Goal: Task Accomplishment & Management: Manage account settings

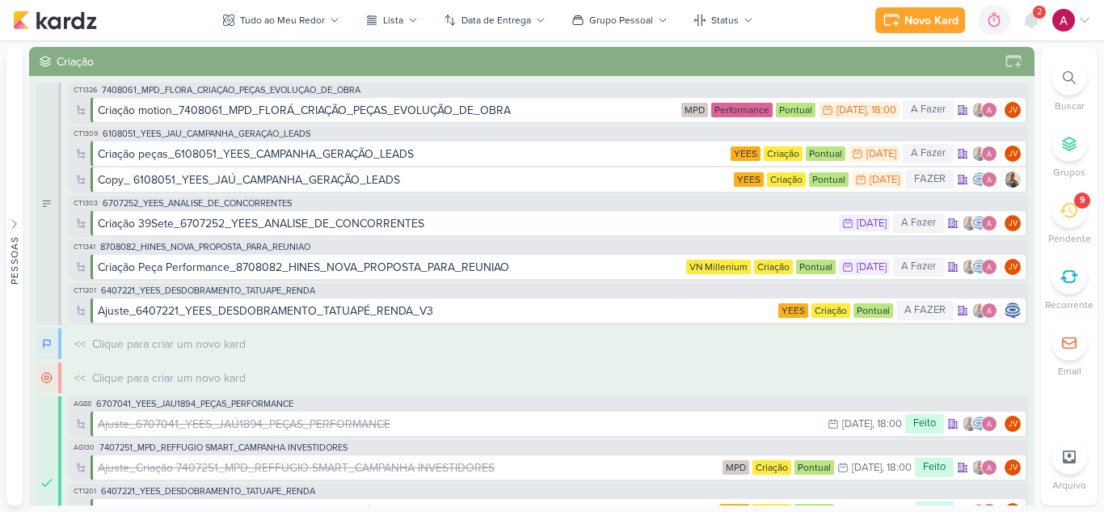
click at [1034, 27] on icon at bounding box center [1031, 20] width 13 height 15
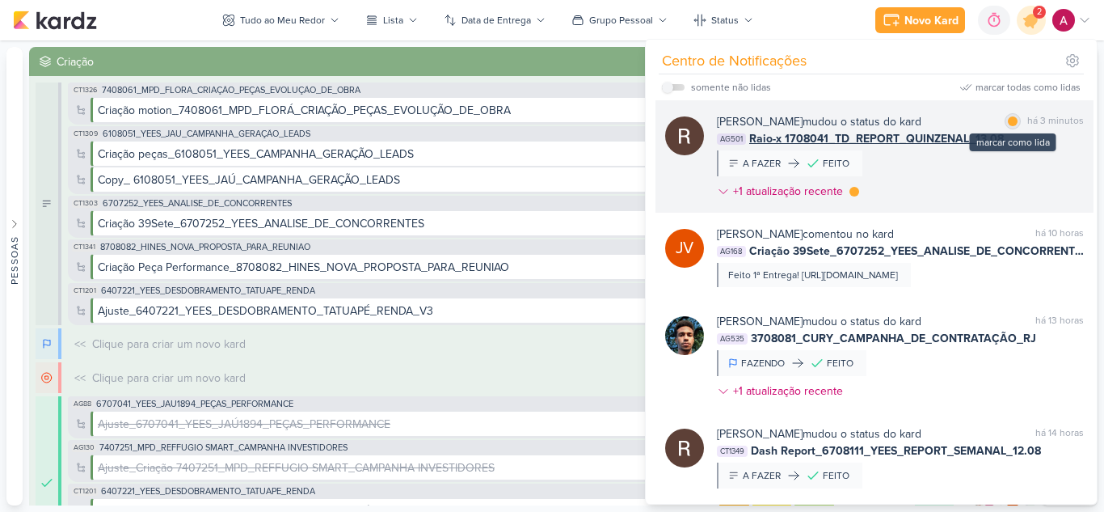
click at [1009, 124] on div at bounding box center [1013, 121] width 10 height 10
click at [855, 189] on div at bounding box center [855, 192] width 10 height 10
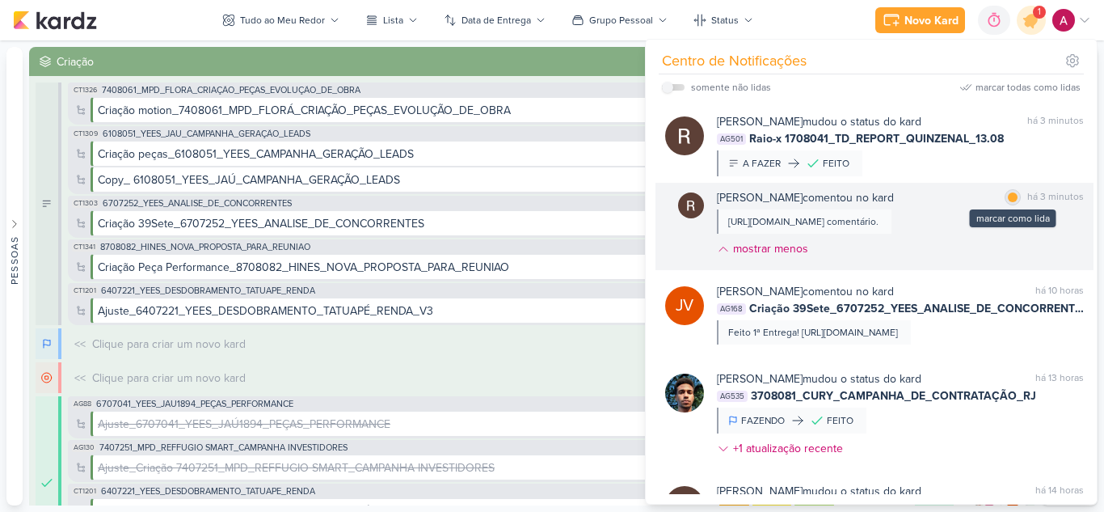
click at [1008, 200] on div at bounding box center [1013, 197] width 10 height 10
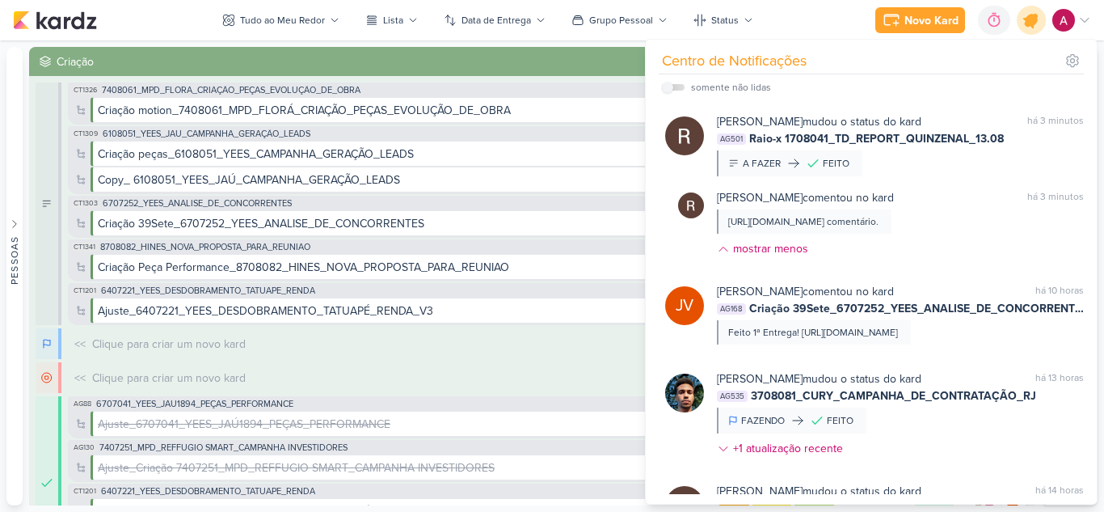
click at [1032, 27] on icon at bounding box center [1031, 20] width 19 height 19
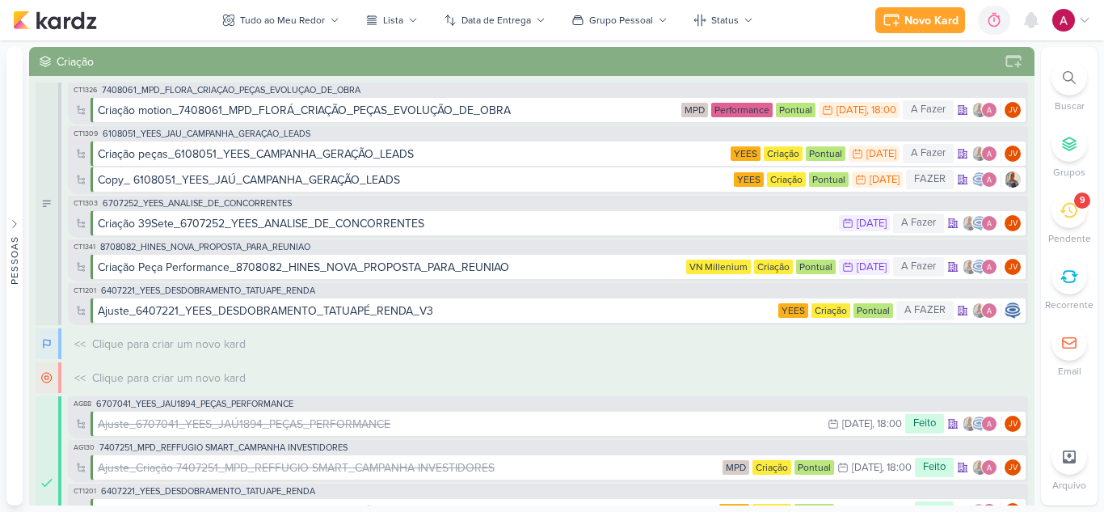
click at [1082, 217] on div "9" at bounding box center [1070, 210] width 36 height 36
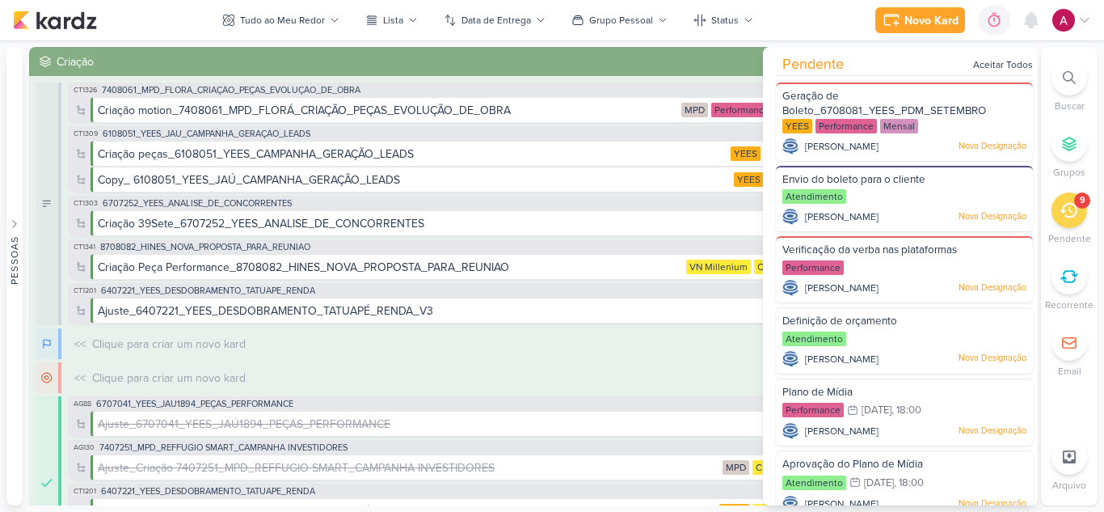
click at [1082, 217] on div "9" at bounding box center [1070, 210] width 36 height 36
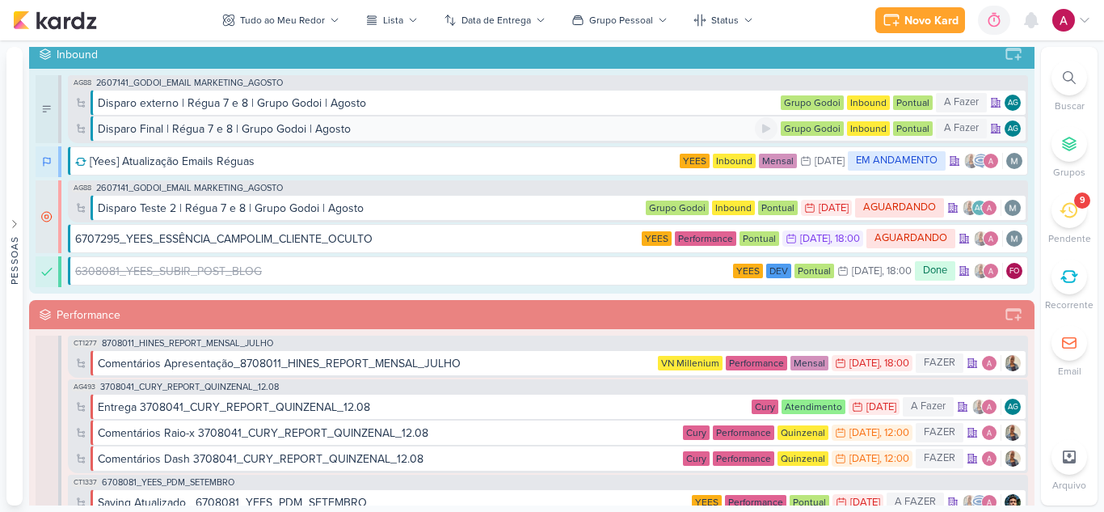
scroll to position [550, 0]
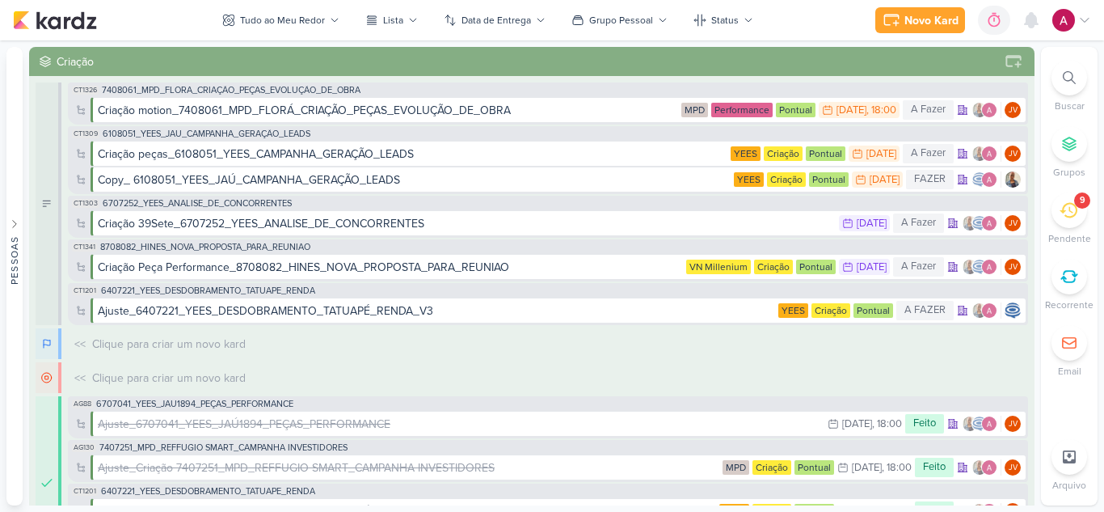
click at [786, 19] on div "Novo Kard Ctrl + k 0h0m Sessão desligada... Hoje 0h0m Semana 0h0m Mês 0h0m" at bounding box center [552, 20] width 1078 height 40
click at [1080, 213] on div "9" at bounding box center [1070, 210] width 36 height 36
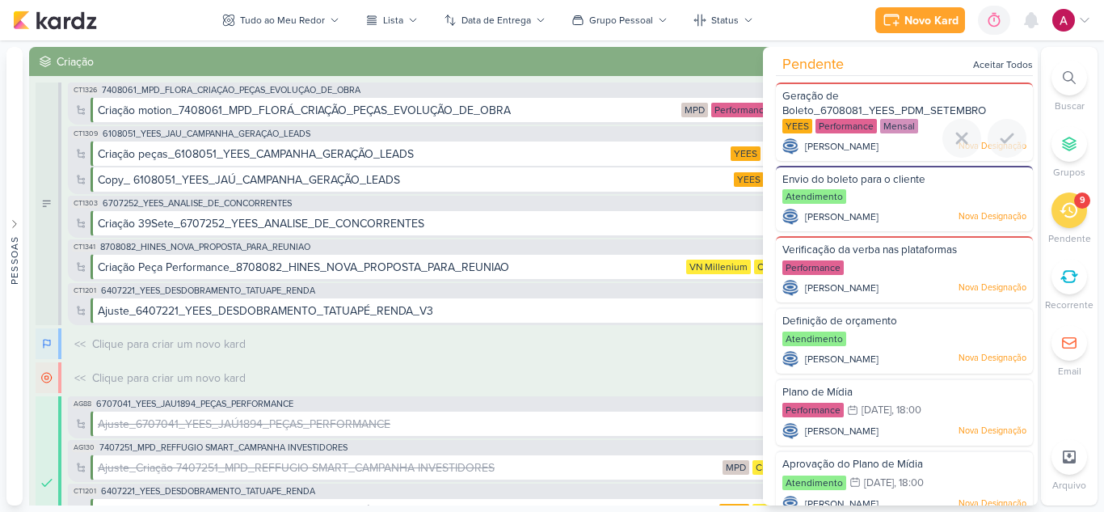
click at [895, 95] on div "Geração de Boleto_6708081_YEES_PDM_SETEMBRO" at bounding box center [905, 104] width 244 height 30
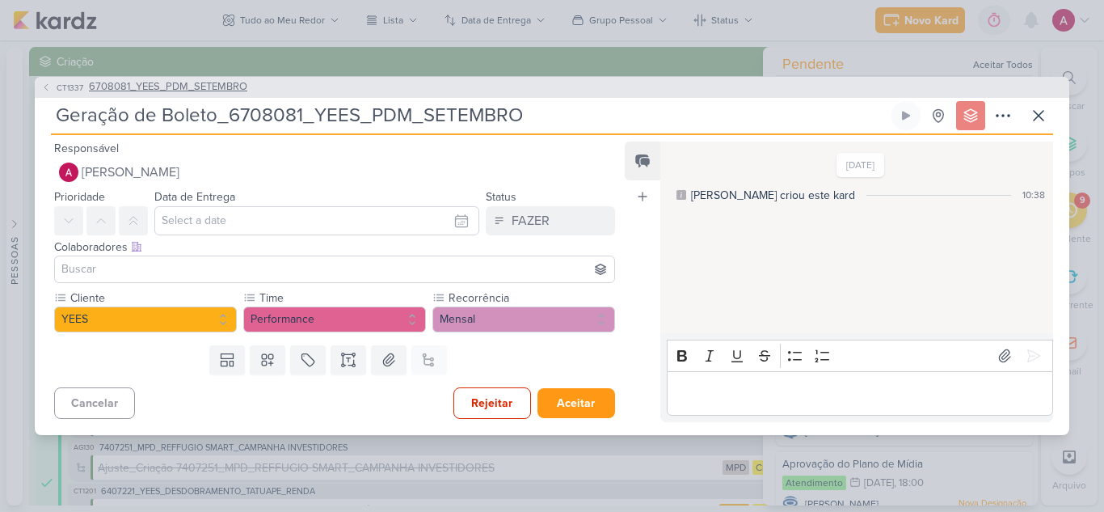
click at [206, 90] on span "6708081_YEES_PDM_SETEMBRO" at bounding box center [168, 87] width 158 height 16
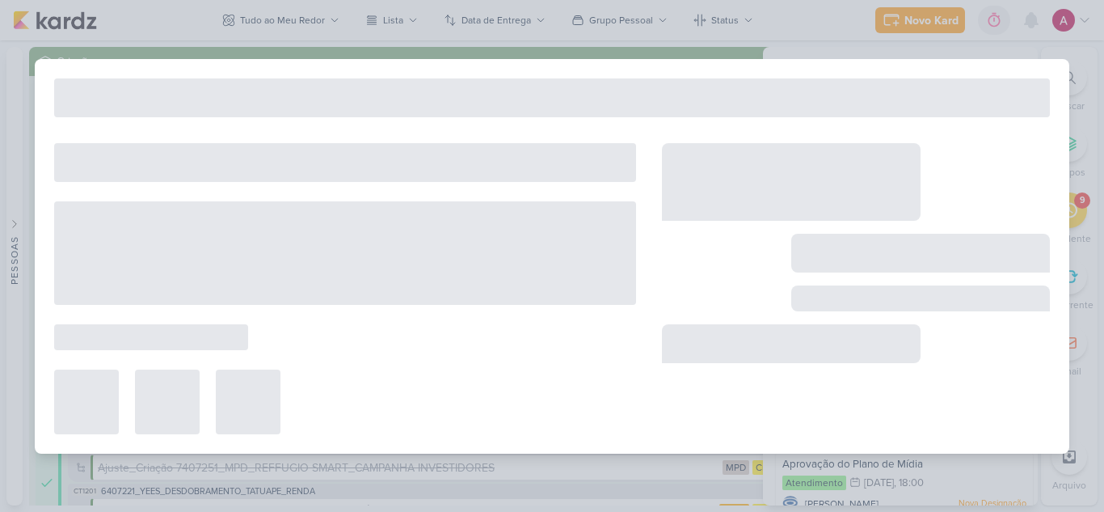
type input "6708081_YEES_PDM_SETEMBRO"
type input "[DATE] 18:00"
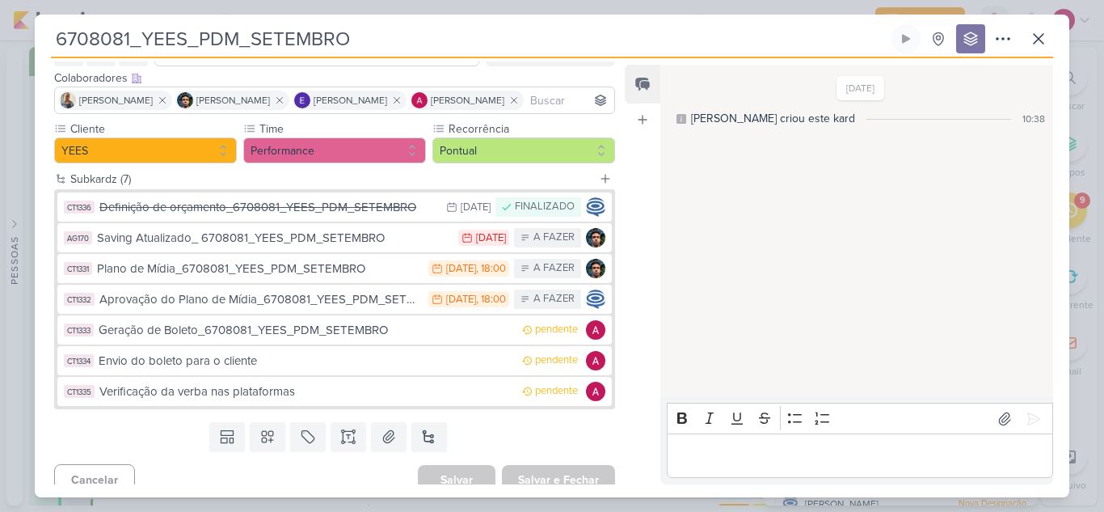
scroll to position [93, 0]
click at [1040, 45] on icon at bounding box center [1038, 38] width 19 height 19
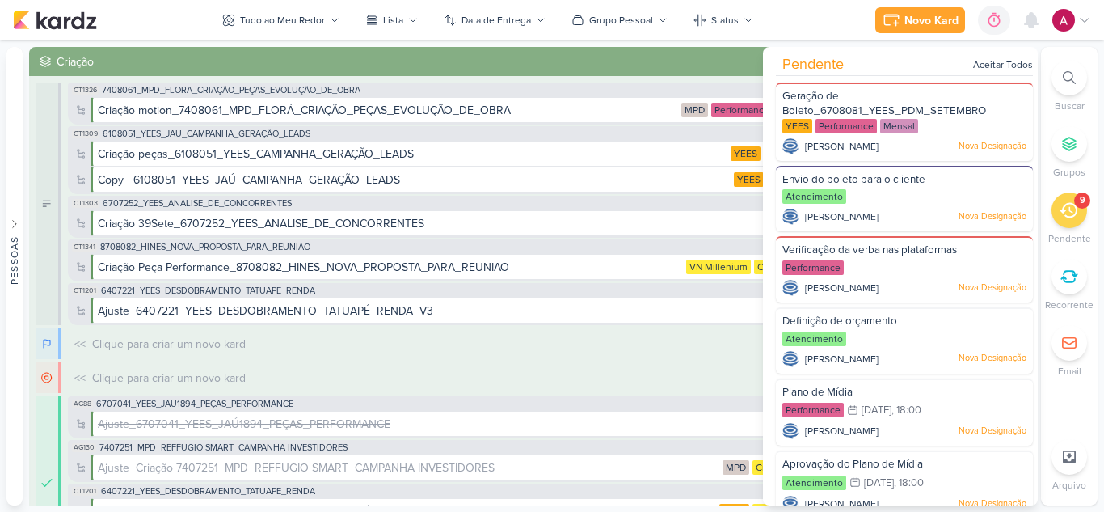
click at [154, 13] on div "Novo Kard Ctrl + k 0h0m Sessão desligada... Hoje 0h0m Semana 0h0m Mês 0h0m" at bounding box center [552, 20] width 1078 height 40
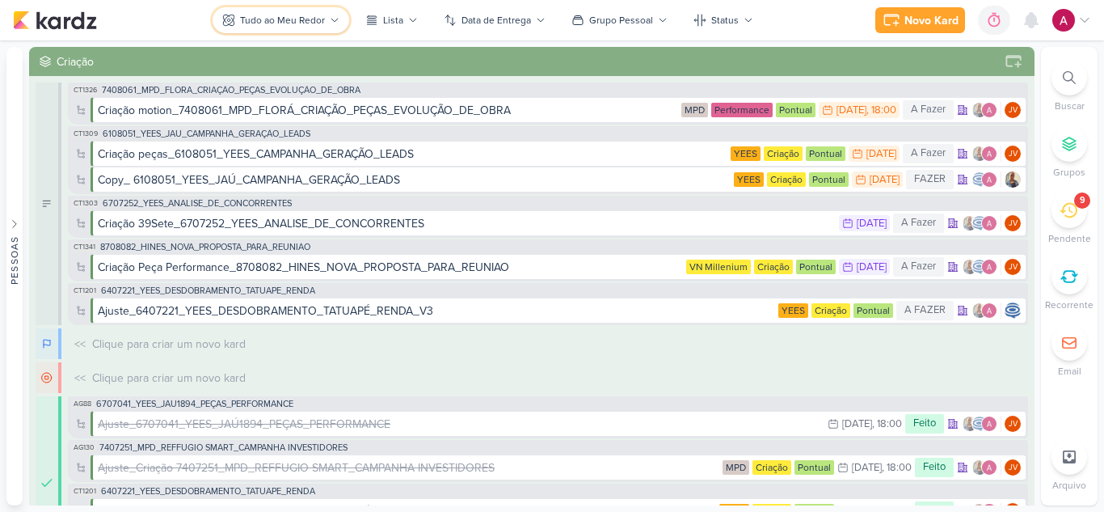
click at [324, 17] on div "Tudo ao Meu Redor" at bounding box center [282, 20] width 85 height 15
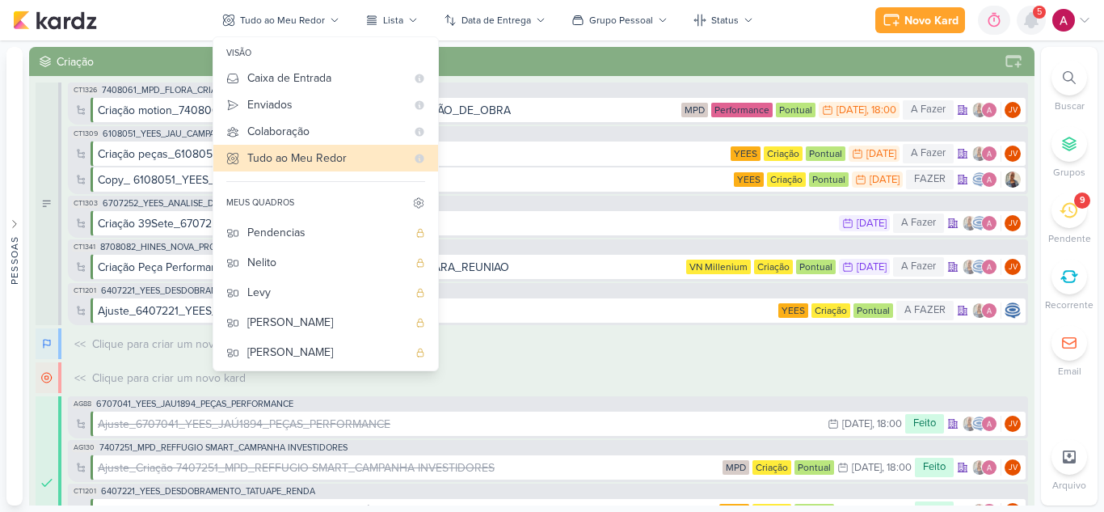
click at [1036, 29] on icon at bounding box center [1031, 20] width 19 height 19
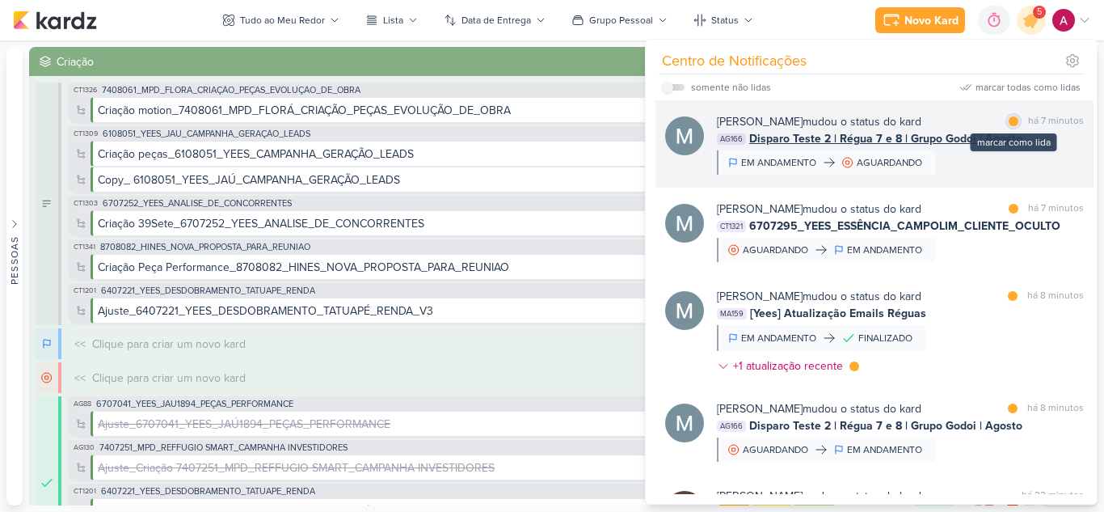
click at [1009, 126] on div "marcar como lida" at bounding box center [1014, 121] width 16 height 16
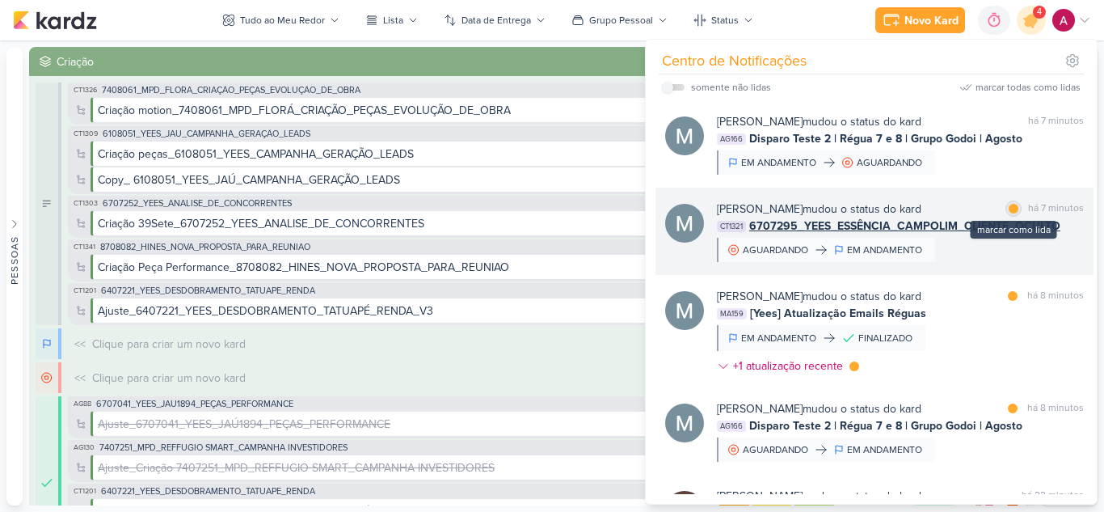
click at [1009, 204] on div at bounding box center [1014, 209] width 10 height 10
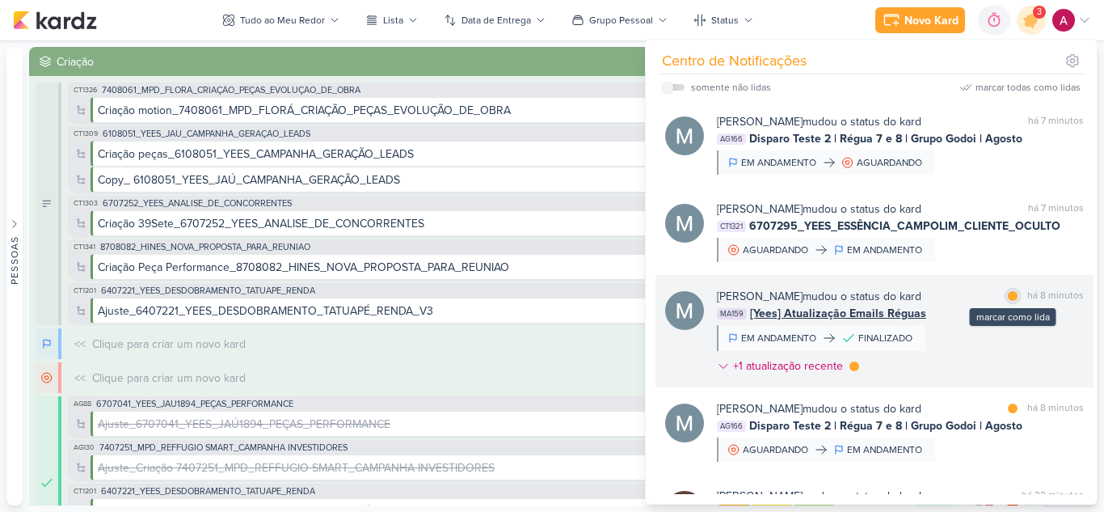
click at [1009, 300] on div at bounding box center [1013, 296] width 10 height 10
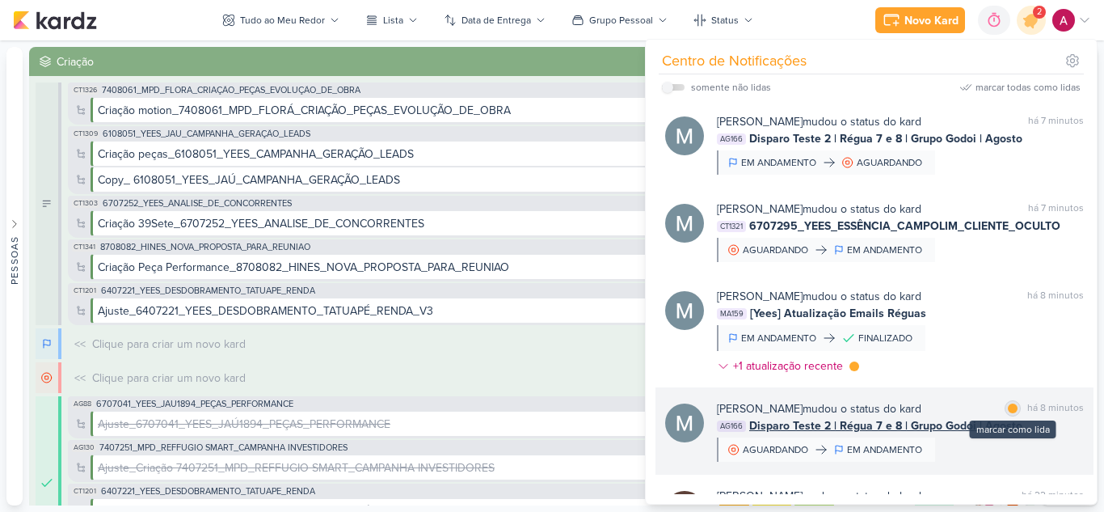
click at [1008, 407] on div at bounding box center [1013, 408] width 10 height 10
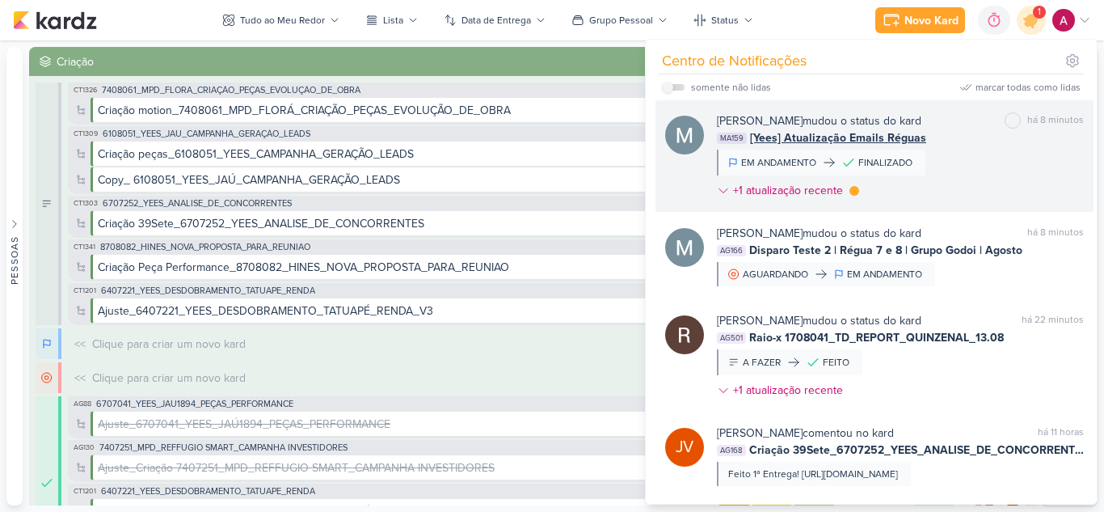
scroll to position [176, 0]
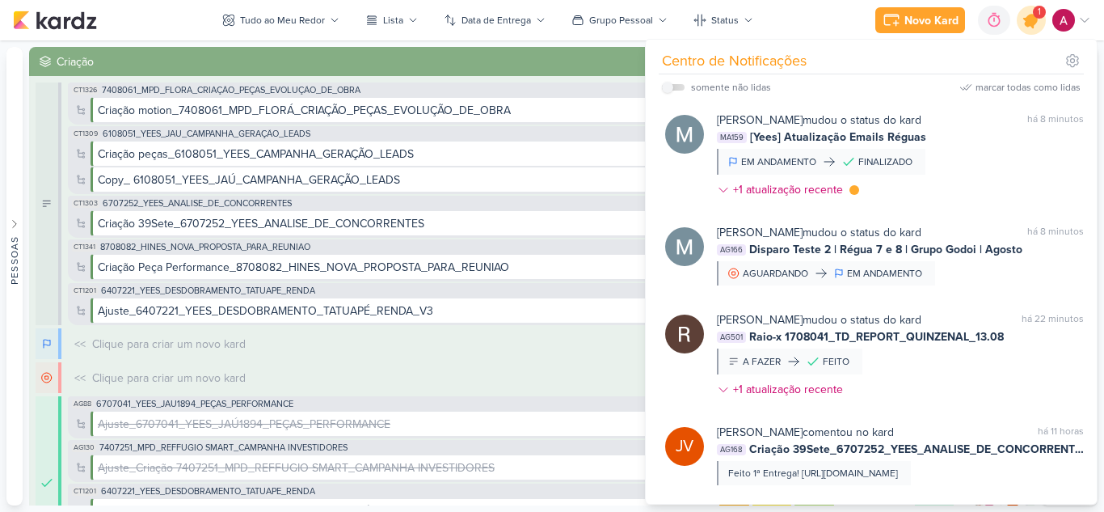
click at [1025, 23] on icon at bounding box center [1031, 20] width 19 height 19
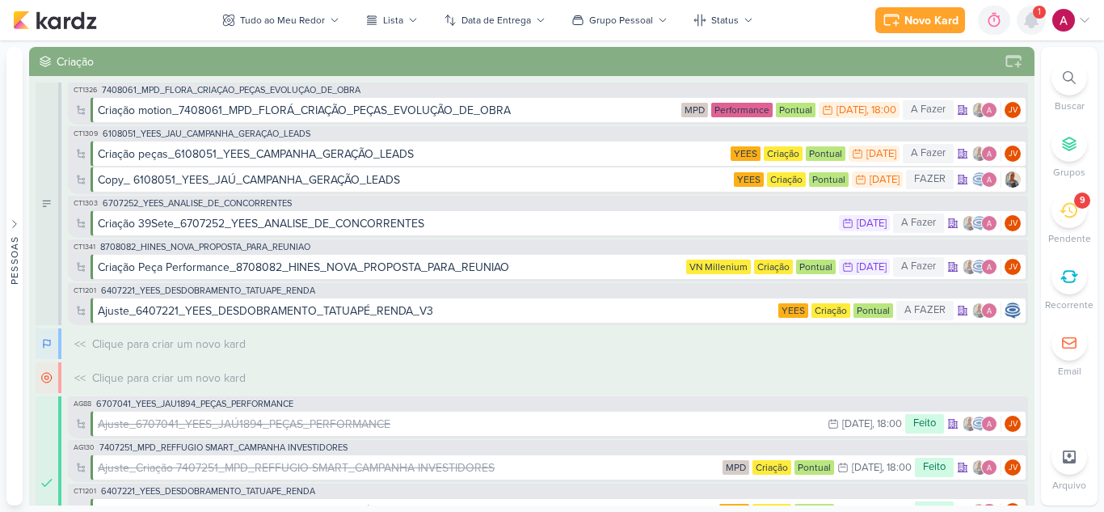
click at [1025, 23] on icon at bounding box center [1031, 20] width 13 height 15
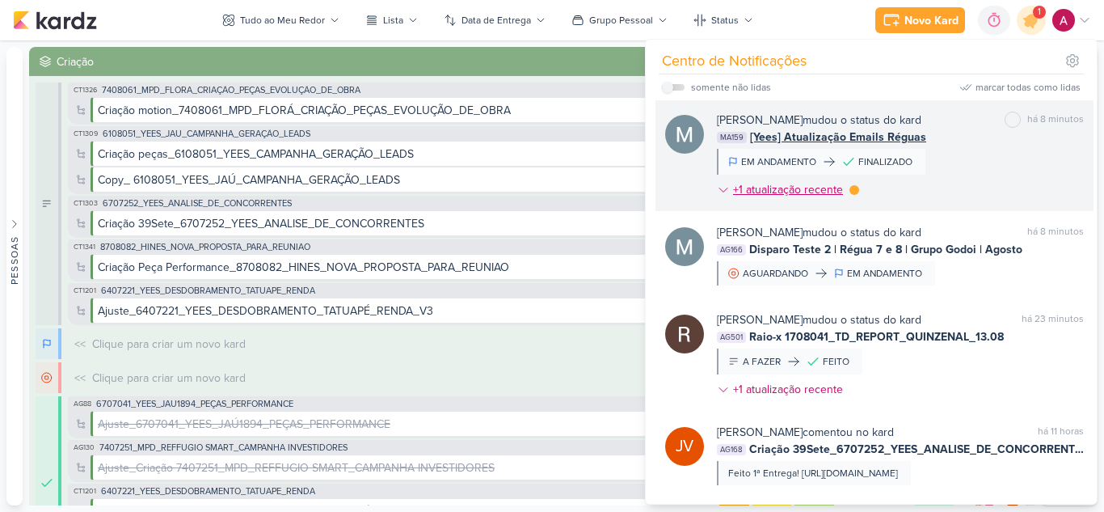
click at [855, 192] on div at bounding box center [855, 190] width 10 height 10
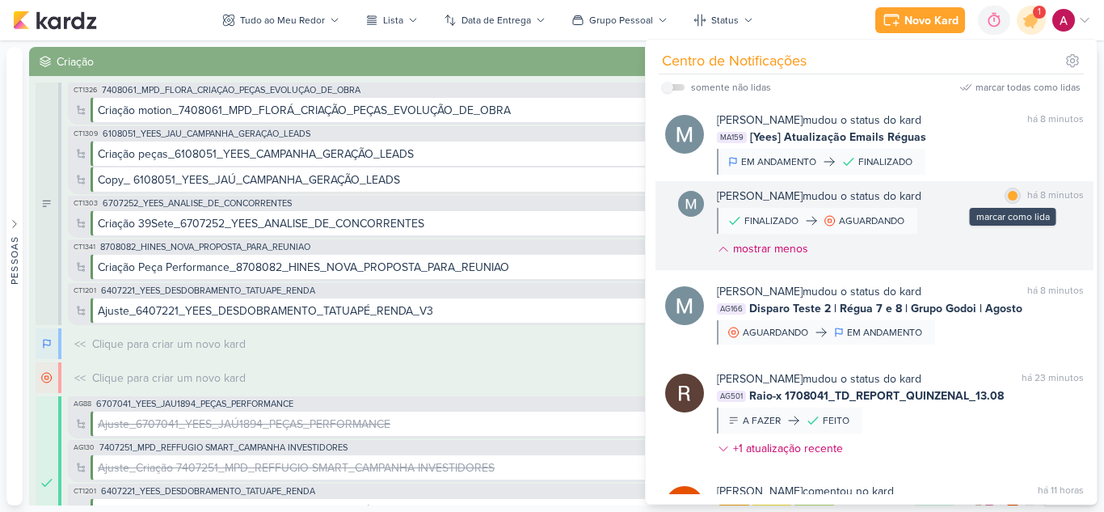
click at [1013, 196] on div "marcar como lida" at bounding box center [1013, 196] width 16 height 16
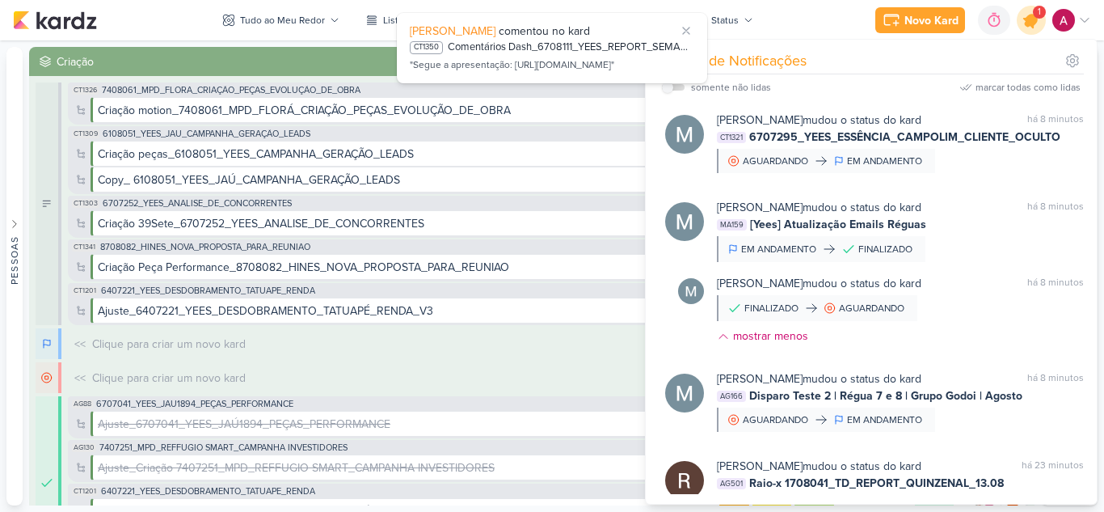
click at [1026, 15] on icon at bounding box center [1031, 19] width 27 height 27
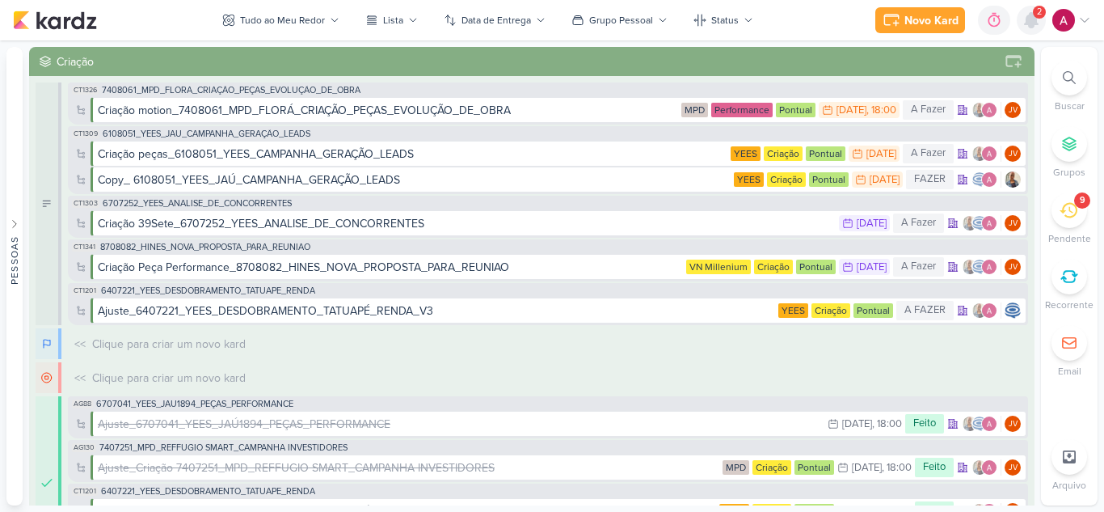
click at [1032, 19] on icon at bounding box center [1031, 20] width 13 height 15
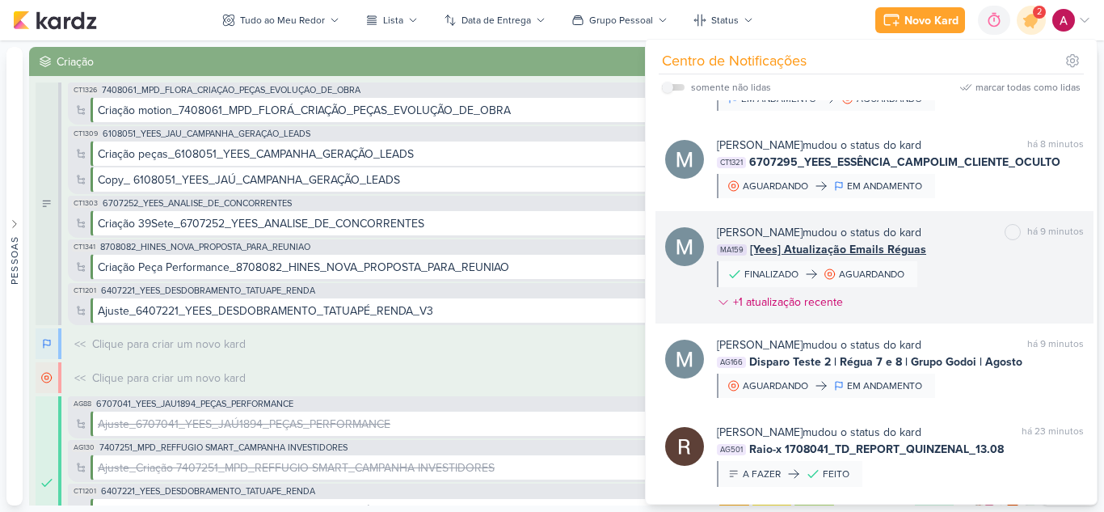
scroll to position [0, 0]
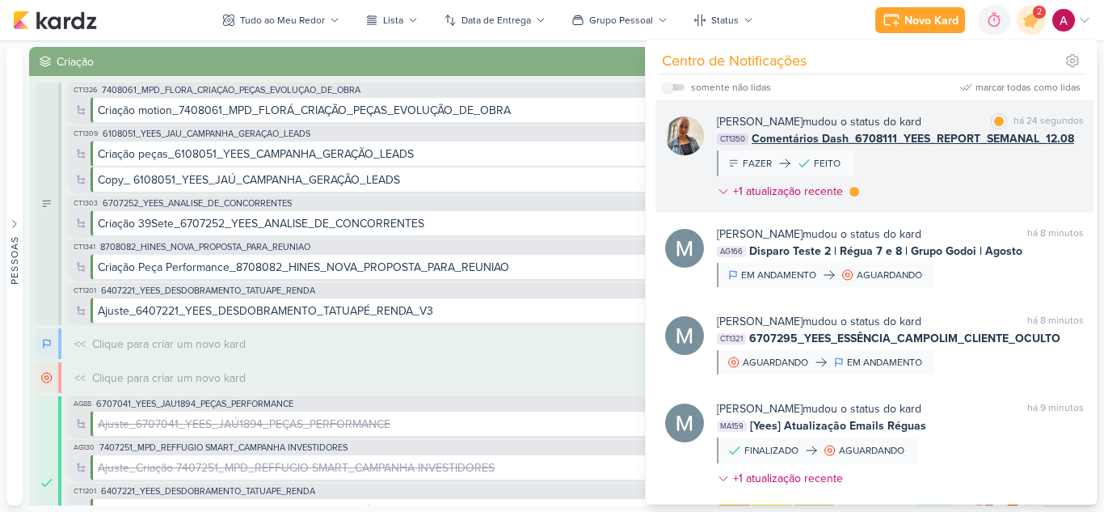
click at [917, 188] on div "Iara Santos mudou o status do kard marcar como lida há 24 segundos CT1350 Comen…" at bounding box center [900, 159] width 367 height 93
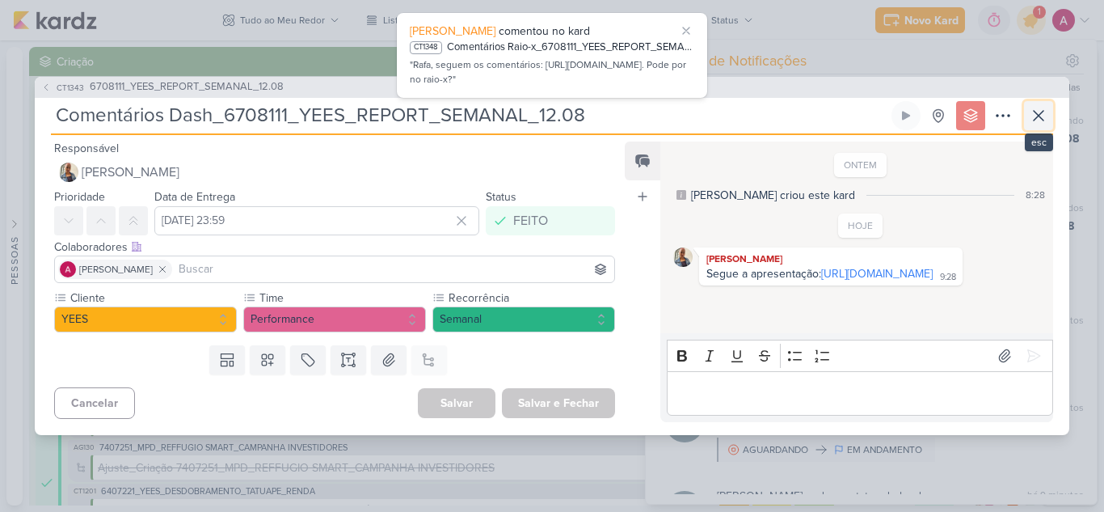
click at [1043, 110] on icon at bounding box center [1038, 115] width 19 height 19
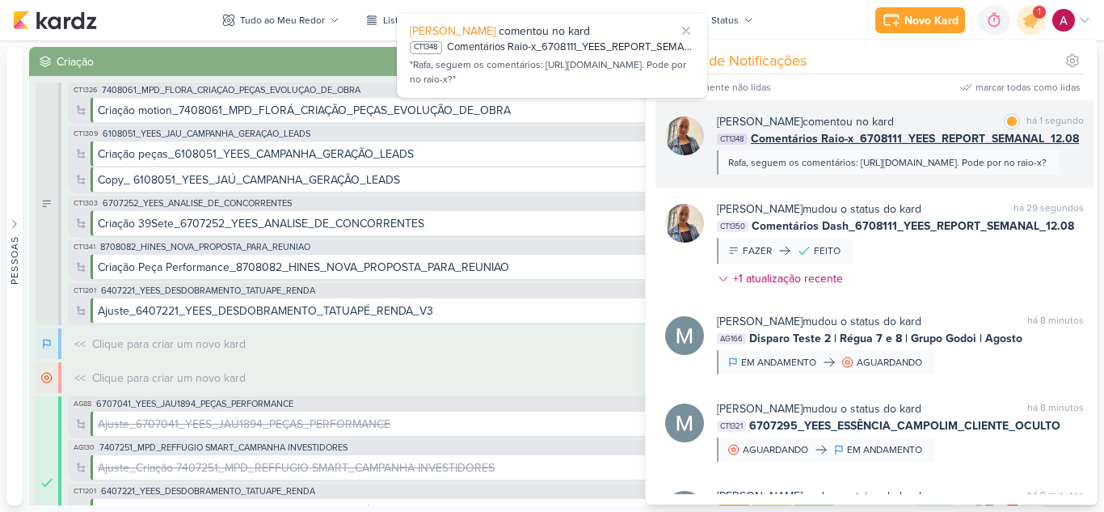
click at [929, 115] on div "Iara Santos comentou no kard marcar como lida há 1 segundo" at bounding box center [900, 121] width 367 height 17
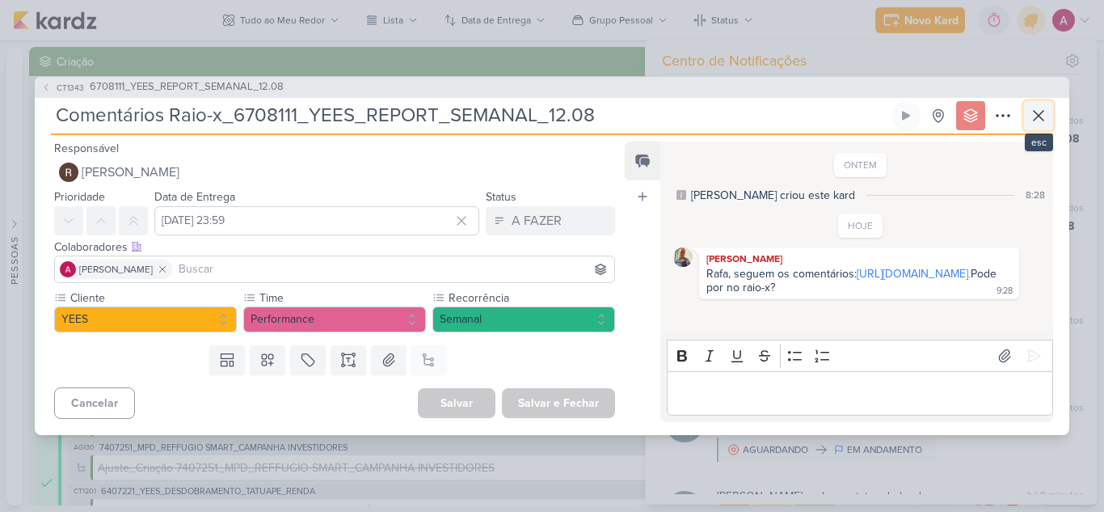
click at [1047, 108] on icon at bounding box center [1038, 115] width 19 height 19
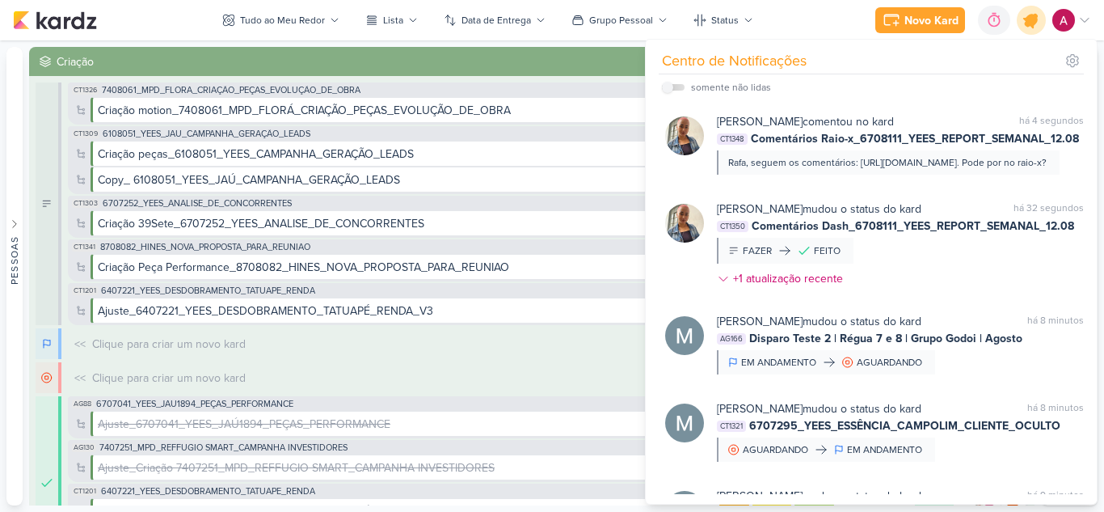
click at [1029, 28] on icon at bounding box center [1031, 19] width 27 height 27
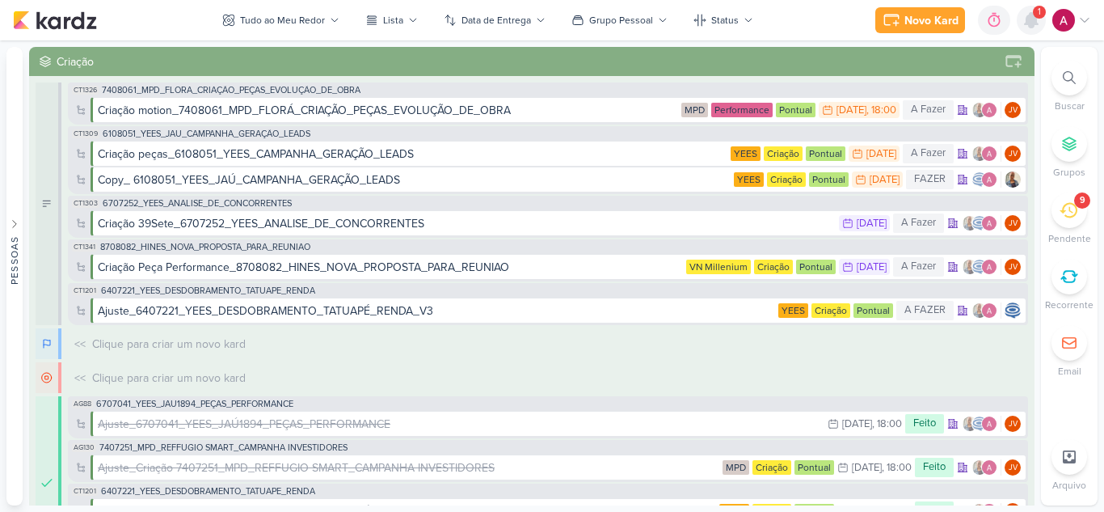
click at [1028, 26] on icon at bounding box center [1031, 20] width 19 height 19
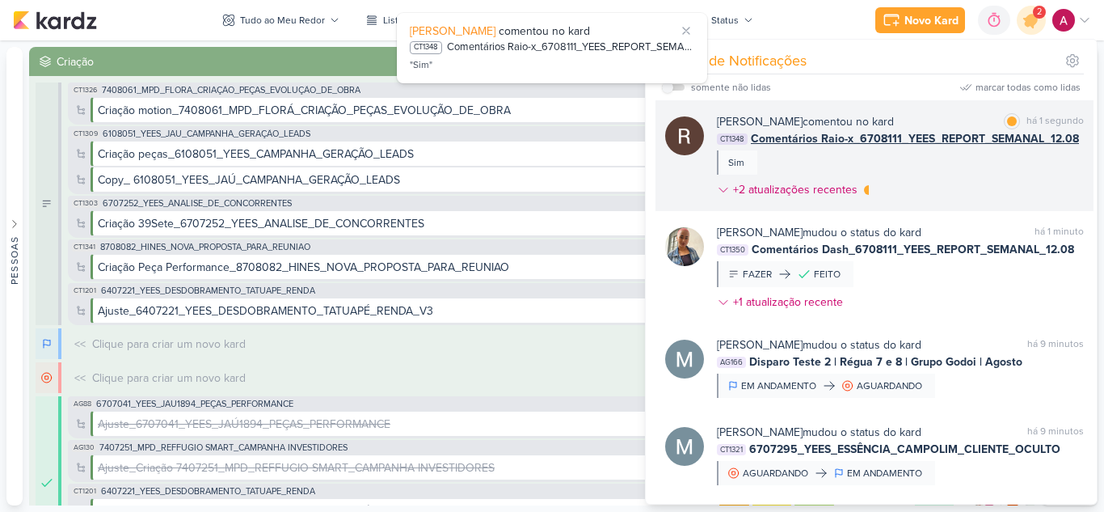
click at [975, 175] on div "Rafael Dornelles comentou no kard marcar como lida há 1 segundo CT1348 Comentár…" at bounding box center [900, 158] width 367 height 91
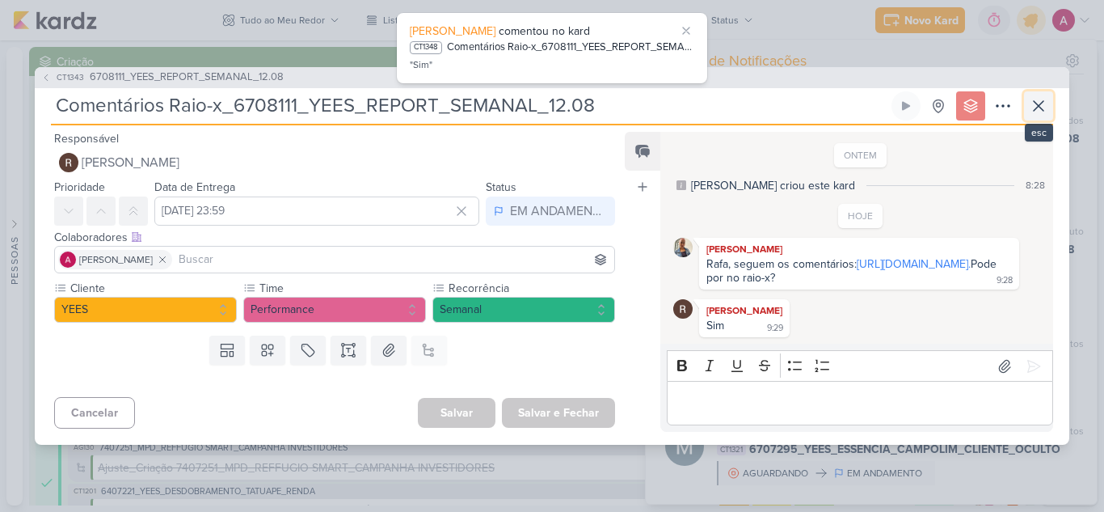
click at [1043, 96] on icon at bounding box center [1038, 105] width 19 height 19
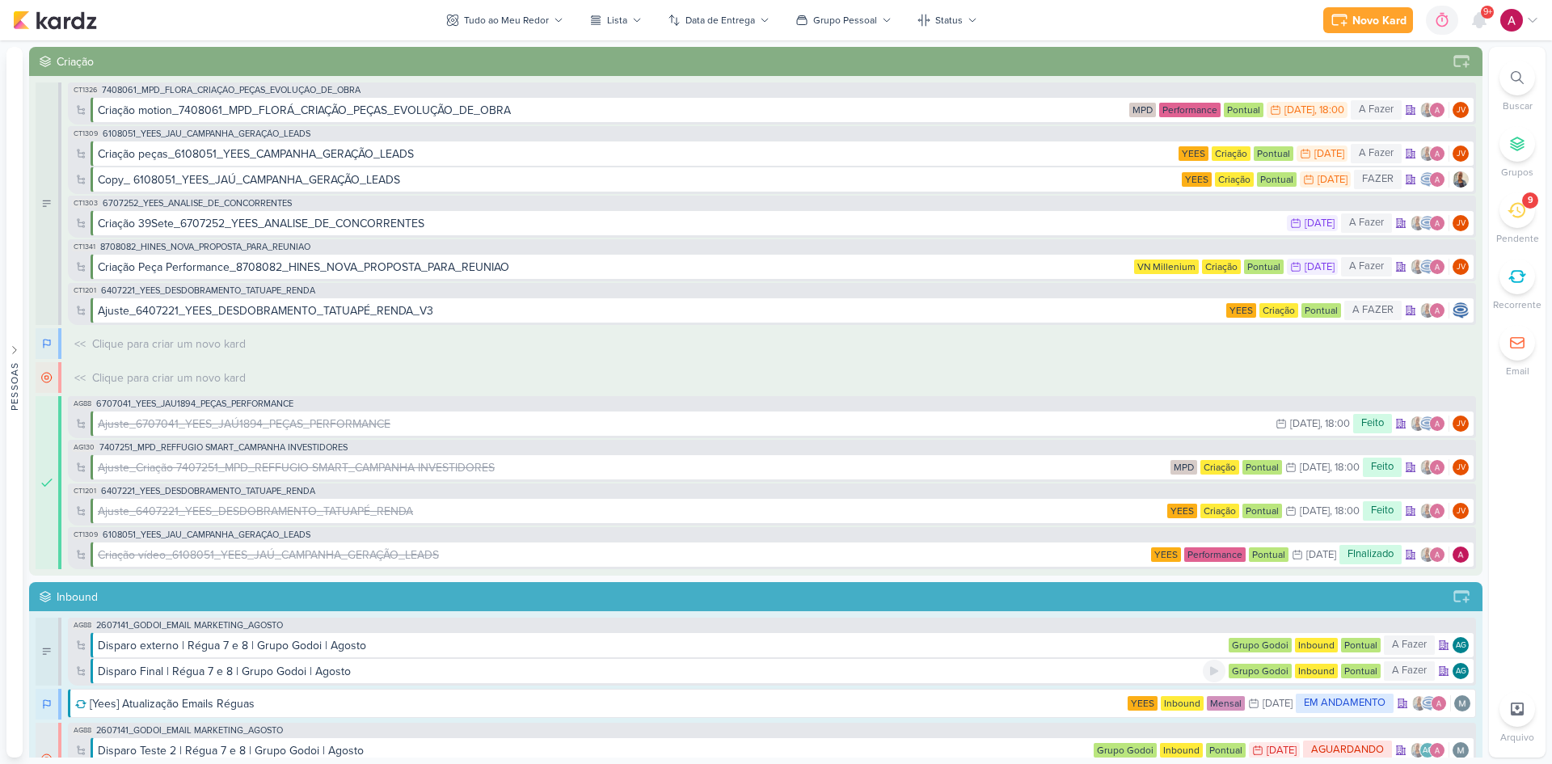
scroll to position [550, 0]
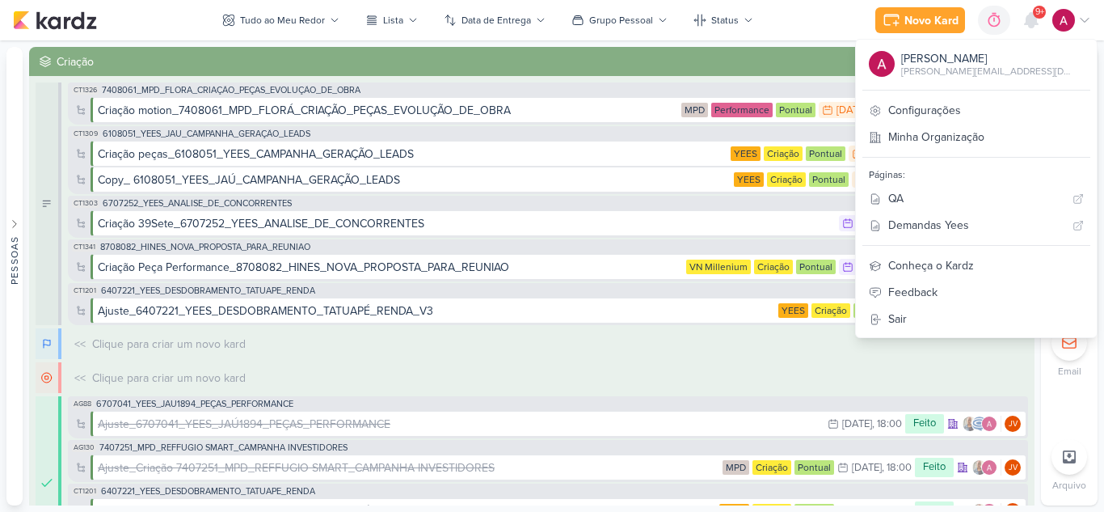
click at [815, 26] on div "Novo Kard Ctrl + k 0h0m Sessão desligada... Hoje 0h0m Semana 0h0m Mês 0h0m" at bounding box center [552, 20] width 1078 height 40
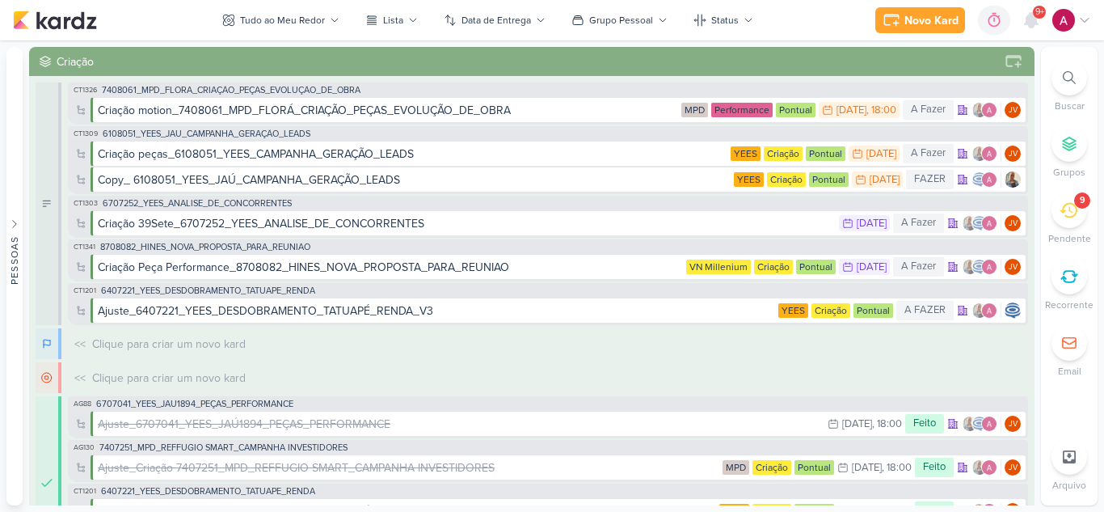
click at [1059, 26] on img at bounding box center [1064, 20] width 23 height 23
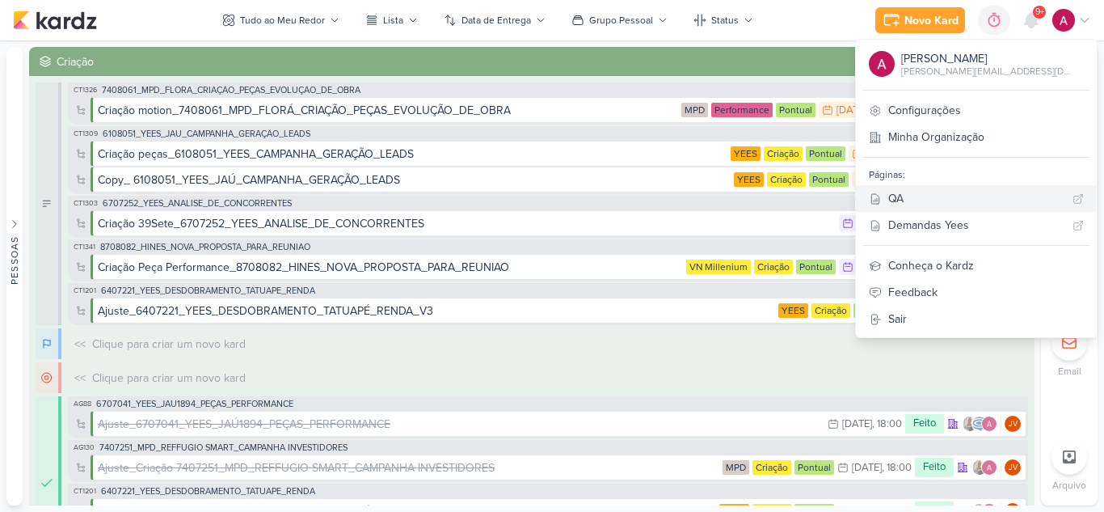
click at [977, 195] on div "QA" at bounding box center [977, 198] width 178 height 17
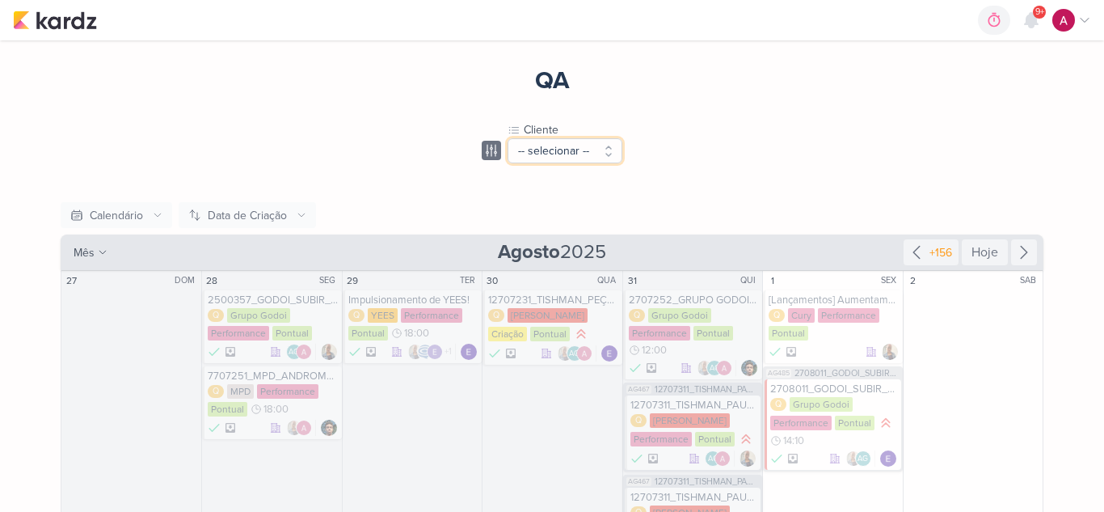
click at [531, 148] on button "-- selecionar --" at bounding box center [565, 150] width 115 height 25
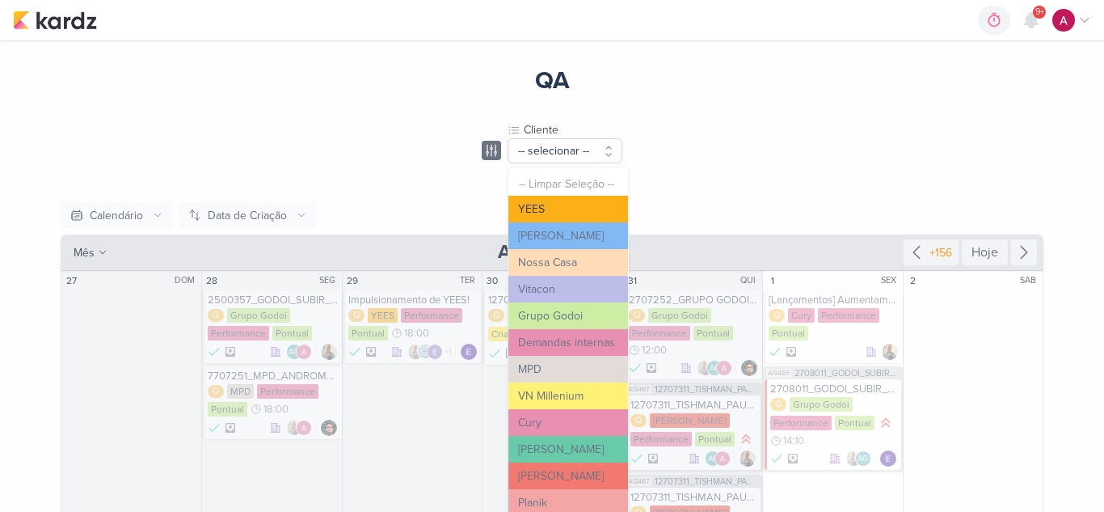
click at [557, 213] on button "YEES" at bounding box center [569, 209] width 120 height 27
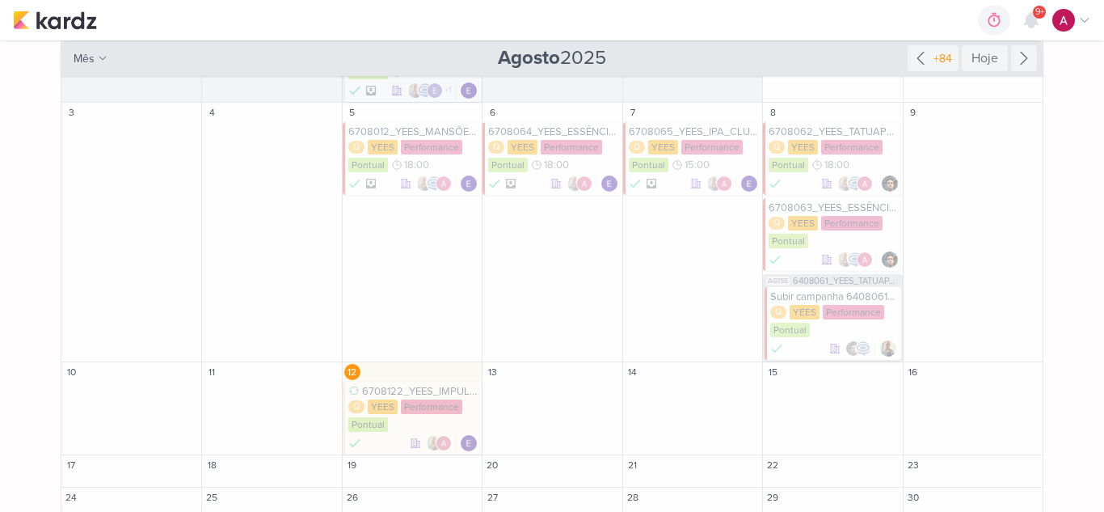
scroll to position [270, 0]
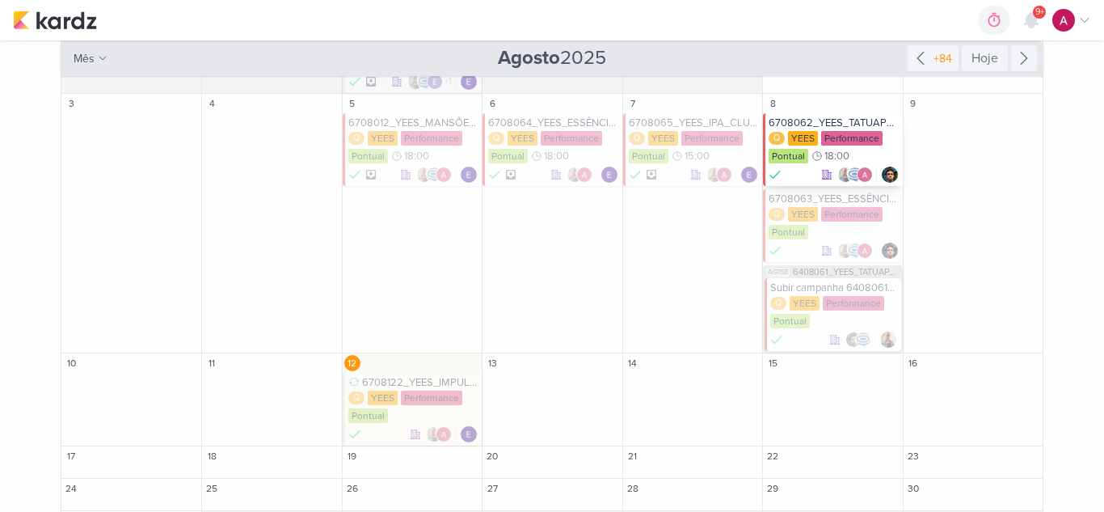
click at [848, 120] on div "6708062_YEES_TATUAPÉ_PH3A_MORADA" at bounding box center [834, 122] width 130 height 13
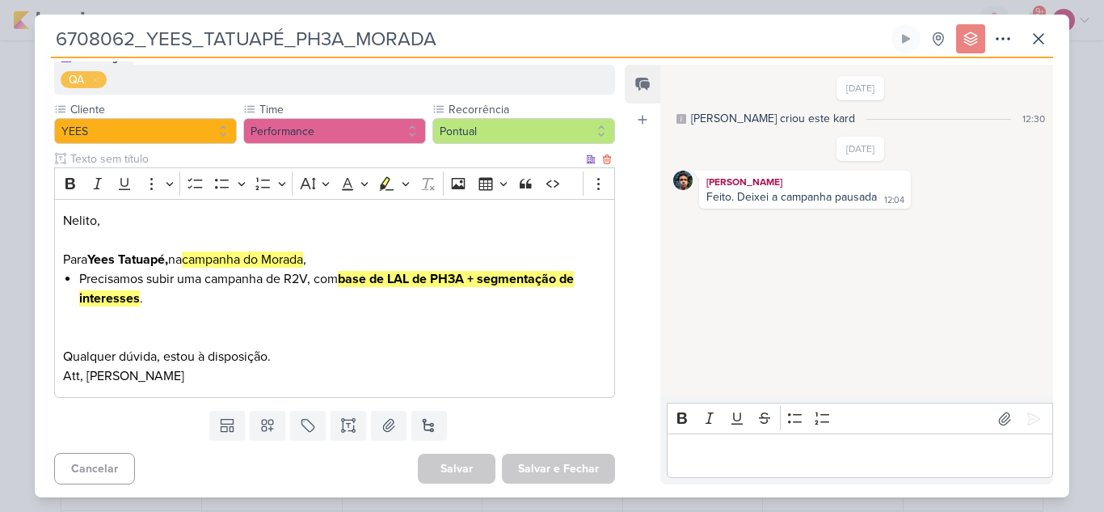
scroll to position [169, 0]
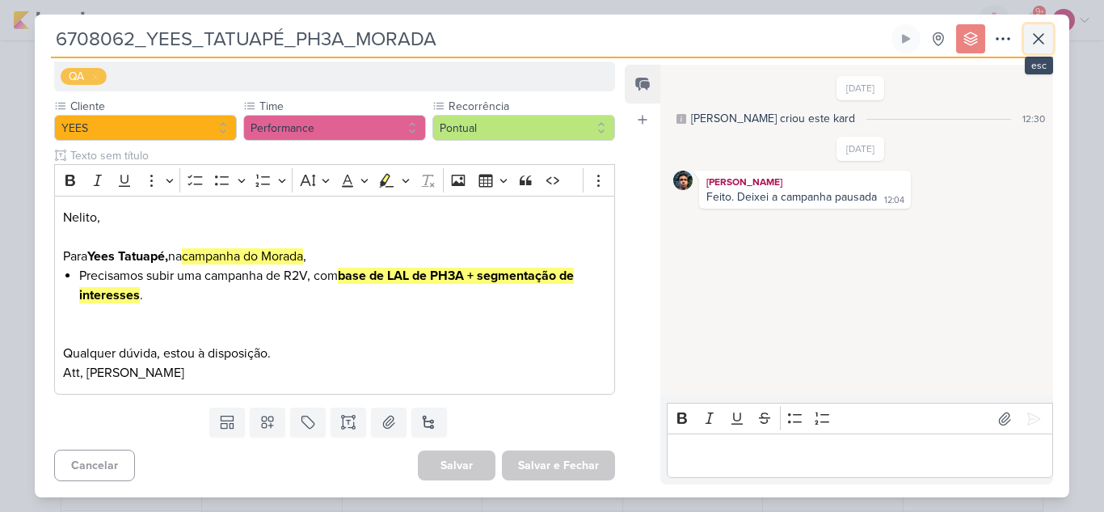
click at [1036, 45] on icon at bounding box center [1038, 38] width 19 height 19
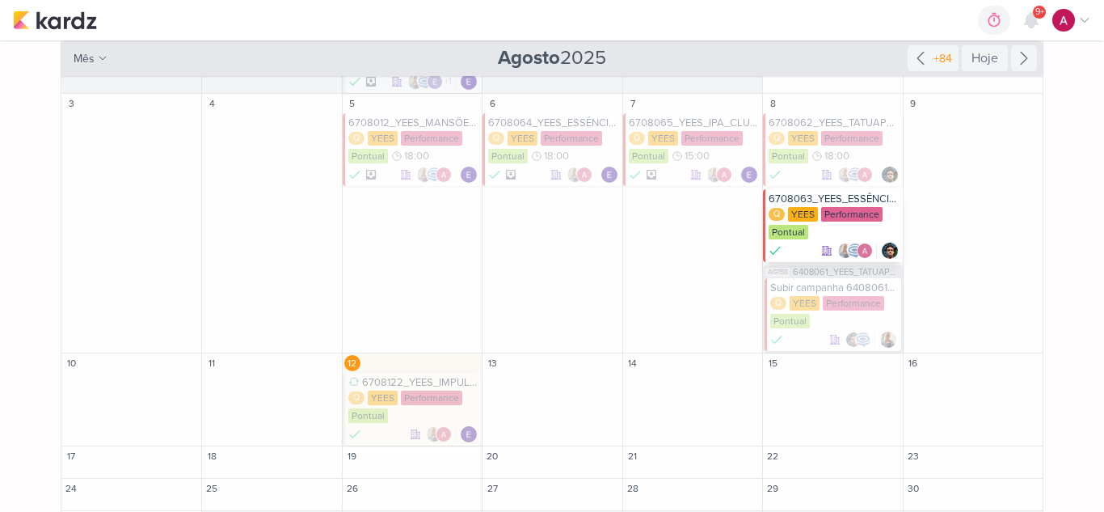
click at [828, 230] on div "Q [GEOGRAPHIC_DATA] Performance Pontual" at bounding box center [834, 224] width 130 height 34
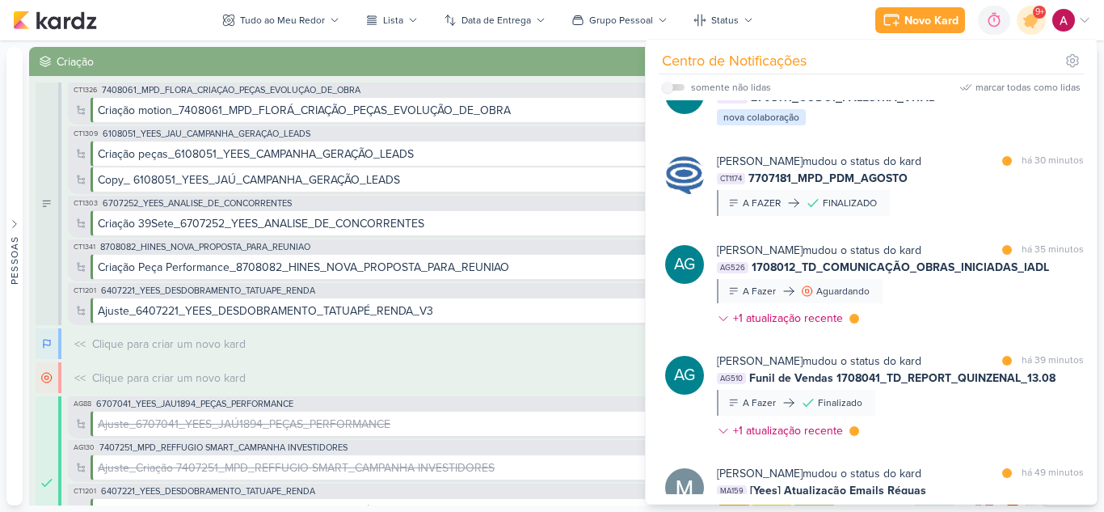
scroll to position [205, 0]
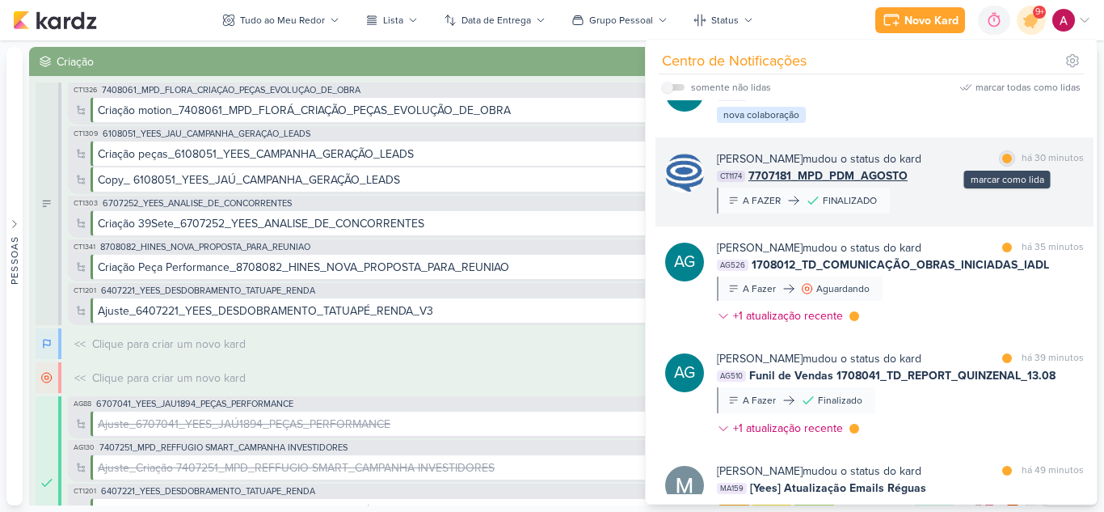
click at [1004, 163] on div at bounding box center [1007, 159] width 10 height 10
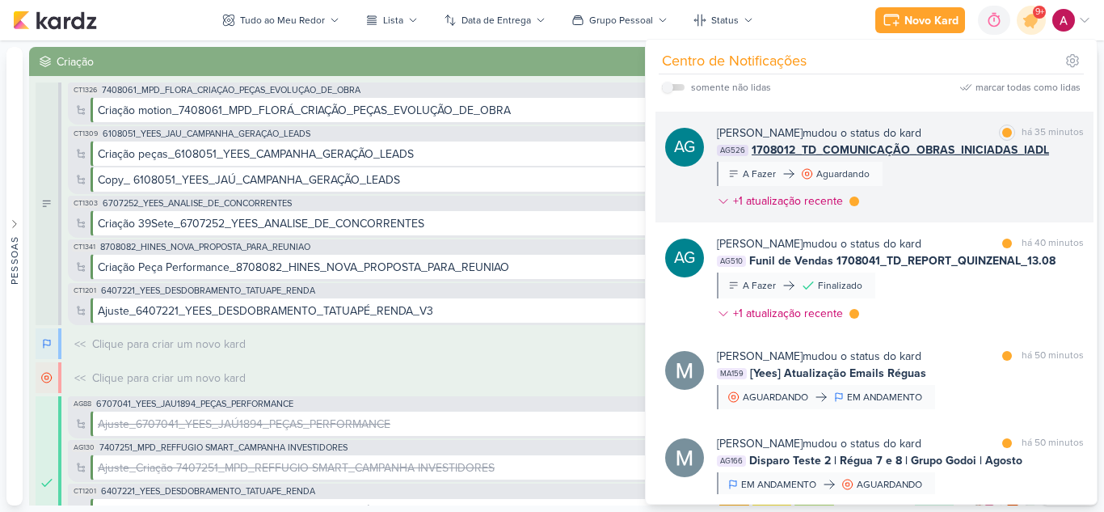
scroll to position [321, 0]
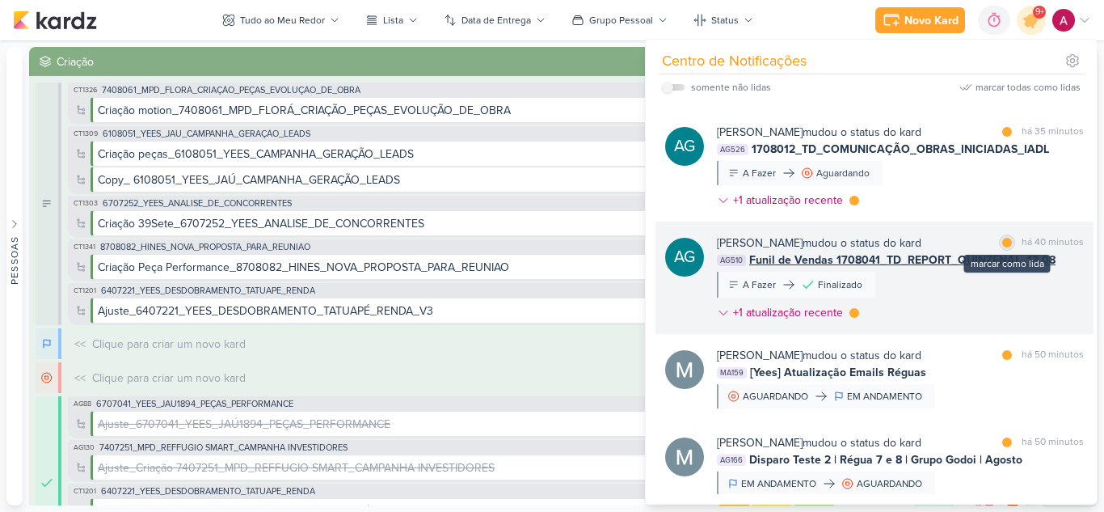
click at [1003, 247] on div at bounding box center [1007, 243] width 10 height 10
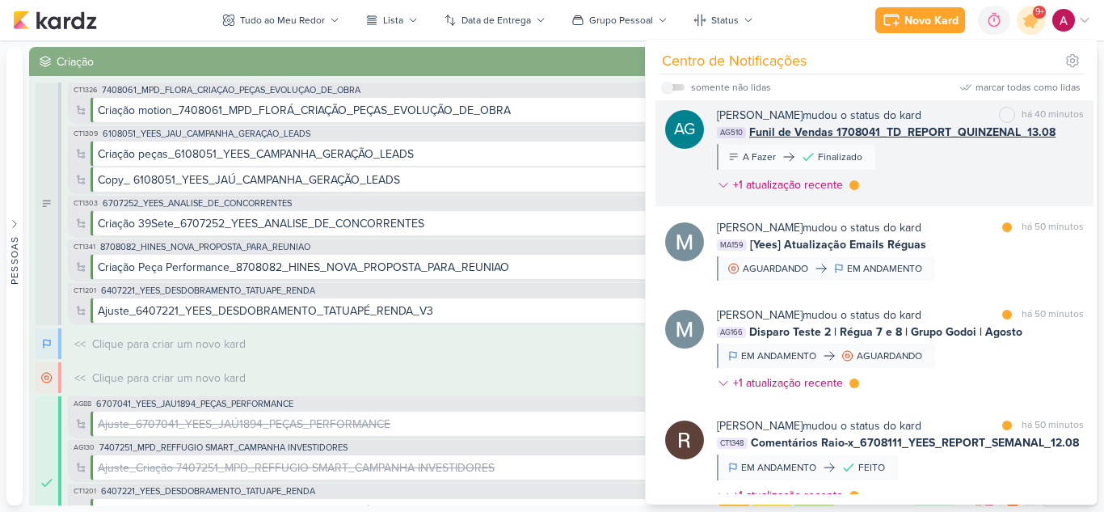
scroll to position [454, 0]
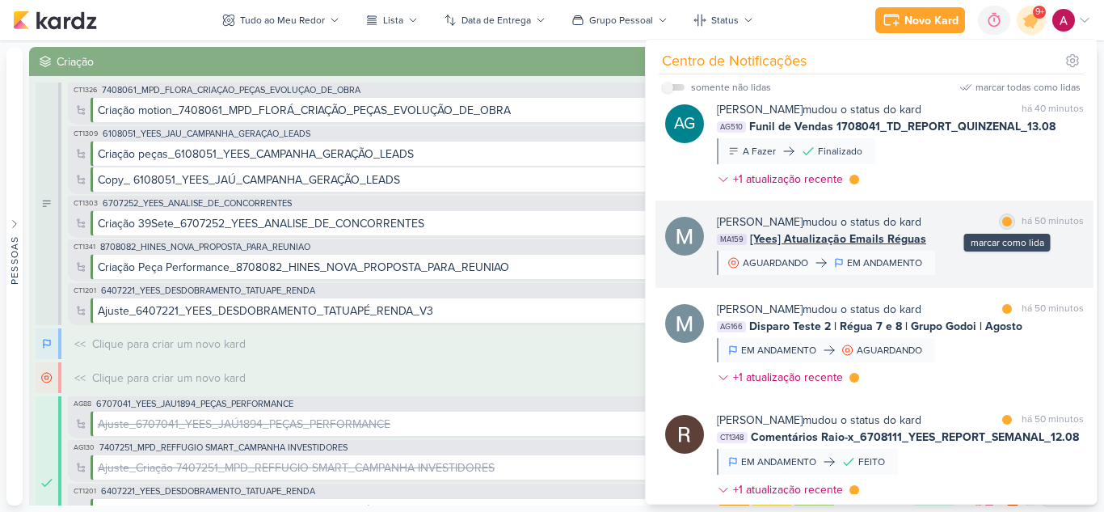
click at [1002, 226] on div at bounding box center [1007, 222] width 10 height 10
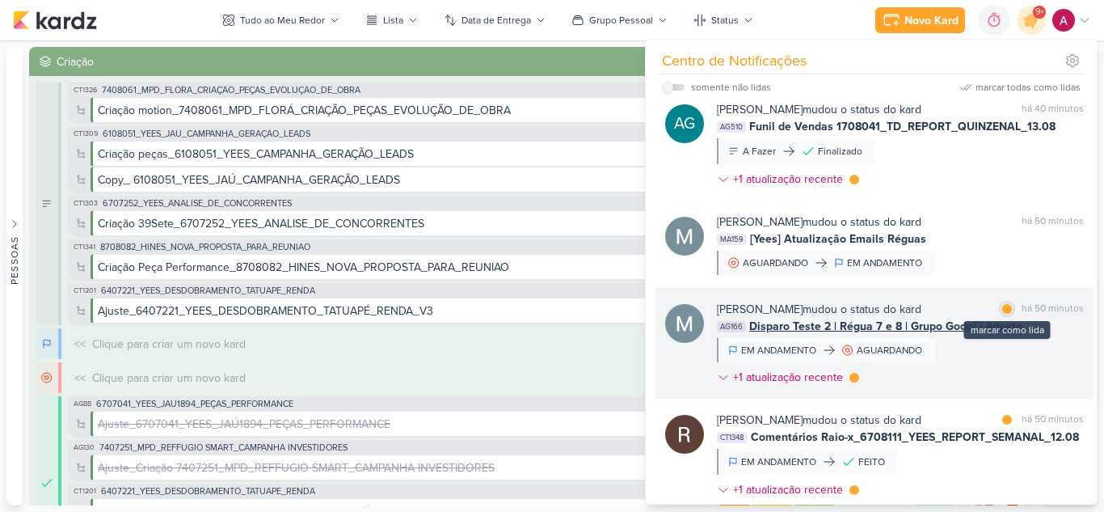
click at [1002, 314] on div at bounding box center [1007, 309] width 10 height 10
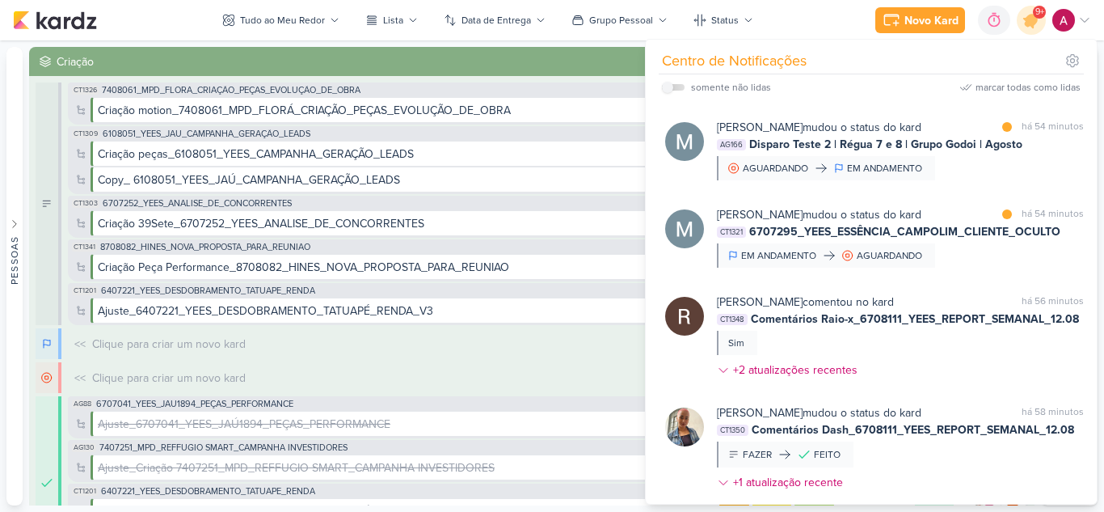
scroll to position [859, 0]
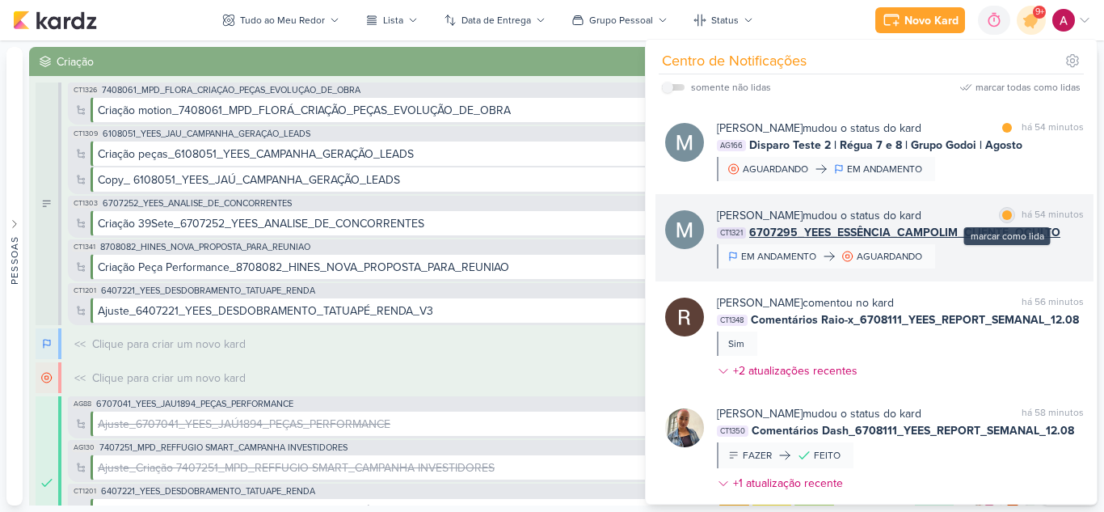
click at [1002, 220] on div at bounding box center [1007, 215] width 10 height 10
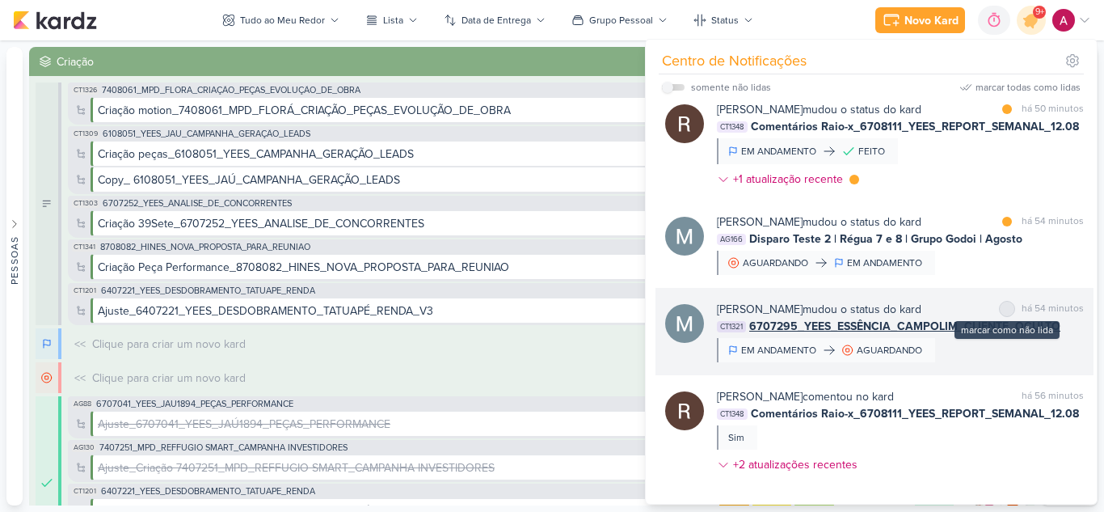
scroll to position [762, 0]
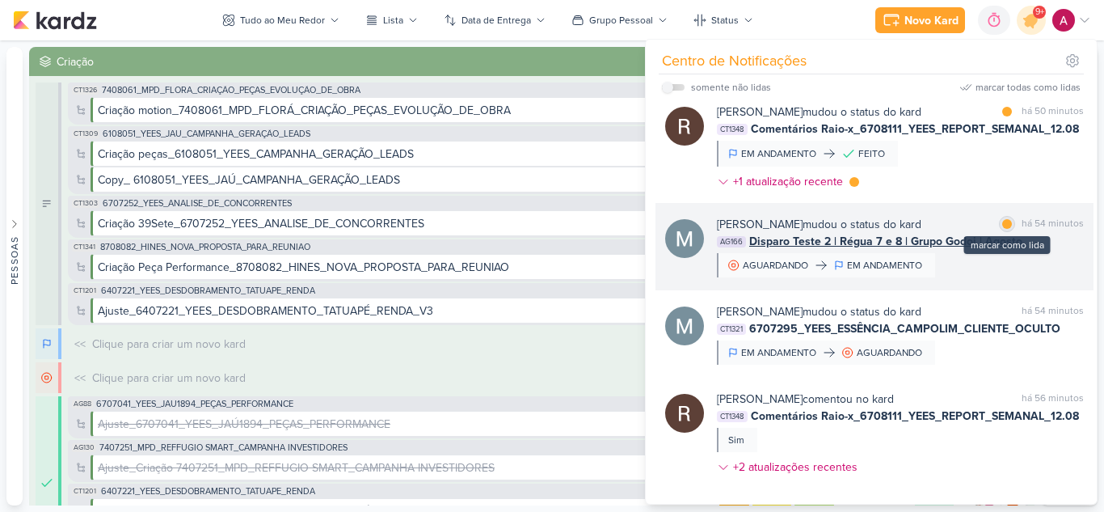
click at [1004, 229] on div at bounding box center [1007, 224] width 10 height 10
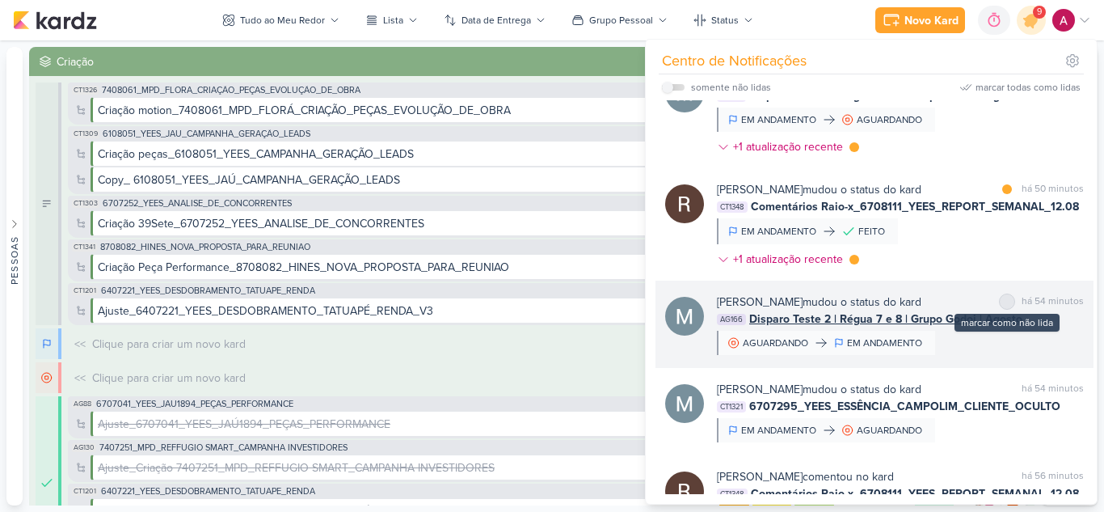
scroll to position [683, 0]
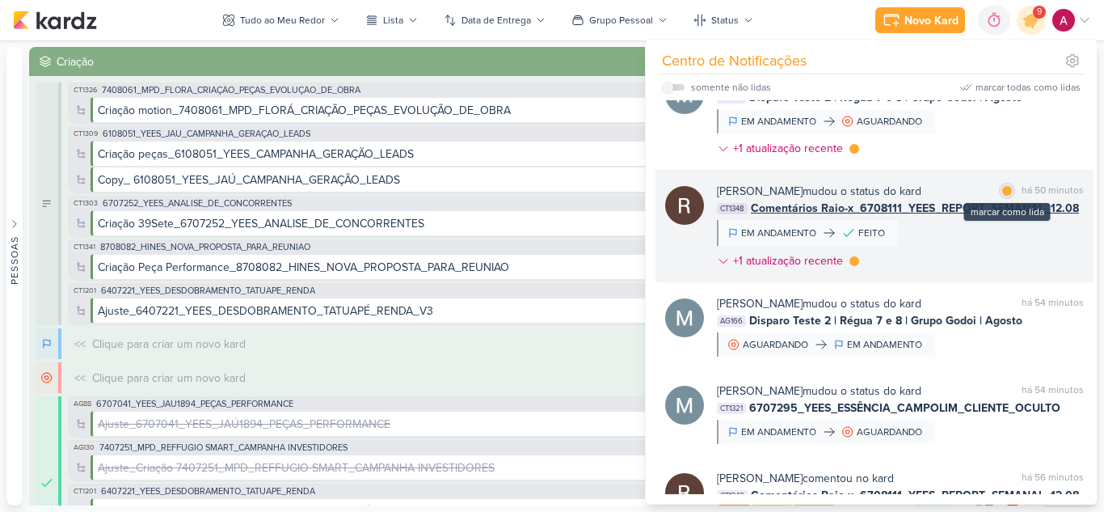
click at [1002, 199] on div "marcar como lida" at bounding box center [1007, 191] width 16 height 16
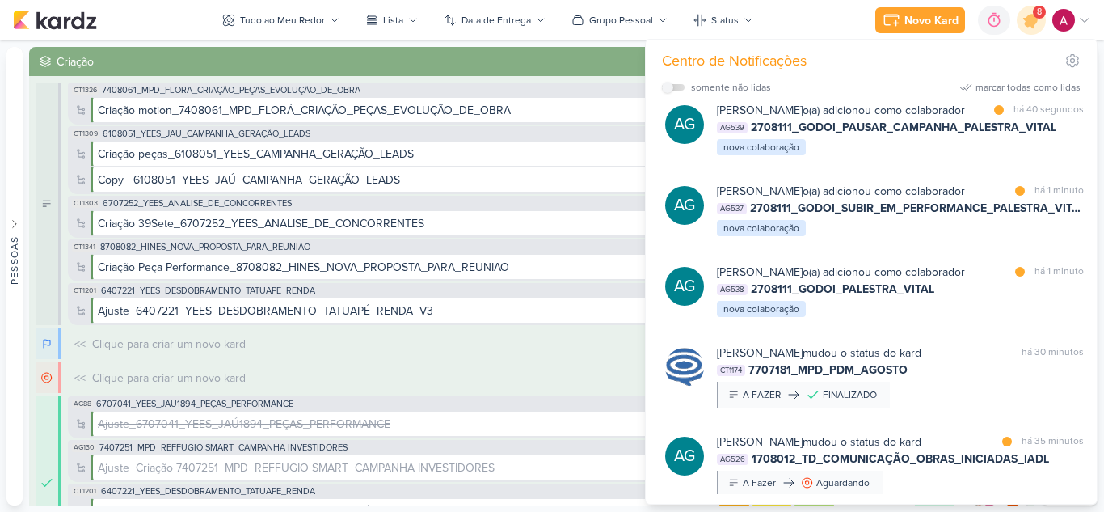
scroll to position [0, 0]
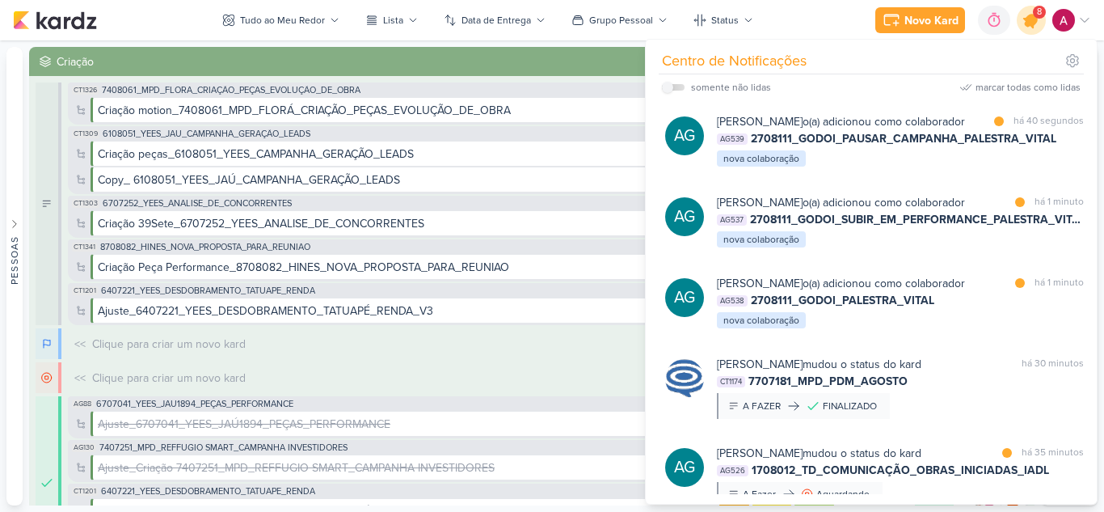
click at [1029, 25] on icon at bounding box center [1031, 20] width 19 height 19
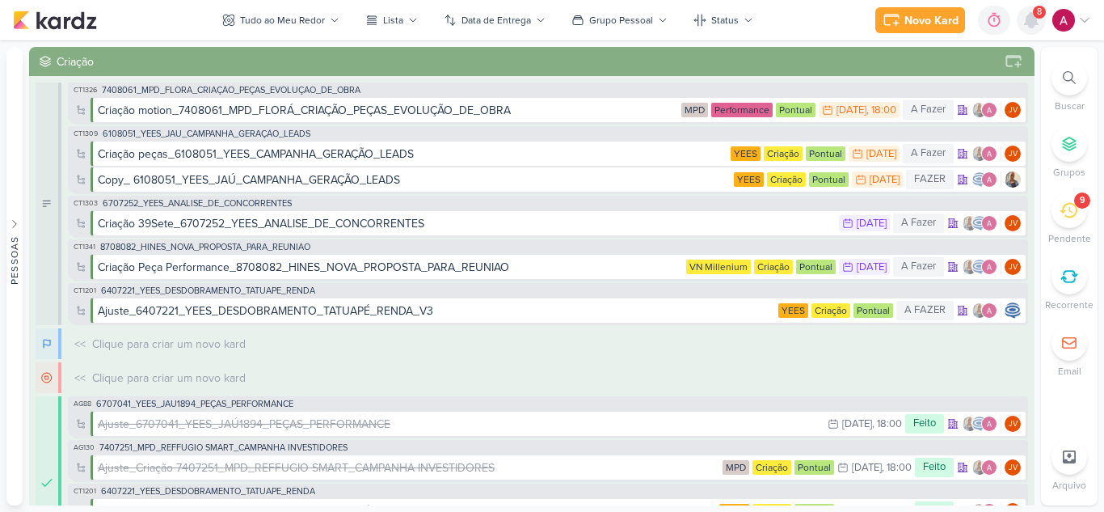
click at [1035, 27] on icon at bounding box center [1031, 20] width 19 height 19
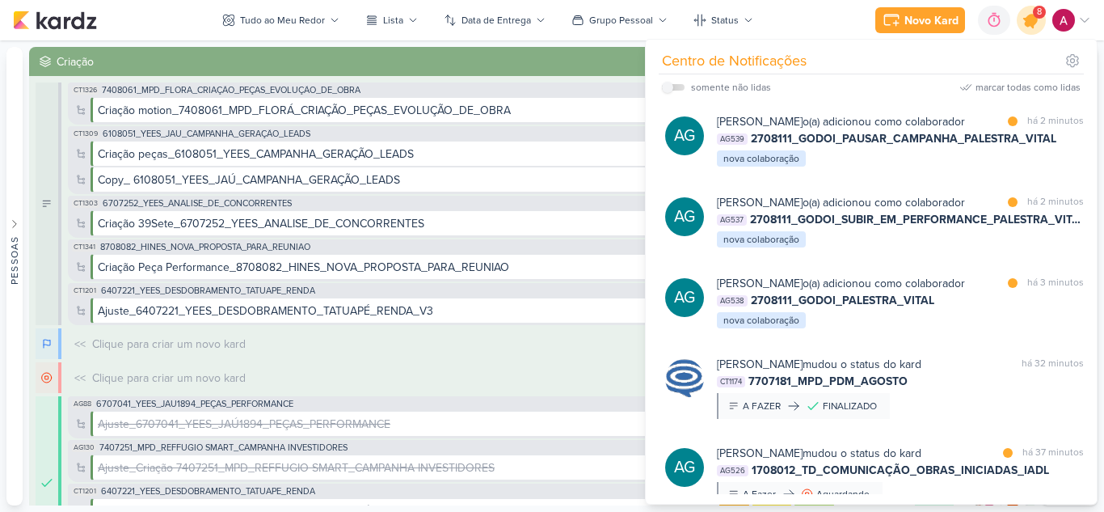
click at [1028, 25] on icon at bounding box center [1031, 20] width 19 height 19
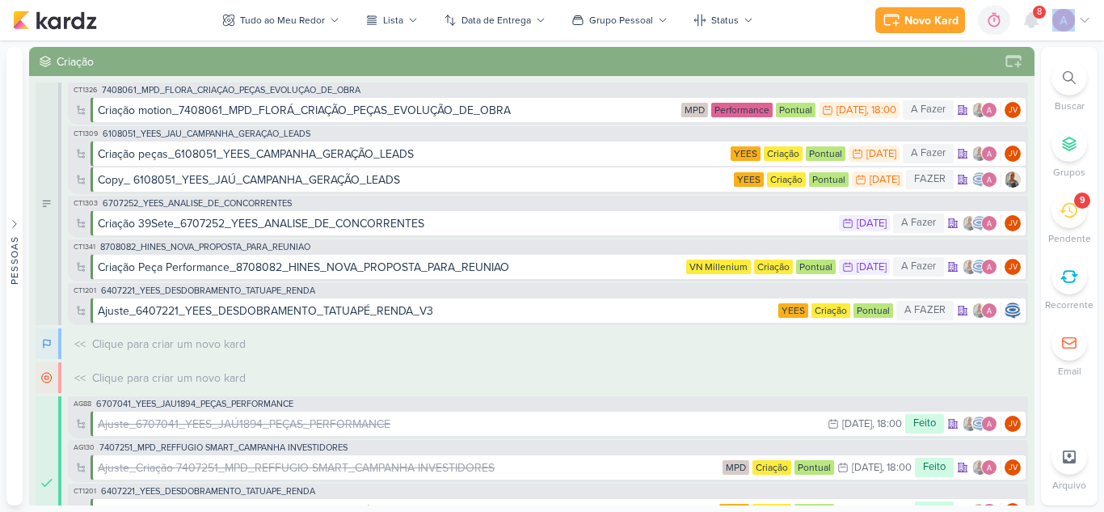
drag, startPoint x: 1076, startPoint y: 32, endPoint x: 1079, endPoint y: 23, distance: 9.5
click at [1079, 23] on div "Novo Kard Ctrl + k 0h0m Sessão desligada... Hoje 0h0m Semana 0h0m Mês 0h0m Nenh…" at bounding box center [984, 20] width 216 height 29
click at [1079, 23] on icon at bounding box center [1084, 20] width 13 height 13
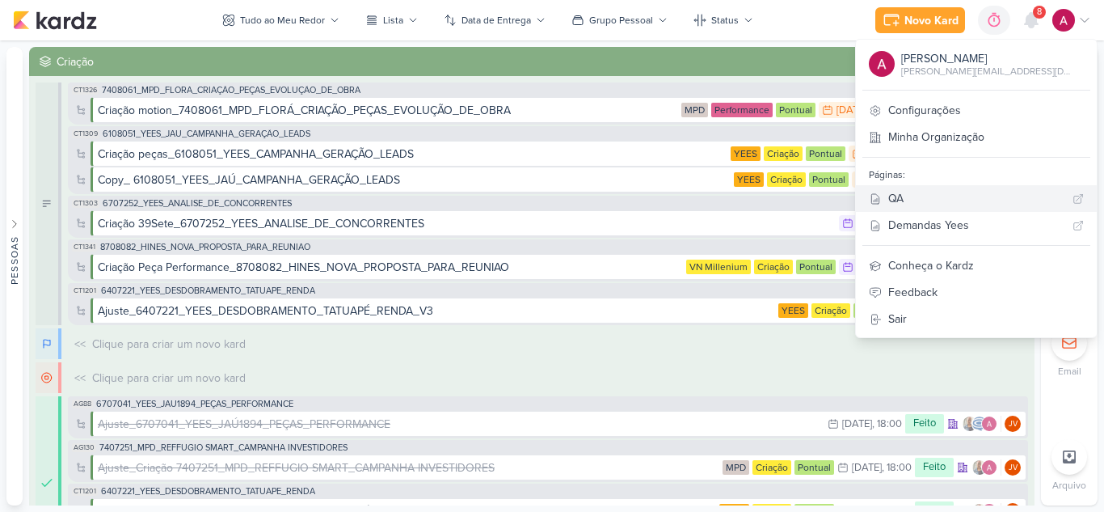
click at [962, 196] on div "QA" at bounding box center [977, 198] width 178 height 17
click at [1032, 29] on icon at bounding box center [1031, 20] width 19 height 19
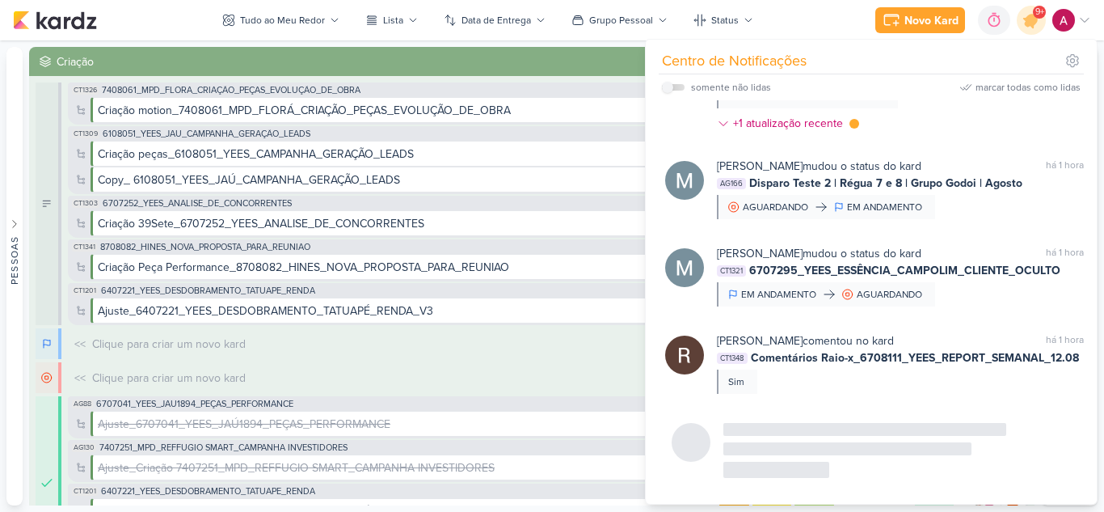
scroll to position [1180, 0]
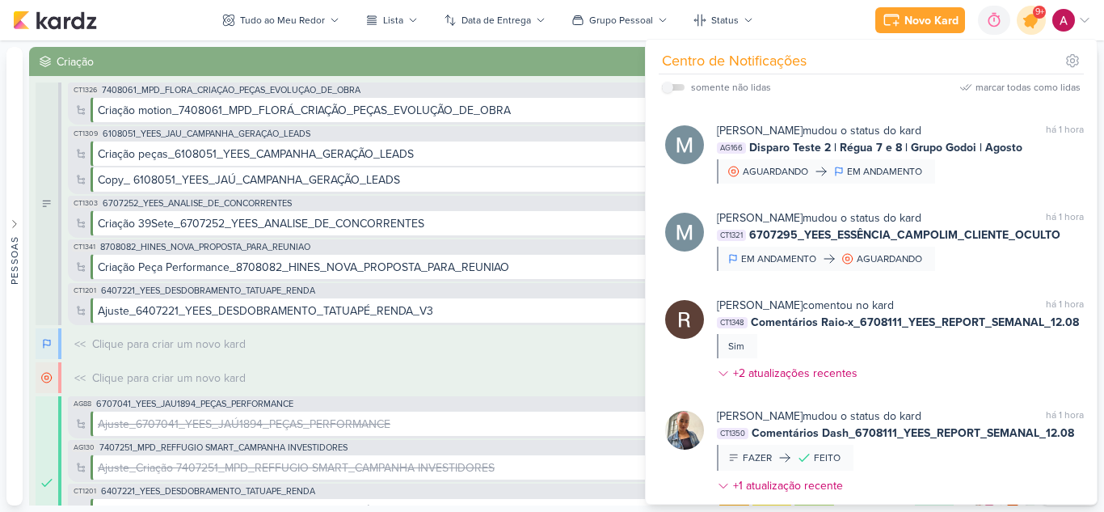
click at [1026, 22] on icon at bounding box center [1031, 20] width 19 height 19
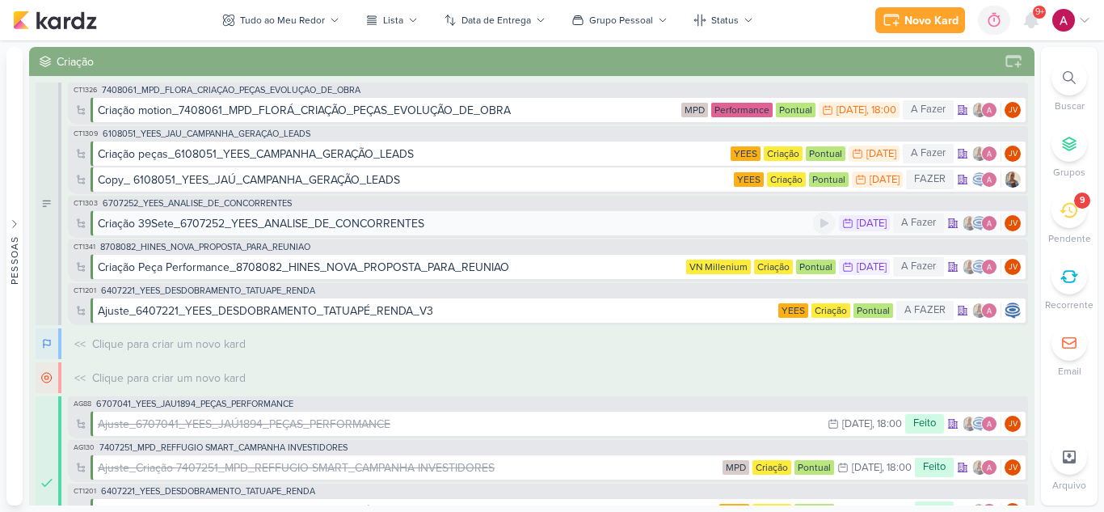
click at [411, 222] on div "Criação 39Sete_6707252_YEES_ANALISE_DE_CONCORRENTES" at bounding box center [261, 223] width 327 height 17
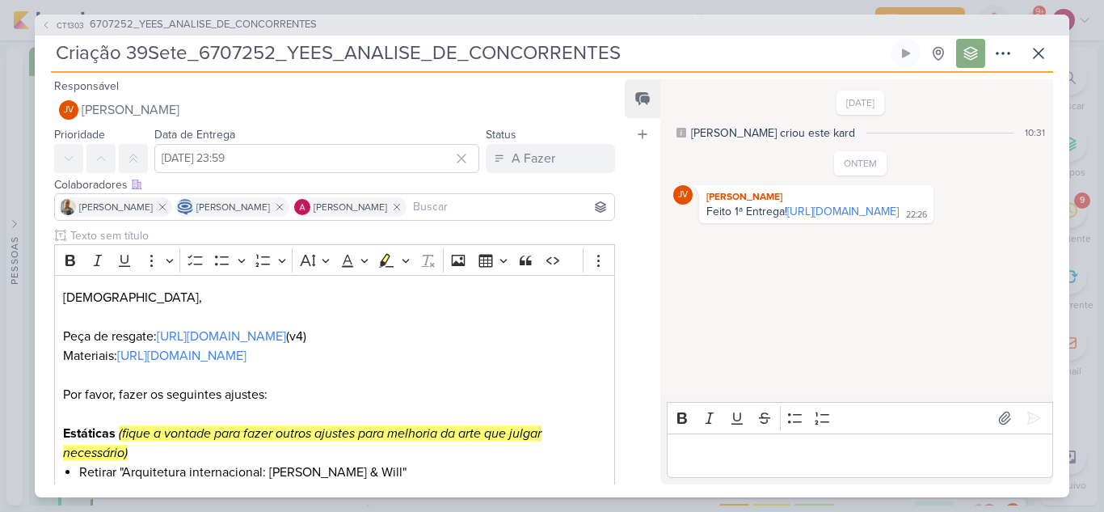
click at [784, 11] on div "CT1303 6707252_YEES_ANALISE_DE_CONCORRENTES Criação 39Sete_6707252_YEES_ANALISE…" at bounding box center [552, 256] width 1104 height 512
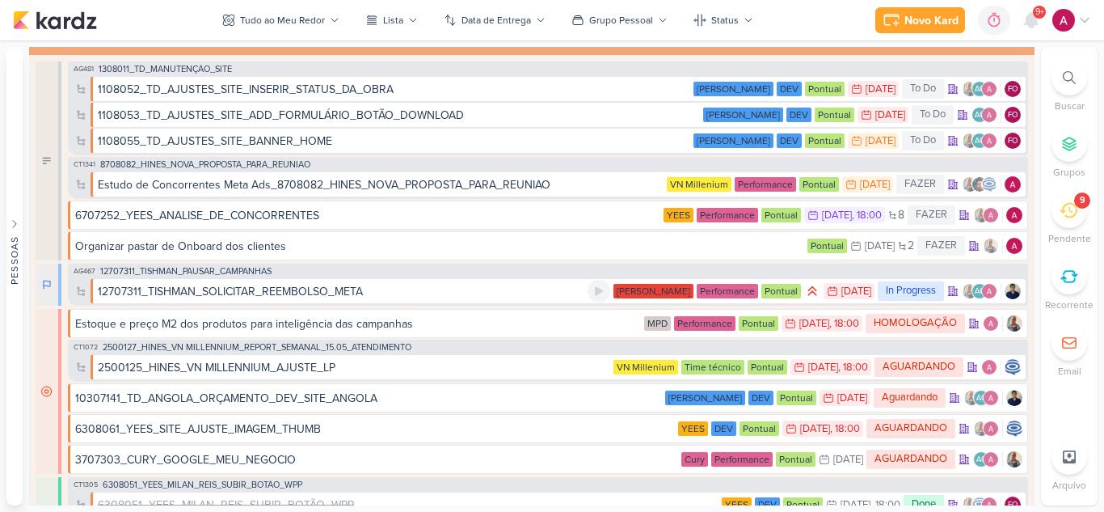
scroll to position [3209, 0]
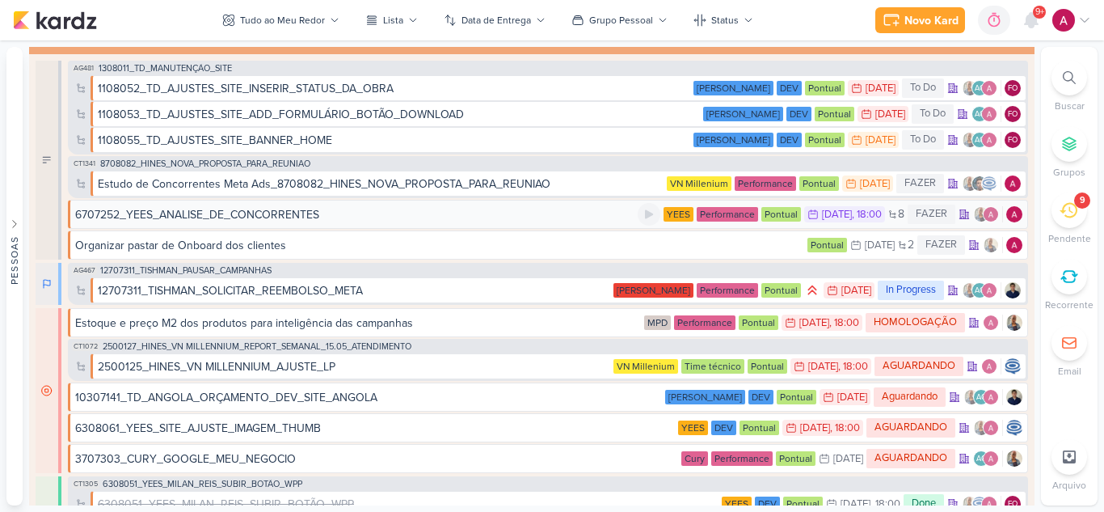
click at [283, 217] on div "6707252_YEES_ANALISE_DE_CONCORRENTES" at bounding box center [197, 214] width 244 height 17
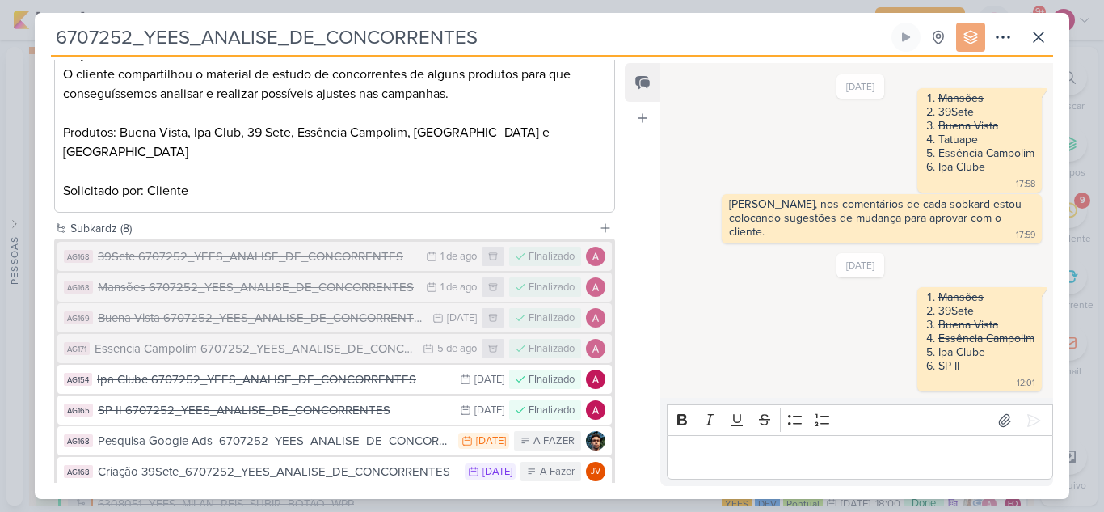
scroll to position [352, 0]
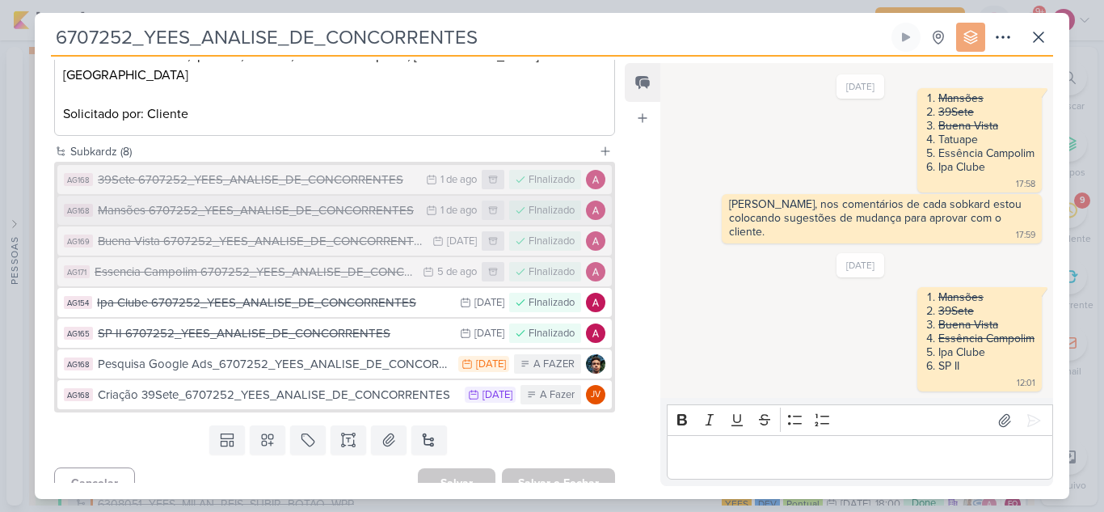
click at [250, 201] on div "Mansões 6707252_YEES_ANALISE_DE_CONCORRENTES" at bounding box center [258, 210] width 320 height 19
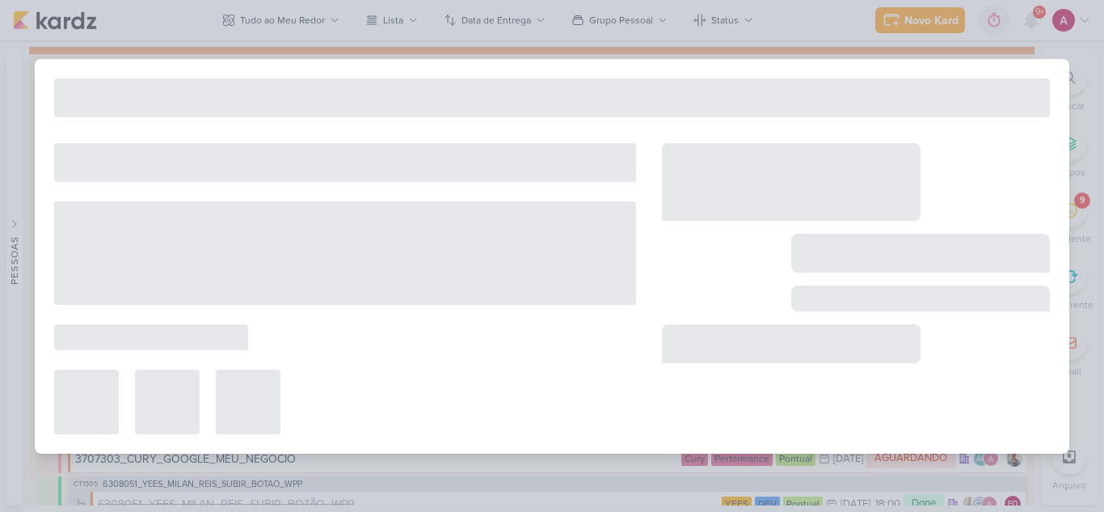
type input "Mansões 6707252_YEES_ANALISE_DE_CONCORRENTES"
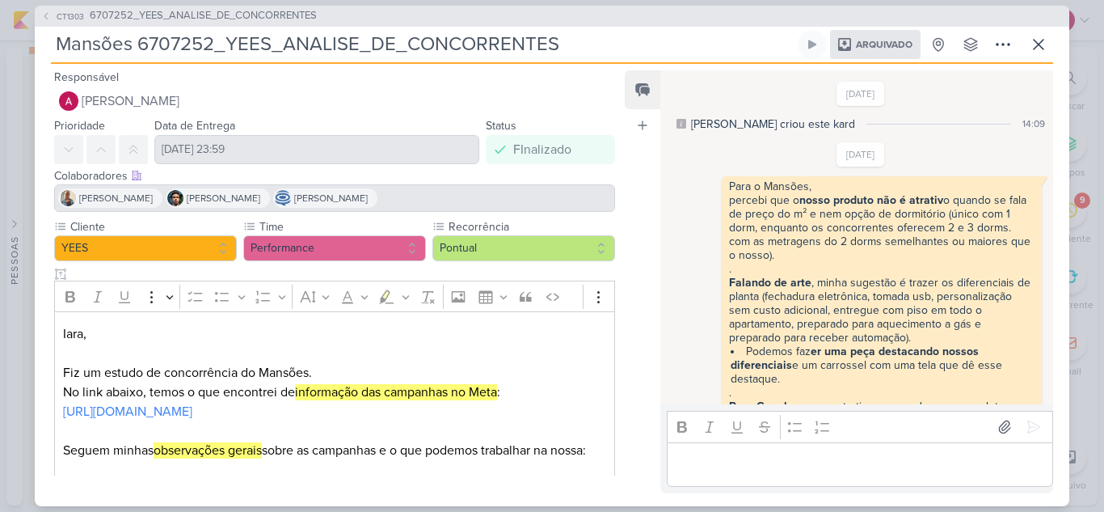
scroll to position [108, 0]
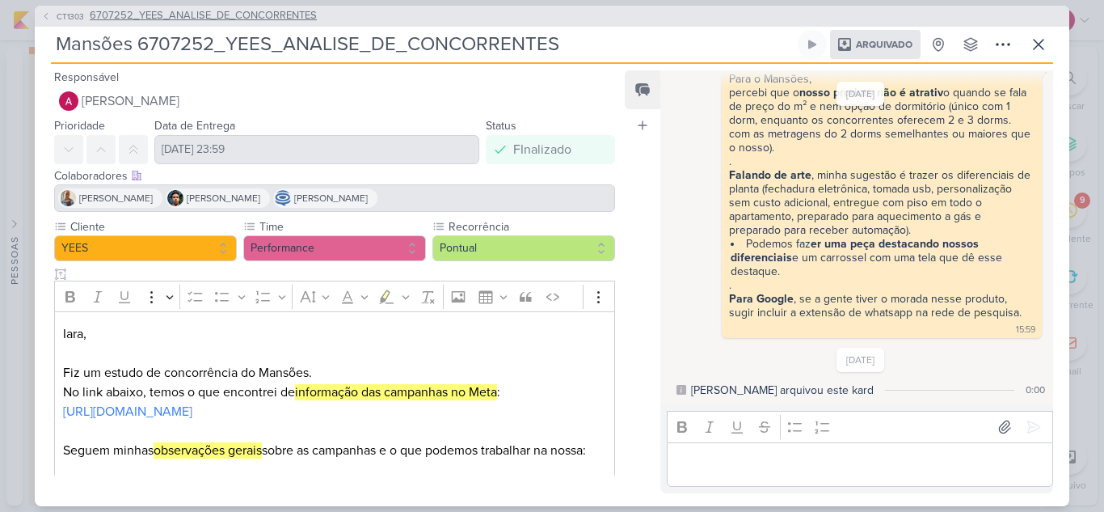
click at [63, 20] on span "CT1303" at bounding box center [70, 17] width 32 height 12
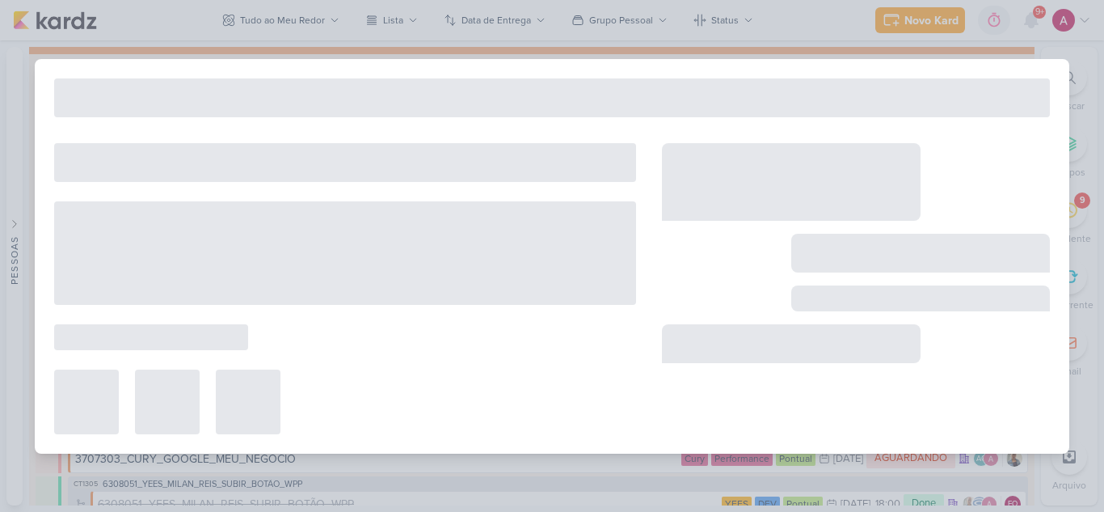
type input "6707252_YEES_ANALISE_DE_CONCORRENTES"
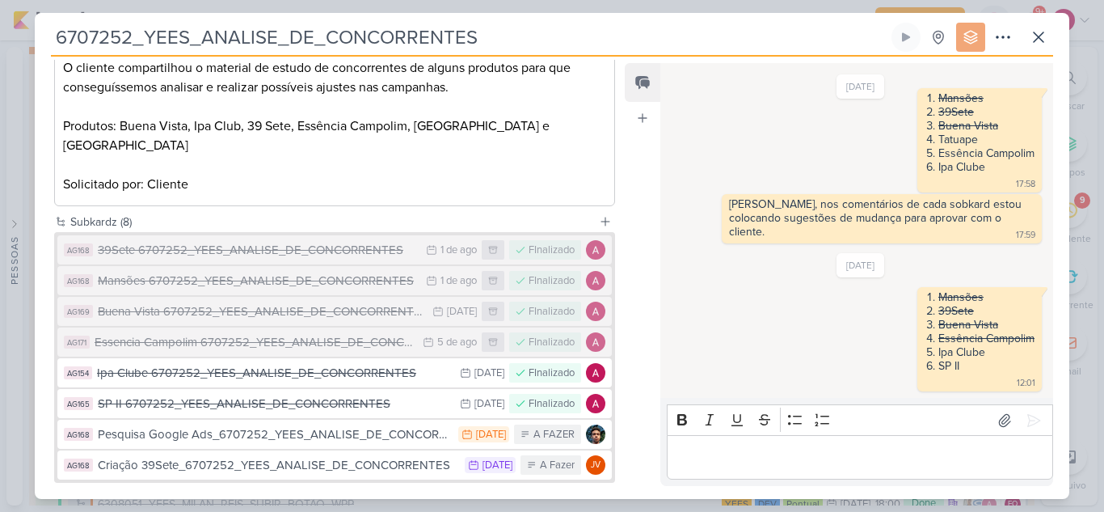
scroll to position [352, 0]
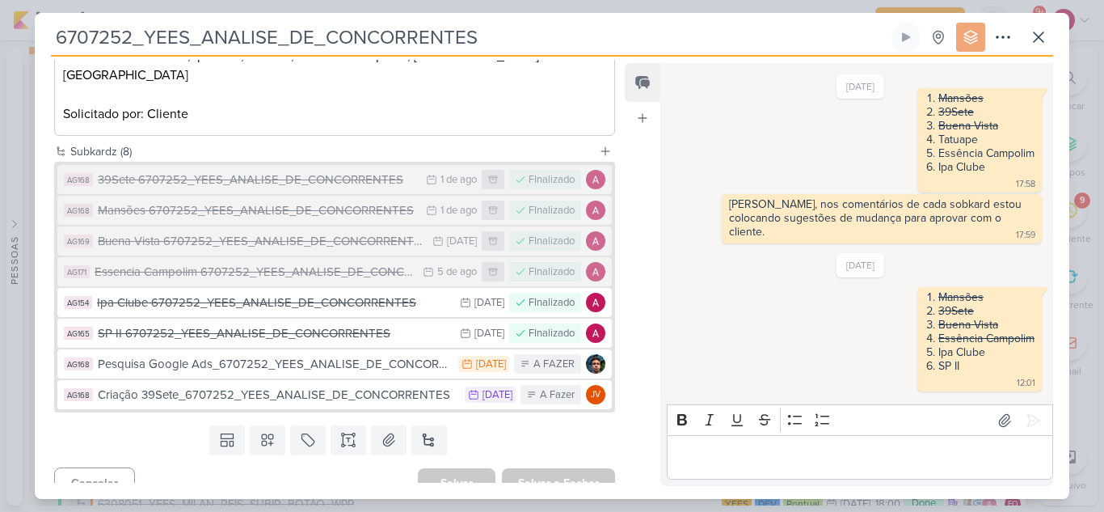
click at [787, 452] on p "Editor editing area: main" at bounding box center [859, 457] width 369 height 19
click at [957, 462] on p "Carol, Seguem os links dos concorrentes de" at bounding box center [859, 457] width 369 height 19
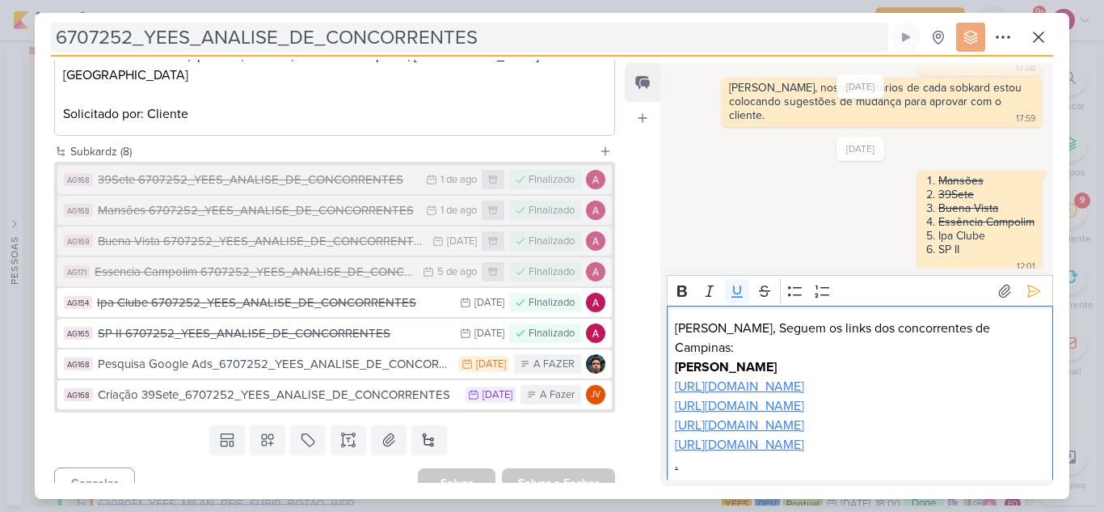
scroll to position [880, 0]
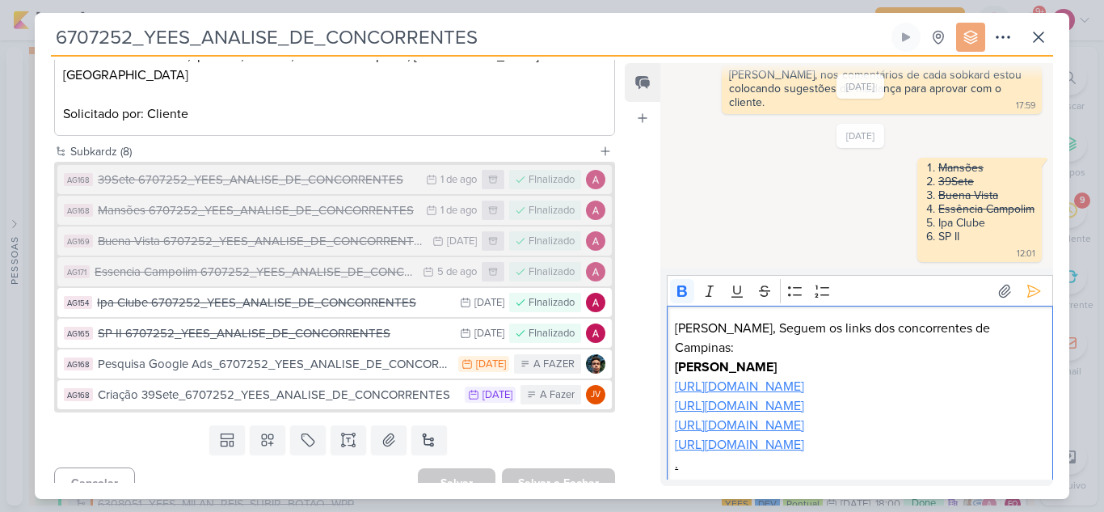
click at [766, 357] on p "Liv Mansões" at bounding box center [859, 366] width 369 height 19
click at [727, 474] on p "Editor editing area: main" at bounding box center [859, 483] width 369 height 19
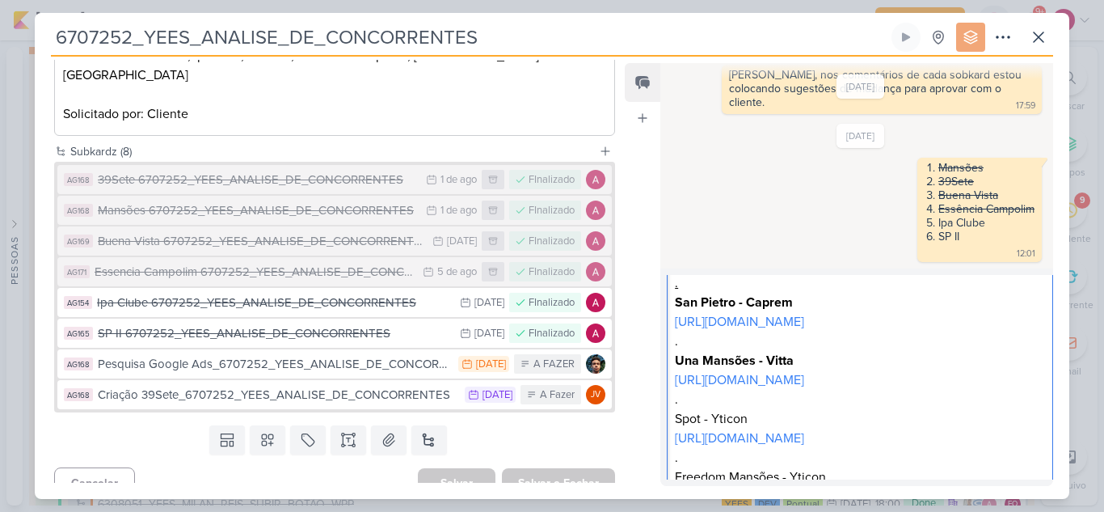
scroll to position [187, 0]
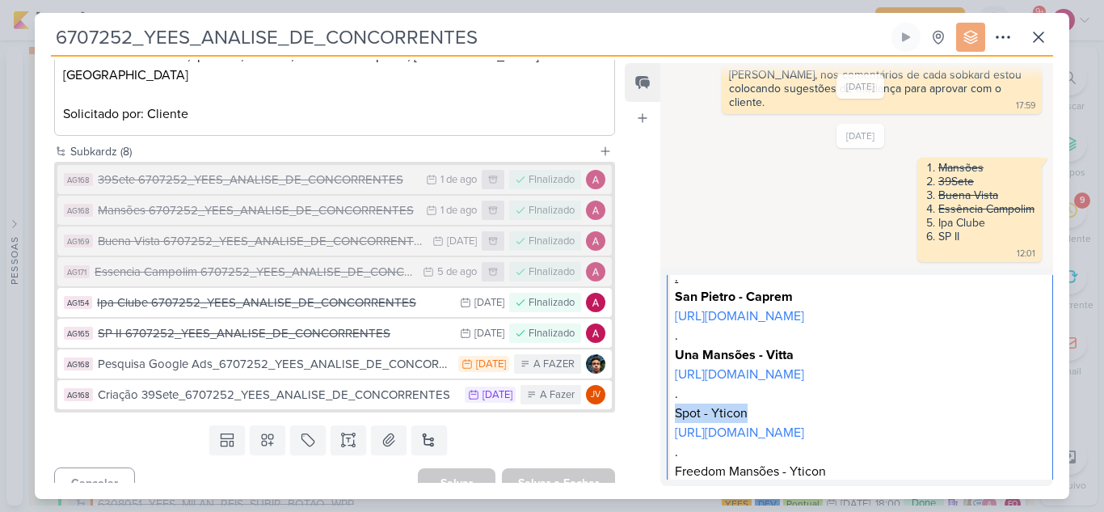
drag, startPoint x: 765, startPoint y: 394, endPoint x: 669, endPoint y: 396, distance: 95.4
click at [669, 396] on div "Carol, Seguem os links dos concorrentes de Campinas: Liv Mansões - Livon https:…" at bounding box center [860, 325] width 386 height 413
drag, startPoint x: 850, startPoint y: 448, endPoint x: 676, endPoint y: 457, distance: 174.0
click at [676, 462] on p "Freedom Mansões - Yticon" at bounding box center [859, 471] width 369 height 19
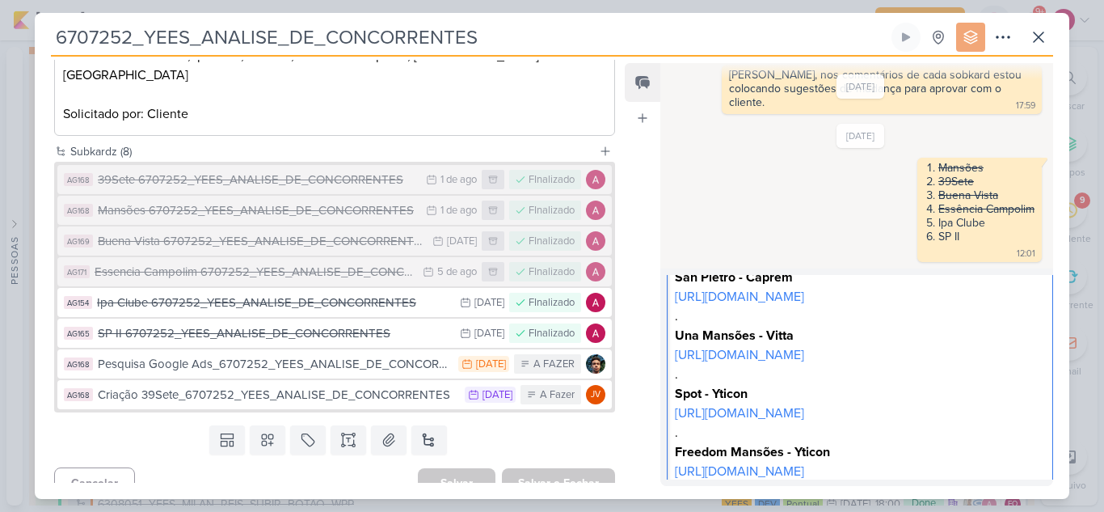
scroll to position [220, 0]
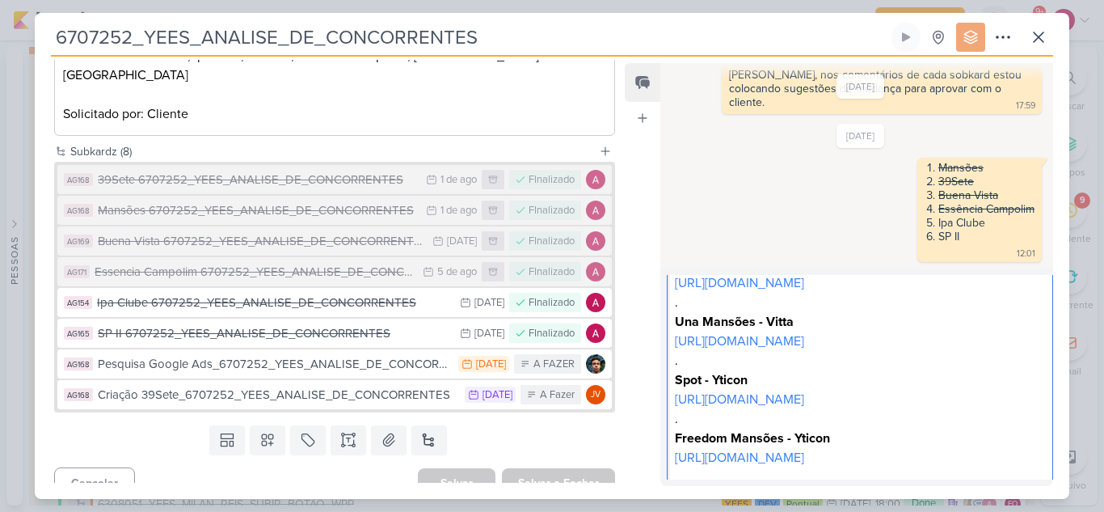
click at [859, 469] on div "Carol, Seguem os links dos concorrentes de Campinas: Liv Mansões - Livon https:…" at bounding box center [860, 292] width 386 height 413
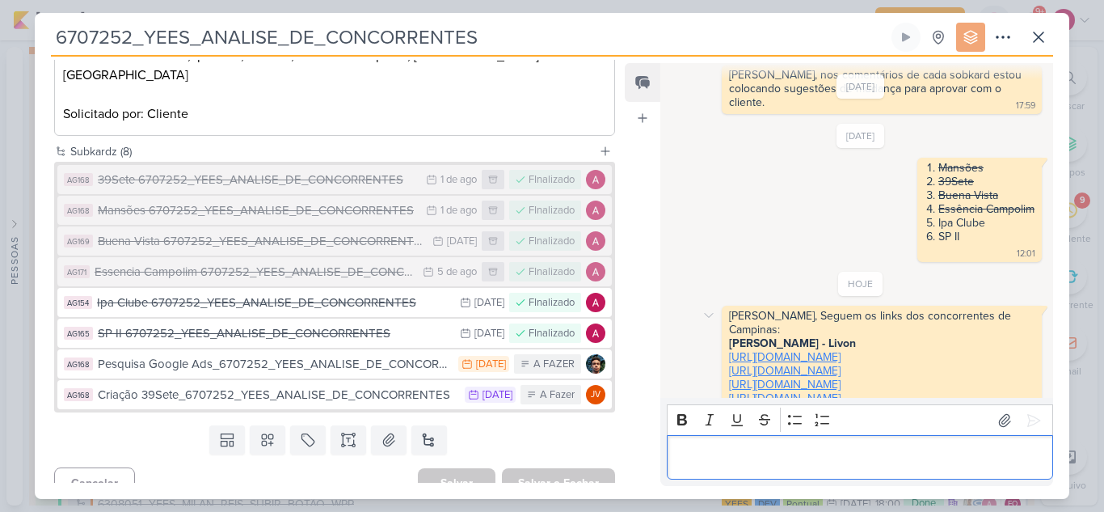
scroll to position [1146, 0]
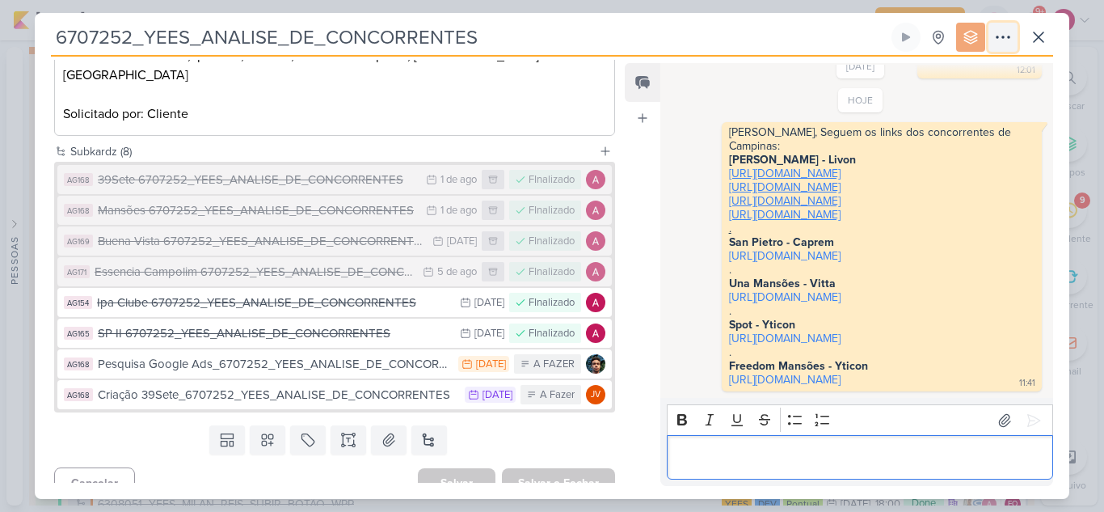
click at [1007, 32] on icon at bounding box center [1003, 36] width 19 height 19
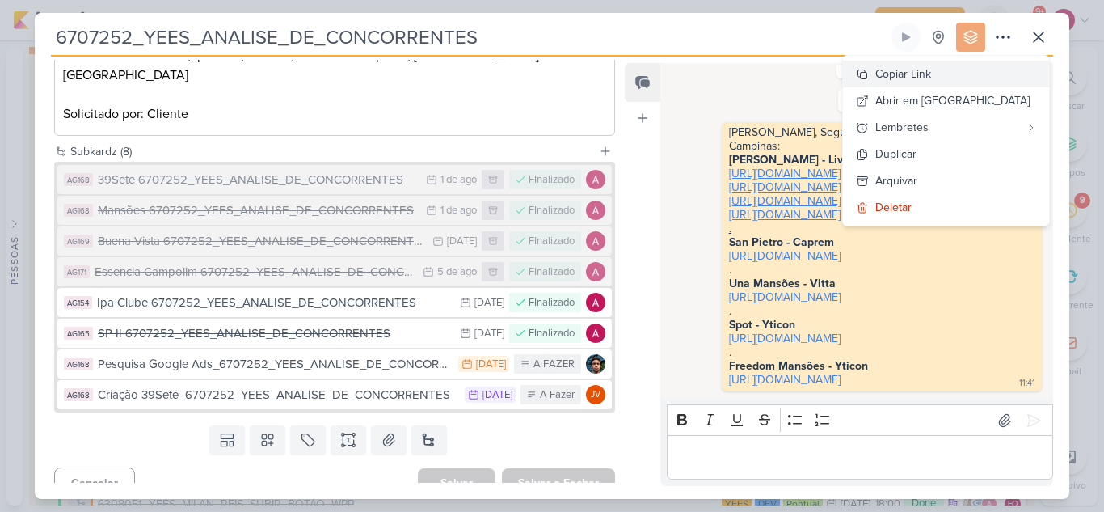
click at [931, 77] on div "Copiar Link" at bounding box center [904, 73] width 56 height 17
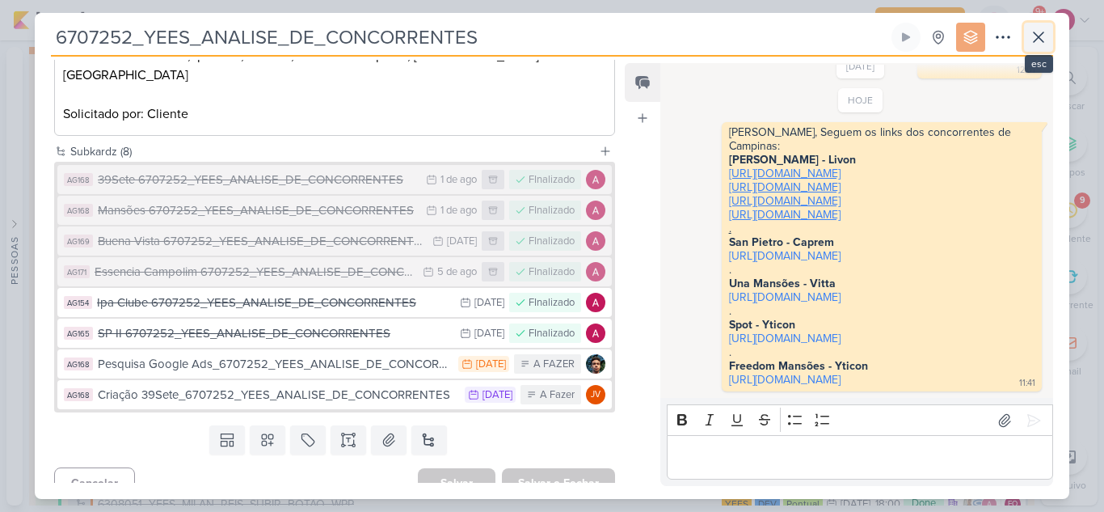
click at [1039, 35] on icon at bounding box center [1038, 36] width 19 height 19
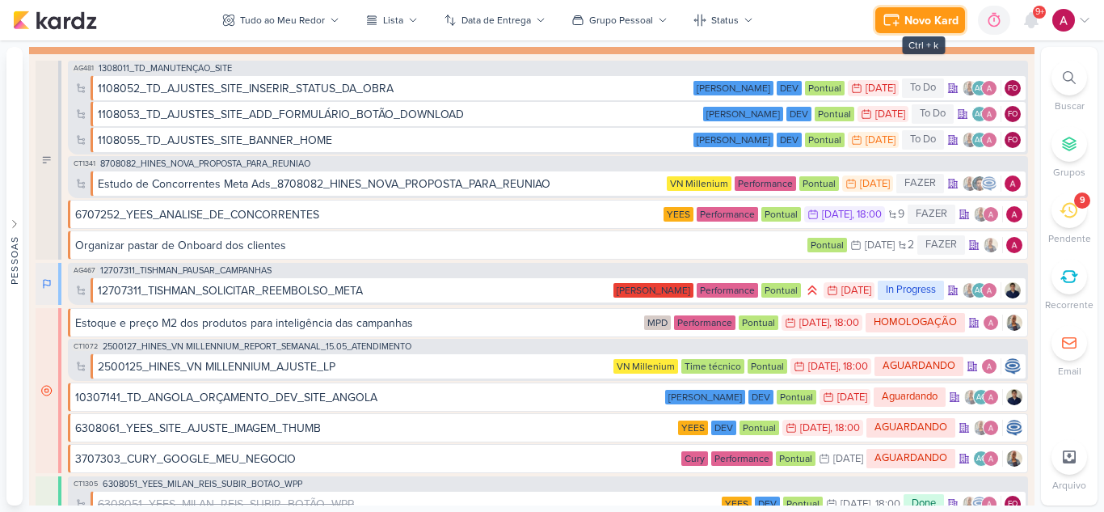
click at [906, 25] on div "Novo Kard" at bounding box center [932, 20] width 54 height 17
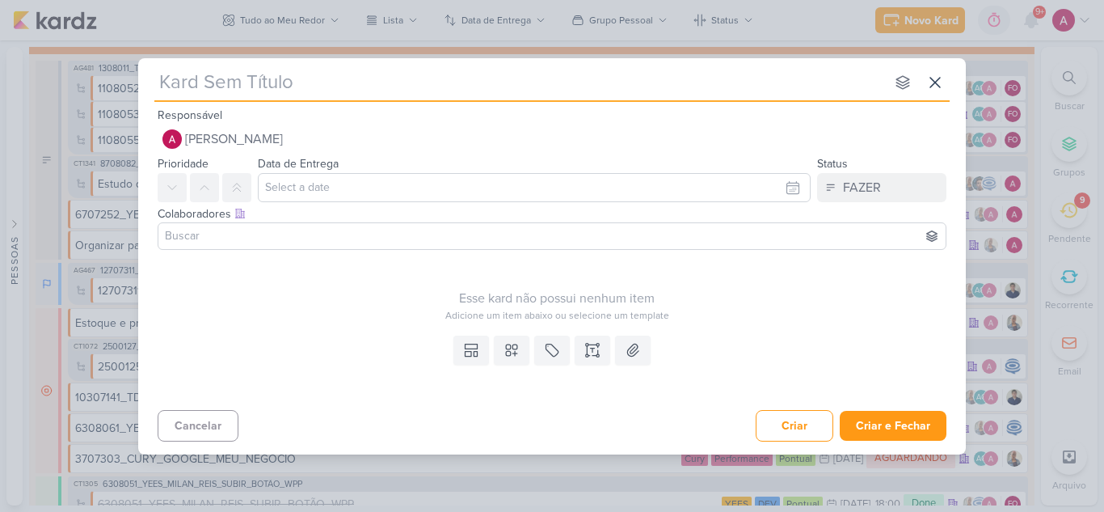
paste input "3708181"
type input "3708181"
type input "3708181_"
type input "3708181_CURY_"
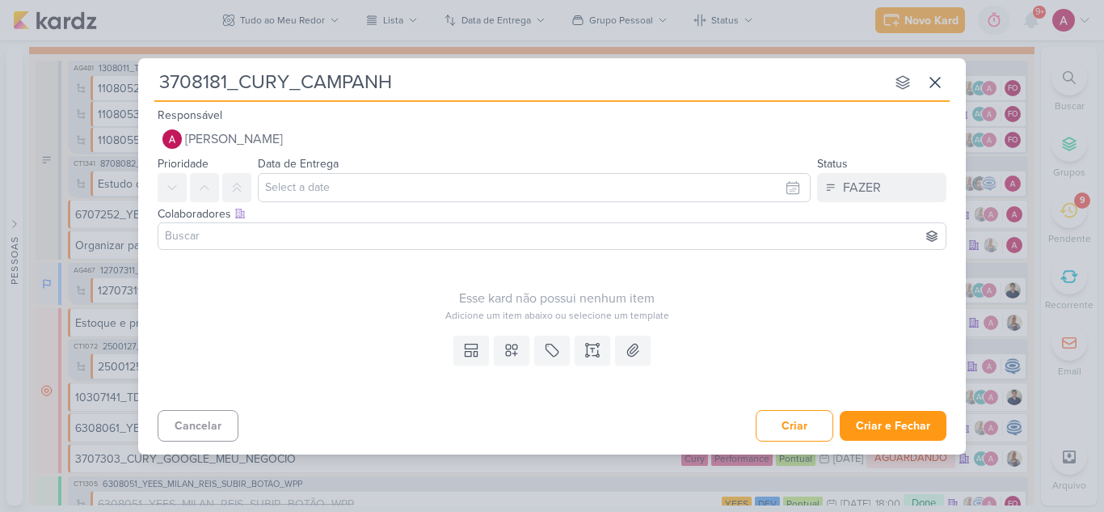
type input "3708181_CURY_CAMPANHA"
type input "3708181_CURY_"
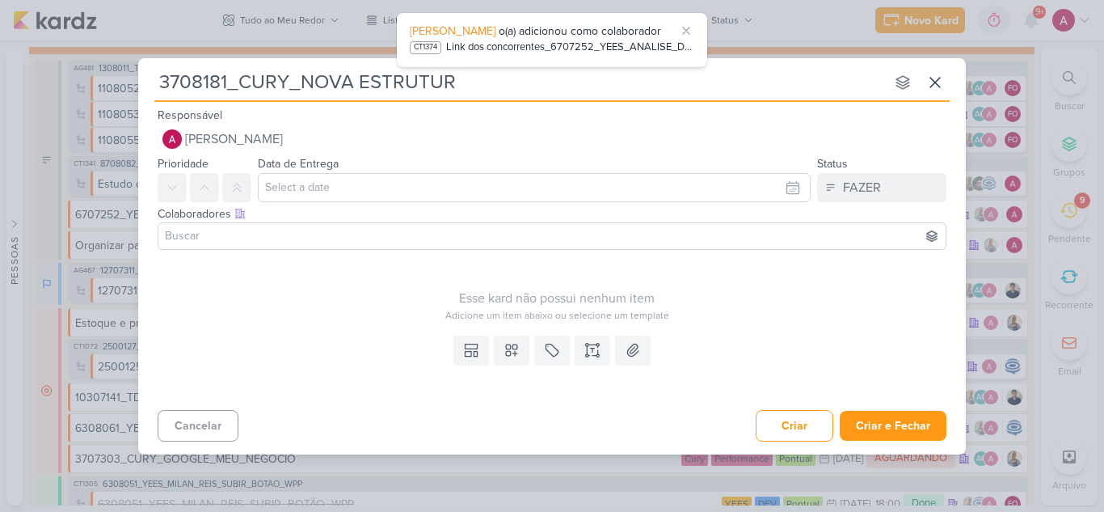
type input "3708181_CURY_NOVA ESTRUTURA"
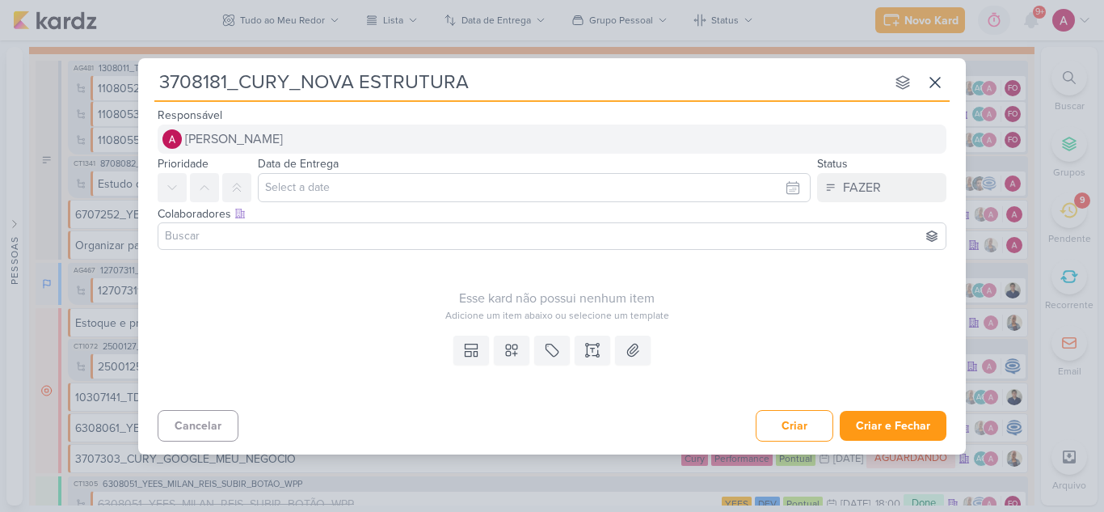
type input "3708181_CURY_NOVA ESTRUTURA"
click at [276, 137] on span "[PERSON_NAME]" at bounding box center [234, 138] width 98 height 19
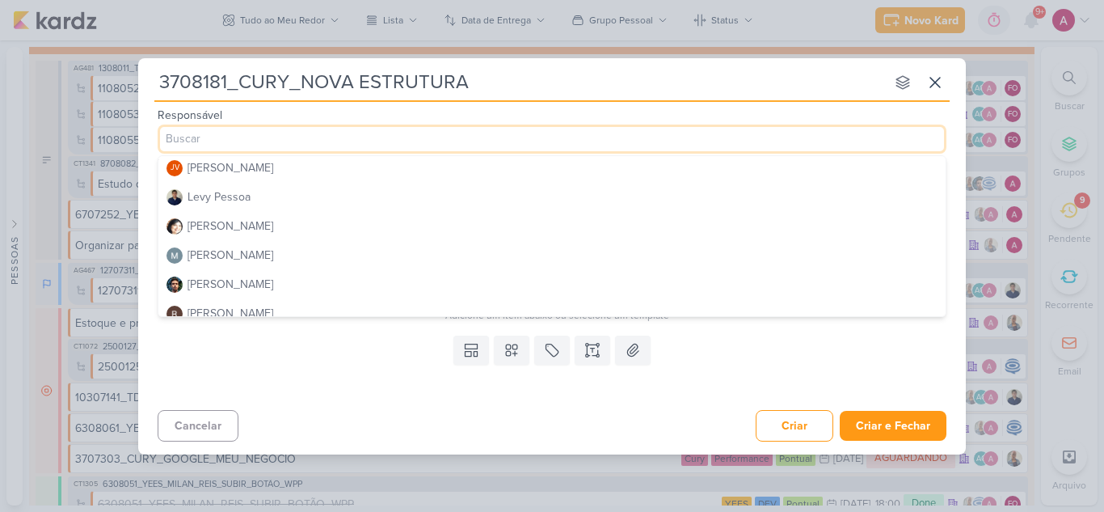
scroll to position [207, 0]
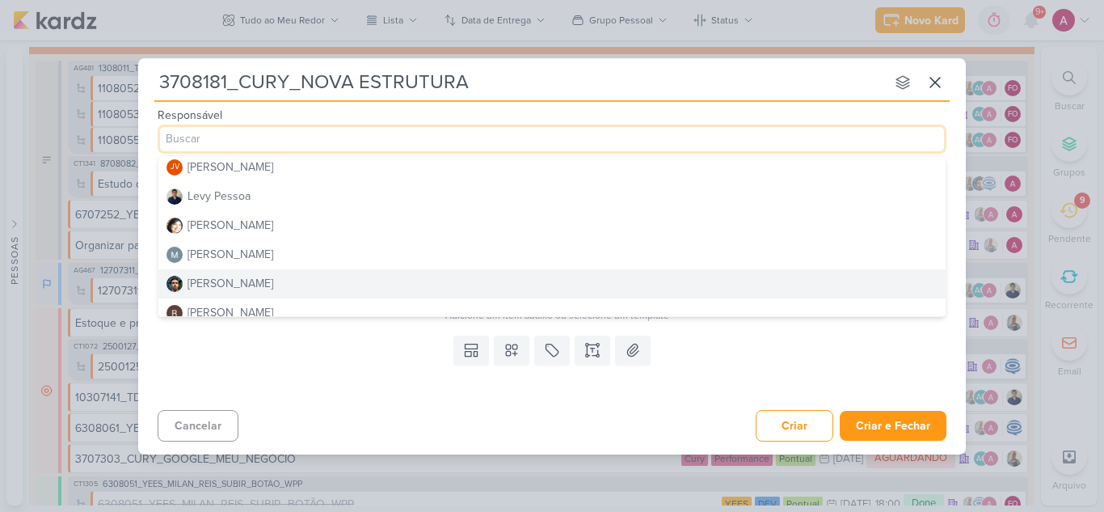
click at [246, 282] on div "Nelito Junior" at bounding box center [231, 283] width 86 height 17
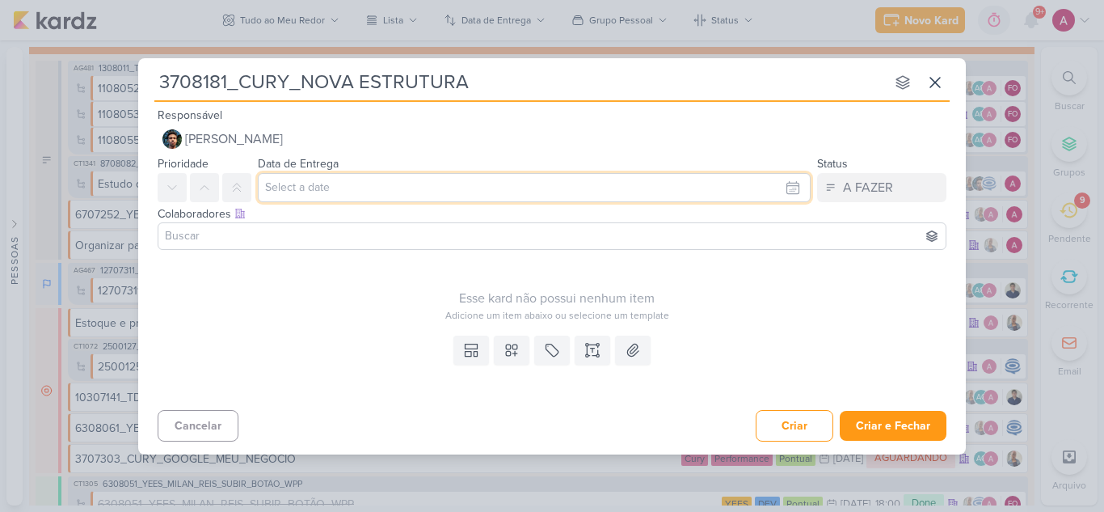
click at [307, 190] on input "text" at bounding box center [534, 187] width 553 height 29
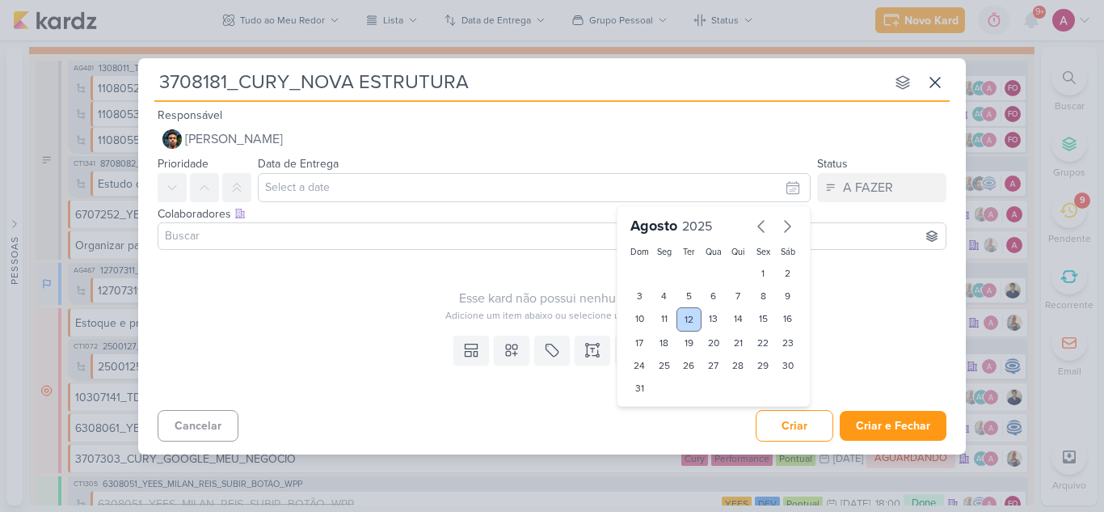
click at [689, 319] on div "12" at bounding box center [689, 319] width 25 height 24
click at [386, 239] on input at bounding box center [552, 235] width 781 height 19
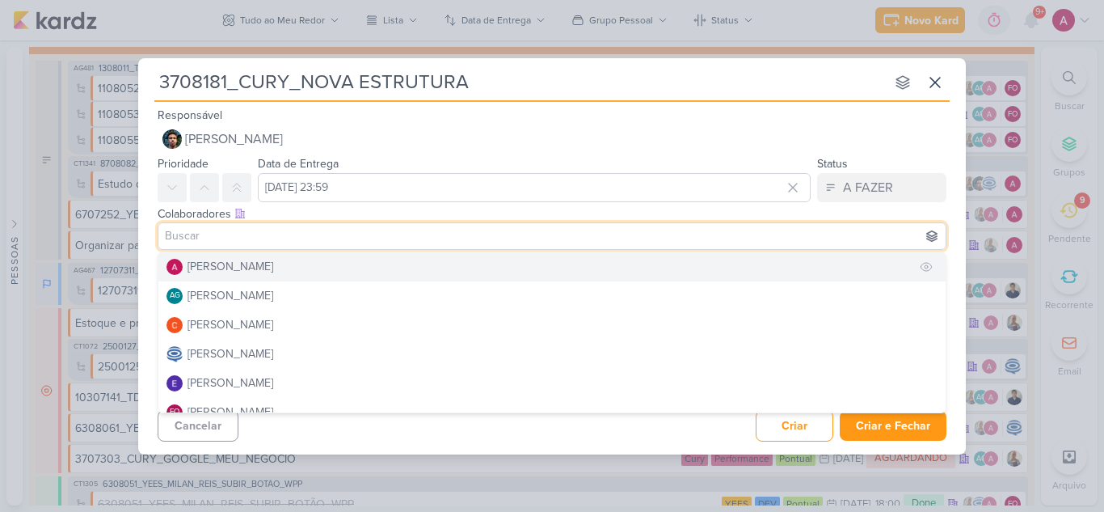
click at [304, 268] on button "[PERSON_NAME]" at bounding box center [551, 266] width 787 height 29
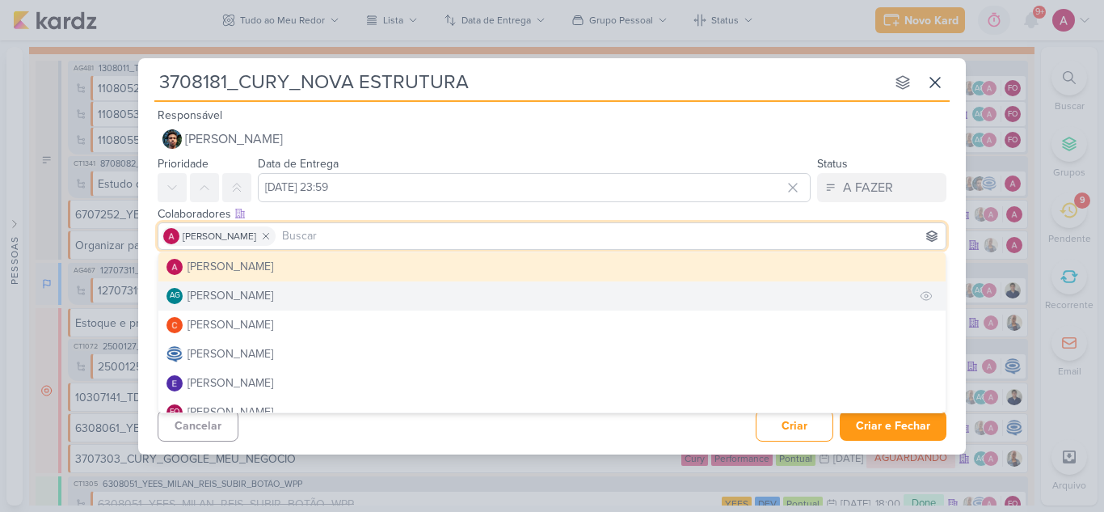
click at [273, 299] on div "[PERSON_NAME]" at bounding box center [231, 295] width 86 height 17
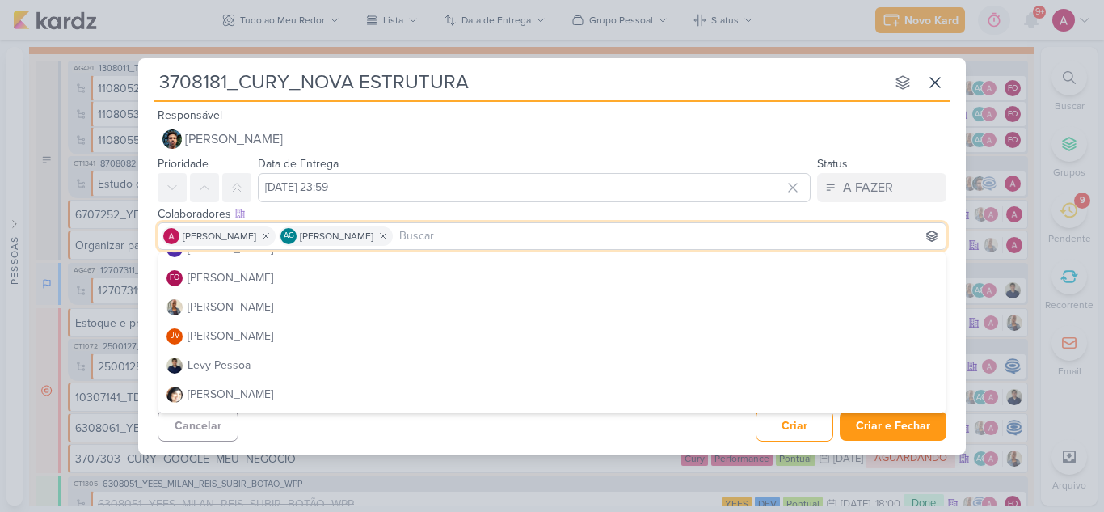
scroll to position [136, 0]
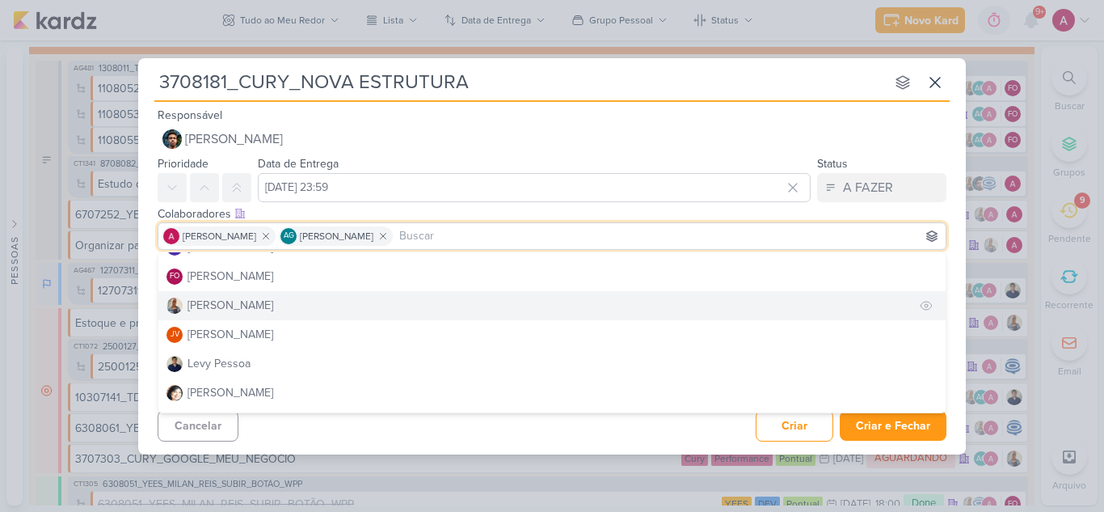
click at [247, 306] on button "Iara Santos" at bounding box center [551, 305] width 787 height 29
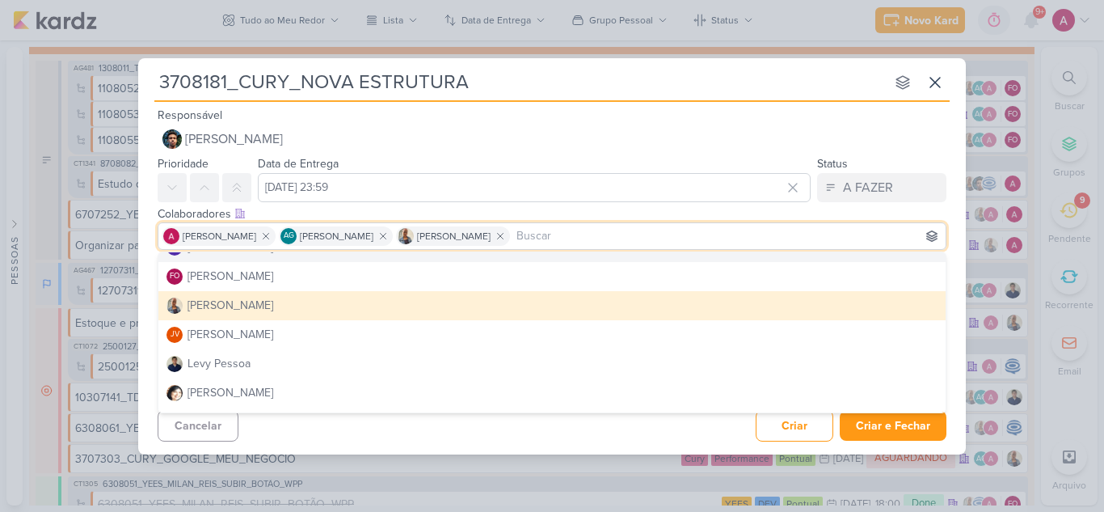
click at [744, 162] on div "Data de Entrega 12 de agosto de 2025 às 23:59 Agosto 2025 Dom Seg Ter Qua Qui S…" at bounding box center [534, 178] width 553 height 49
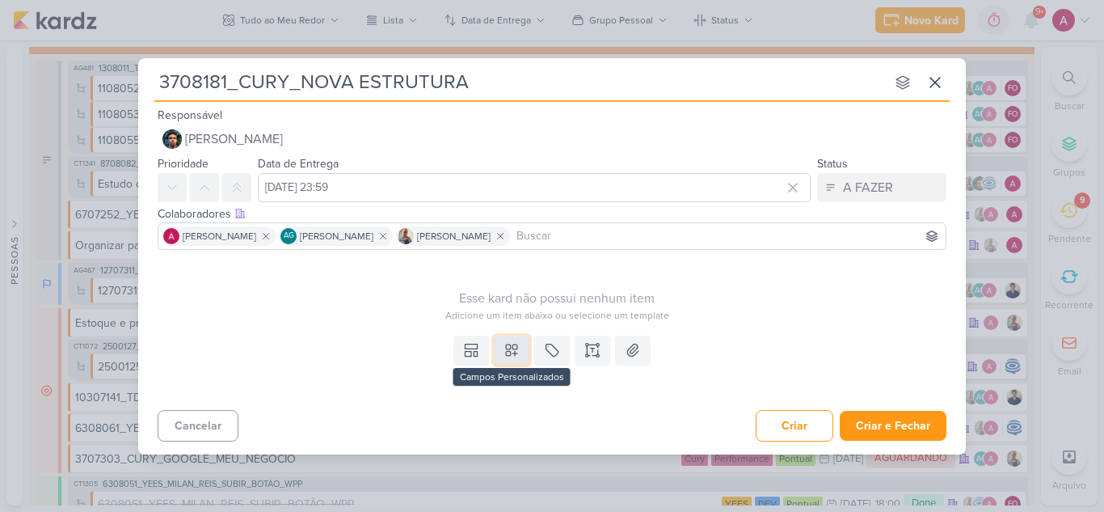
click at [521, 352] on button at bounding box center [512, 350] width 36 height 29
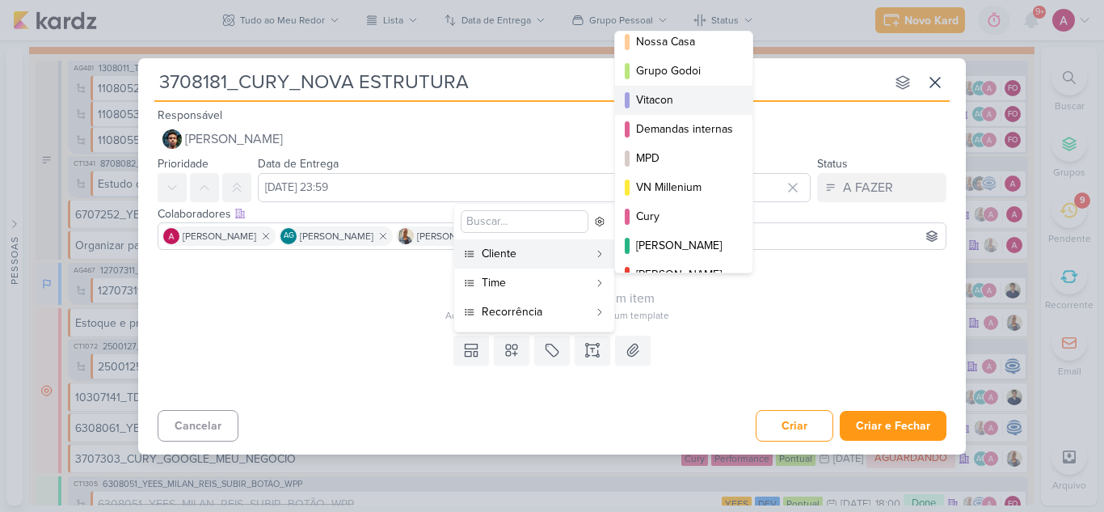
scroll to position [68, 0]
click at [652, 214] on div "Cury" at bounding box center [684, 215] width 97 height 17
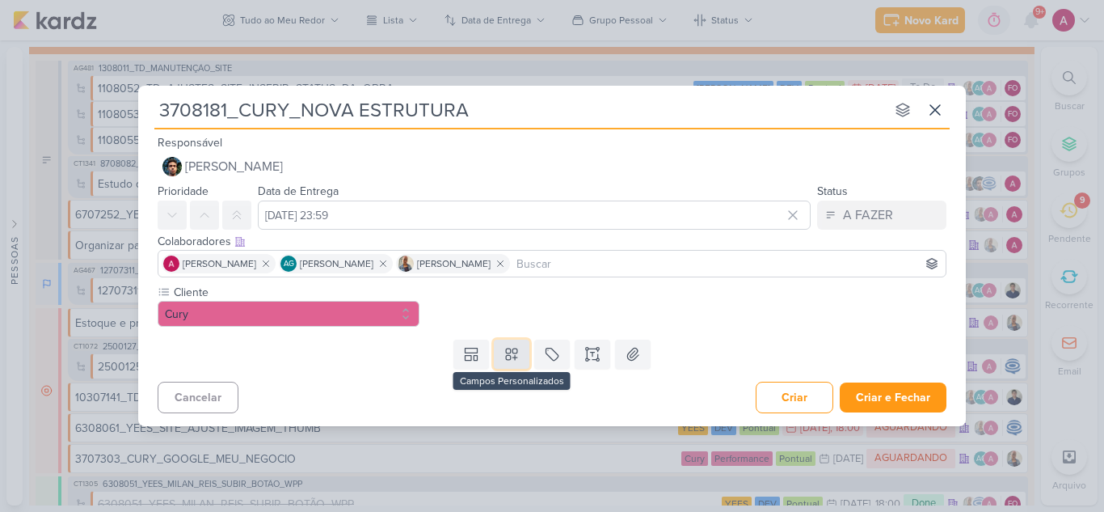
click at [521, 343] on button at bounding box center [512, 354] width 36 height 29
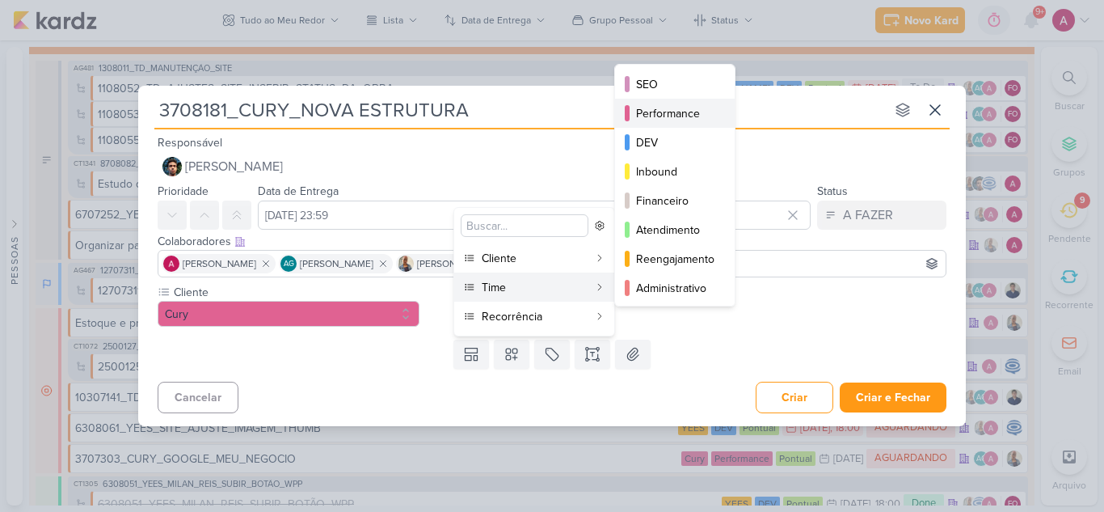
click at [684, 112] on div "Performance" at bounding box center [675, 113] width 79 height 17
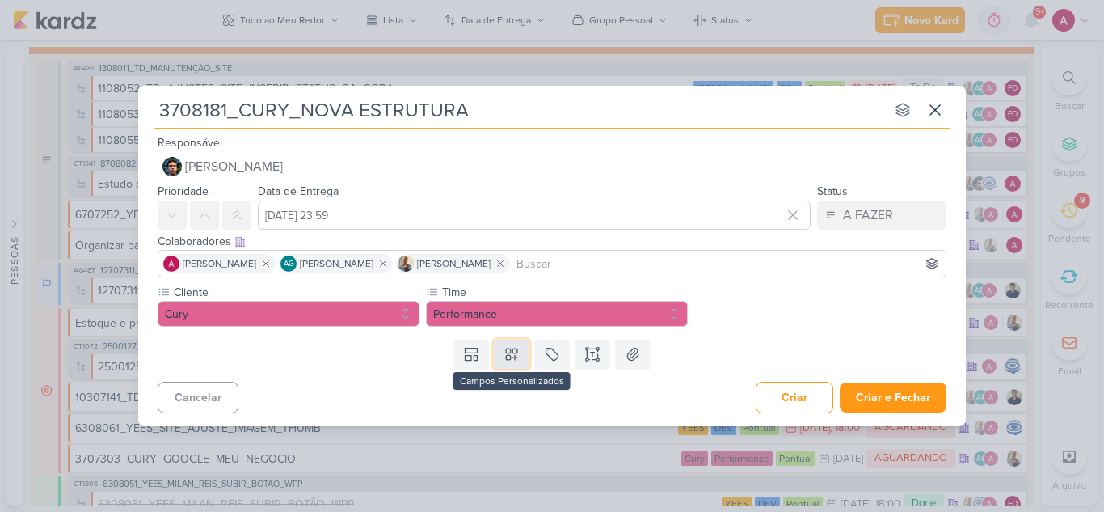
click at [512, 353] on icon at bounding box center [512, 354] width 16 height 16
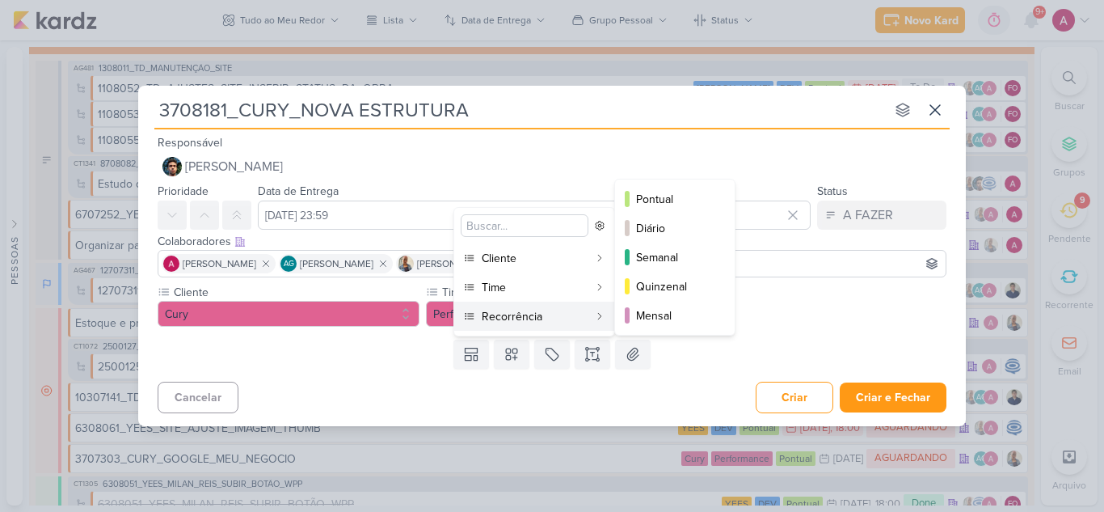
click at [512, 323] on div "Recorrência" at bounding box center [535, 316] width 107 height 17
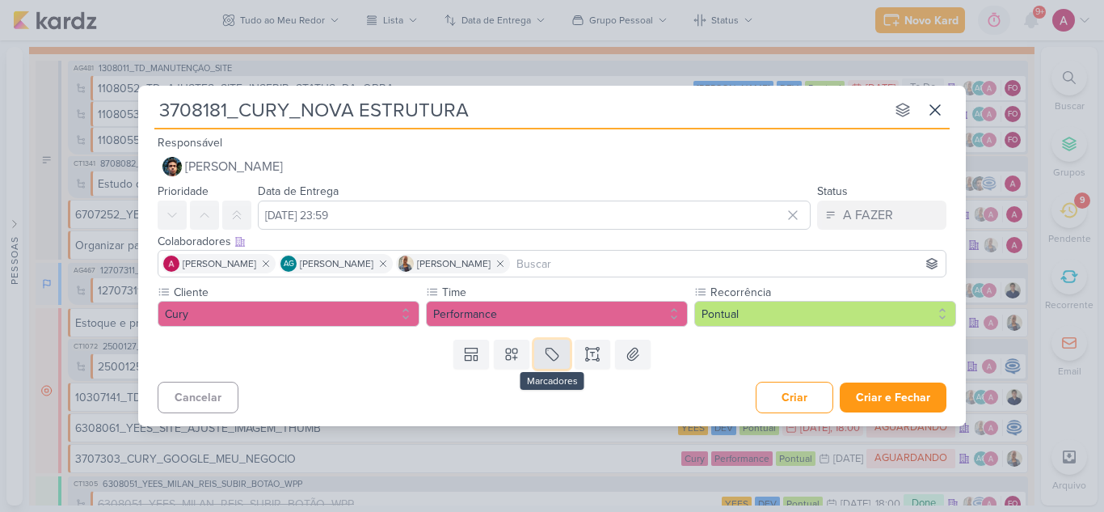
click at [550, 352] on icon at bounding box center [552, 354] width 16 height 16
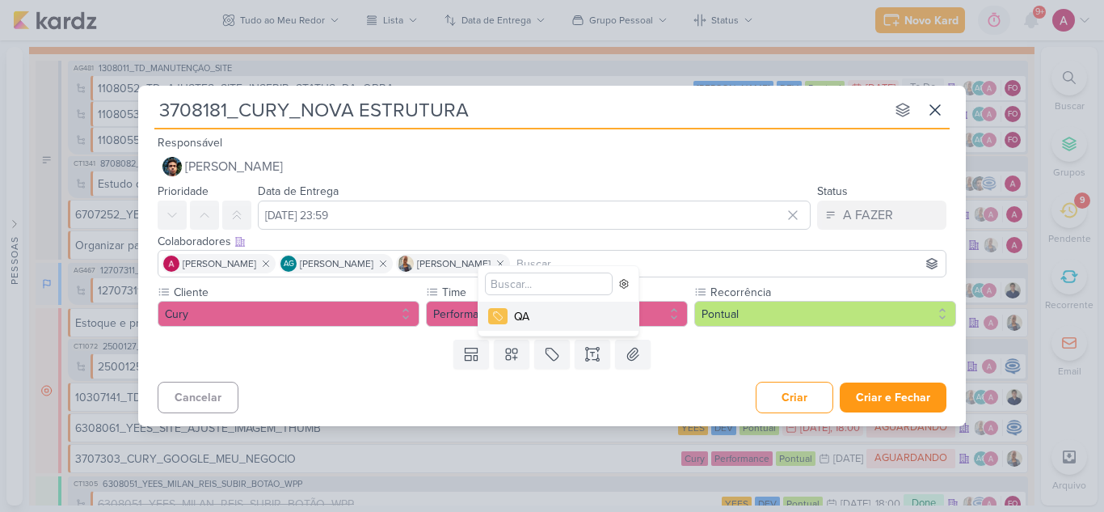
click at [551, 327] on button "QA" at bounding box center [559, 316] width 160 height 29
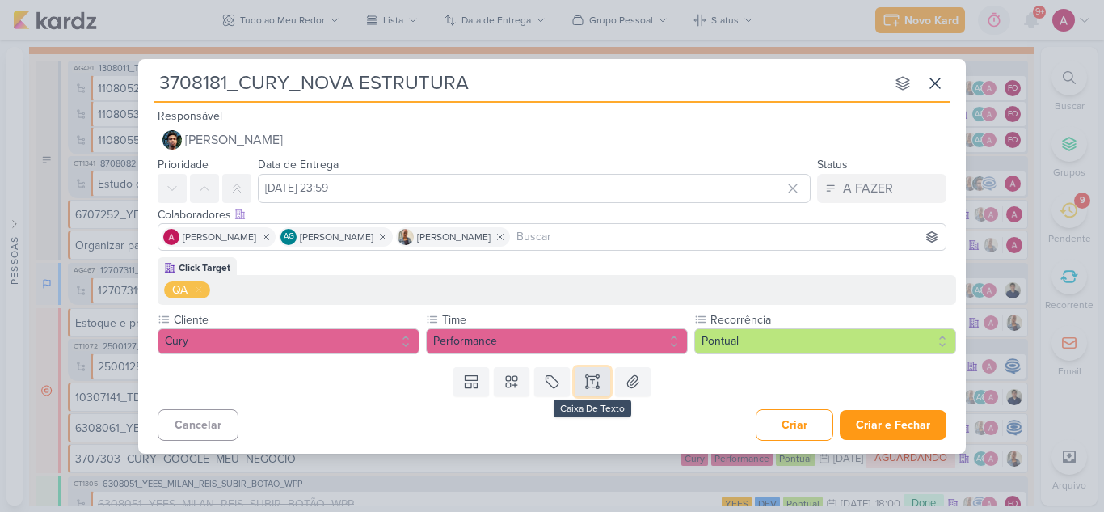
click at [594, 379] on icon at bounding box center [593, 379] width 4 height 0
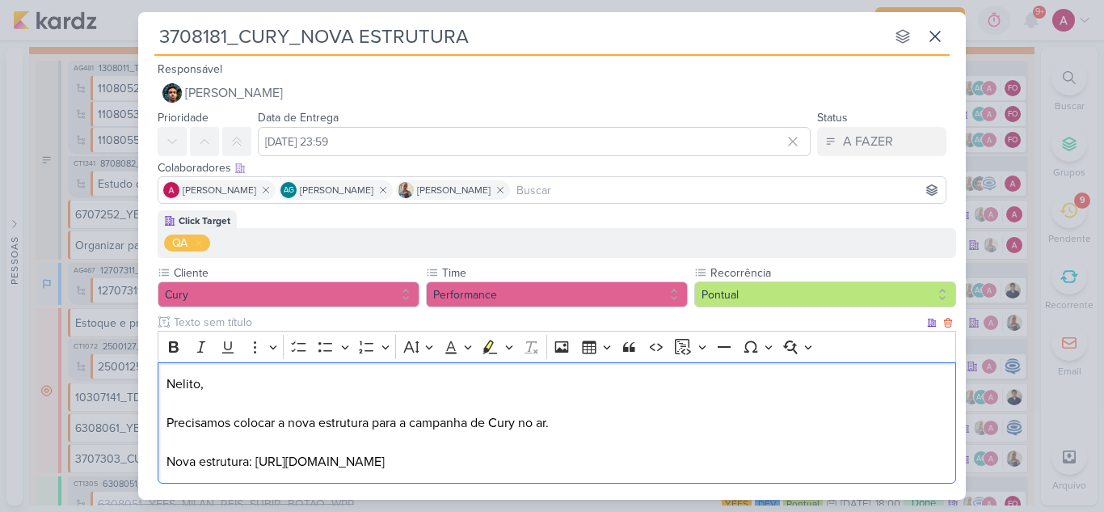
click at [247, 462] on p "Nova estrutura: https://docs.google.com/spreadsheets/d/1d-waV18v3C2lHl815v65b7G…" at bounding box center [558, 461] width 782 height 19
drag, startPoint x: 310, startPoint y: 464, endPoint x: 168, endPoint y: 453, distance: 141.9
click at [168, 453] on p "Nova estrutura aprovada: https://docs.google.com/spreadsheets/d/1d-waV18v3C2lHl…" at bounding box center [558, 461] width 782 height 19
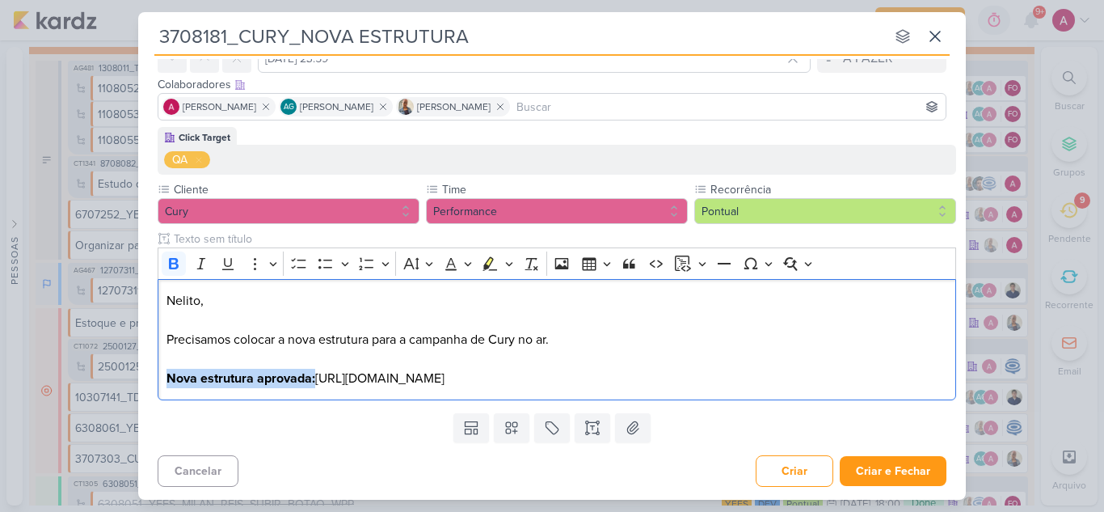
scroll to position [103, 0]
click at [393, 385] on p "Nova estrutura aprovada: https://docs.google.com/spreadsheets/d/1d-waV18v3C2lHl…" at bounding box center [558, 378] width 782 height 19
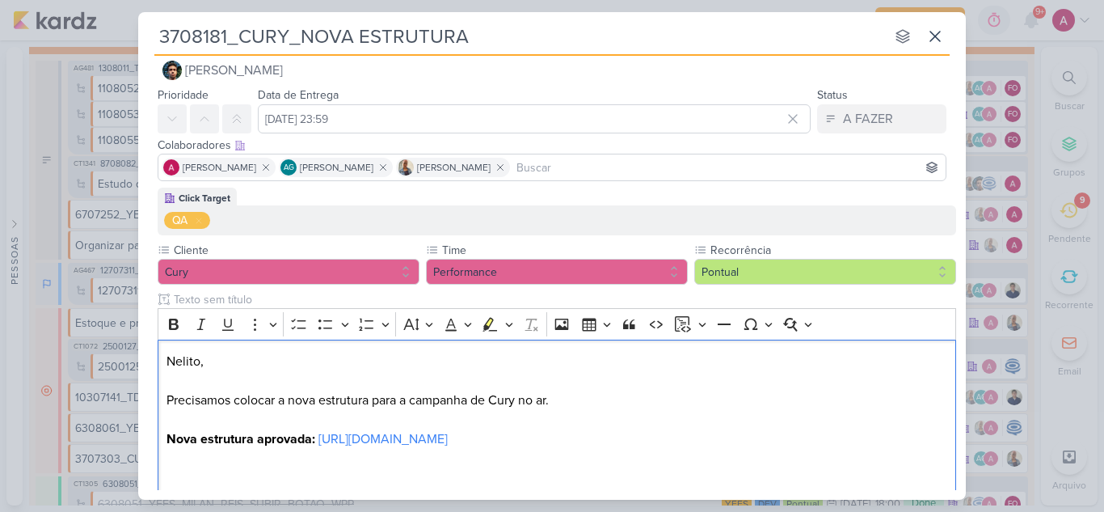
scroll to position [0, 0]
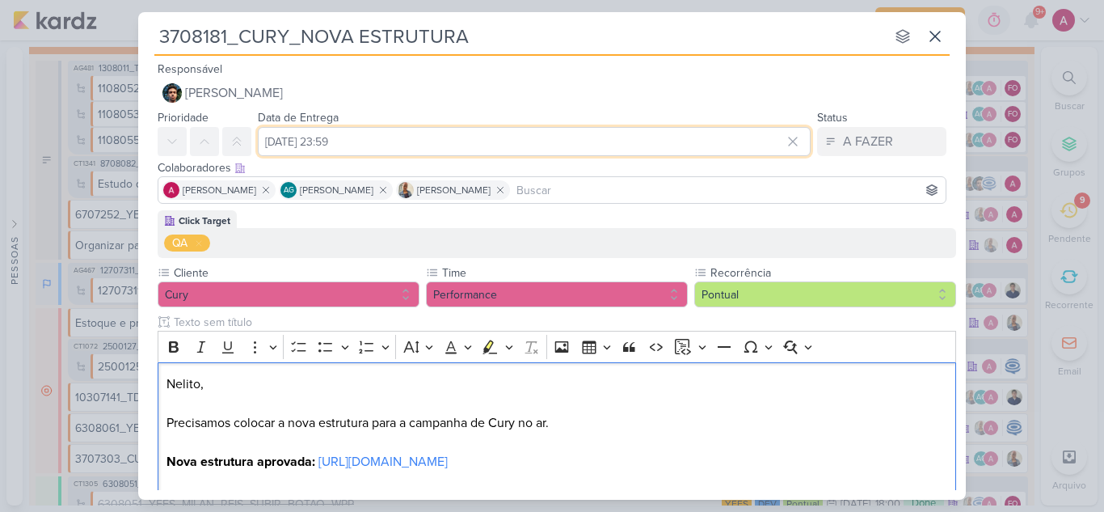
click at [457, 145] on input "[DATE] 23:59" at bounding box center [534, 141] width 553 height 29
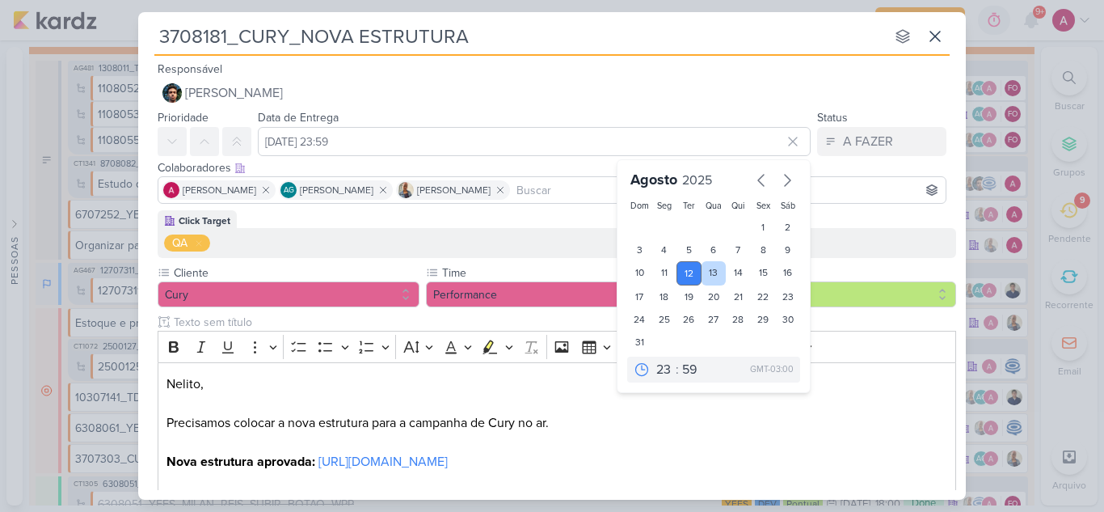
click at [704, 268] on div "13" at bounding box center [714, 273] width 25 height 24
click at [685, 272] on div "12" at bounding box center [689, 273] width 25 height 24
click at [702, 271] on div "13" at bounding box center [714, 273] width 25 height 24
type input "13 de agosto de 2025 às 23:59"
click at [239, 137] on icon at bounding box center [236, 141] width 13 height 13
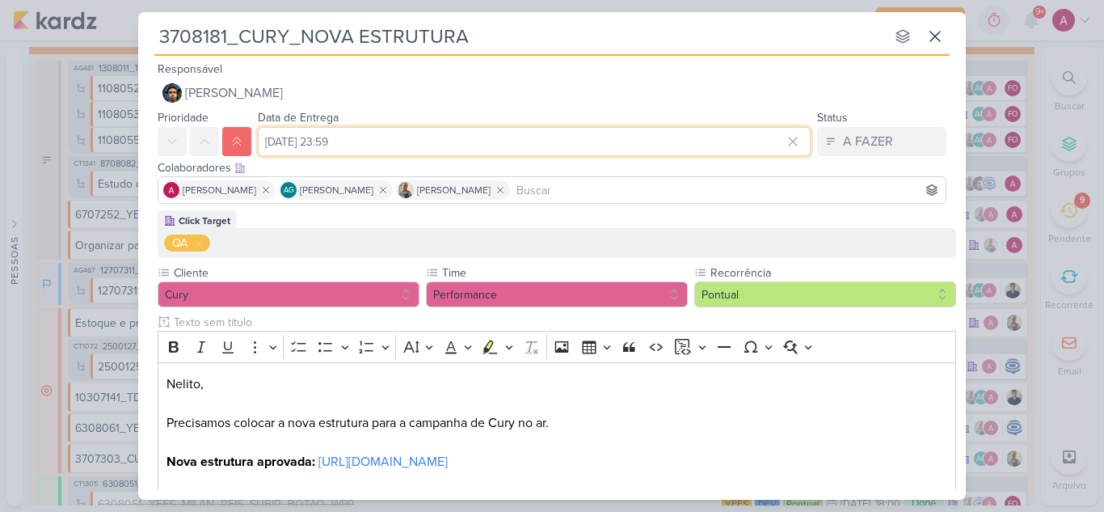
click at [313, 143] on input "13 de agosto de 2025 às 23:59" at bounding box center [534, 141] width 553 height 29
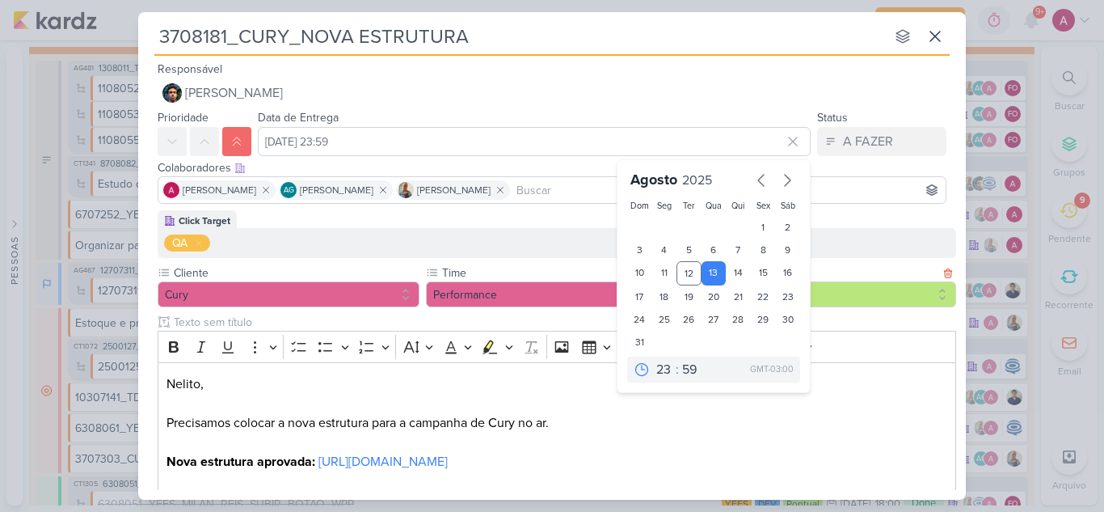
click at [881, 267] on label "Recorrência" at bounding box center [824, 272] width 230 height 17
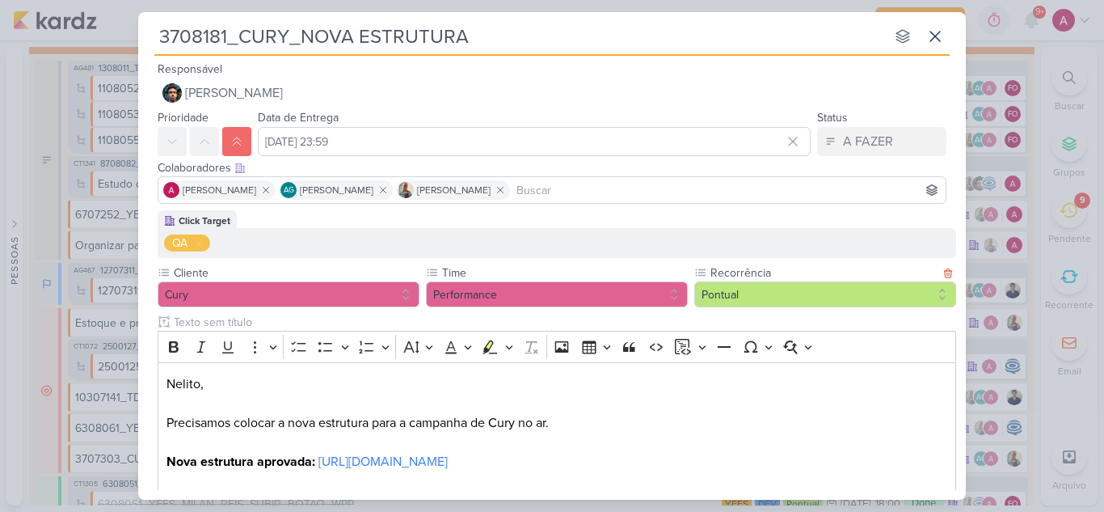
scroll to position [161, 0]
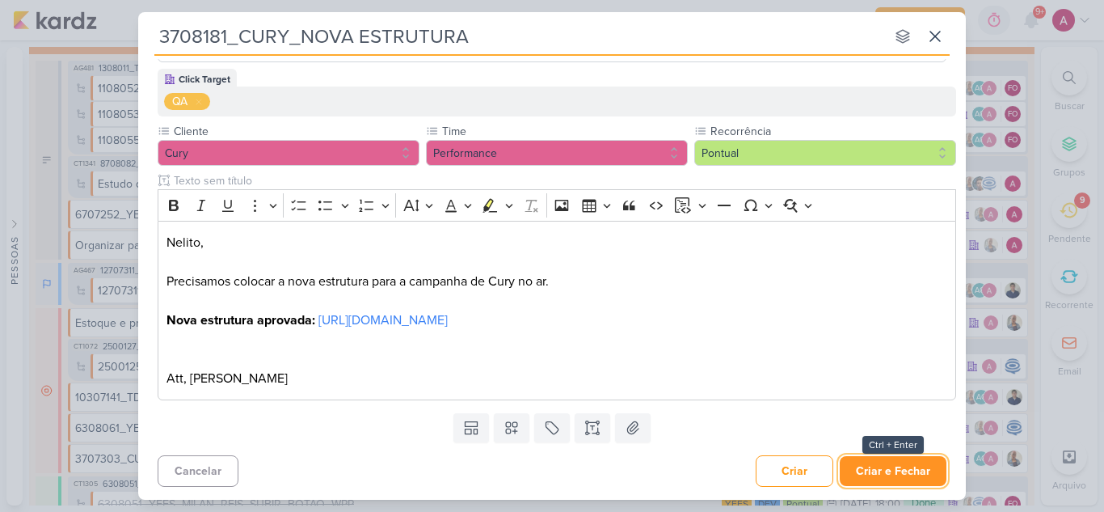
click at [898, 463] on button "Criar e Fechar" at bounding box center [893, 471] width 107 height 30
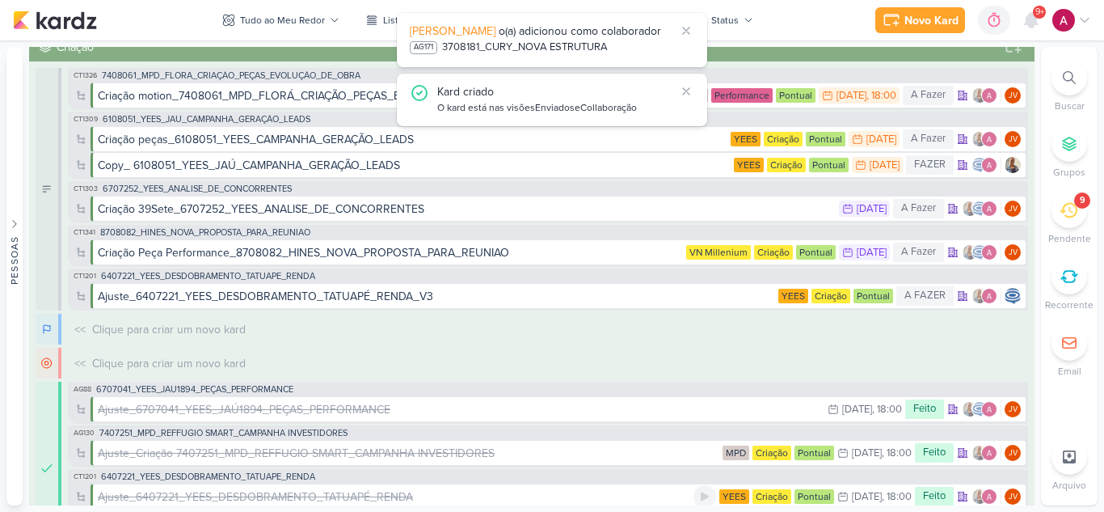
scroll to position [0, 0]
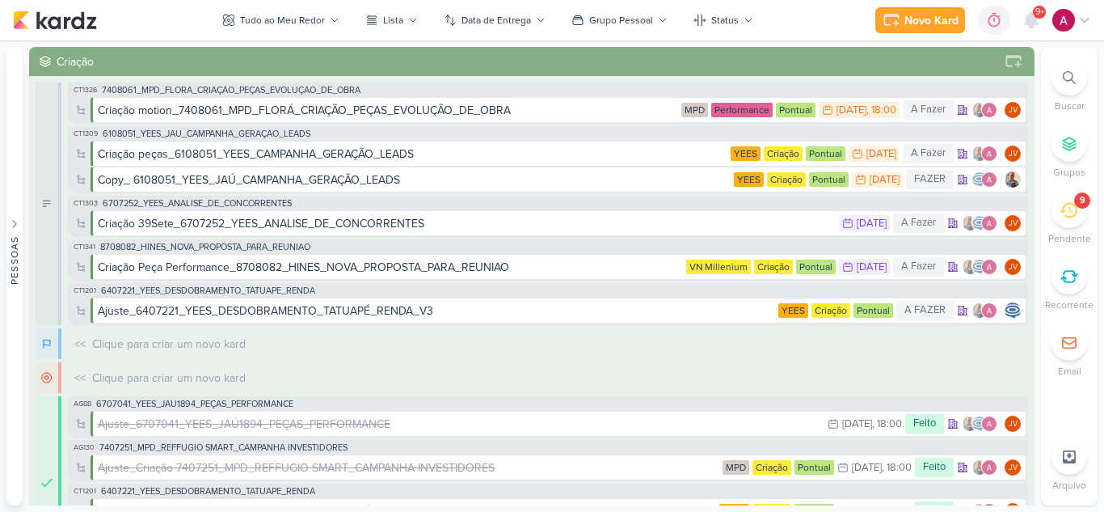
click at [1036, 19] on span "9+" at bounding box center [1040, 12] width 9 height 13
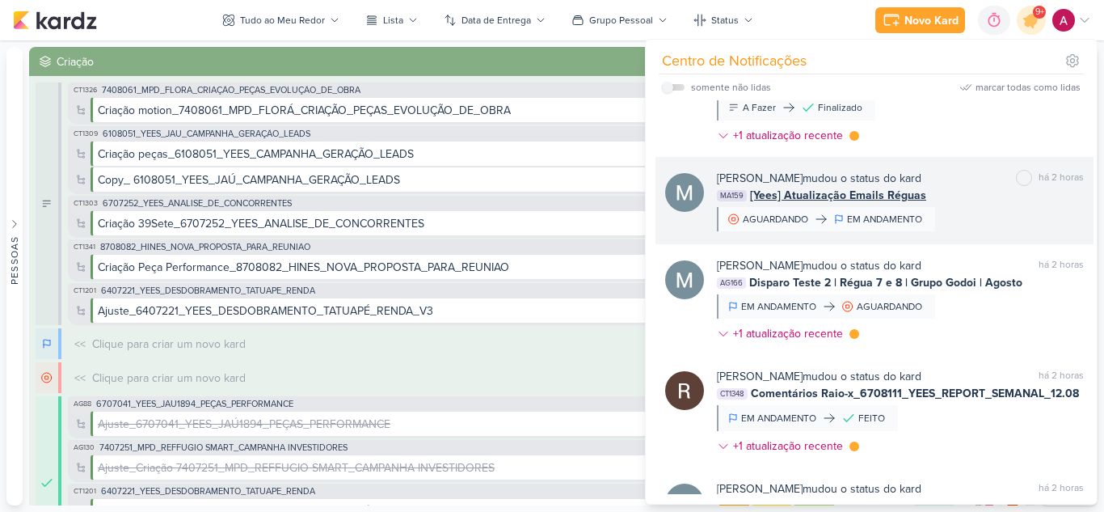
scroll to position [1233, 0]
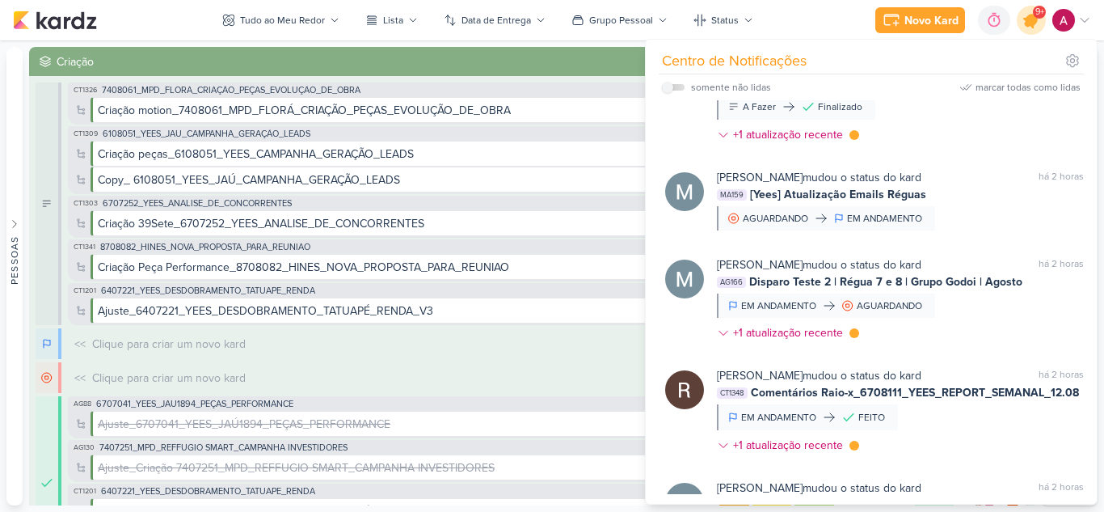
click at [1044, 26] on div at bounding box center [1031, 20] width 41 height 41
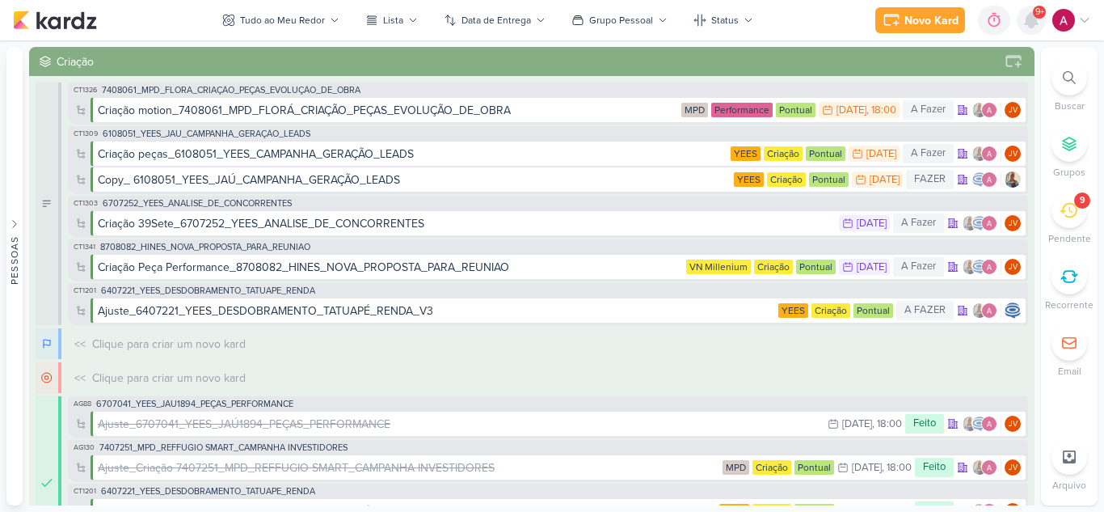
click at [1035, 25] on icon at bounding box center [1031, 20] width 13 height 15
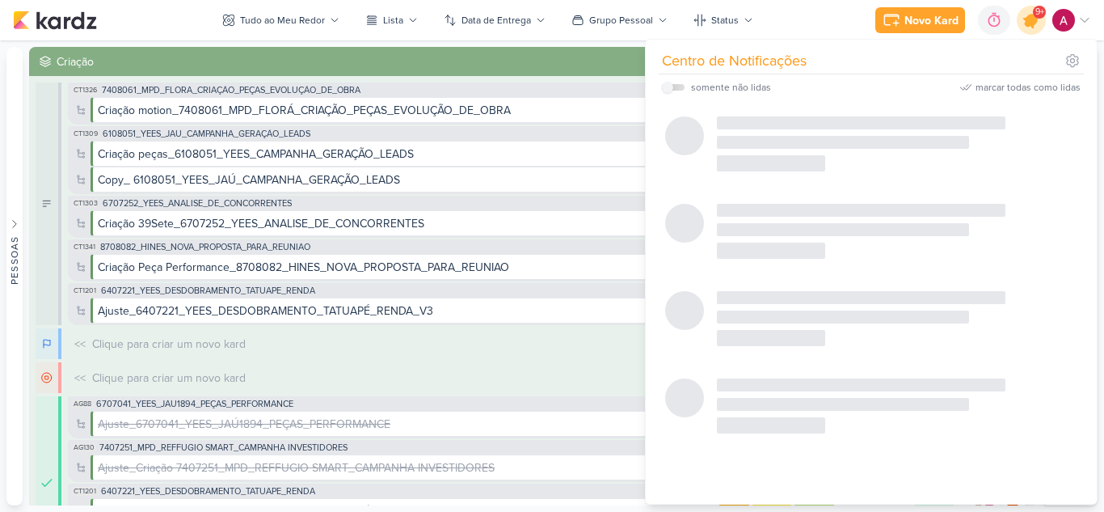
scroll to position [1195, 0]
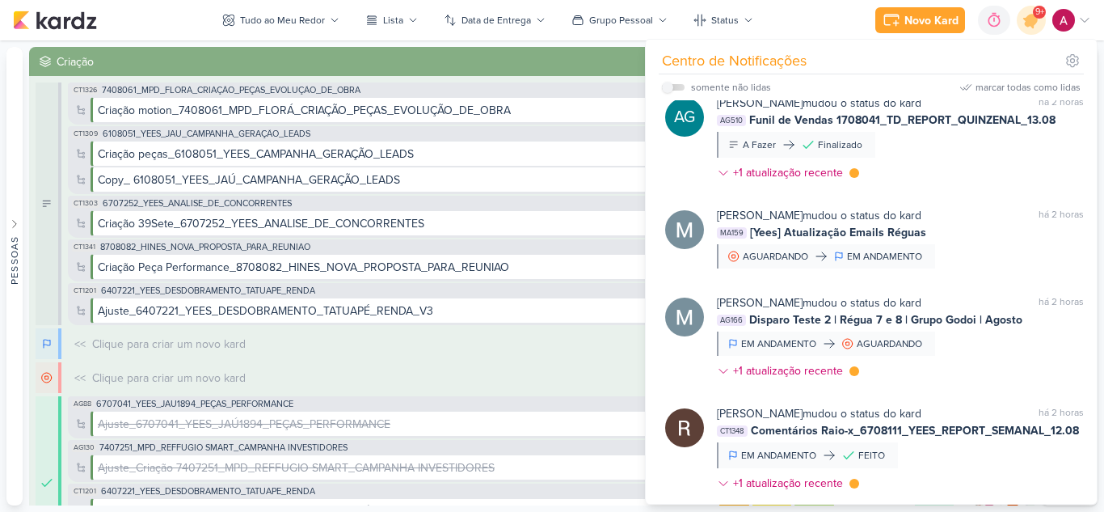
click at [676, 89] on label at bounding box center [673, 87] width 23 height 6
click at [673, 89] on input "checkbox" at bounding box center [667, 87] width 11 height 11
checkbox input "true"
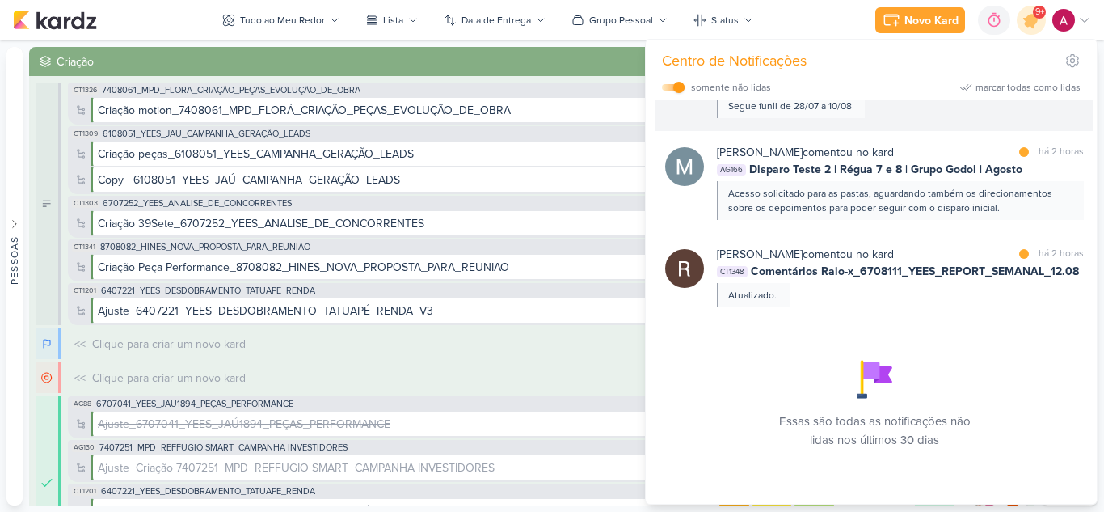
click at [1021, 70] on div at bounding box center [1024, 65] width 10 height 10
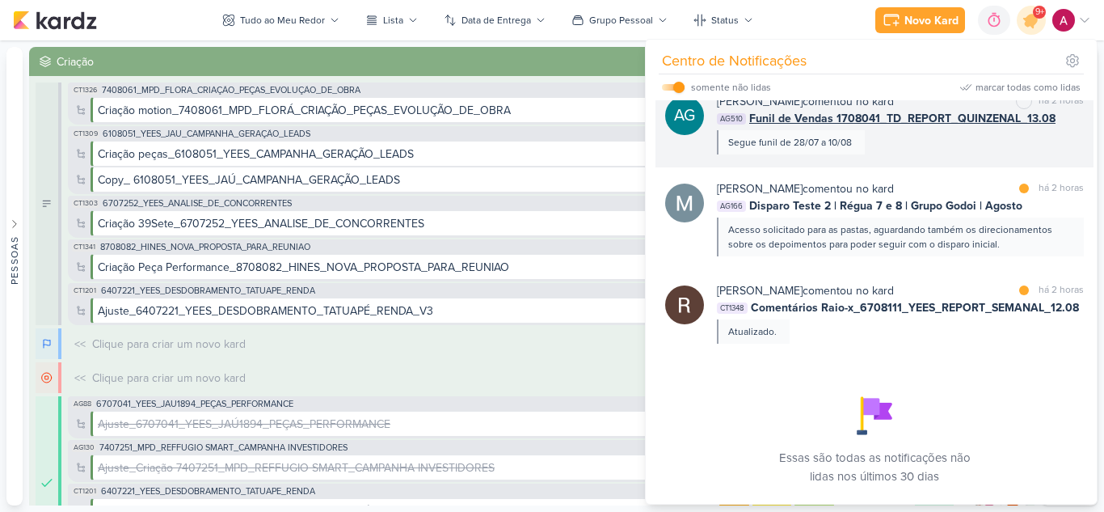
scroll to position [1333, 0]
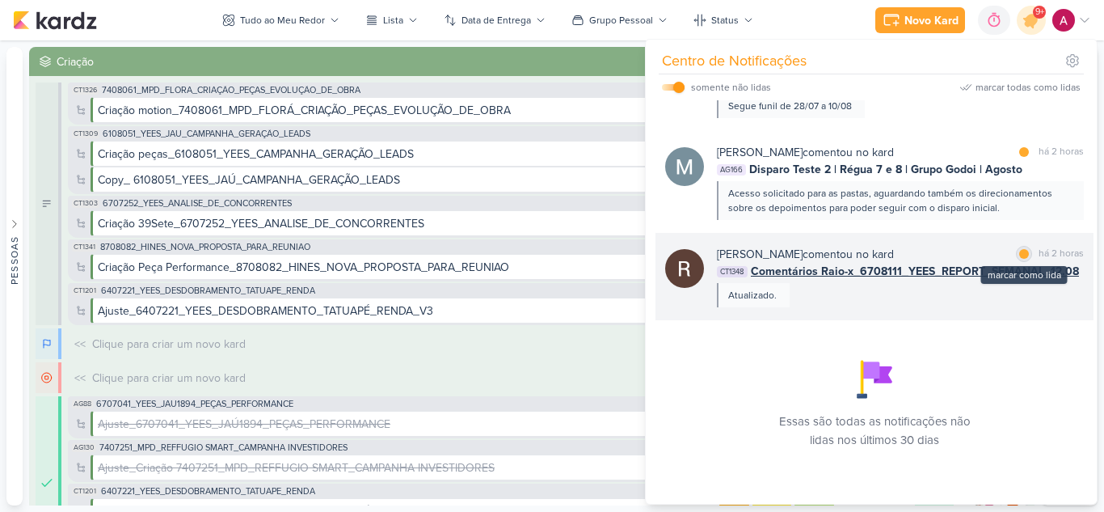
click at [1019, 252] on div at bounding box center [1024, 254] width 10 height 10
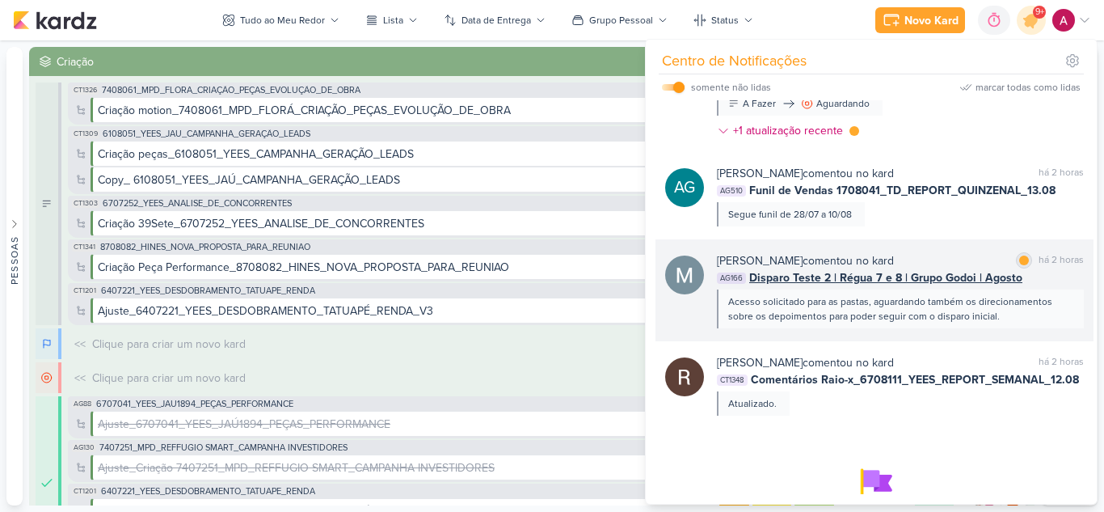
scroll to position [1102, 0]
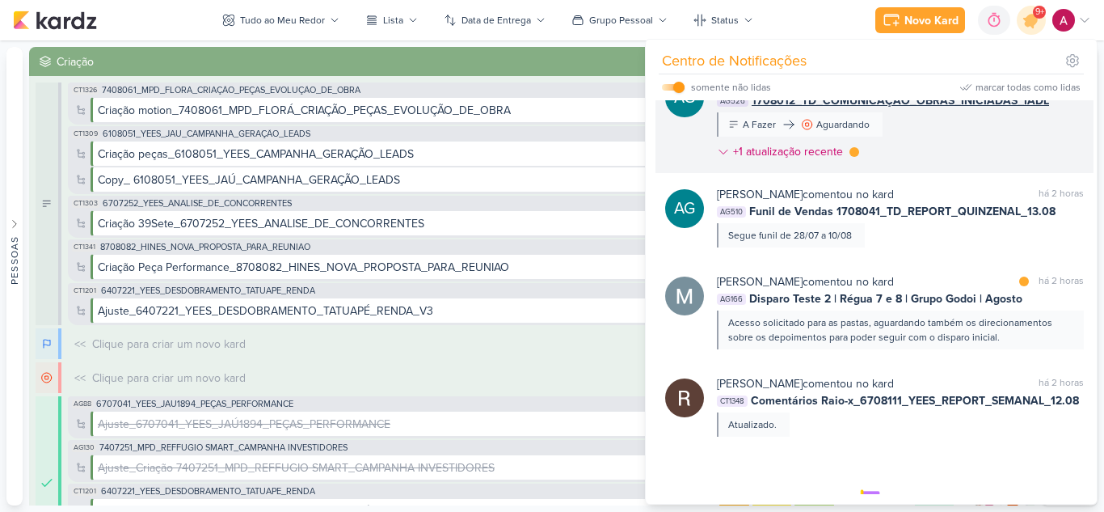
click at [1011, 167] on div "Aline Gimenez Graciano mudou o status do kard marcar como lida há 2 horas AG526…" at bounding box center [900, 120] width 367 height 91
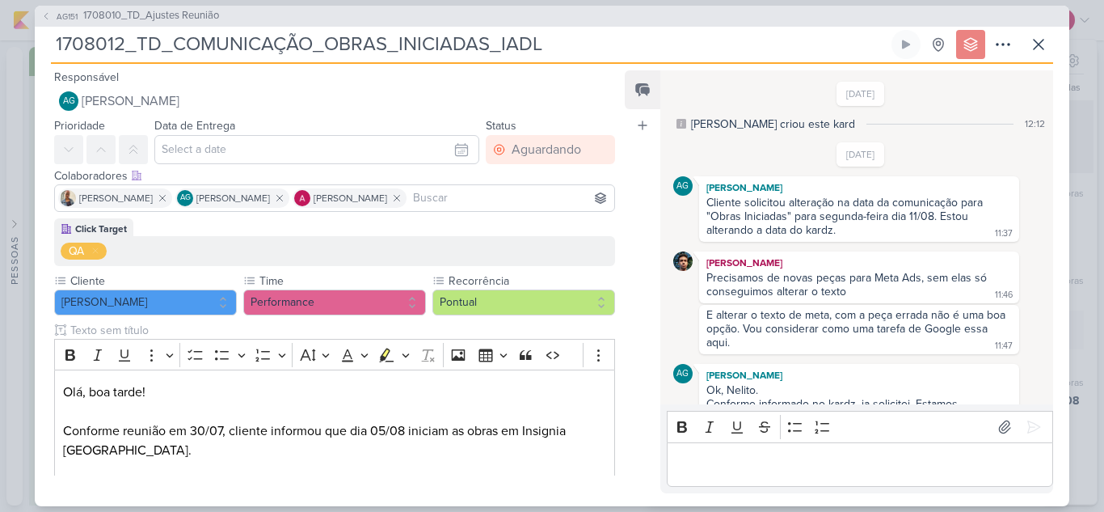
scroll to position [236, 0]
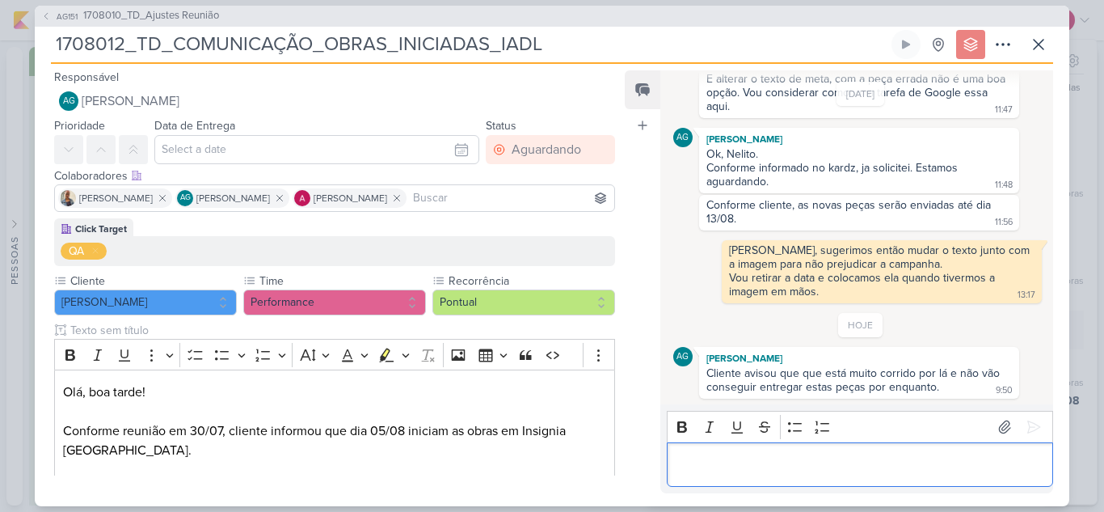
click at [739, 464] on p "Editor editing area: main" at bounding box center [859, 463] width 369 height 19
click at [817, 459] on p "Deixamos esse" at bounding box center [859, 463] width 369 height 19
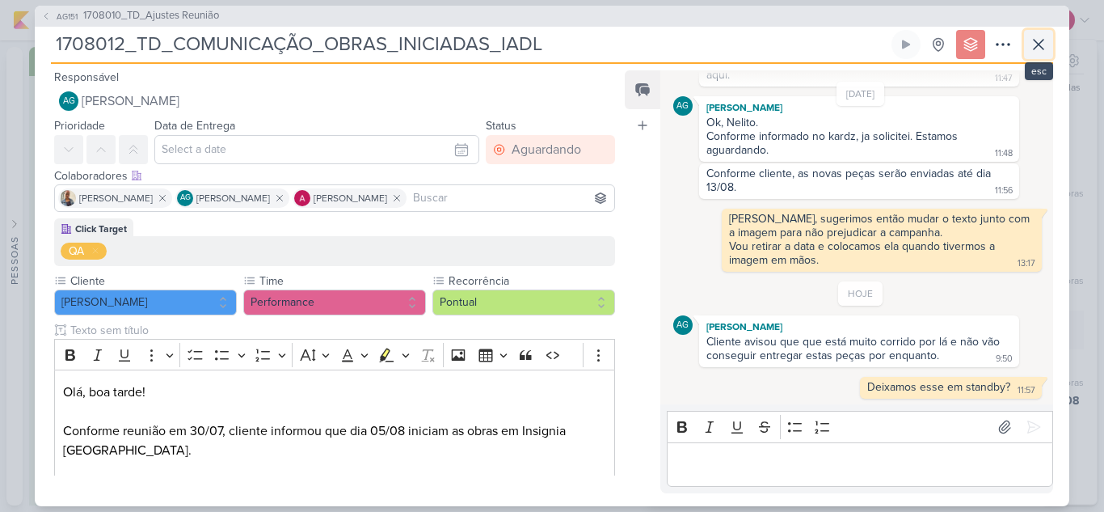
click at [1034, 49] on icon at bounding box center [1039, 45] width 10 height 10
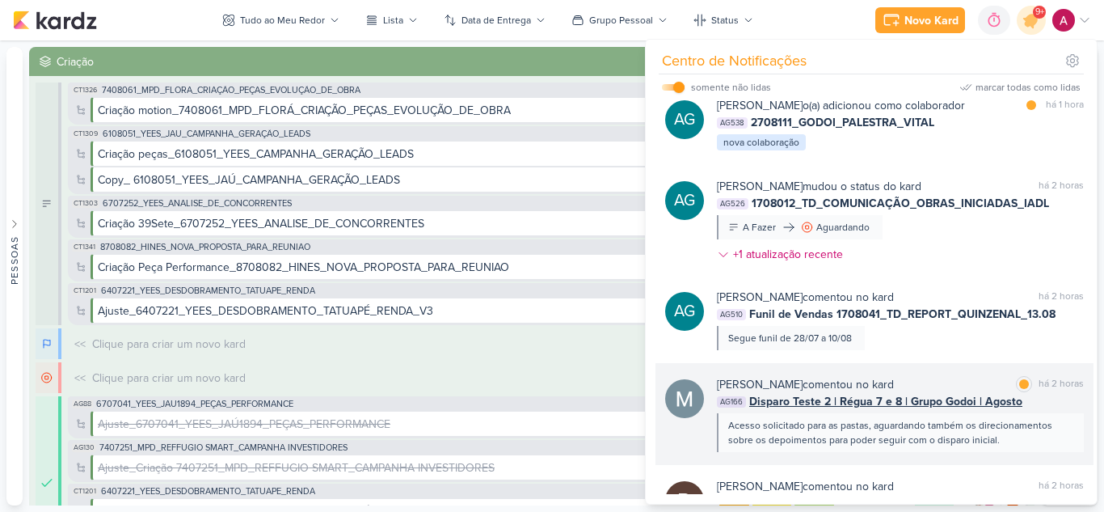
scroll to position [976, 0]
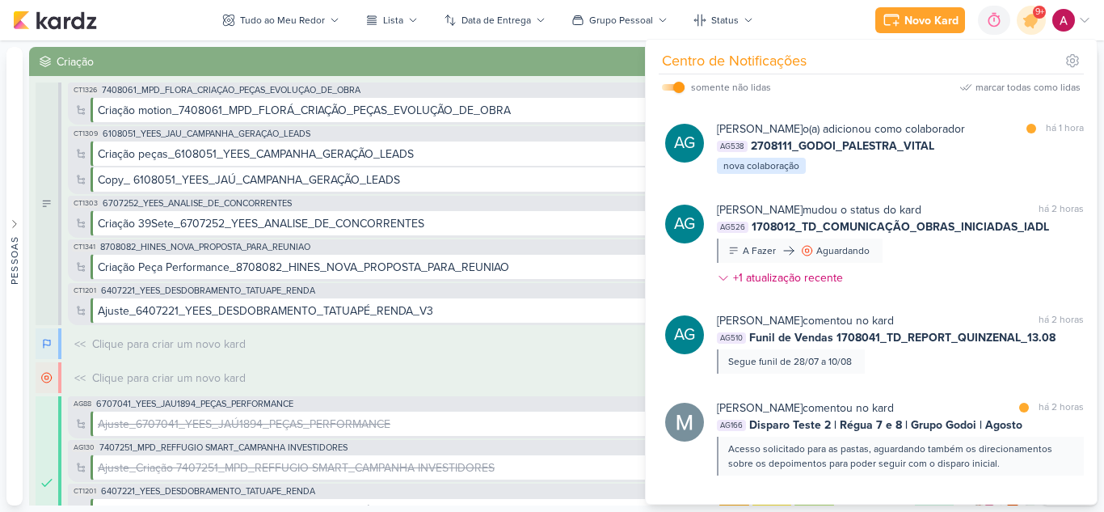
click at [483, 386] on div "<< Clique para criar um novo kard O título do kard deve ter menos que 100 carac…" at bounding box center [548, 377] width 960 height 31
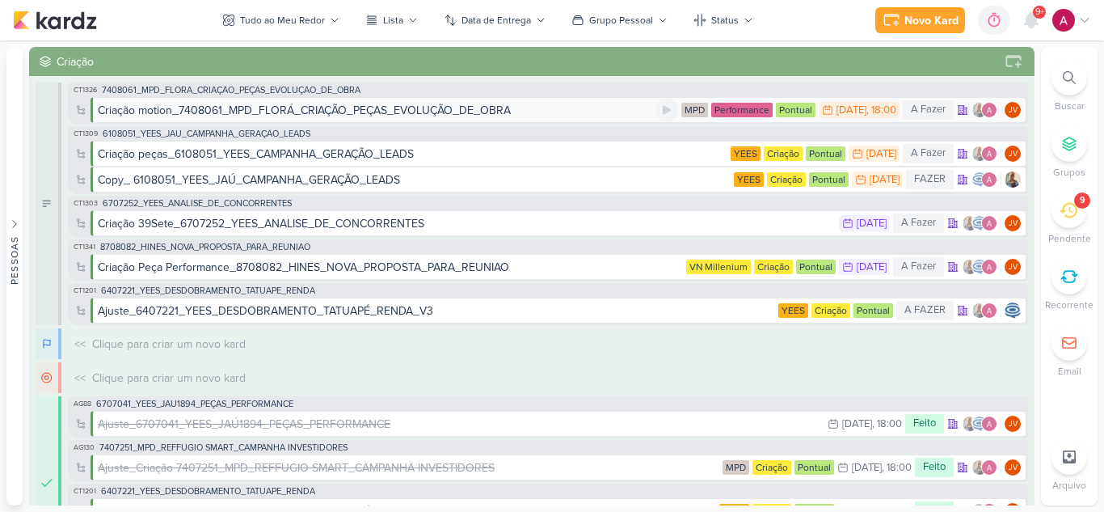
click at [593, 107] on div "Criação motion_7408061_MPD_FLORÁ_CRIAÇÃO_PEÇAS_EVOLUÇÃO_DE_OBRA" at bounding box center [377, 110] width 558 height 17
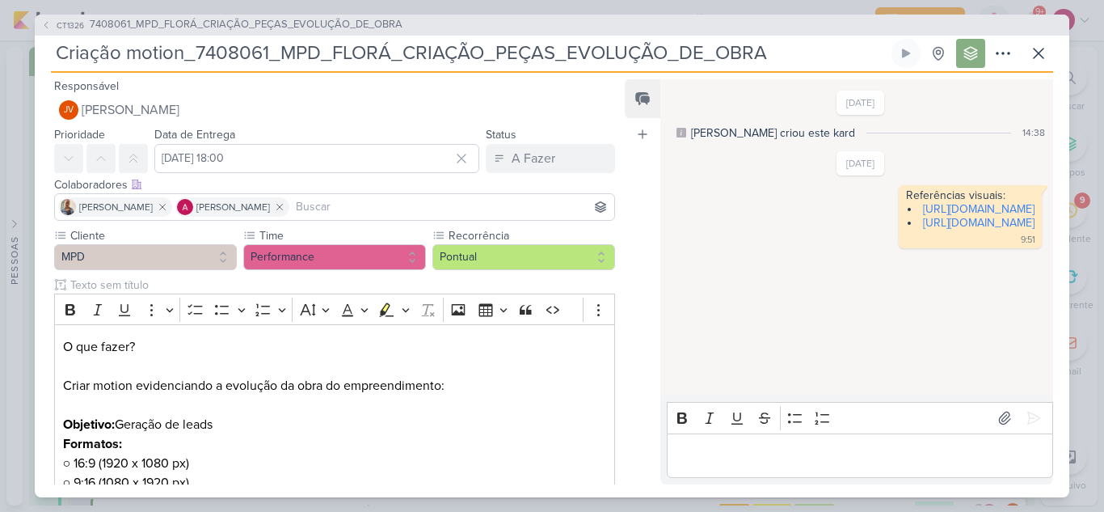
scroll to position [323, 0]
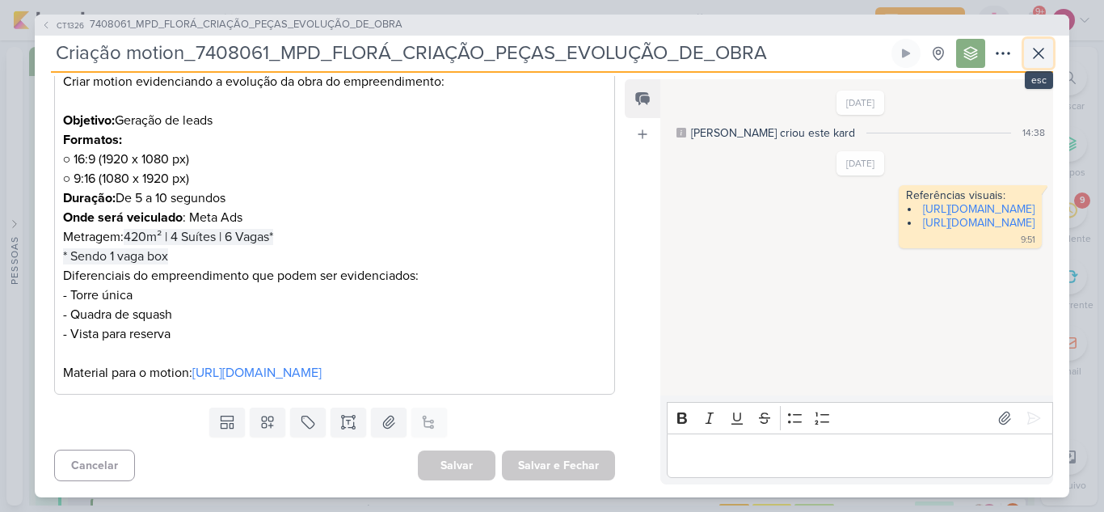
click at [1040, 60] on icon at bounding box center [1038, 53] width 19 height 19
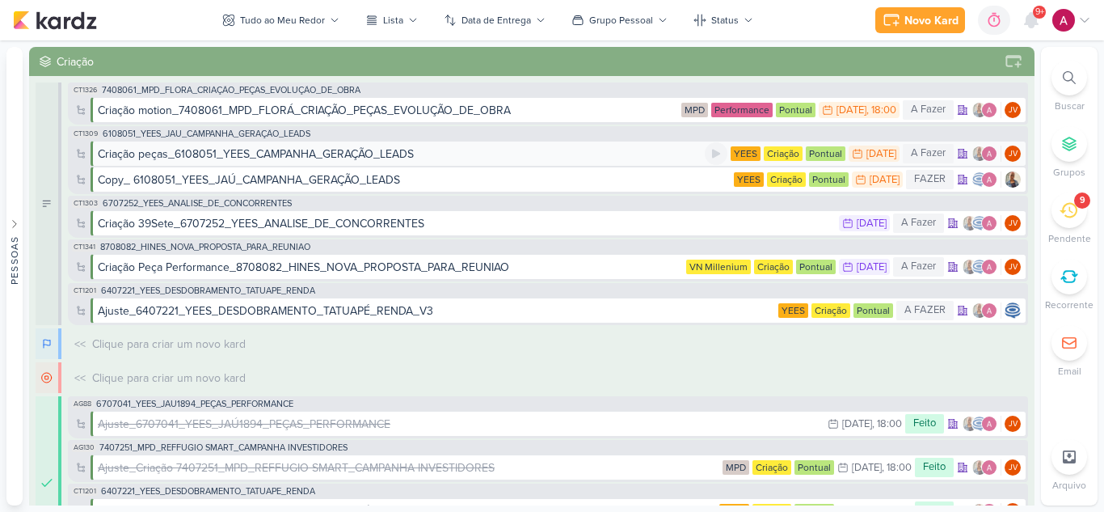
click at [428, 152] on div "Criação peças_6108051_YEES_CAMPANHA_GERAÇÃO_LEADS" at bounding box center [401, 154] width 607 height 17
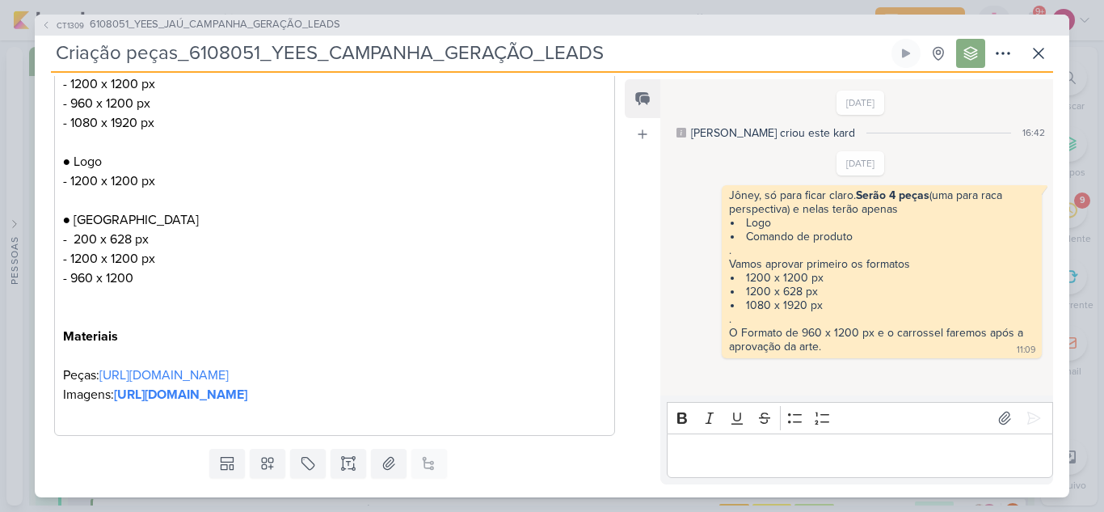
scroll to position [498, 0]
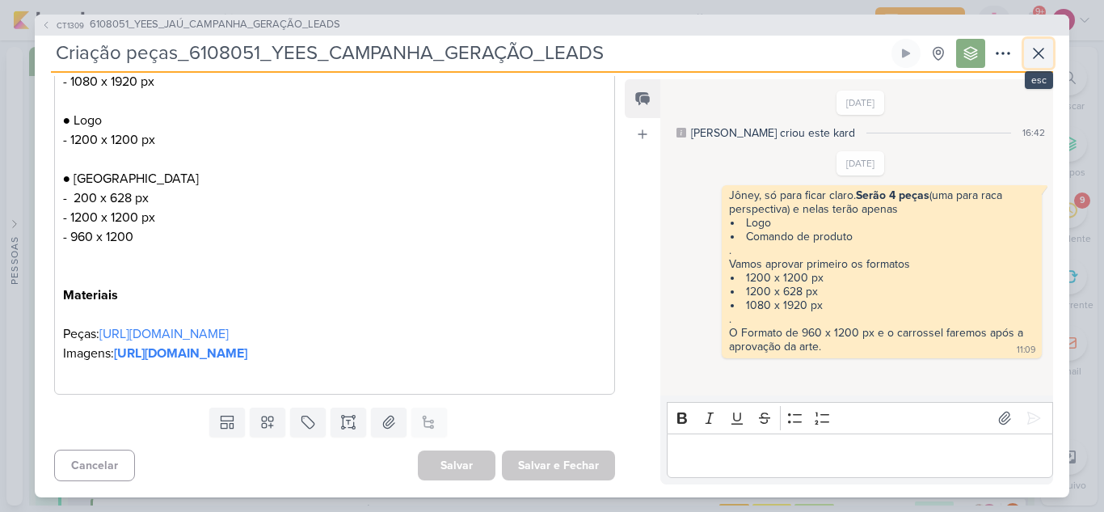
click at [1031, 54] on icon at bounding box center [1038, 53] width 19 height 19
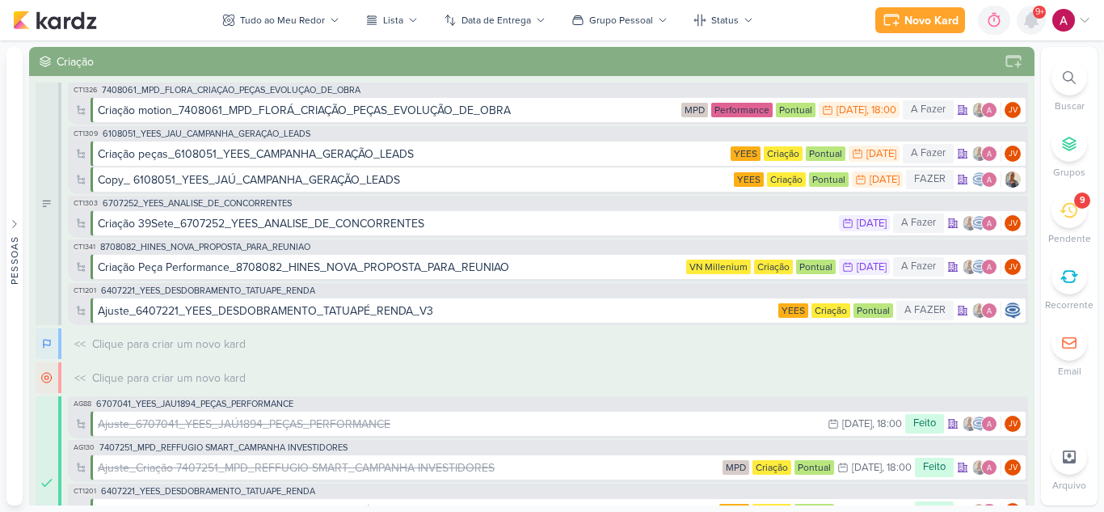
click at [1038, 22] on icon at bounding box center [1031, 20] width 19 height 19
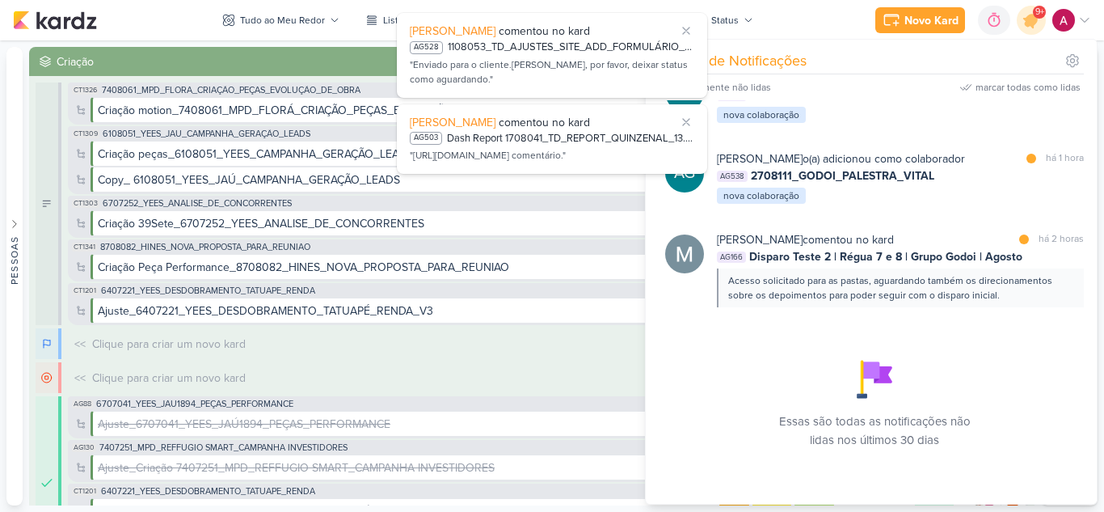
scroll to position [1384, 0]
click at [973, 186] on div "Aline Gimenez Graciano o(a) adicionou como colaborador marcar como lida há 1 ho…" at bounding box center [900, 177] width 367 height 55
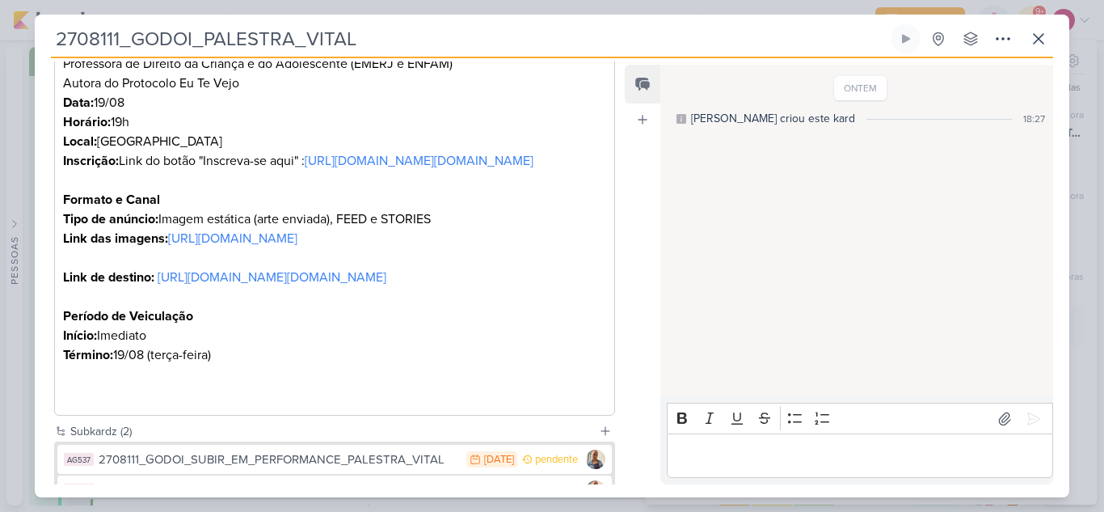
scroll to position [731, 0]
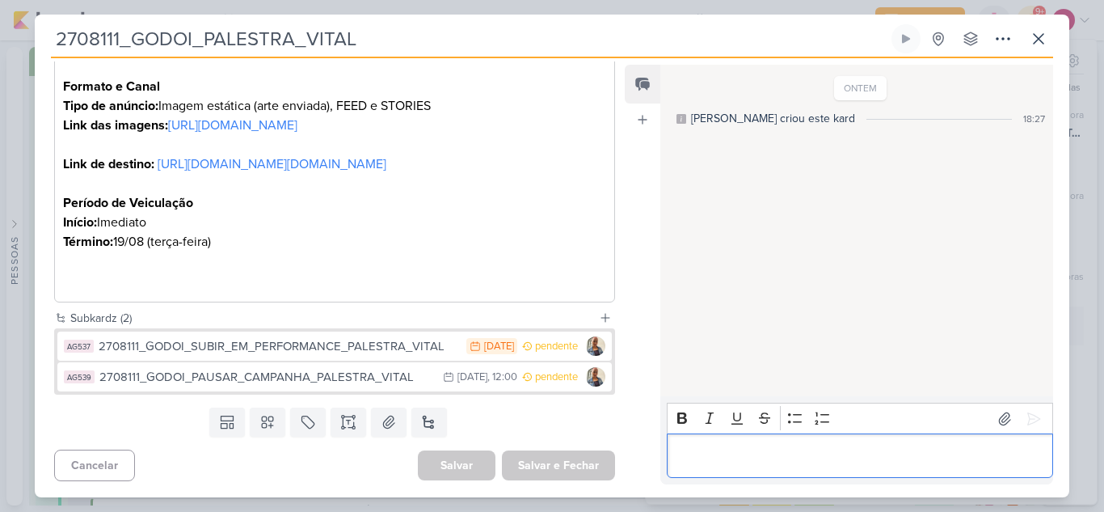
click at [724, 449] on p "Editor editing area: main" at bounding box center [859, 455] width 369 height 19
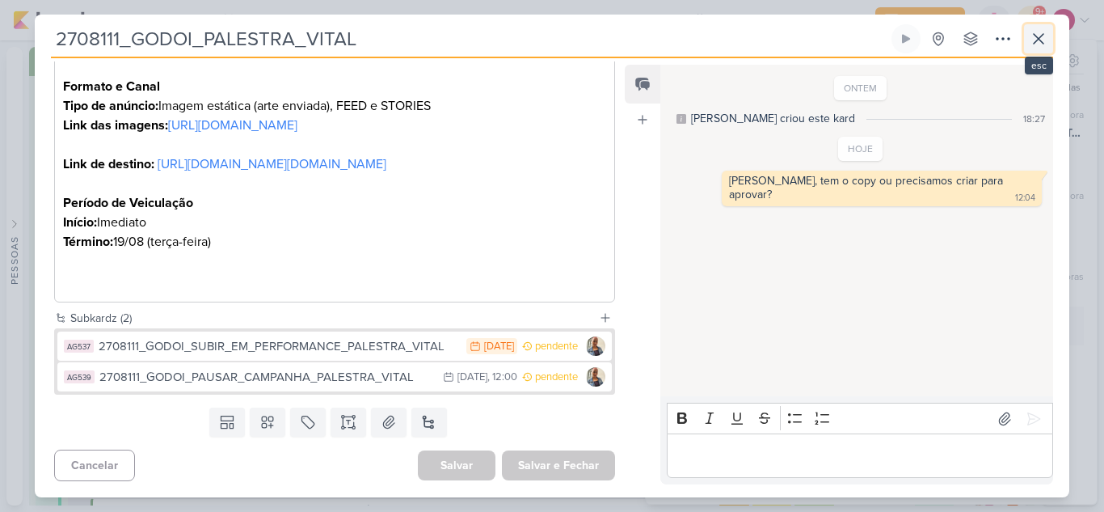
click at [1043, 42] on icon at bounding box center [1039, 39] width 10 height 10
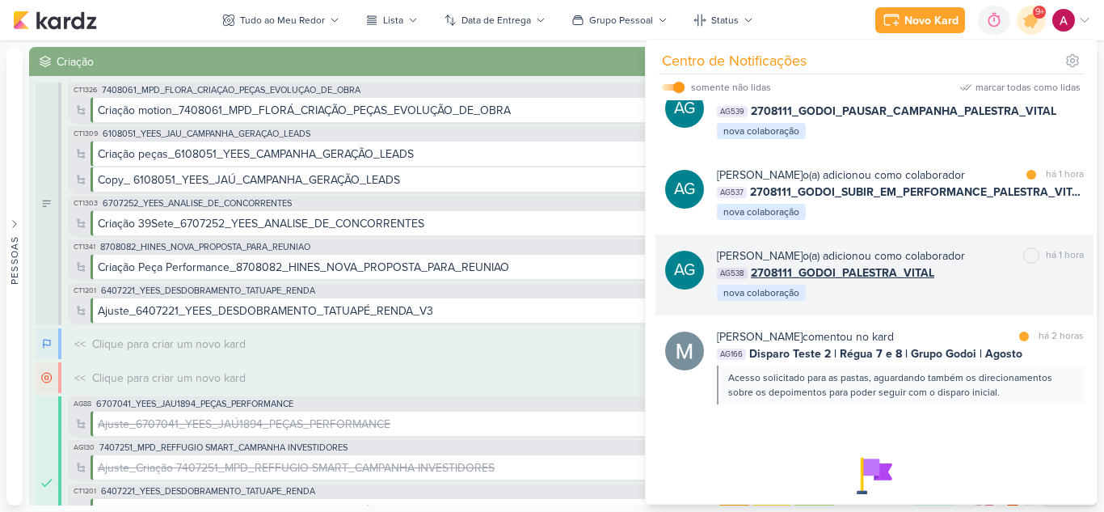
scroll to position [1324, 0]
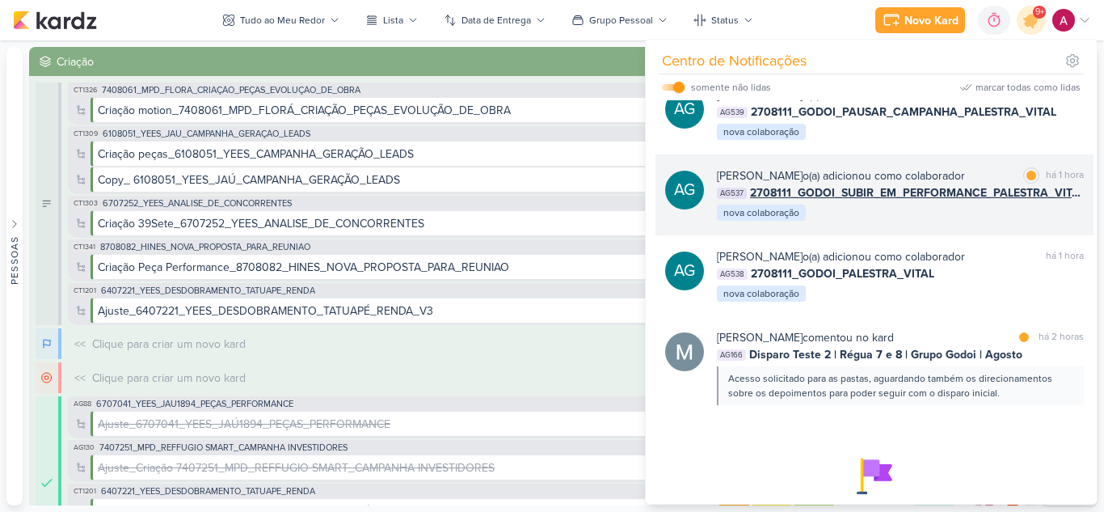
click at [949, 235] on div "AG Aline Gimenez Graciano o(a) adicionou como colaborador marcar como lida há 1…" at bounding box center [875, 194] width 438 height 81
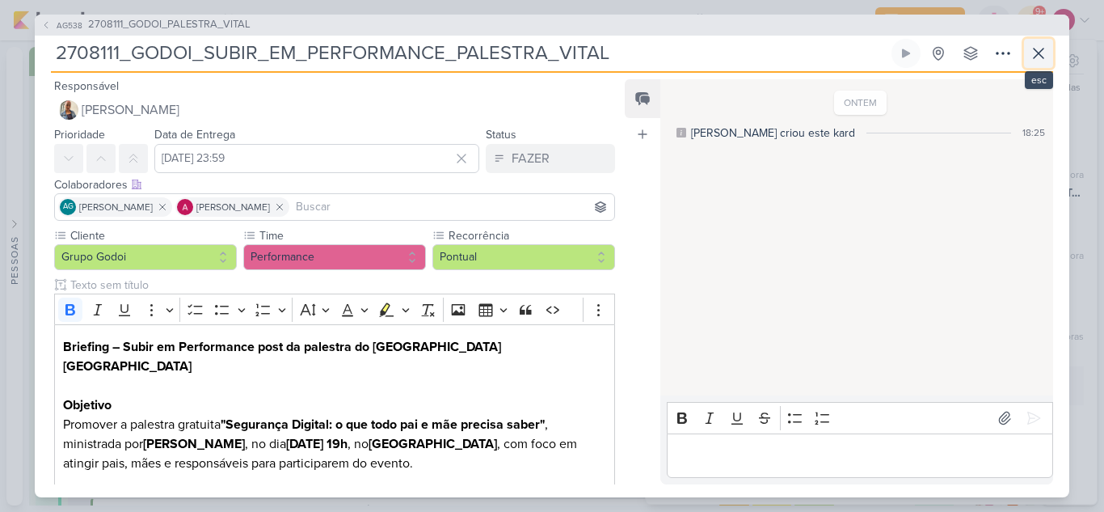
click at [1043, 62] on icon at bounding box center [1038, 53] width 19 height 19
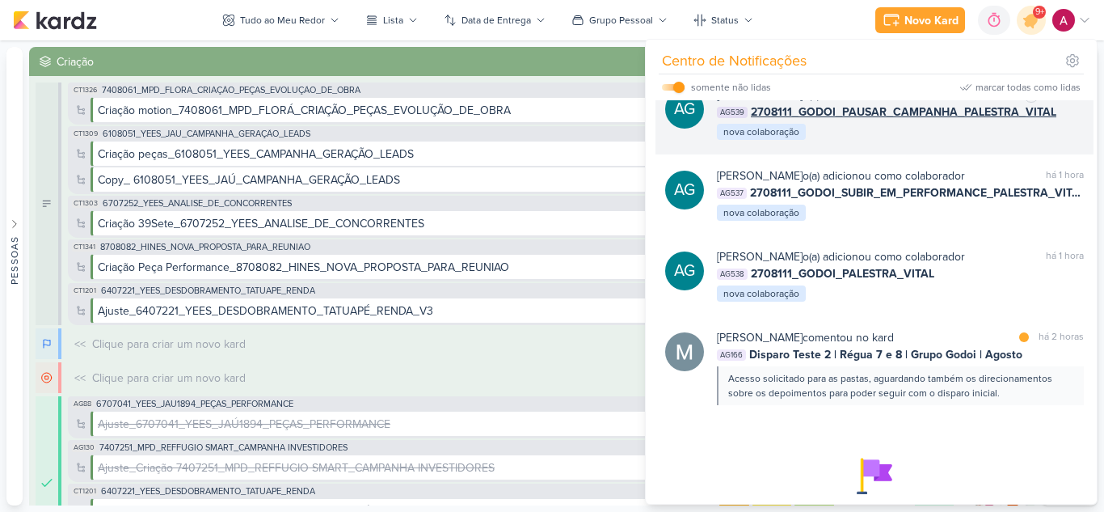
click at [985, 141] on div "Aline Gimenez Graciano o(a) adicionou como colaborador marcar como lida há 1 ho…" at bounding box center [900, 114] width 367 height 55
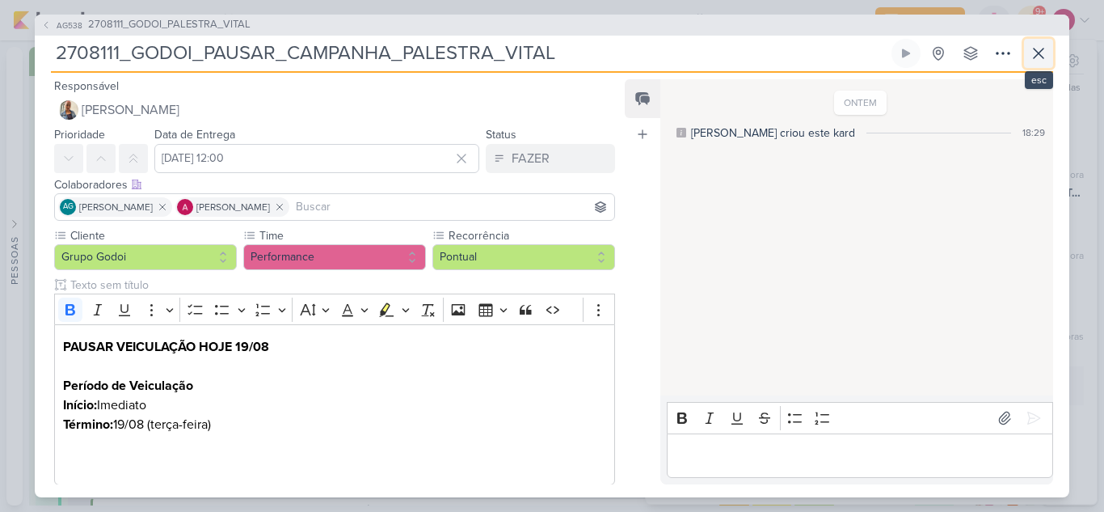
click at [1043, 53] on icon at bounding box center [1038, 53] width 19 height 19
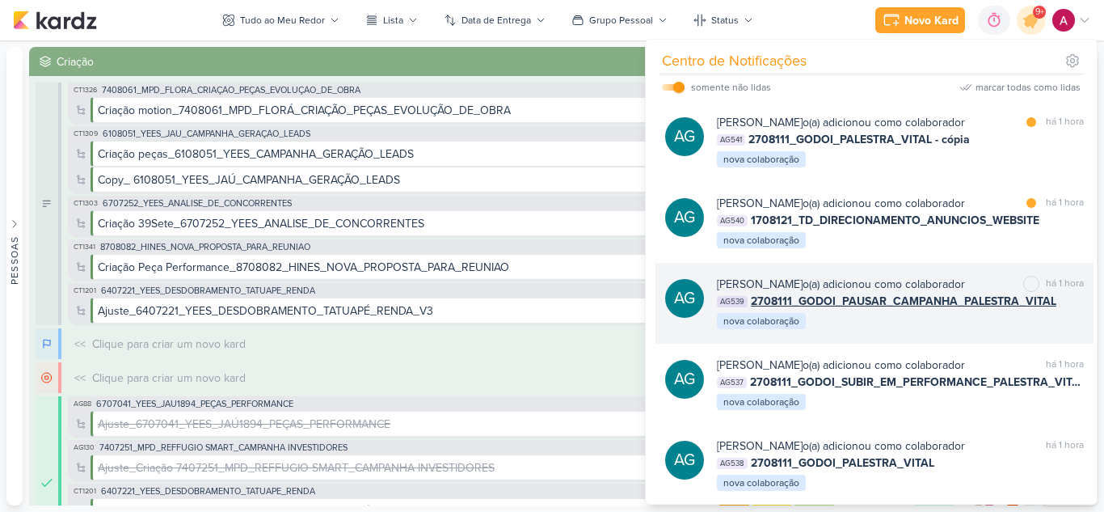
scroll to position [1134, 0]
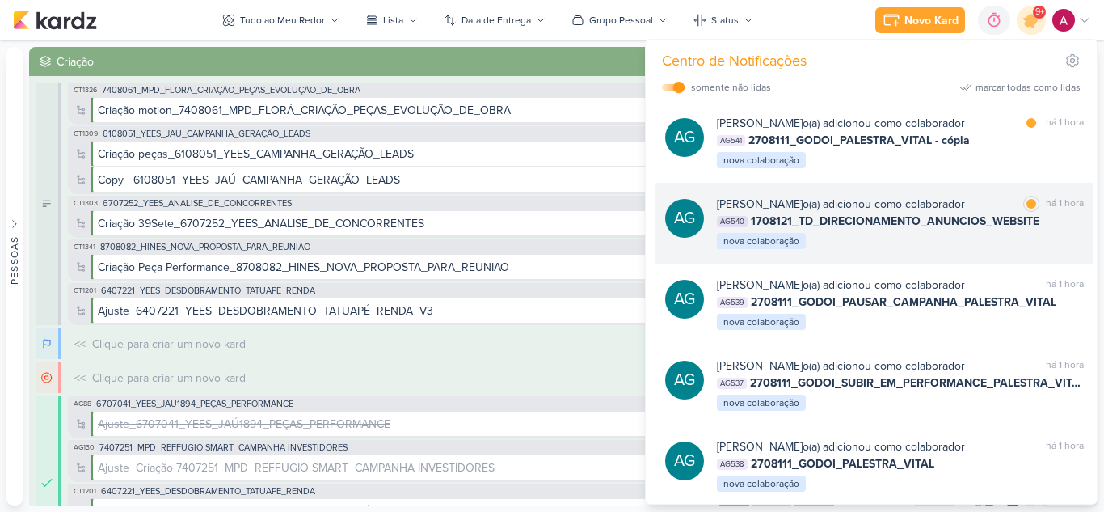
click at [930, 264] on div "AG Aline Gimenez Graciano o(a) adicionou como colaborador marcar como lida há 1…" at bounding box center [875, 223] width 438 height 81
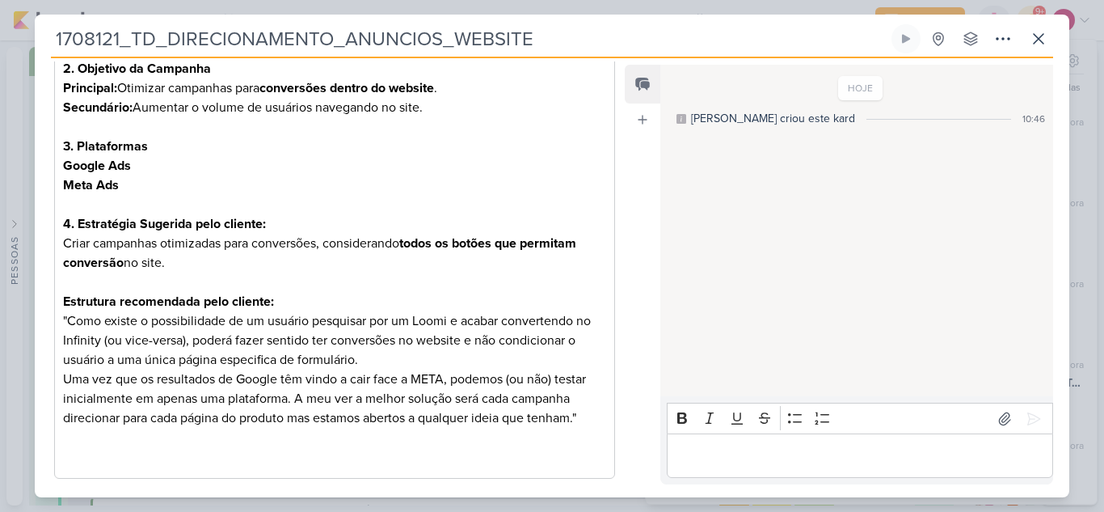
scroll to position [428, 0]
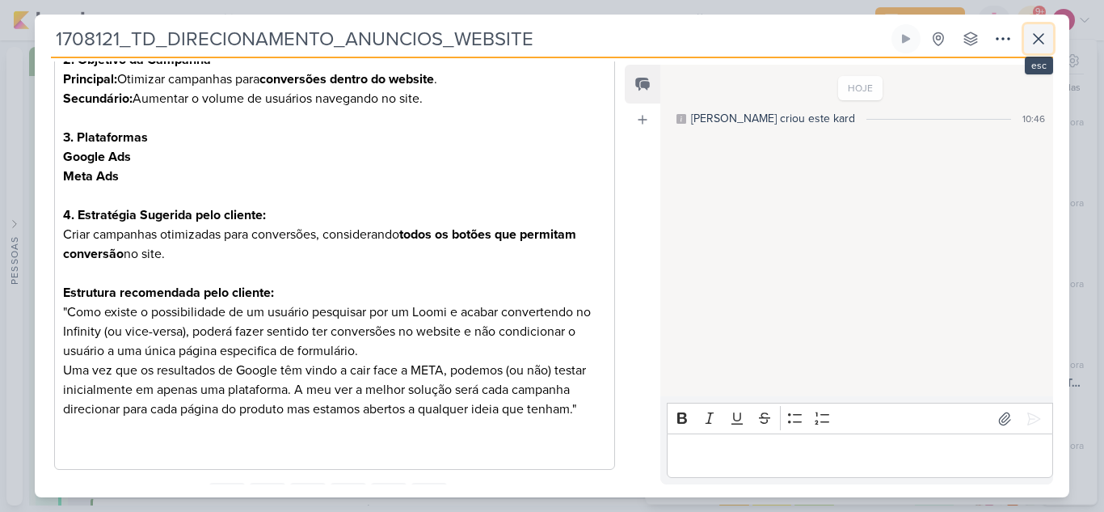
click at [1034, 33] on icon at bounding box center [1038, 38] width 19 height 19
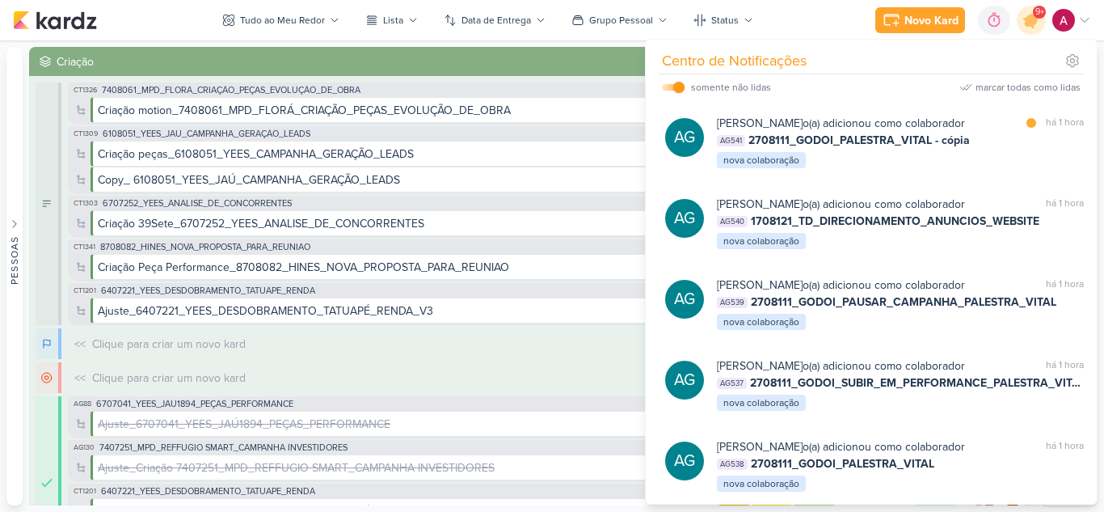
click at [1034, 33] on div at bounding box center [1031, 20] width 41 height 41
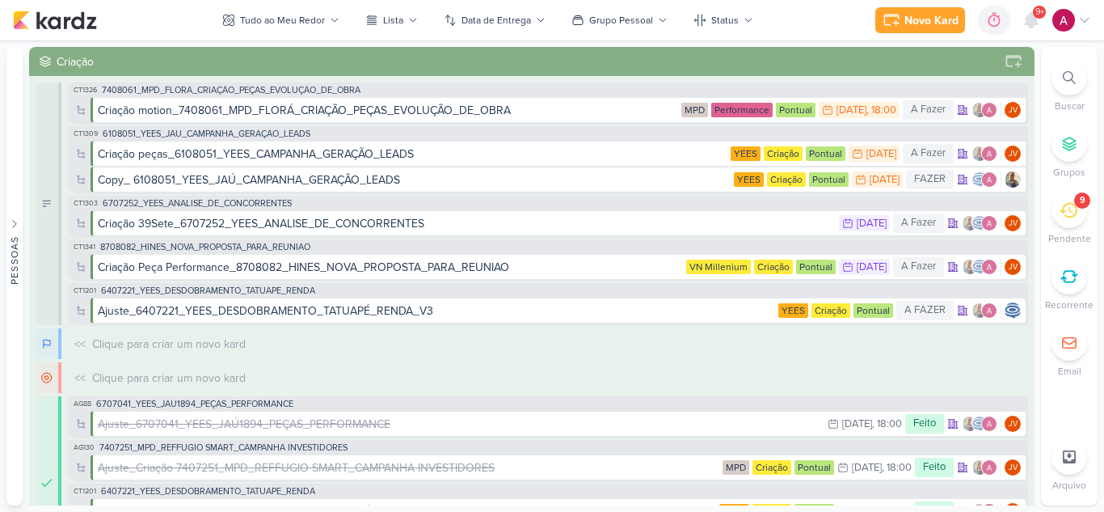
click at [1034, 33] on div at bounding box center [1031, 20] width 29 height 29
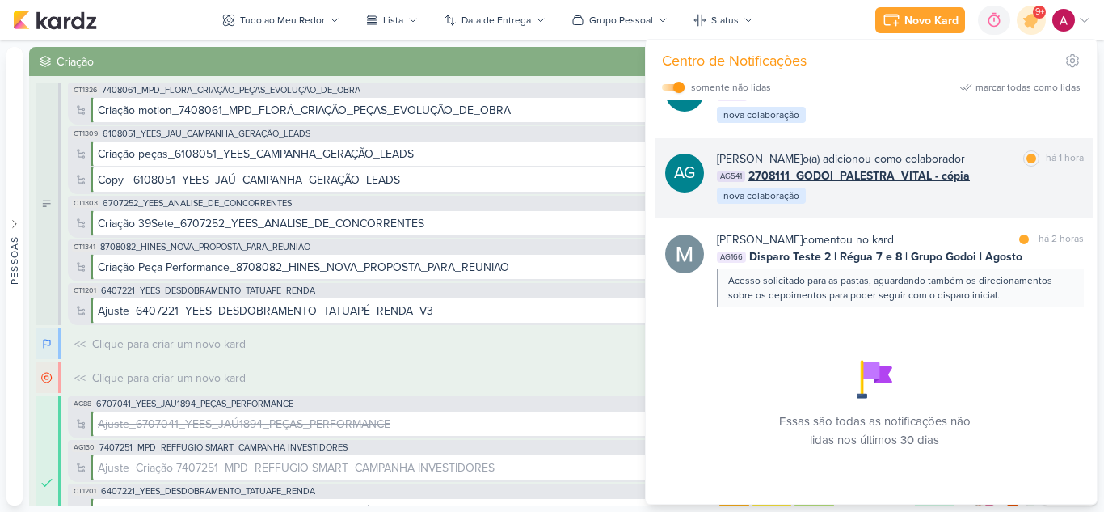
click at [989, 205] on div "Aline Gimenez Graciano o(a) adicionou como colaborador marcar como lida há 1 ho…" at bounding box center [900, 177] width 367 height 55
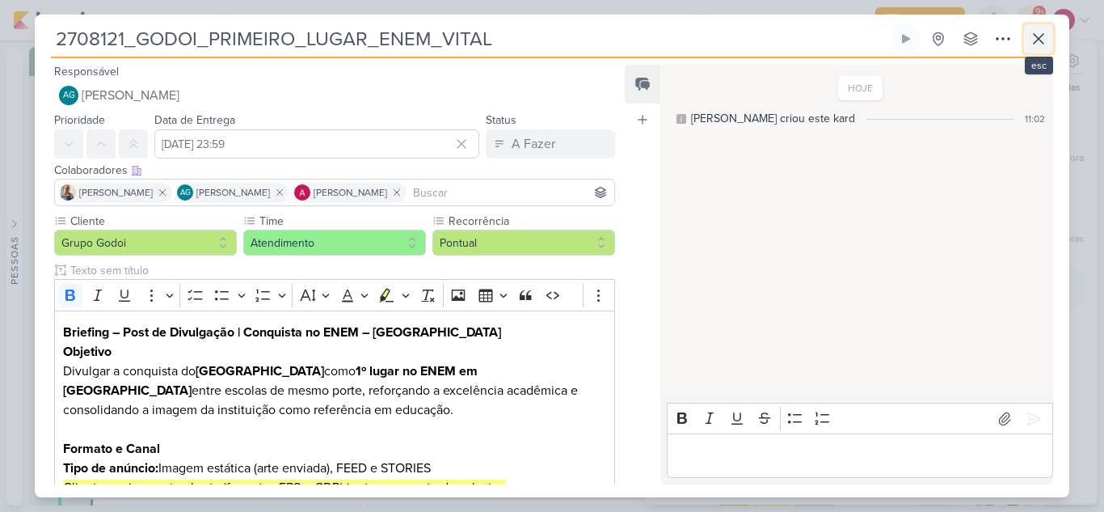
click at [1039, 44] on icon at bounding box center [1038, 38] width 19 height 19
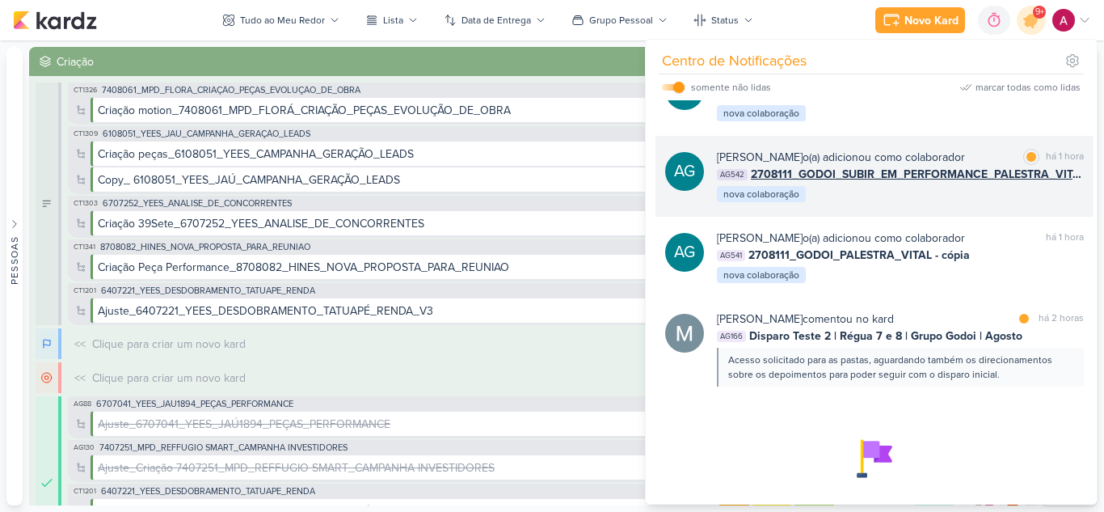
scroll to position [984, 0]
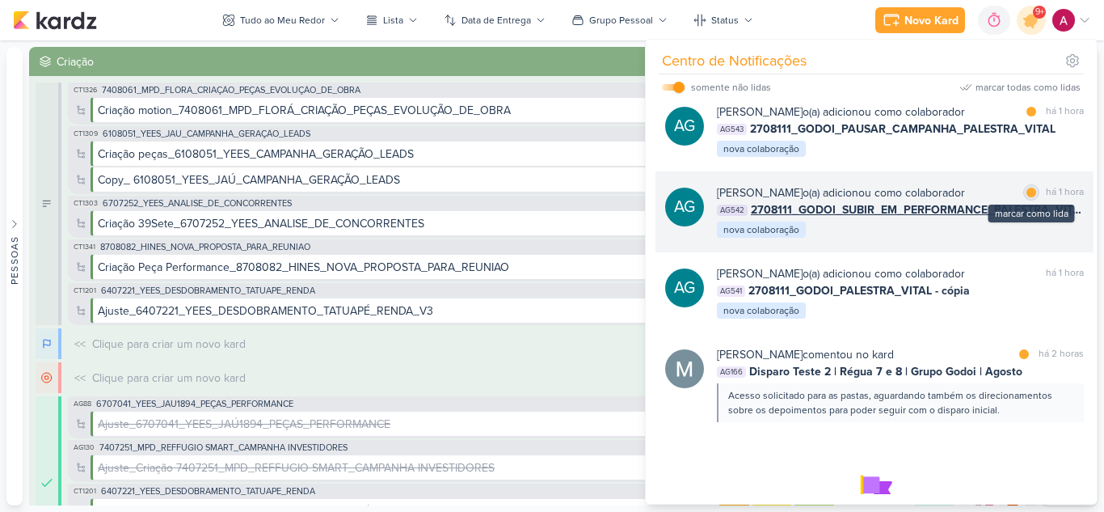
click at [1027, 197] on div at bounding box center [1032, 193] width 10 height 10
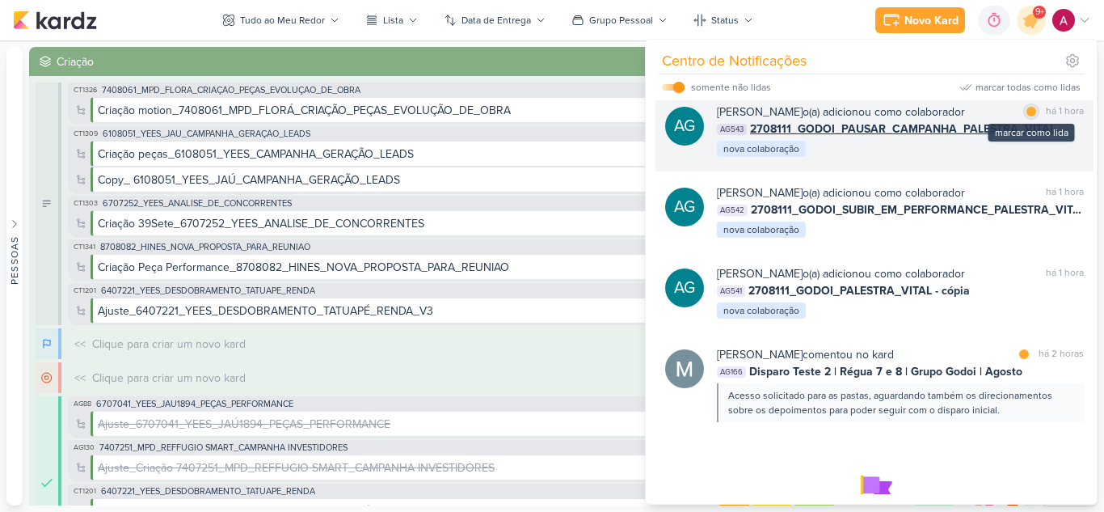
click at [1027, 116] on div at bounding box center [1032, 112] width 10 height 10
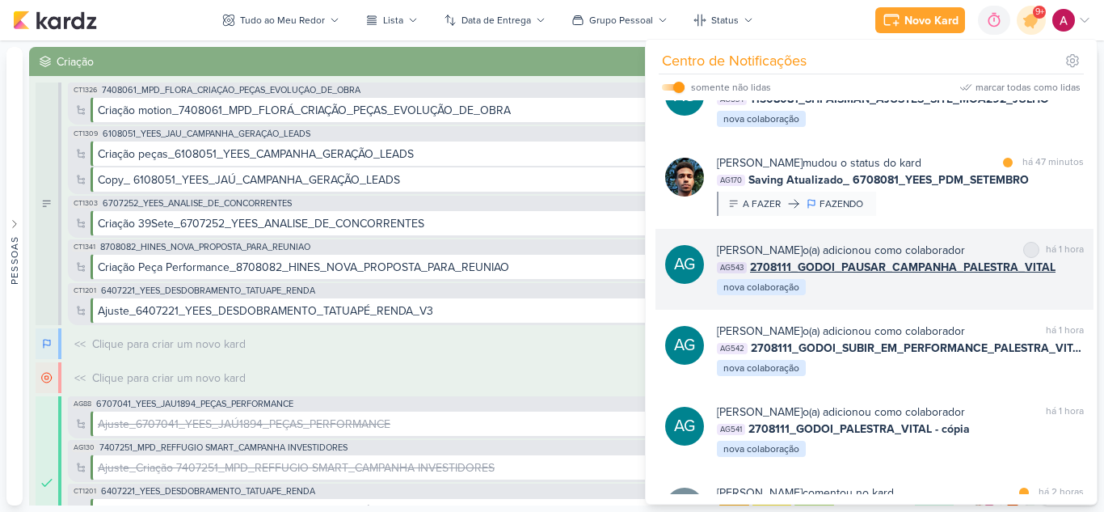
scroll to position [844, 0]
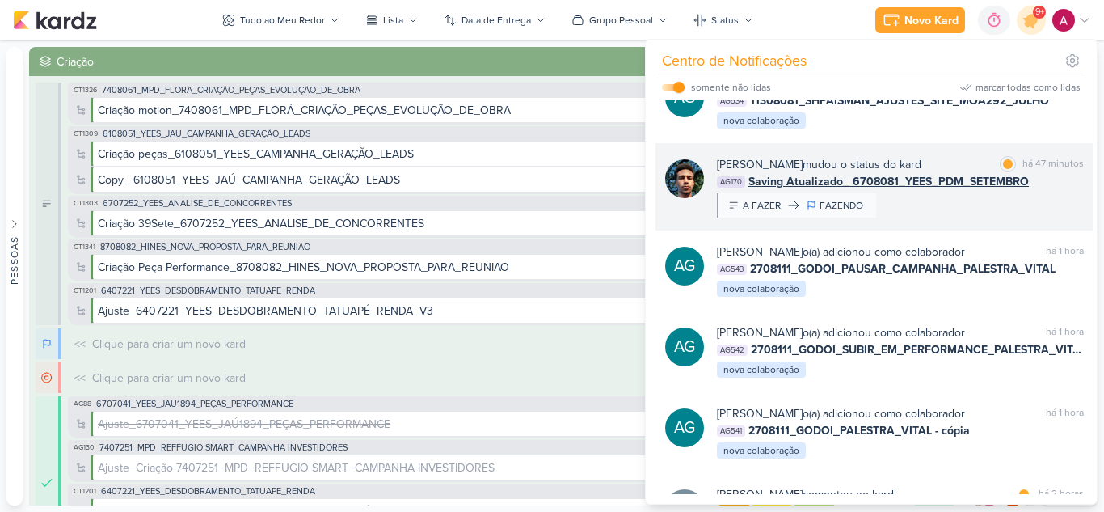
click at [1011, 217] on div "Nelito Junior mudou o status do kard marcar como lida há 47 minutos AG170 Savin…" at bounding box center [900, 186] width 367 height 61
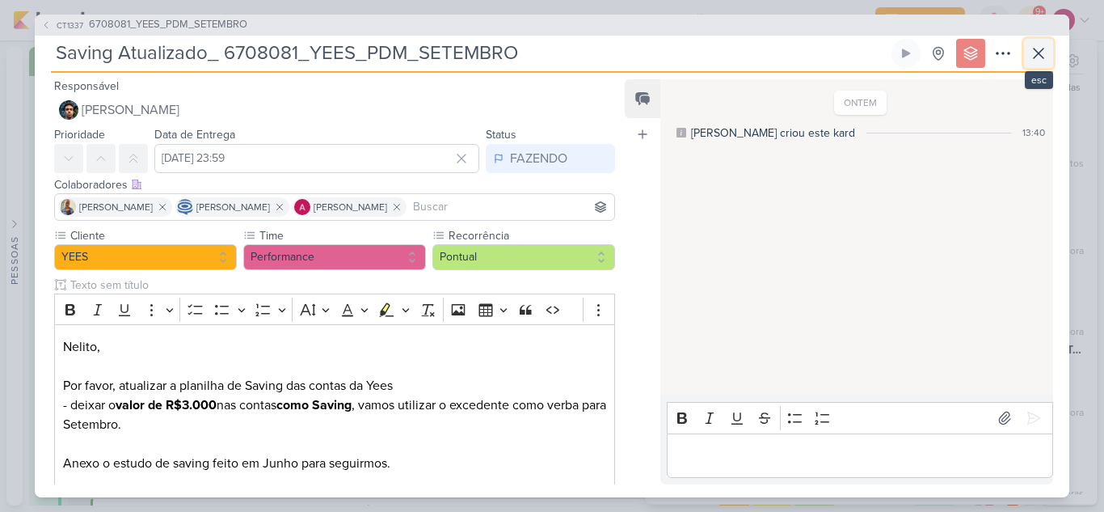
click at [1037, 50] on icon at bounding box center [1038, 53] width 19 height 19
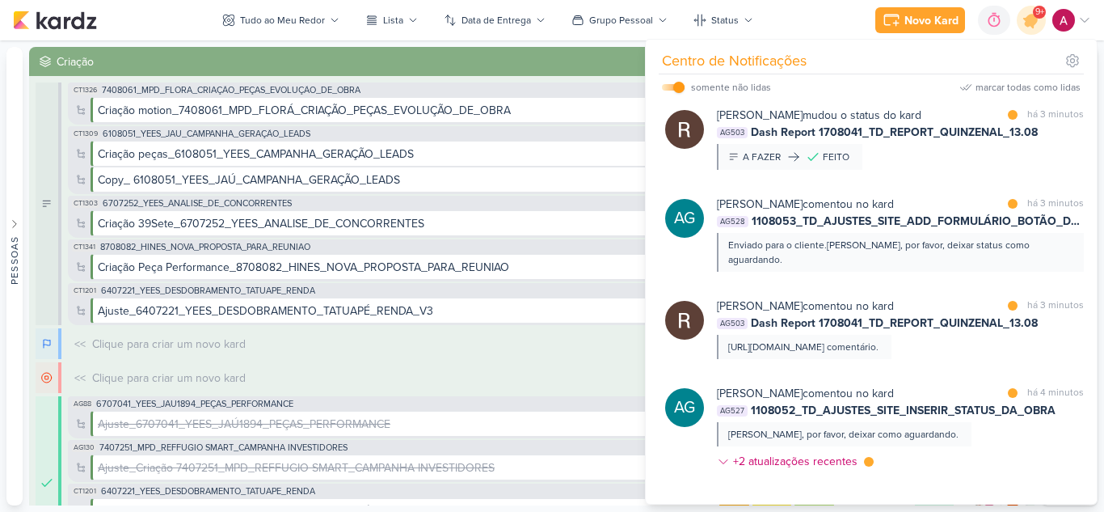
scroll to position [0, 0]
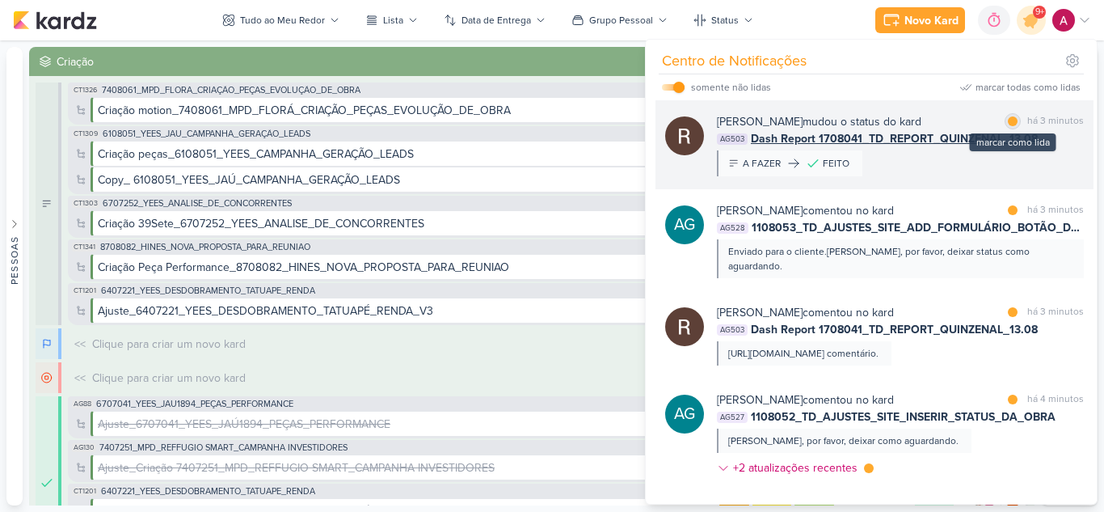
click at [1011, 120] on div at bounding box center [1013, 121] width 10 height 10
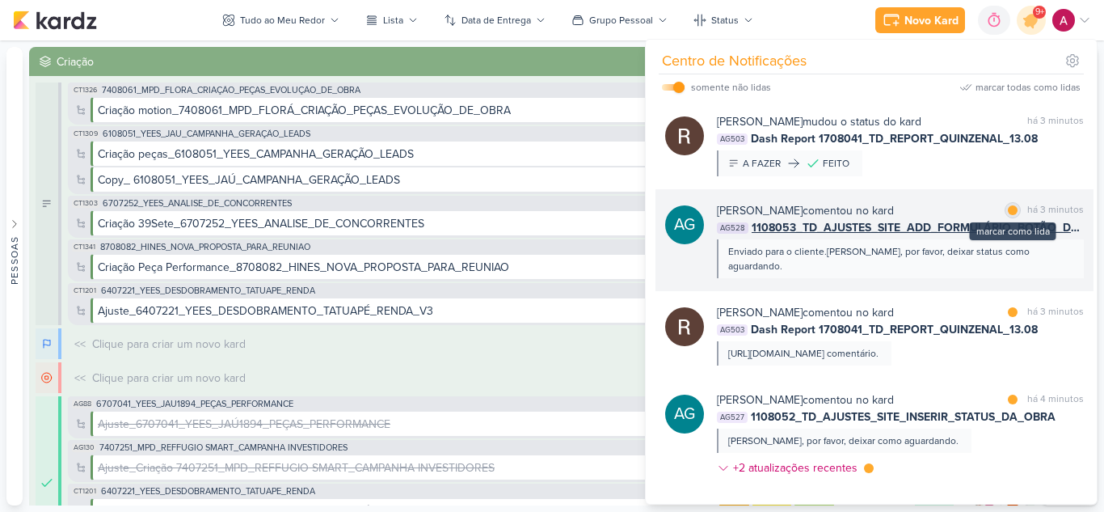
click at [1008, 209] on div at bounding box center [1013, 210] width 10 height 10
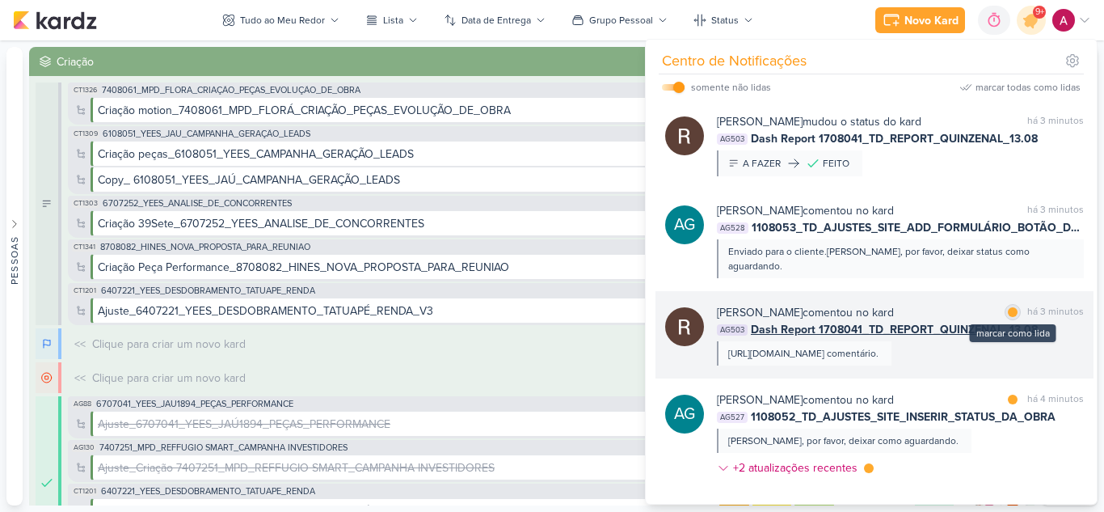
click at [1009, 307] on div at bounding box center [1013, 312] width 10 height 10
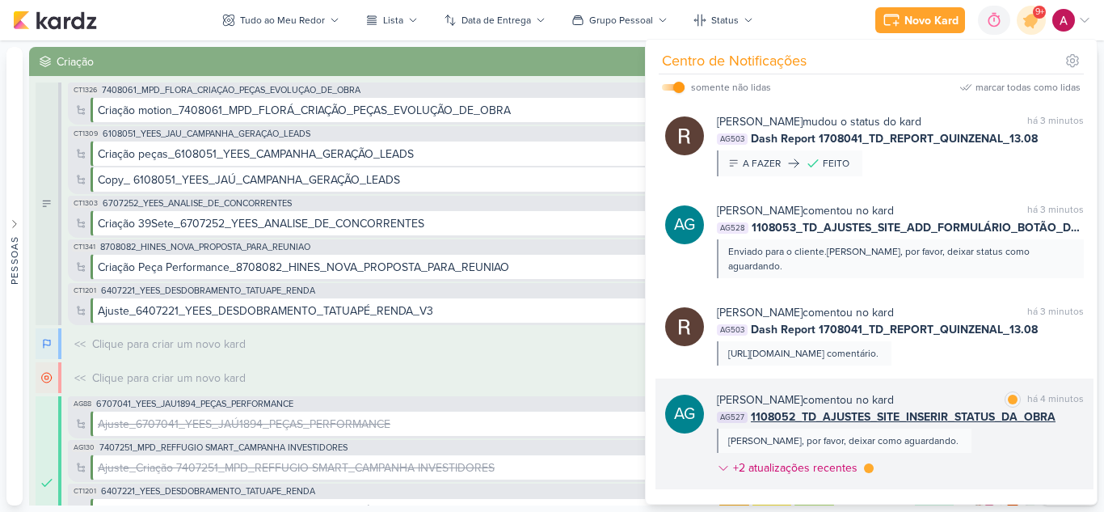
click at [999, 441] on div "Aline Gimenez Graciano comentou no kard marcar como lida há 4 minutos AG527 110…" at bounding box center [900, 436] width 367 height 91
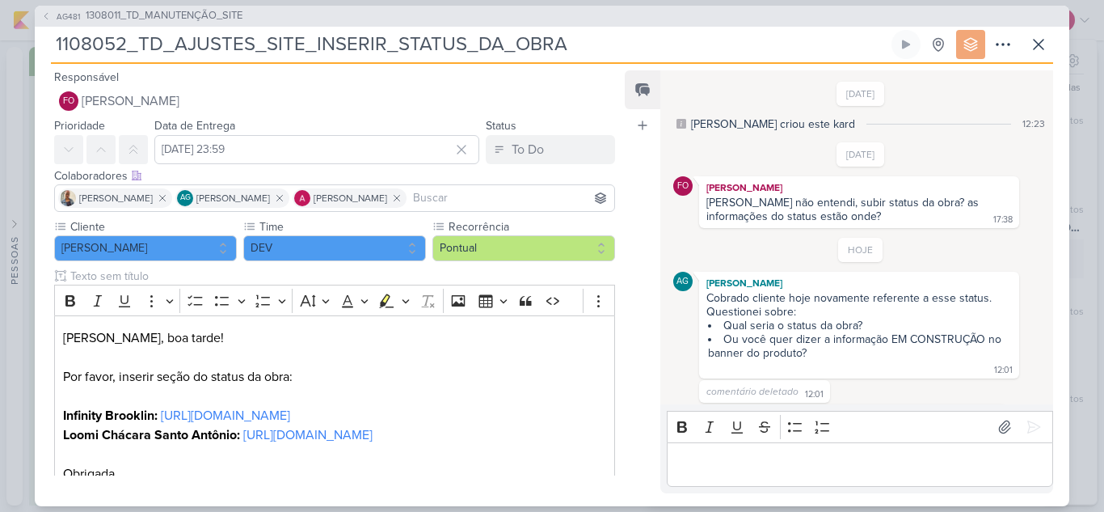
scroll to position [27, 0]
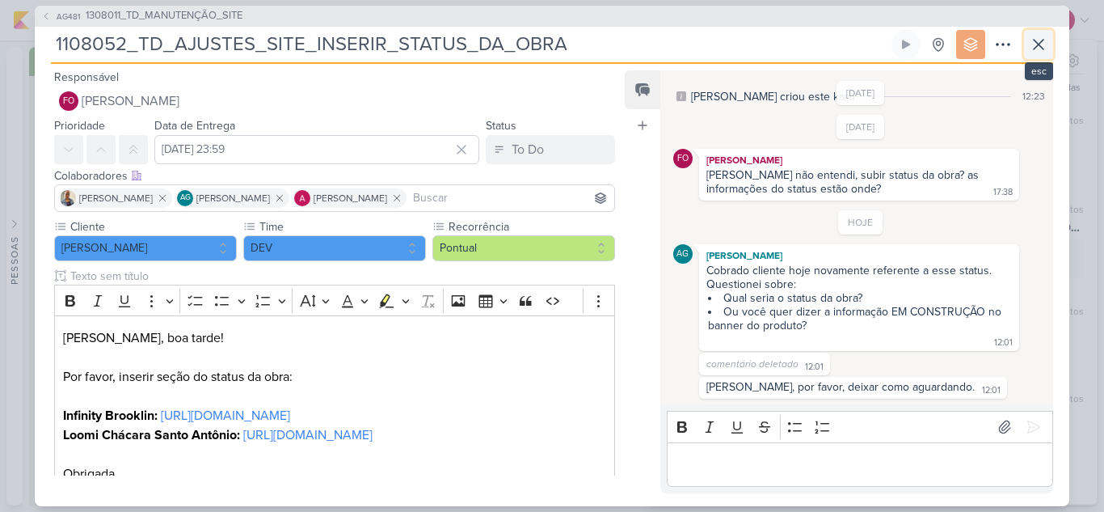
click at [1037, 45] on icon at bounding box center [1039, 45] width 10 height 10
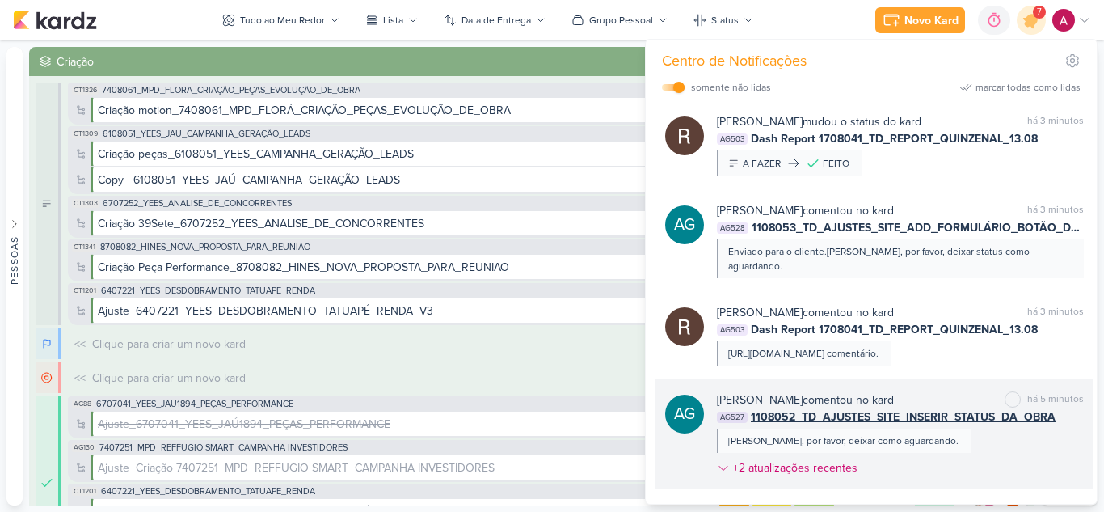
click at [981, 454] on div "Aline Gimenez Graciano comentou no kard marcar como não lida há 5 minutos AG527…" at bounding box center [900, 436] width 367 height 91
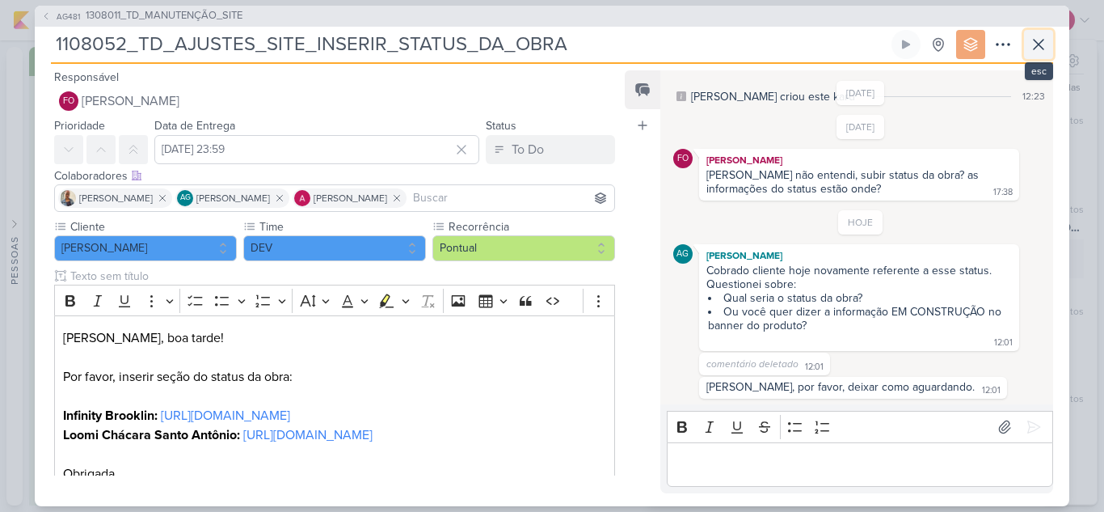
click at [1036, 51] on icon at bounding box center [1038, 44] width 19 height 19
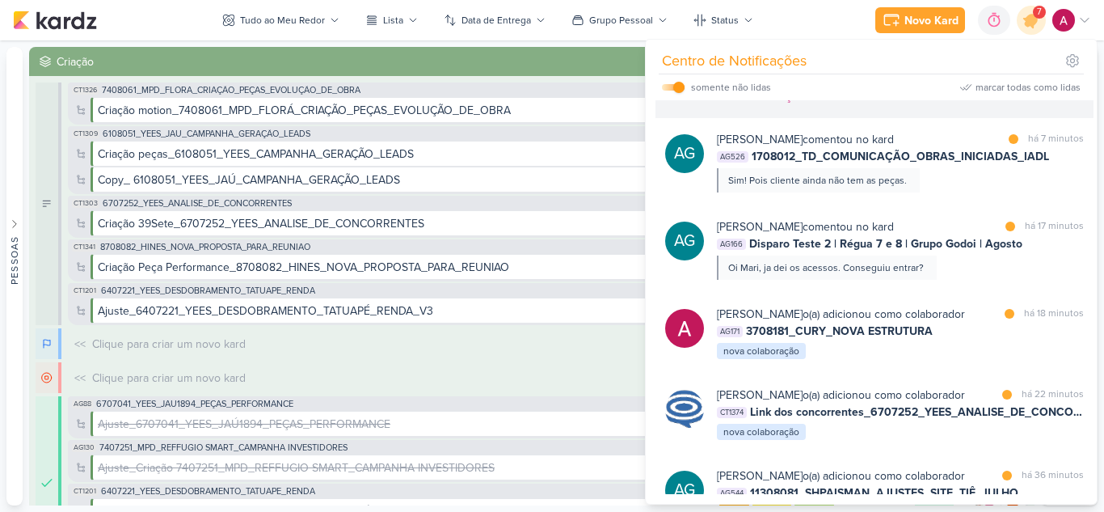
scroll to position [379, 0]
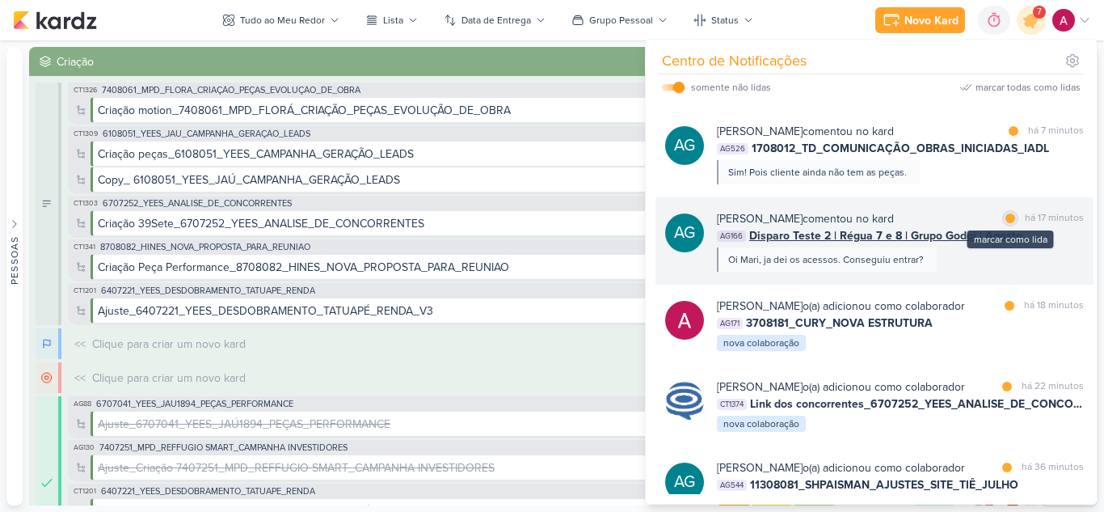
click at [1011, 217] on div "marcar como lida" at bounding box center [1010, 218] width 16 height 16
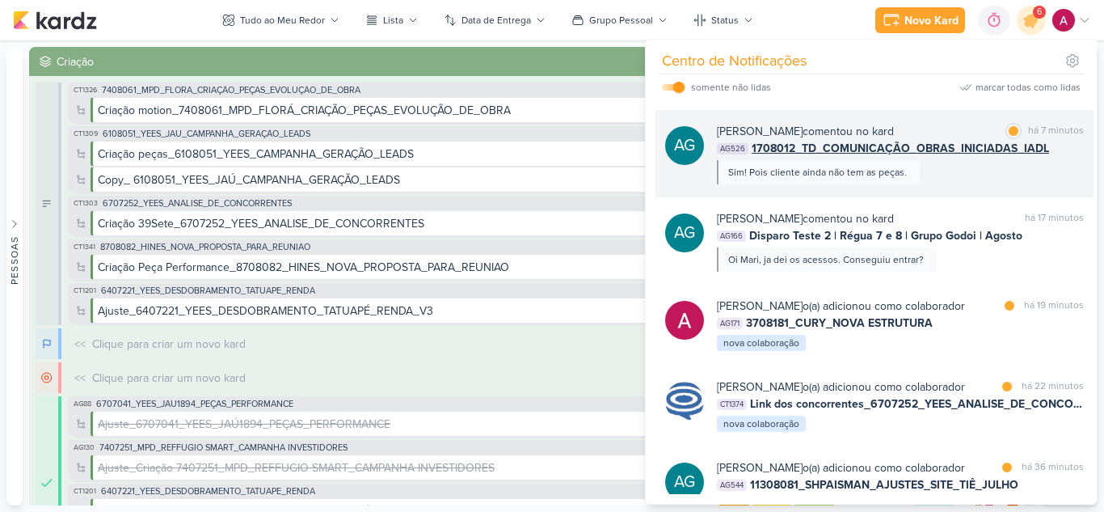
click at [996, 179] on div "Aline Gimenez Graciano comentou no kard marcar como lida há 7 minutos AG526 170…" at bounding box center [900, 153] width 367 height 61
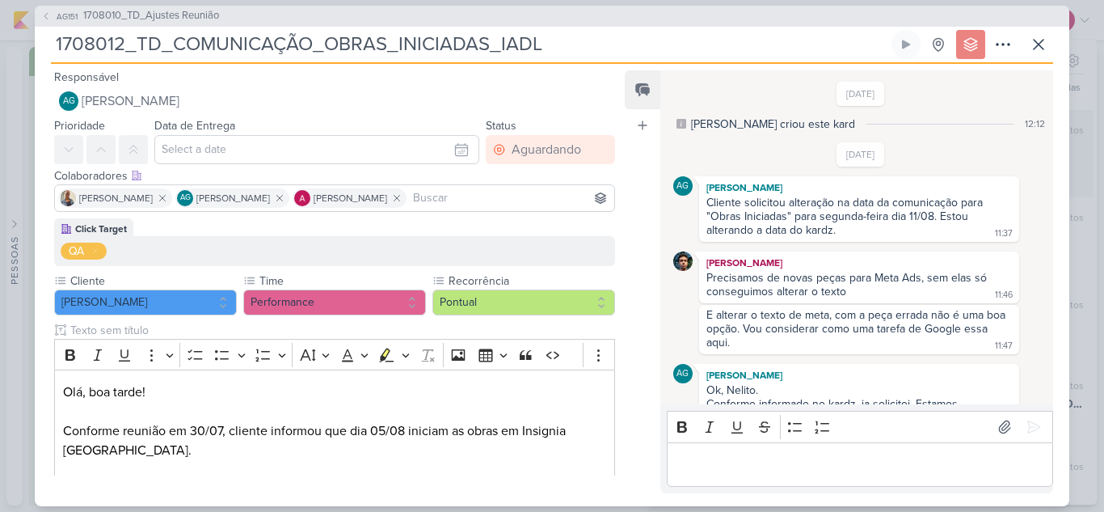
scroll to position [315, 0]
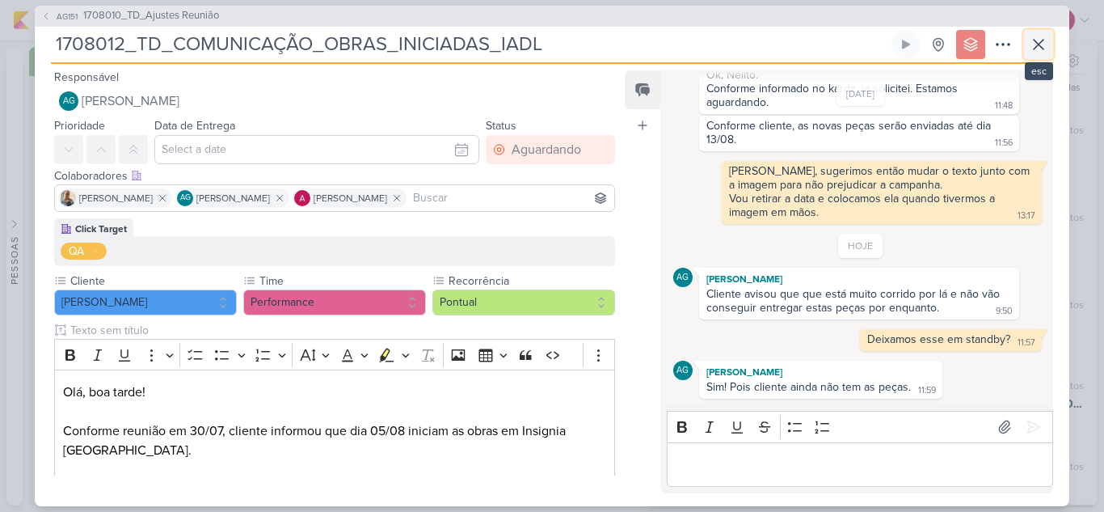
click at [1032, 50] on icon at bounding box center [1038, 44] width 19 height 19
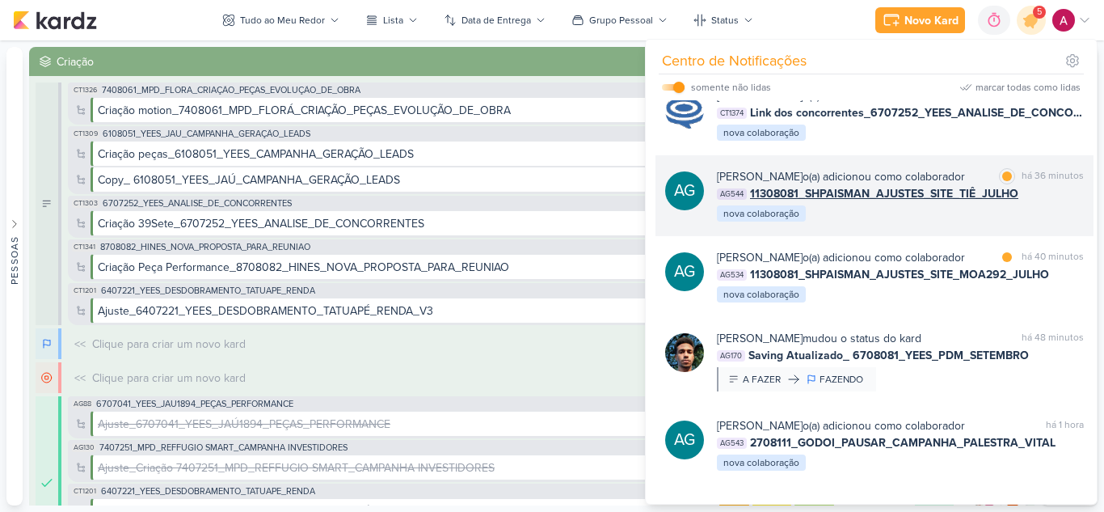
scroll to position [671, 0]
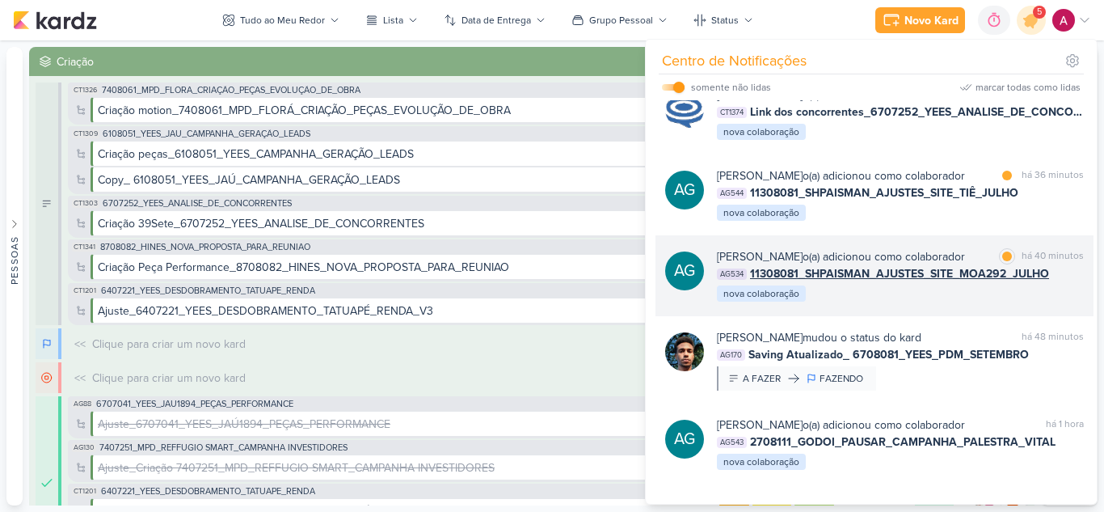
click at [973, 316] on div "AG Aline Gimenez Graciano o(a) adicionou como colaborador marcar como lida há 4…" at bounding box center [875, 275] width 438 height 81
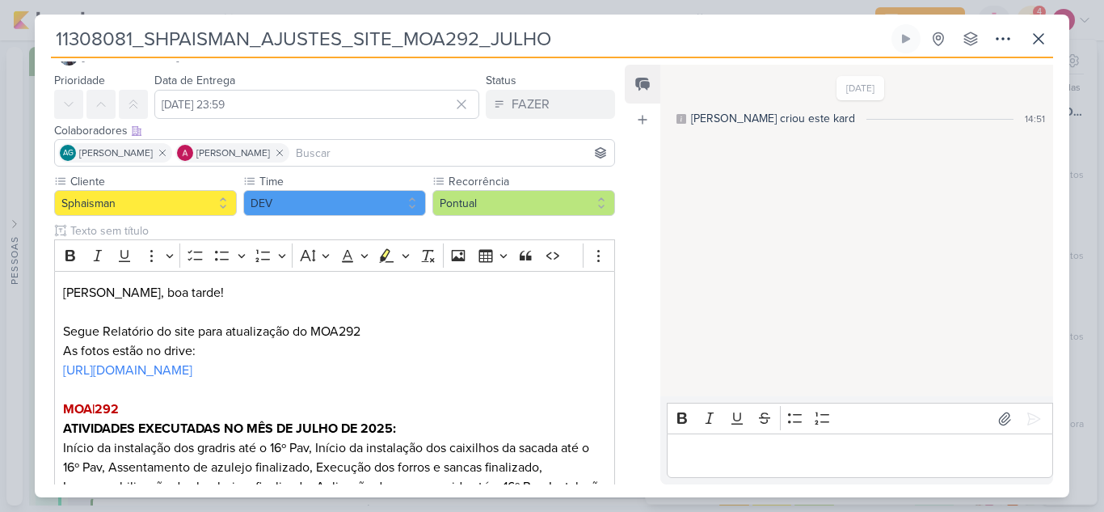
scroll to position [0, 0]
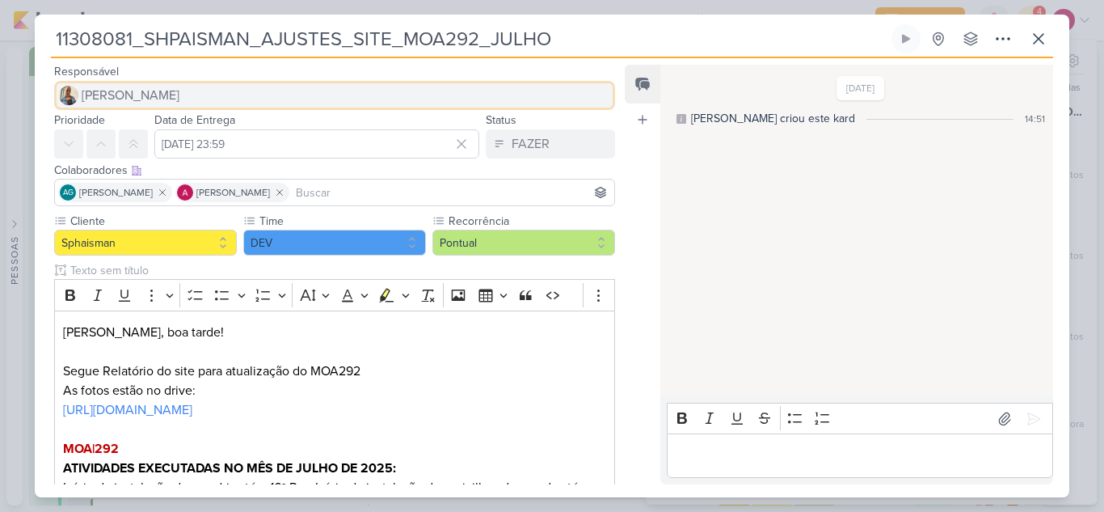
click at [135, 85] on button "Iara Santos" at bounding box center [334, 95] width 561 height 29
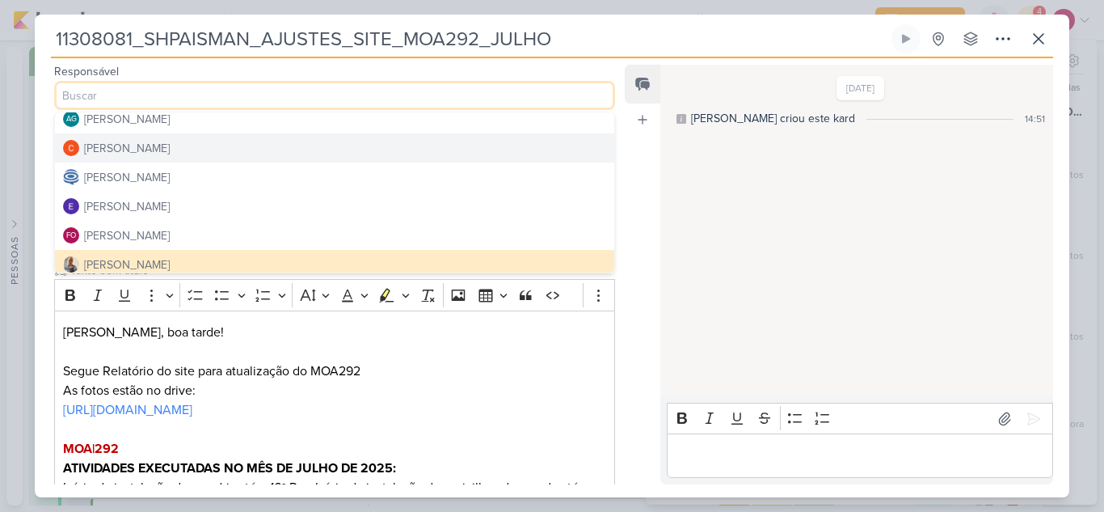
scroll to position [41, 0]
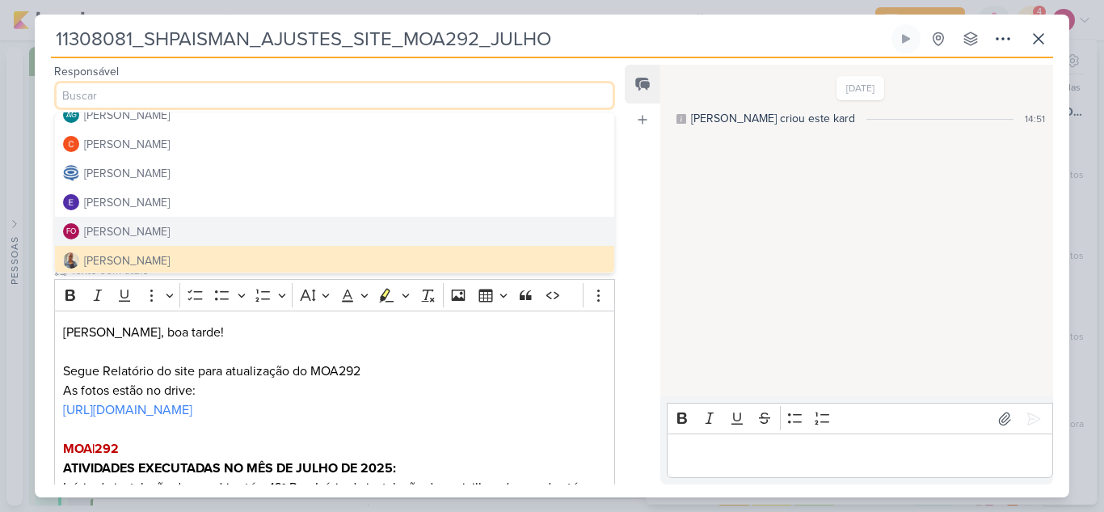
click at [167, 235] on button "FO Fabio Oliveira" at bounding box center [334, 231] width 559 height 29
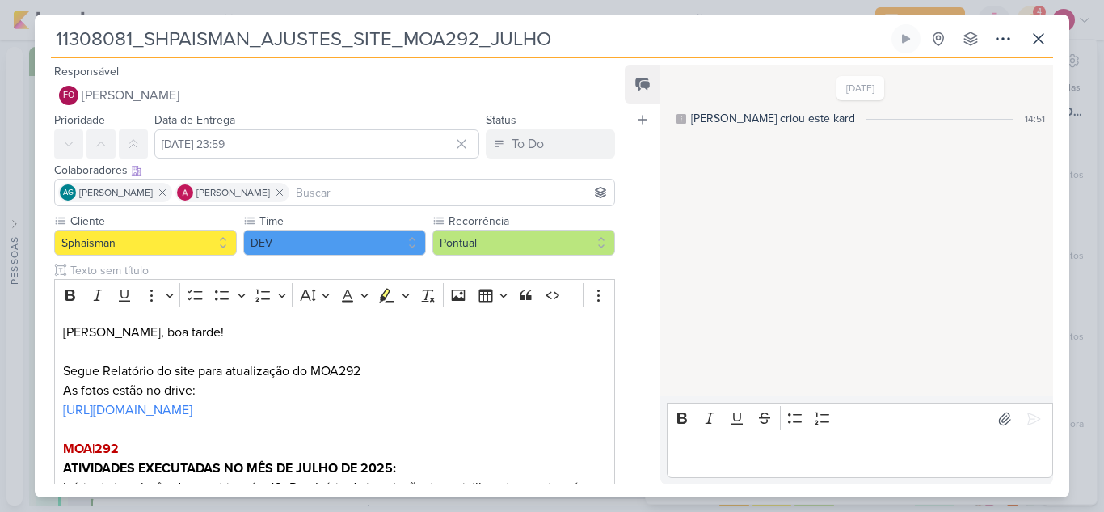
click at [366, 193] on input at bounding box center [452, 192] width 319 height 19
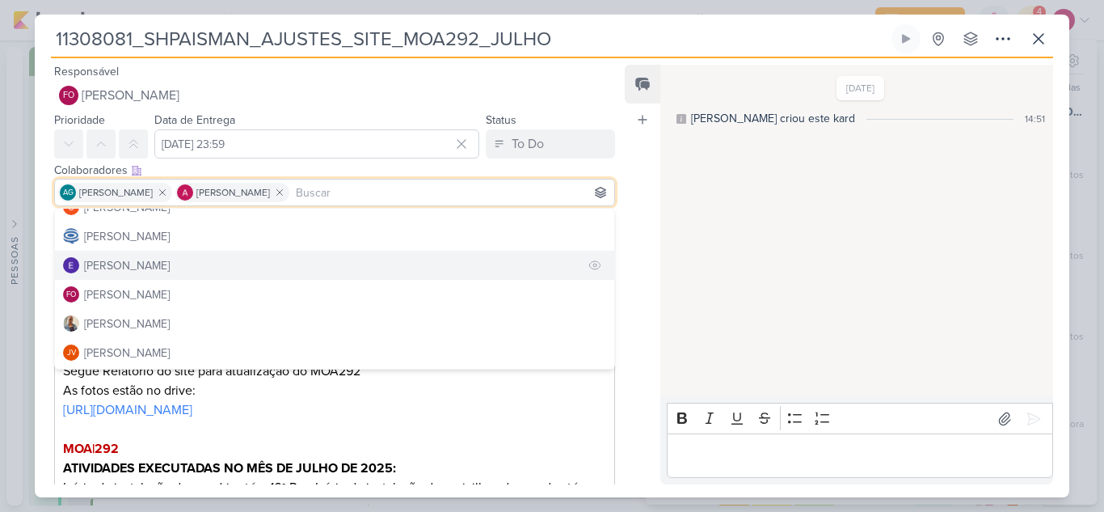
scroll to position [106, 0]
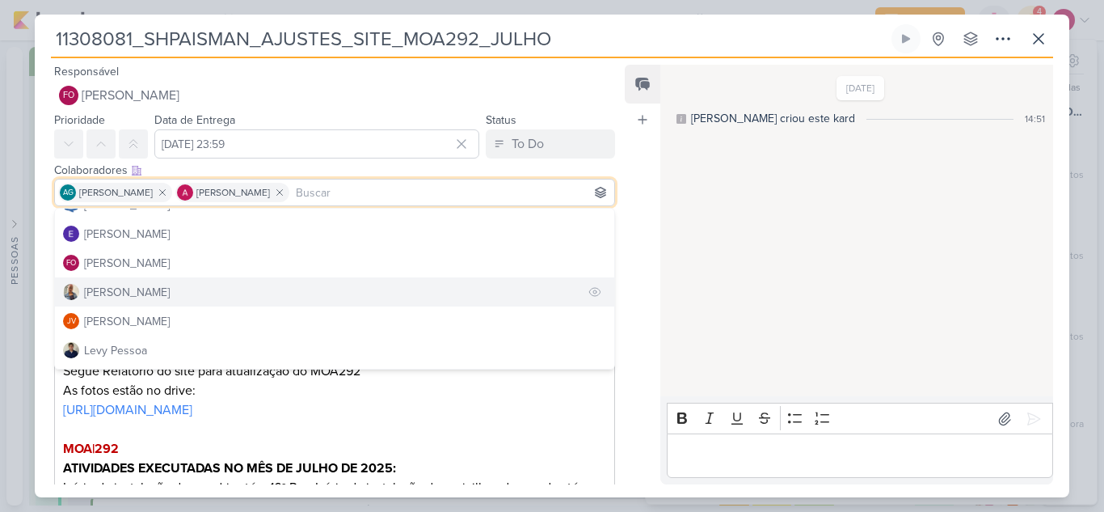
click at [137, 297] on div "Iara Santos" at bounding box center [127, 292] width 86 height 17
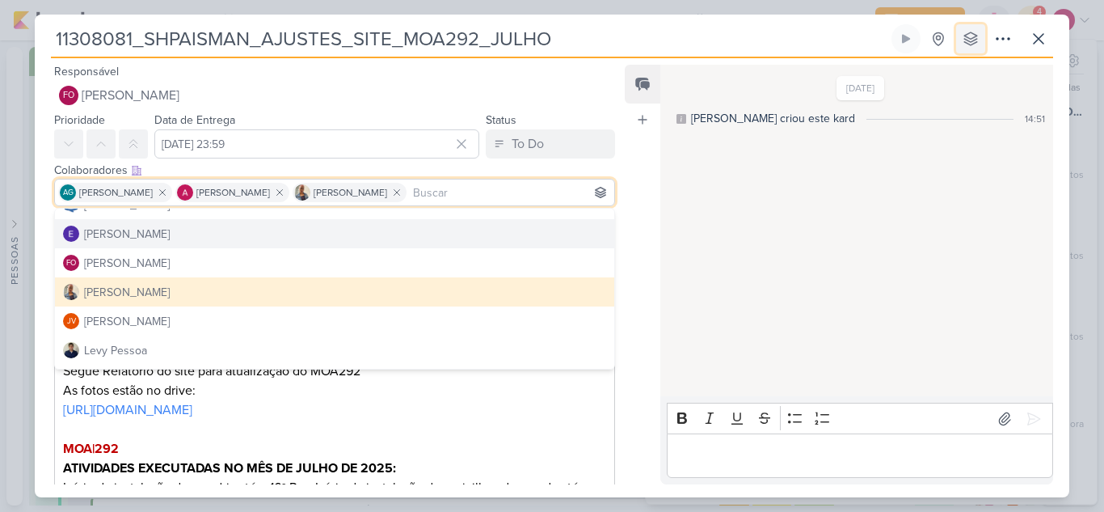
click at [978, 43] on icon at bounding box center [971, 39] width 16 height 16
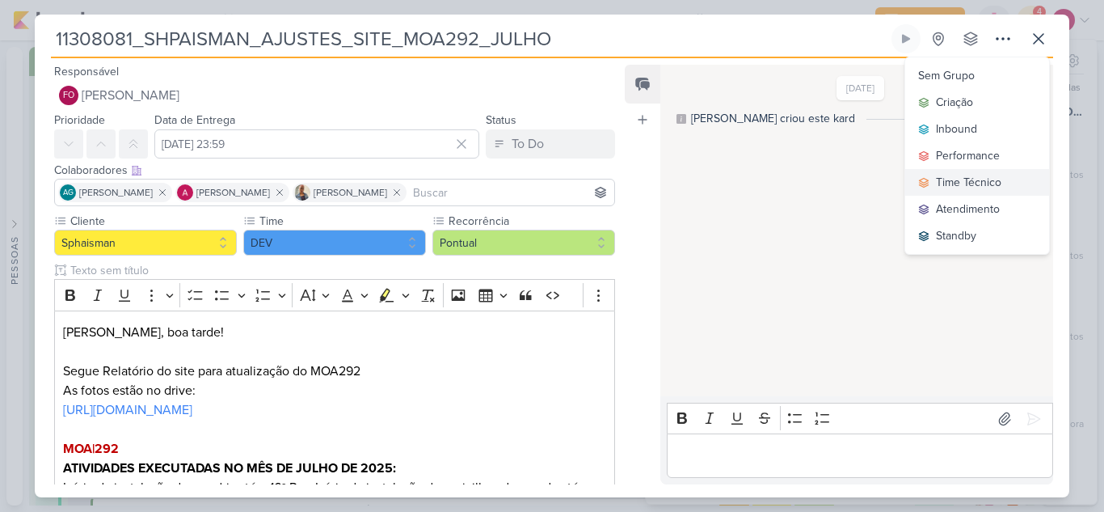
click at [969, 179] on div "Time Técnico" at bounding box center [968, 182] width 65 height 17
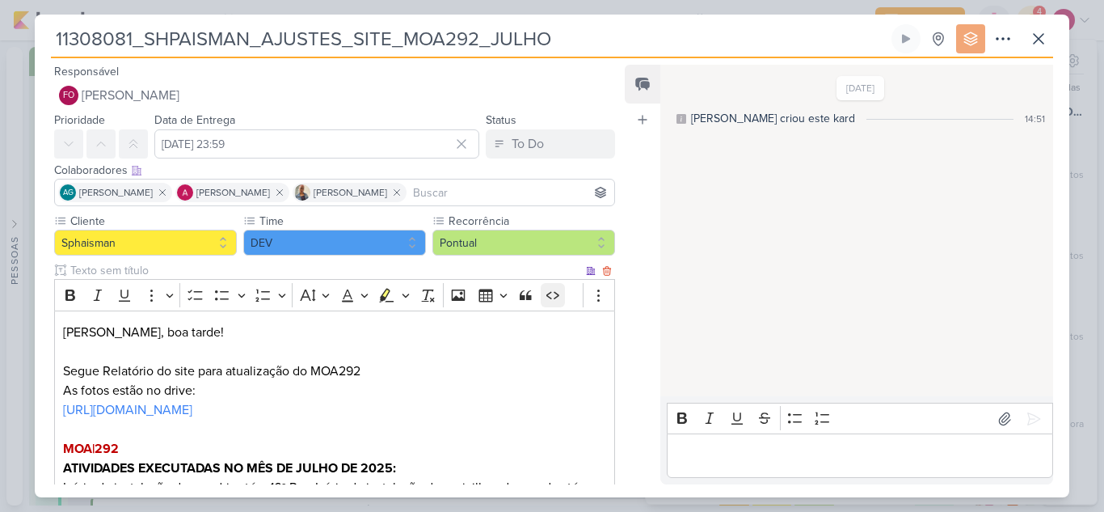
scroll to position [403, 0]
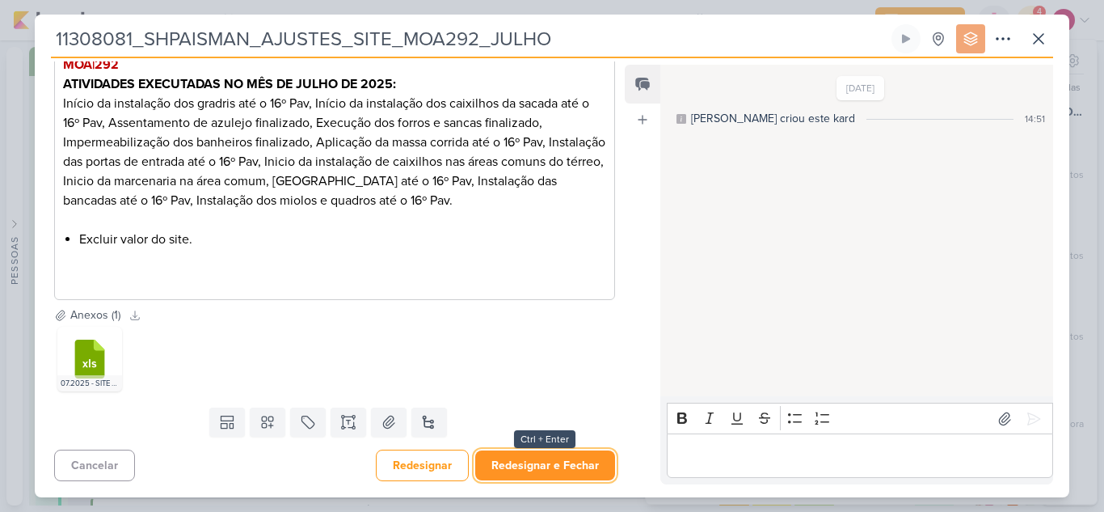
click at [577, 469] on button "Redesignar e Fechar" at bounding box center [545, 465] width 140 height 30
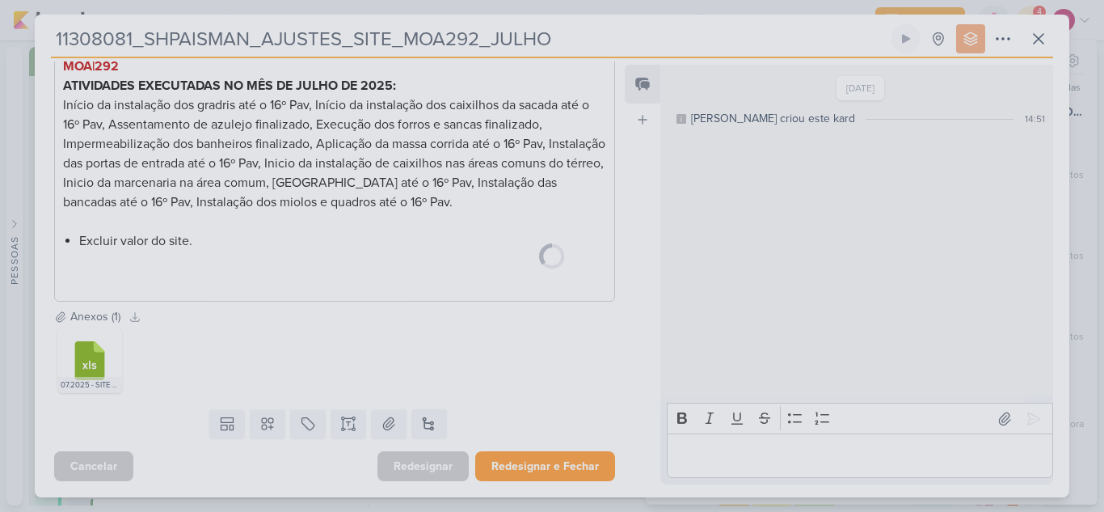
scroll to position [402, 0]
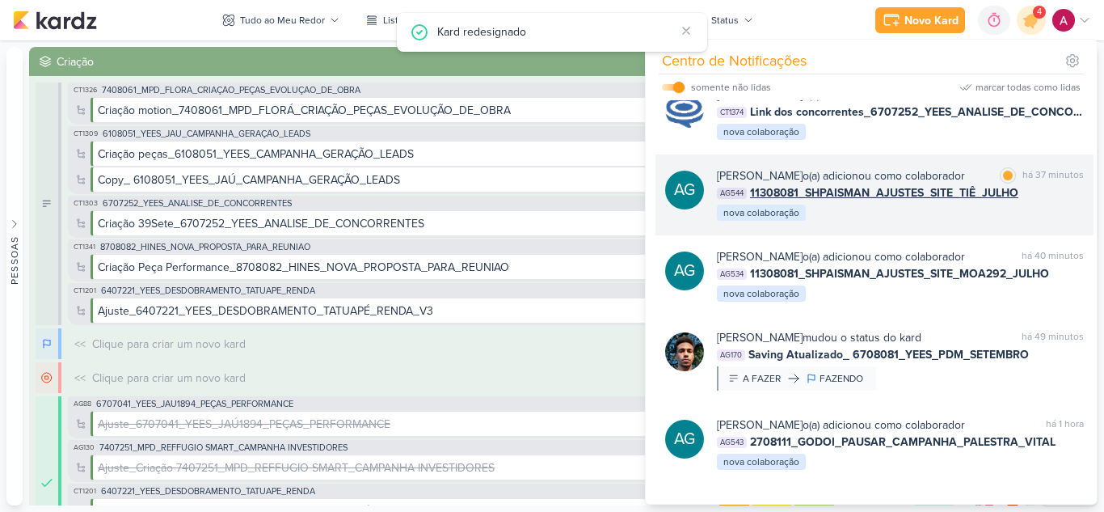
click at [1048, 222] on div "Aline Gimenez Graciano o(a) adicionou como colaborador marcar como lida há 37 m…" at bounding box center [900, 194] width 367 height 55
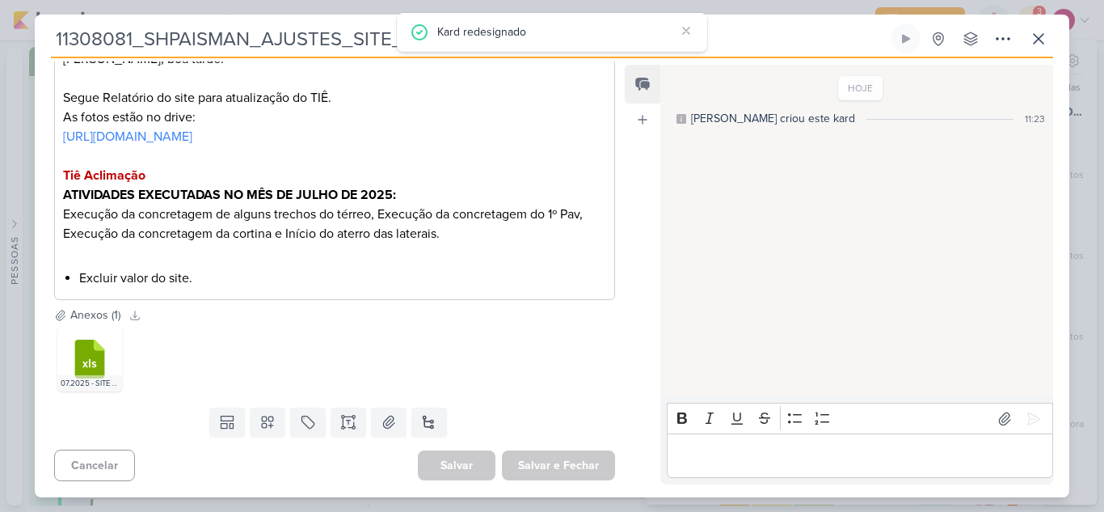
scroll to position [0, 0]
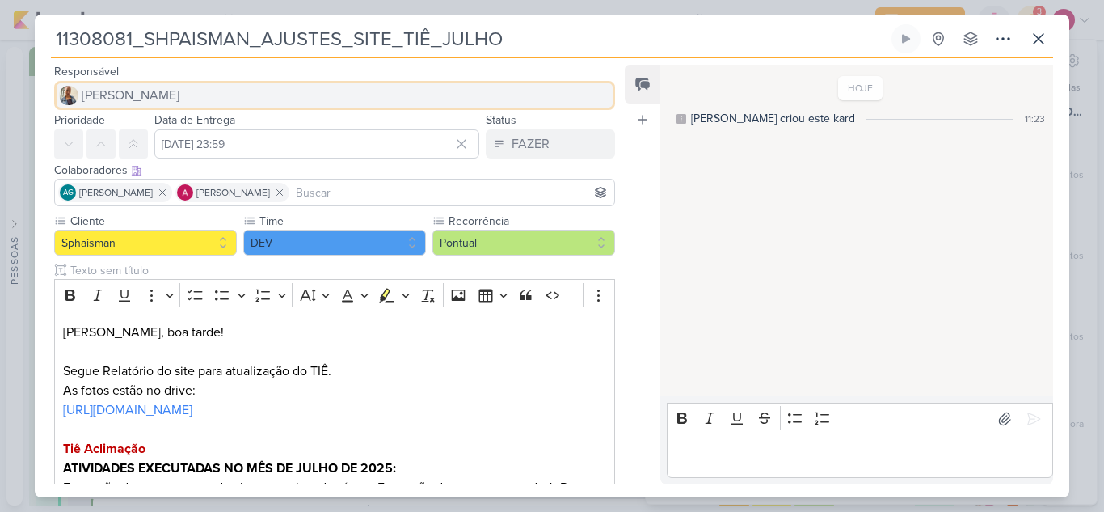
click at [144, 99] on span "Iara Santos" at bounding box center [131, 95] width 98 height 19
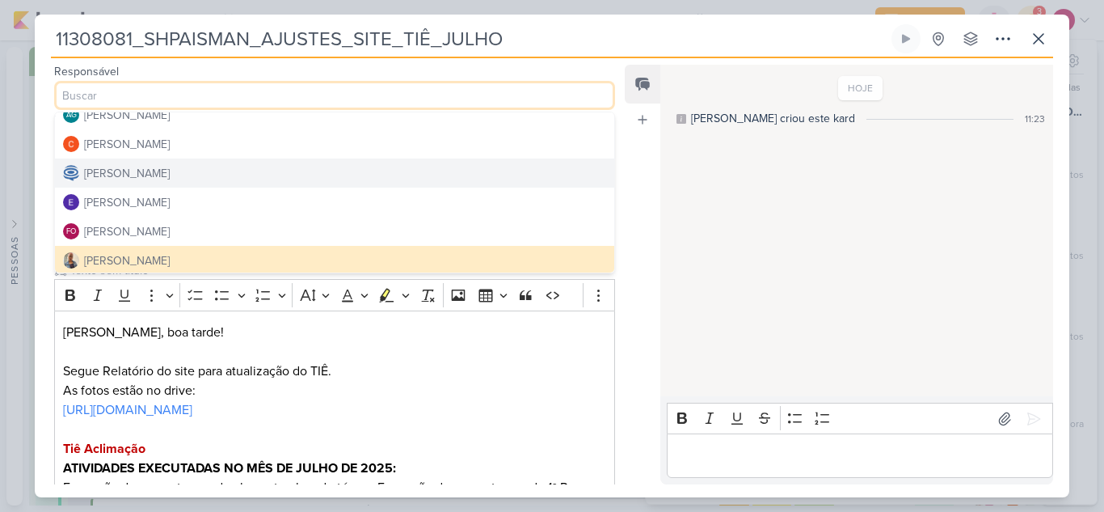
scroll to position [22, 0]
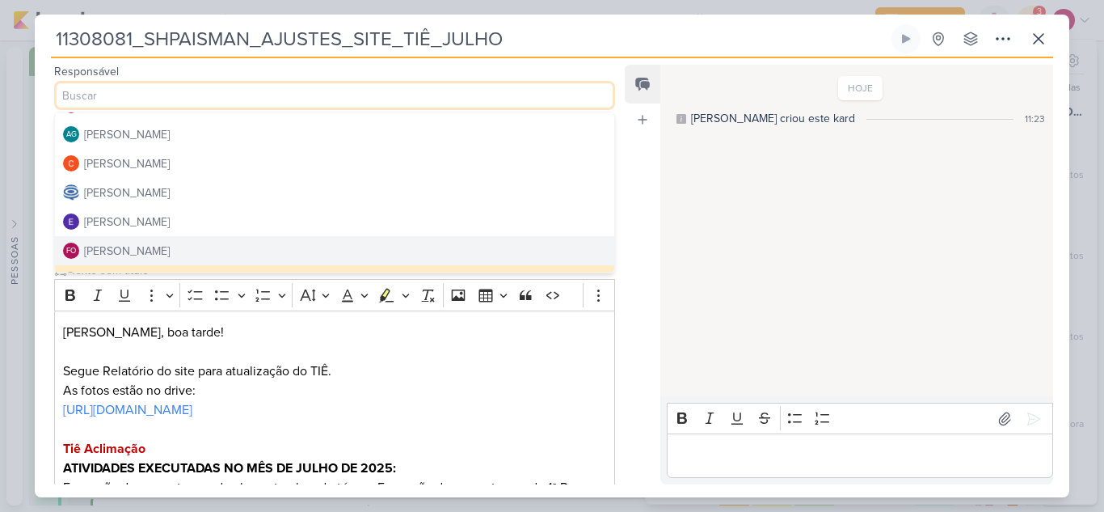
click at [153, 248] on button "FO Fabio Oliveira" at bounding box center [334, 250] width 559 height 29
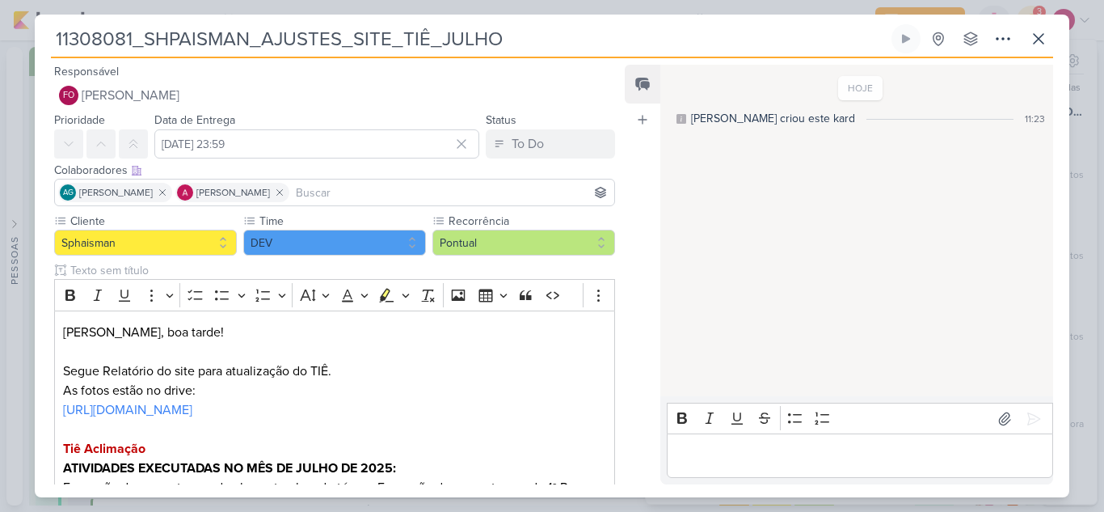
click at [383, 200] on input at bounding box center [452, 192] width 319 height 19
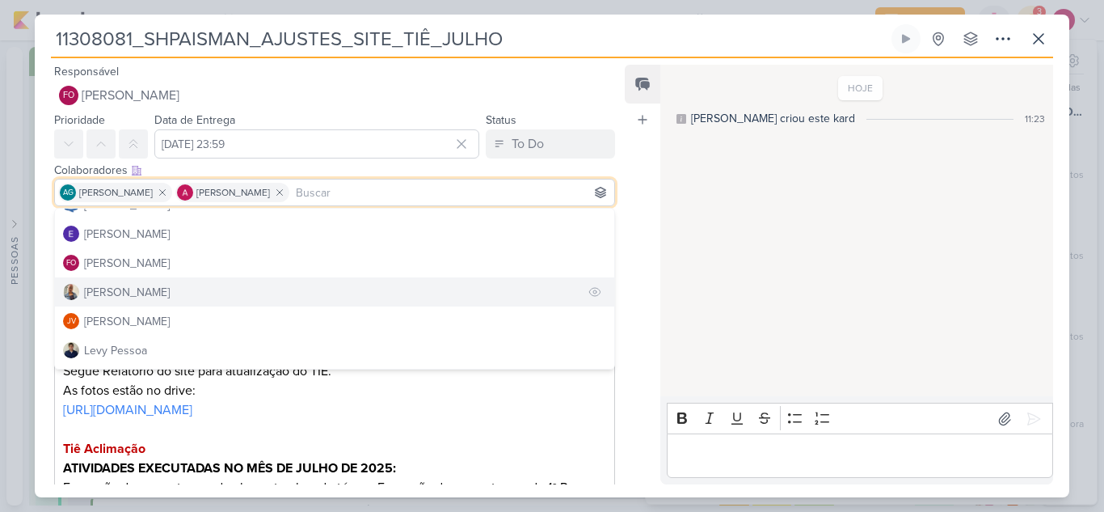
click at [146, 287] on button "Iara Santos" at bounding box center [334, 291] width 559 height 29
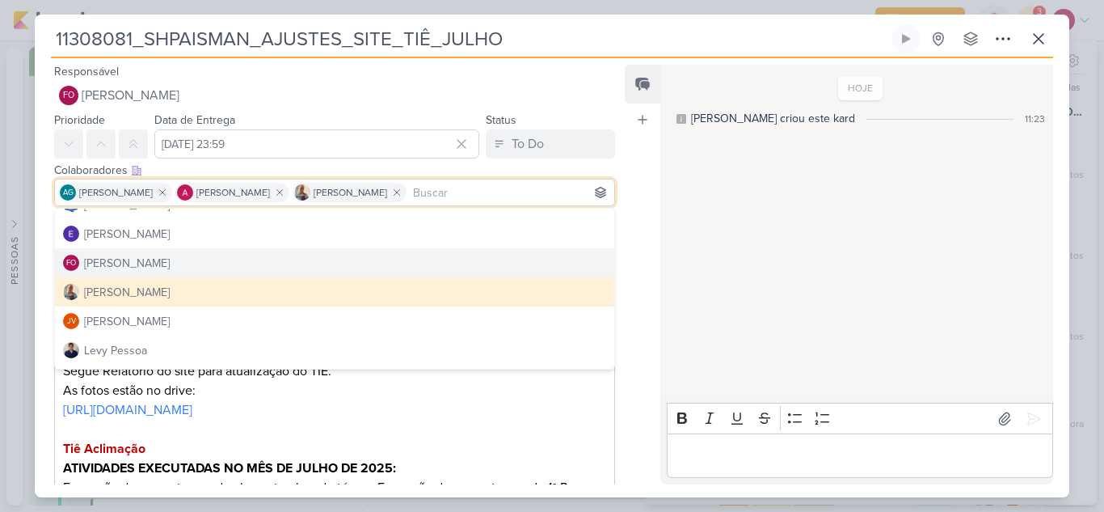
click at [833, 251] on div "HOJE Aline criou este kard 11:23" at bounding box center [855, 231] width 391 height 330
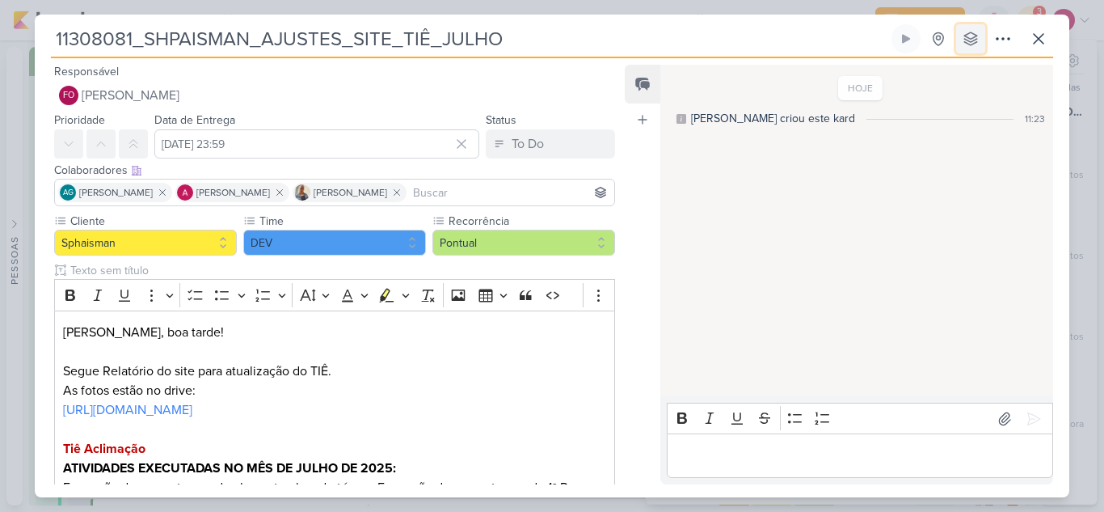
click at [974, 43] on icon at bounding box center [970, 38] width 13 height 13
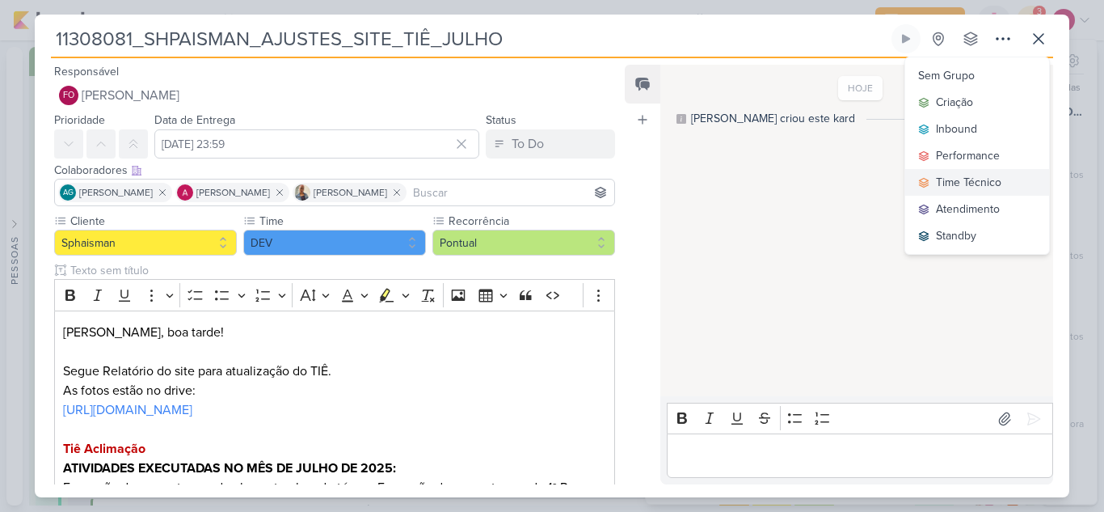
click at [977, 178] on div "Time Técnico" at bounding box center [968, 182] width 65 height 17
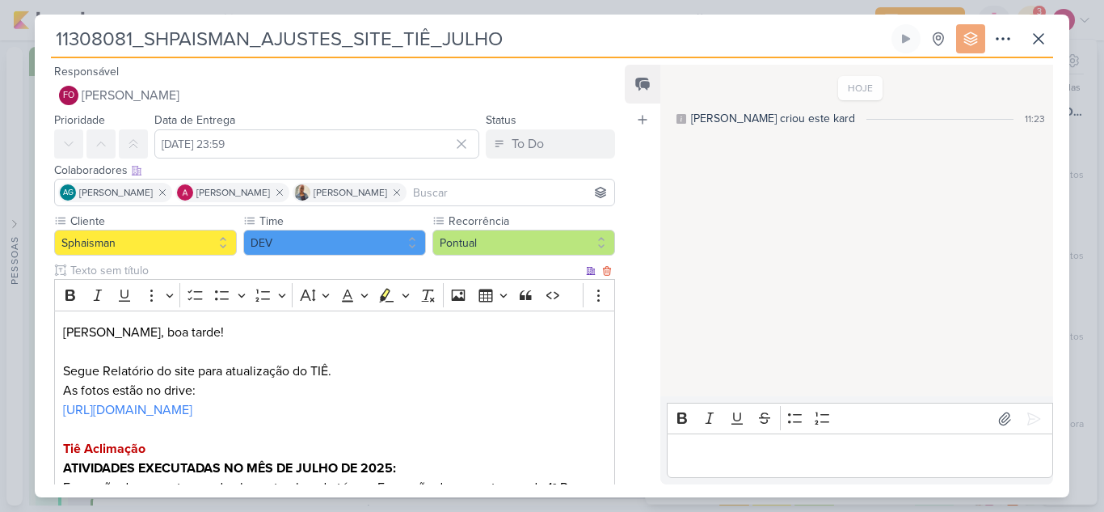
scroll to position [273, 0]
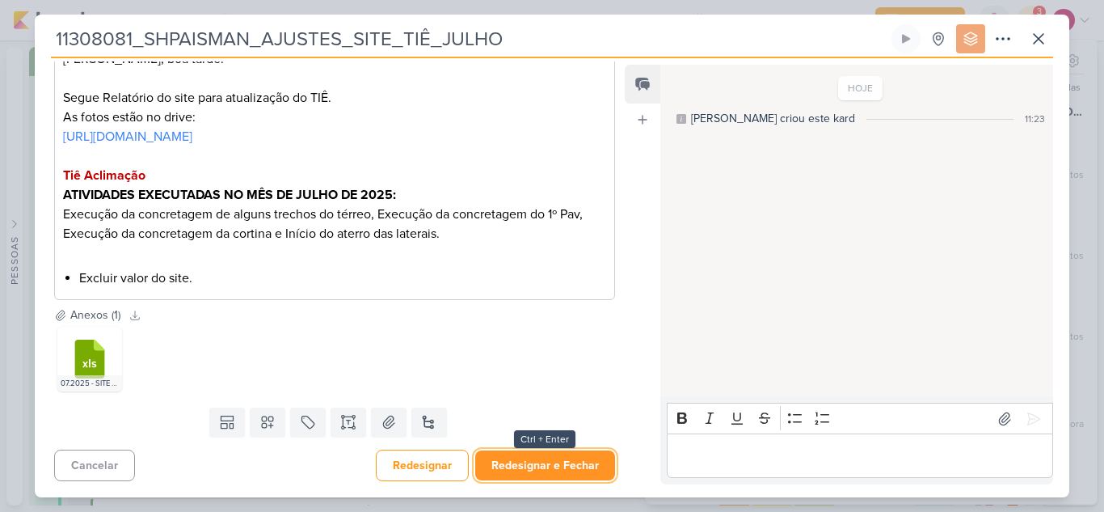
click at [542, 464] on button "Redesignar e Fechar" at bounding box center [545, 465] width 140 height 30
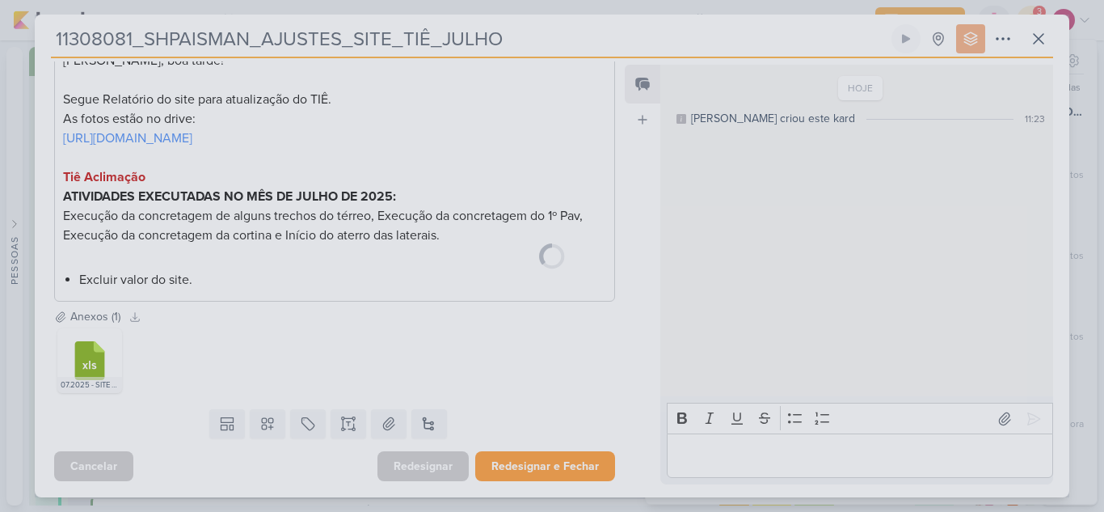
scroll to position [272, 0]
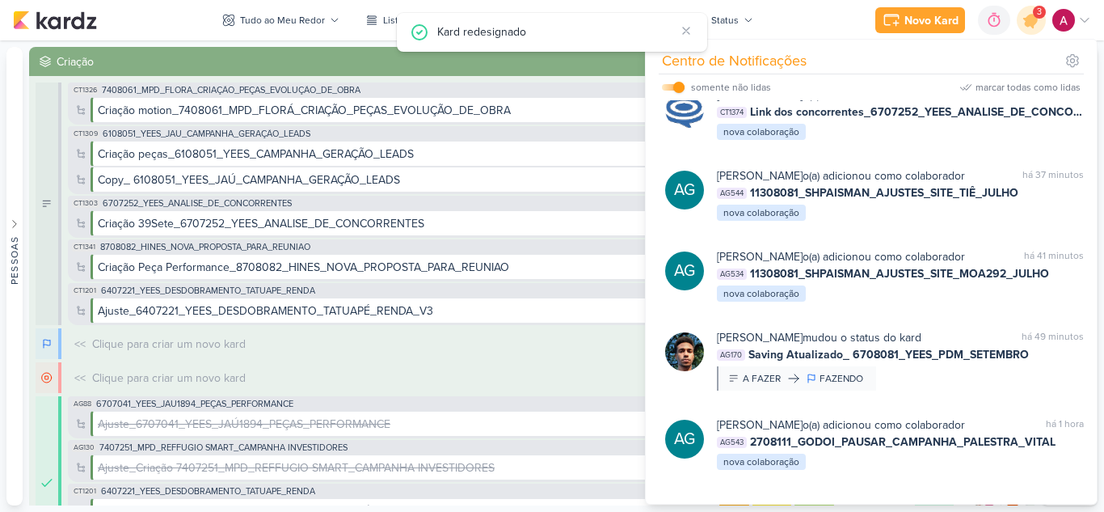
click at [1040, 33] on div "3" at bounding box center [1031, 20] width 29 height 29
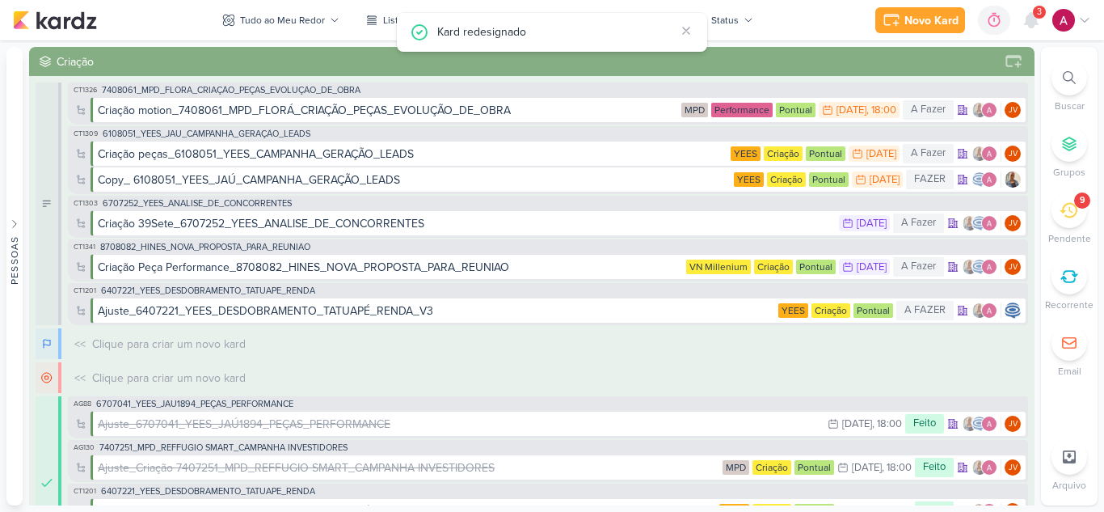
click at [1040, 33] on div "3" at bounding box center [1031, 20] width 29 height 29
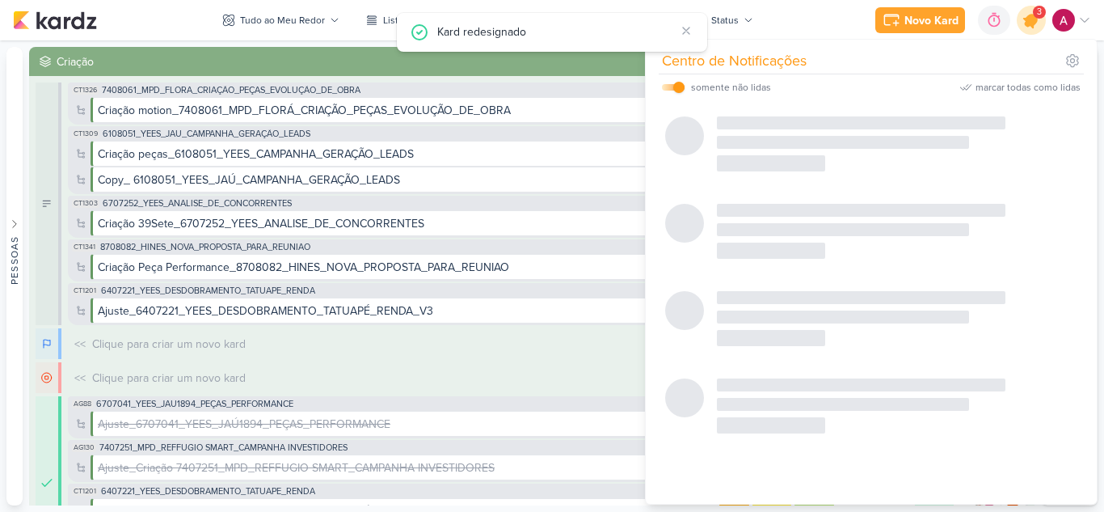
scroll to position [61, 0]
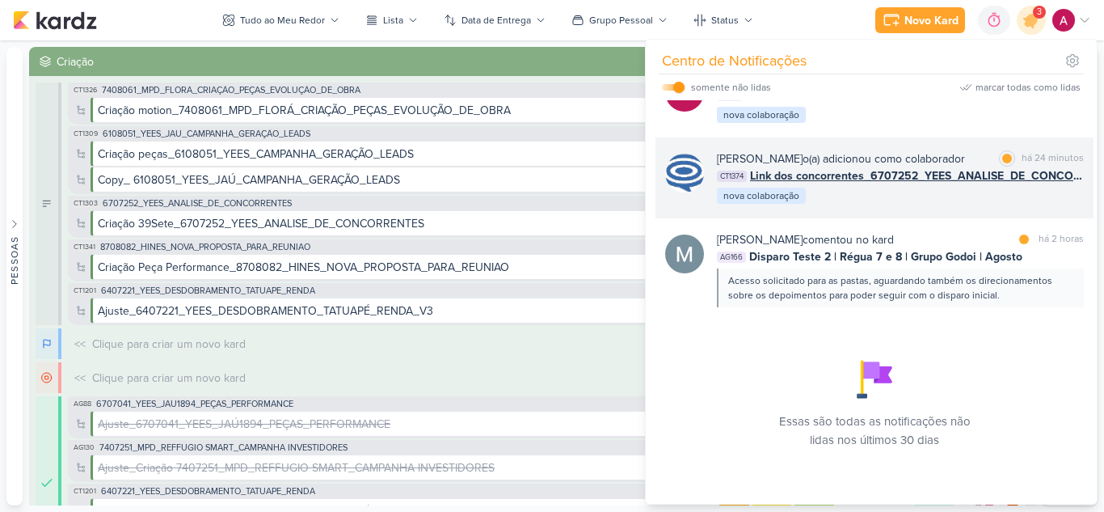
click at [923, 209] on div "Caroline Traven De Andrade o(a) adicionou como colaborador marcar como lida há …" at bounding box center [875, 177] width 438 height 81
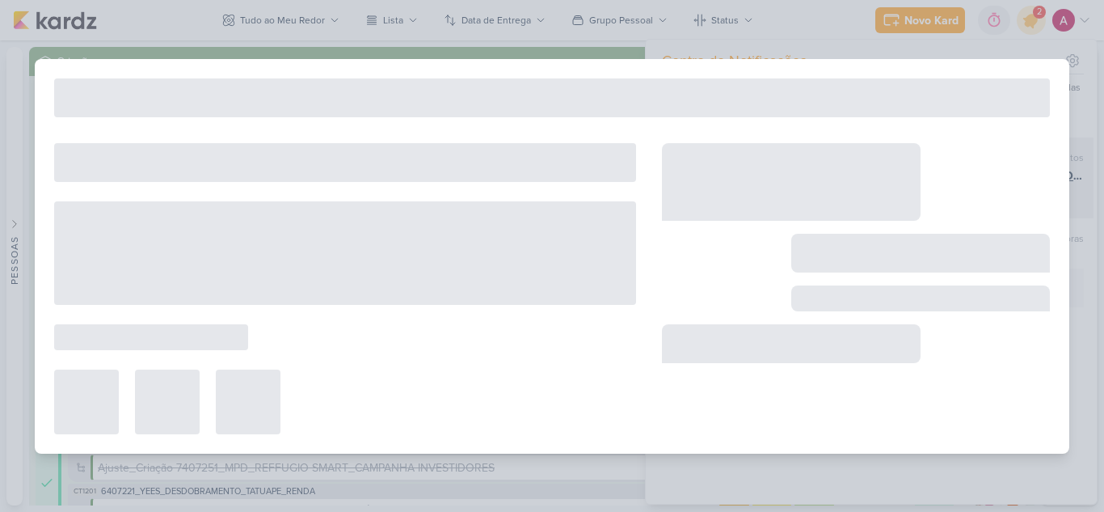
type input "Link dos concorrentes_6707252_YEES_ANALISE_DE_CONCORRENTES"
type input "12 de agosto de 2025 às 18:00"
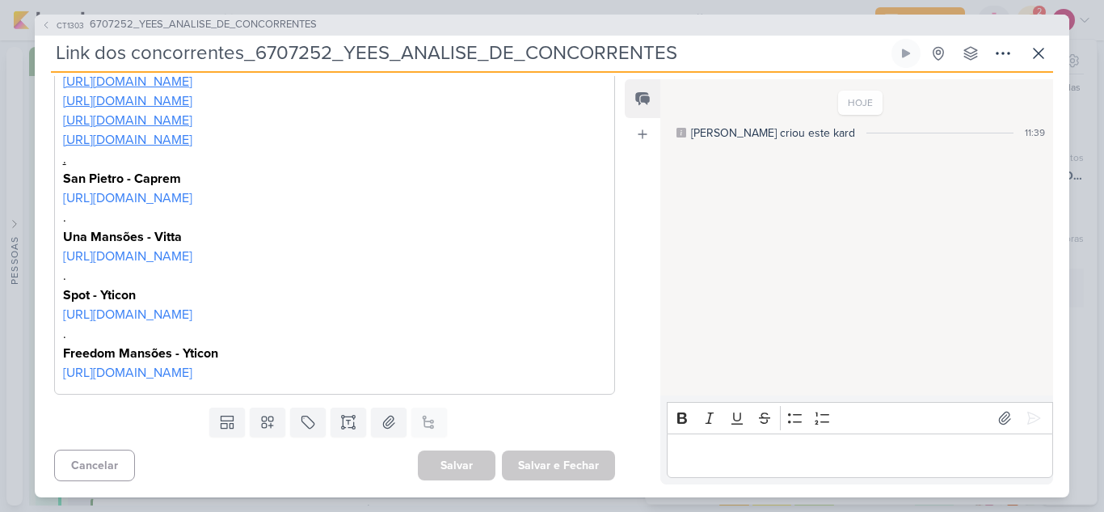
scroll to position [0, 0]
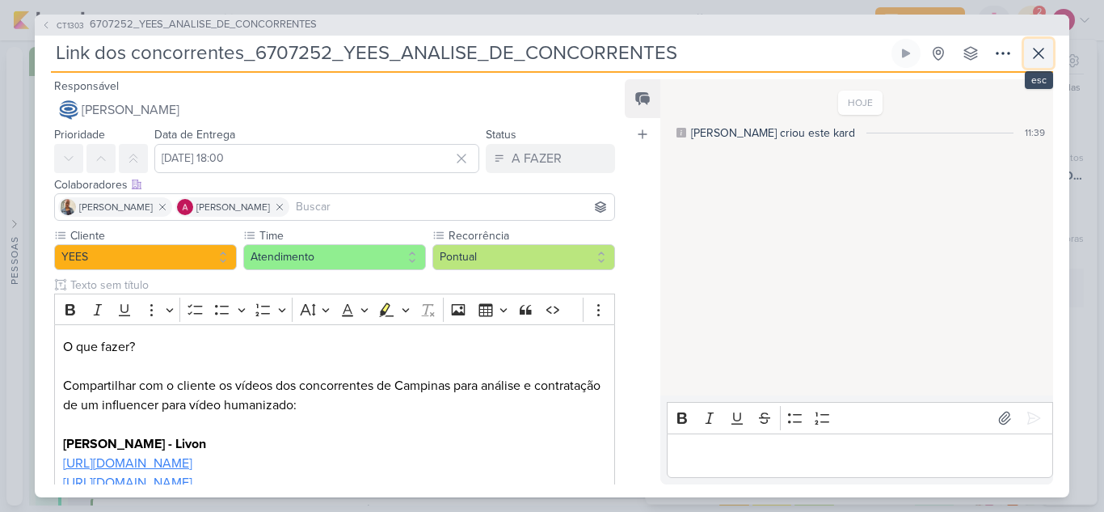
click at [1034, 55] on icon at bounding box center [1038, 53] width 19 height 19
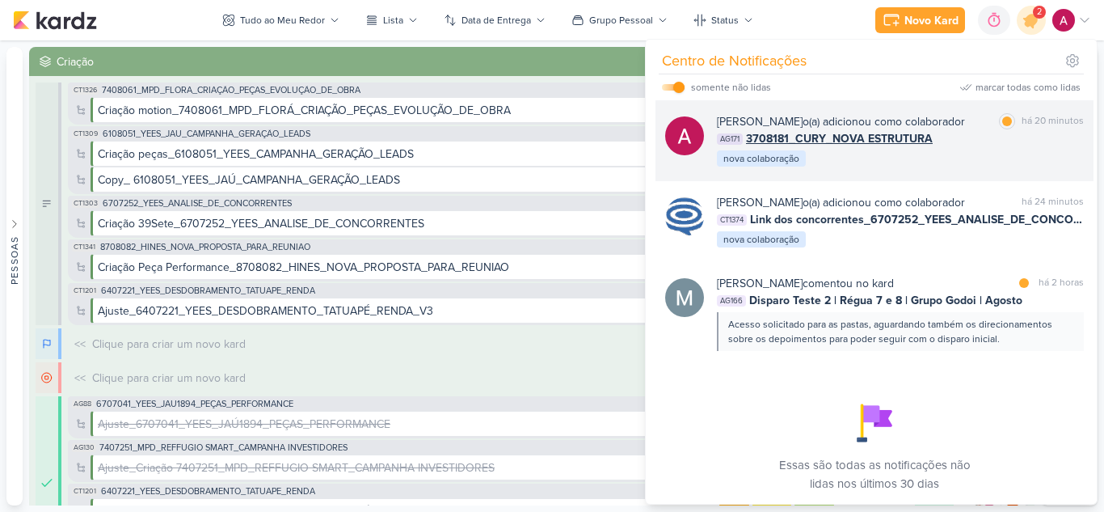
click at [980, 140] on div "AG171 3708181_CURY_NOVA ESTRUTURA" at bounding box center [900, 138] width 367 height 17
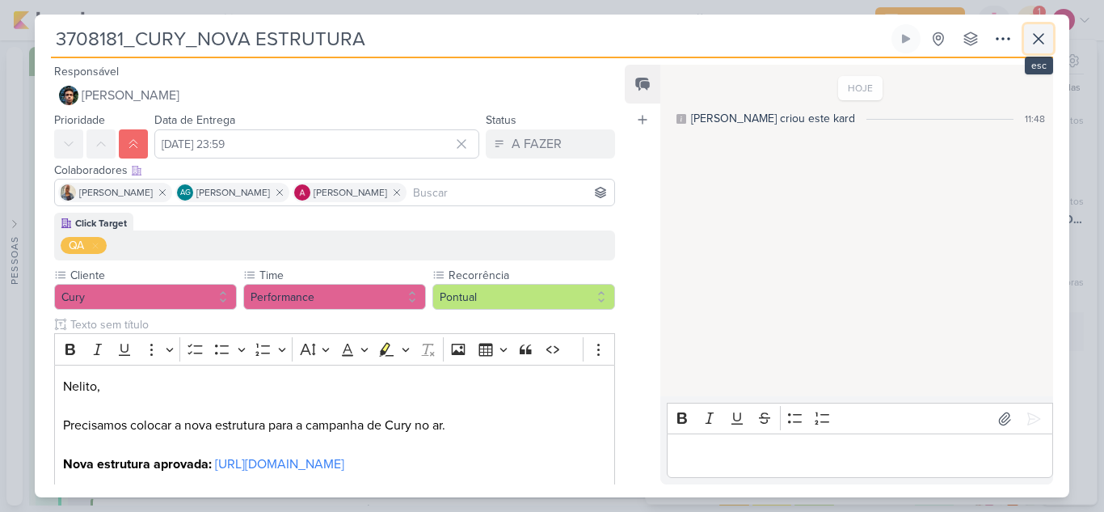
click at [1033, 46] on icon at bounding box center [1038, 38] width 19 height 19
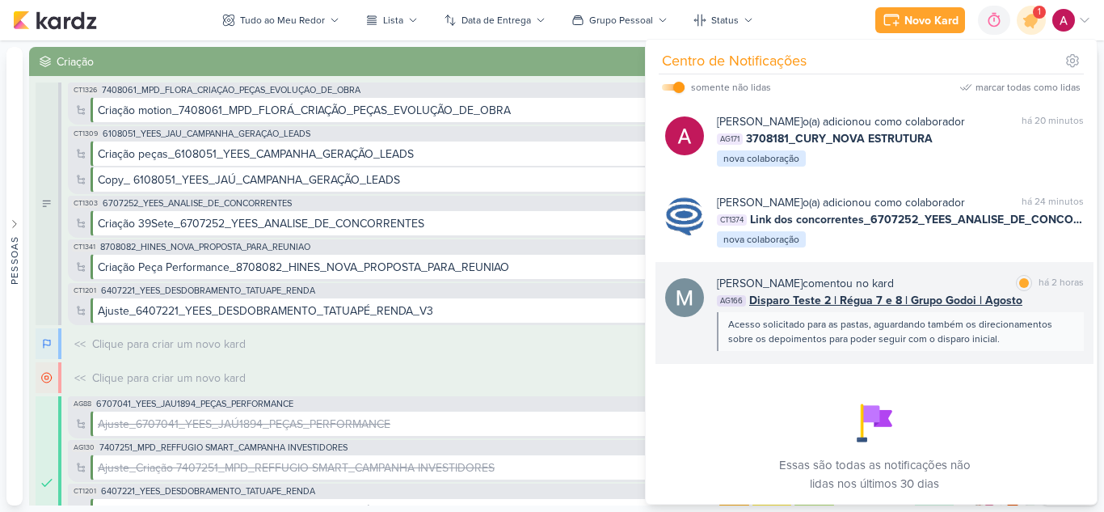
click at [928, 289] on div "Mariana Amorim comentou no kard marcar como lida há 2 horas AG166 Disparo Teste…" at bounding box center [875, 313] width 438 height 102
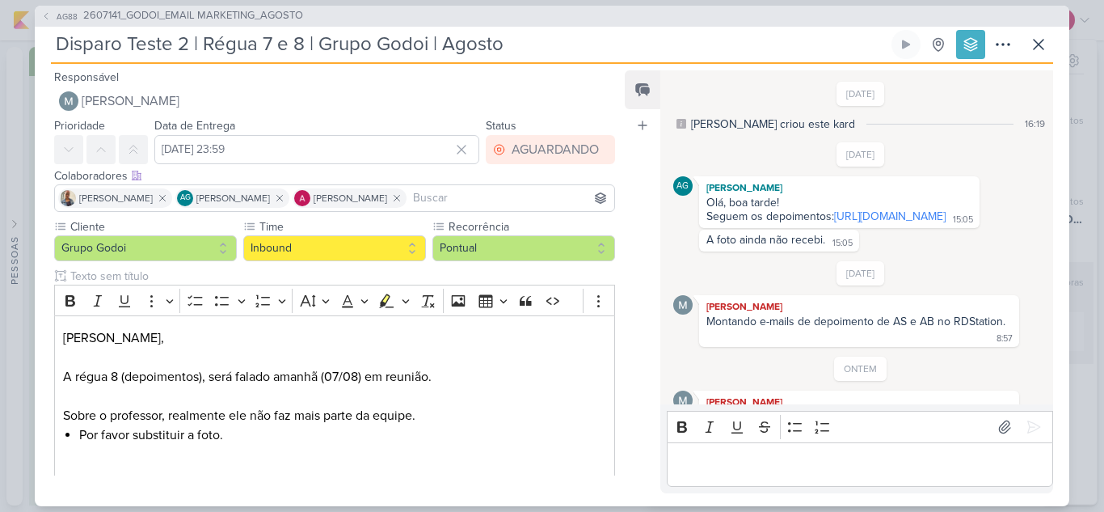
scroll to position [446, 0]
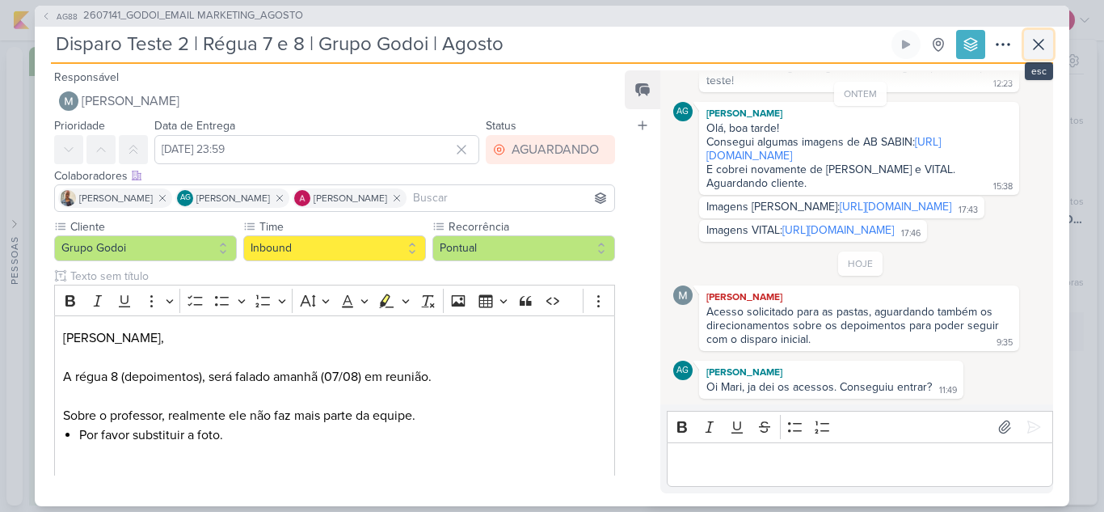
click at [1040, 52] on icon at bounding box center [1038, 44] width 19 height 19
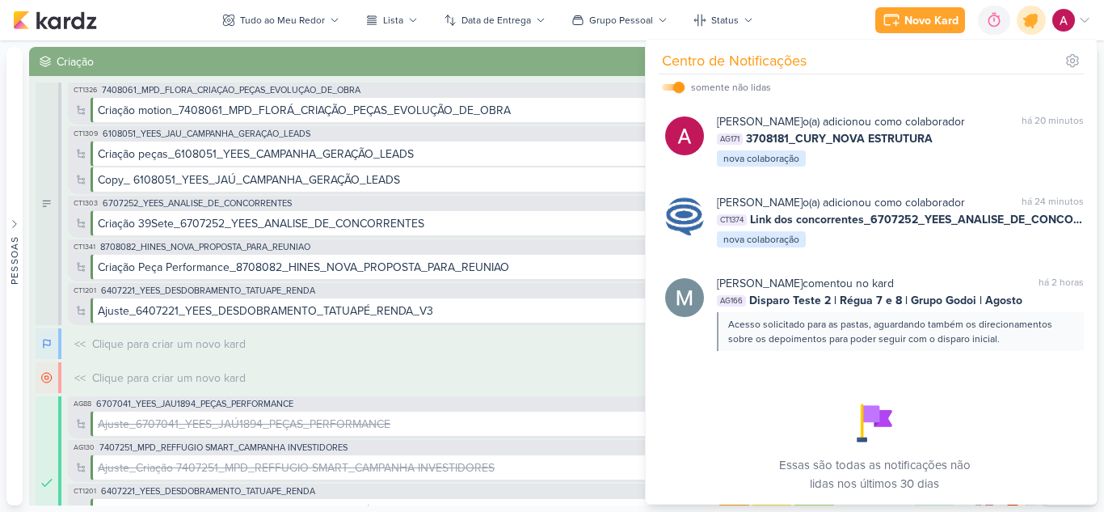
click at [1032, 29] on icon at bounding box center [1031, 19] width 27 height 27
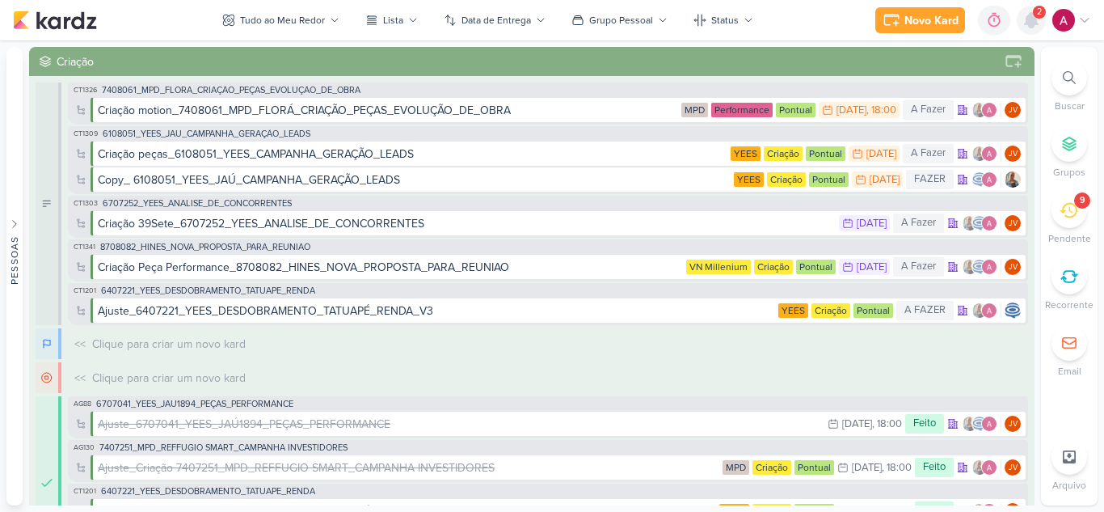
click at [1034, 22] on icon at bounding box center [1031, 20] width 13 height 15
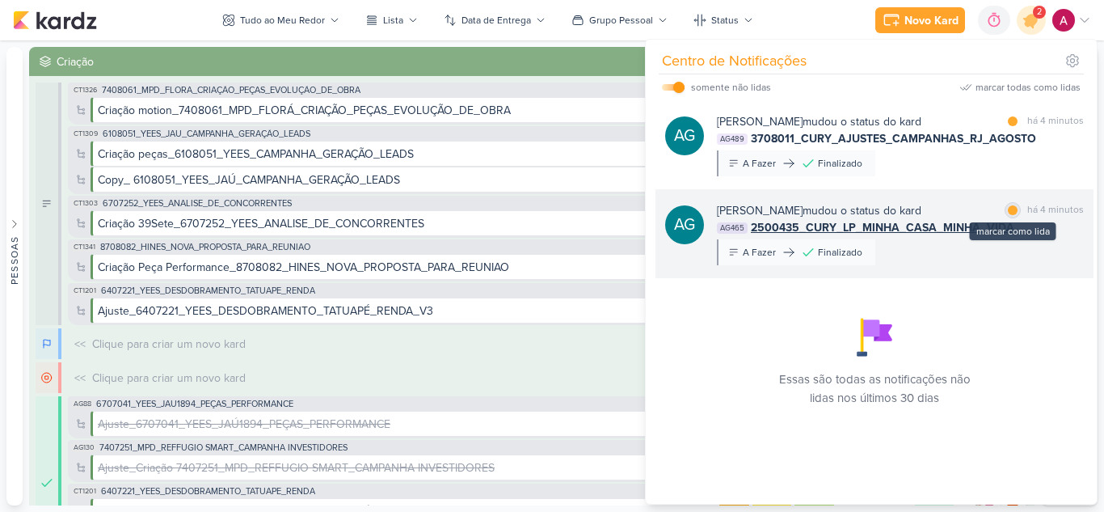
click at [1008, 213] on div at bounding box center [1013, 210] width 10 height 10
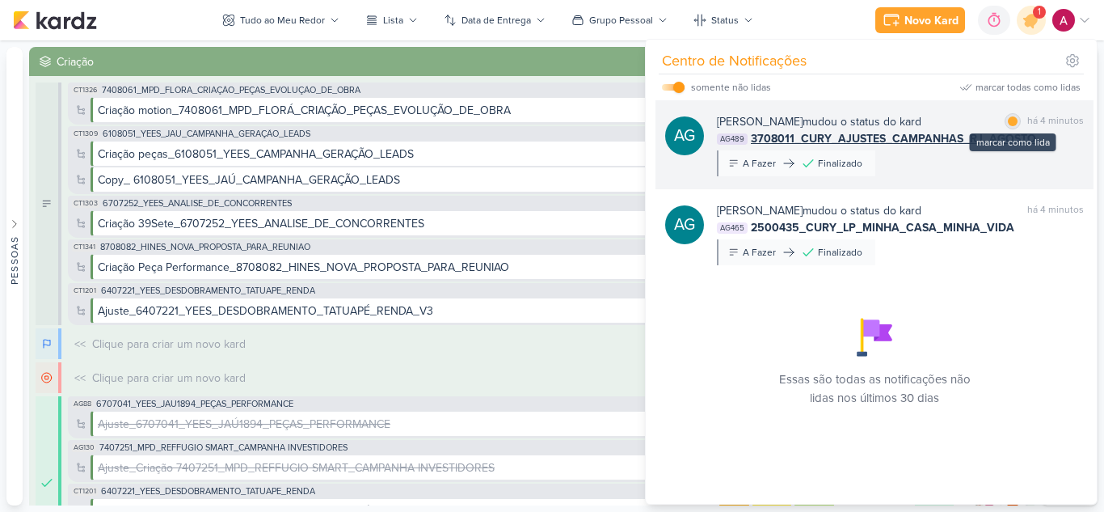
click at [1011, 124] on div at bounding box center [1013, 121] width 10 height 10
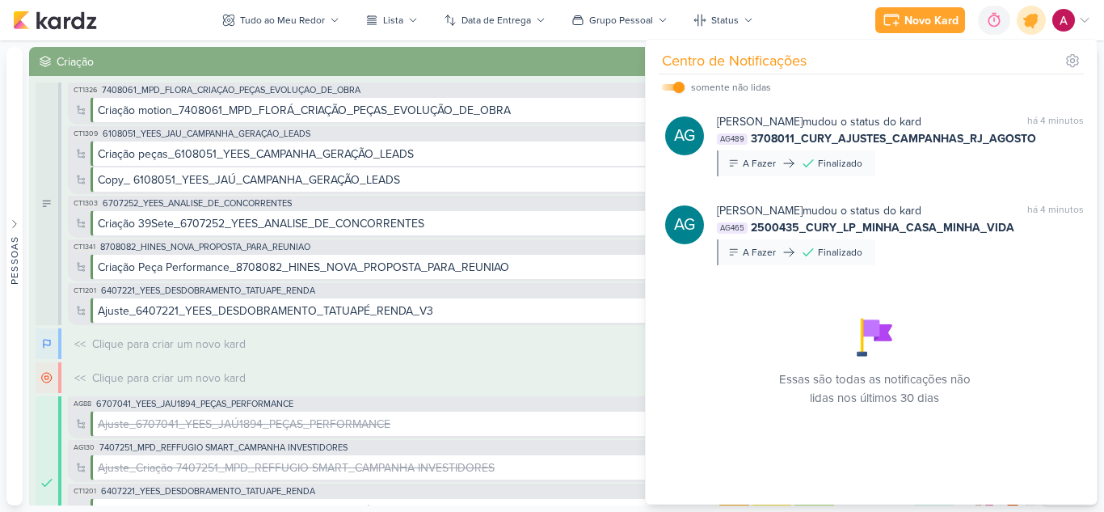
click at [1031, 27] on icon at bounding box center [1031, 19] width 27 height 27
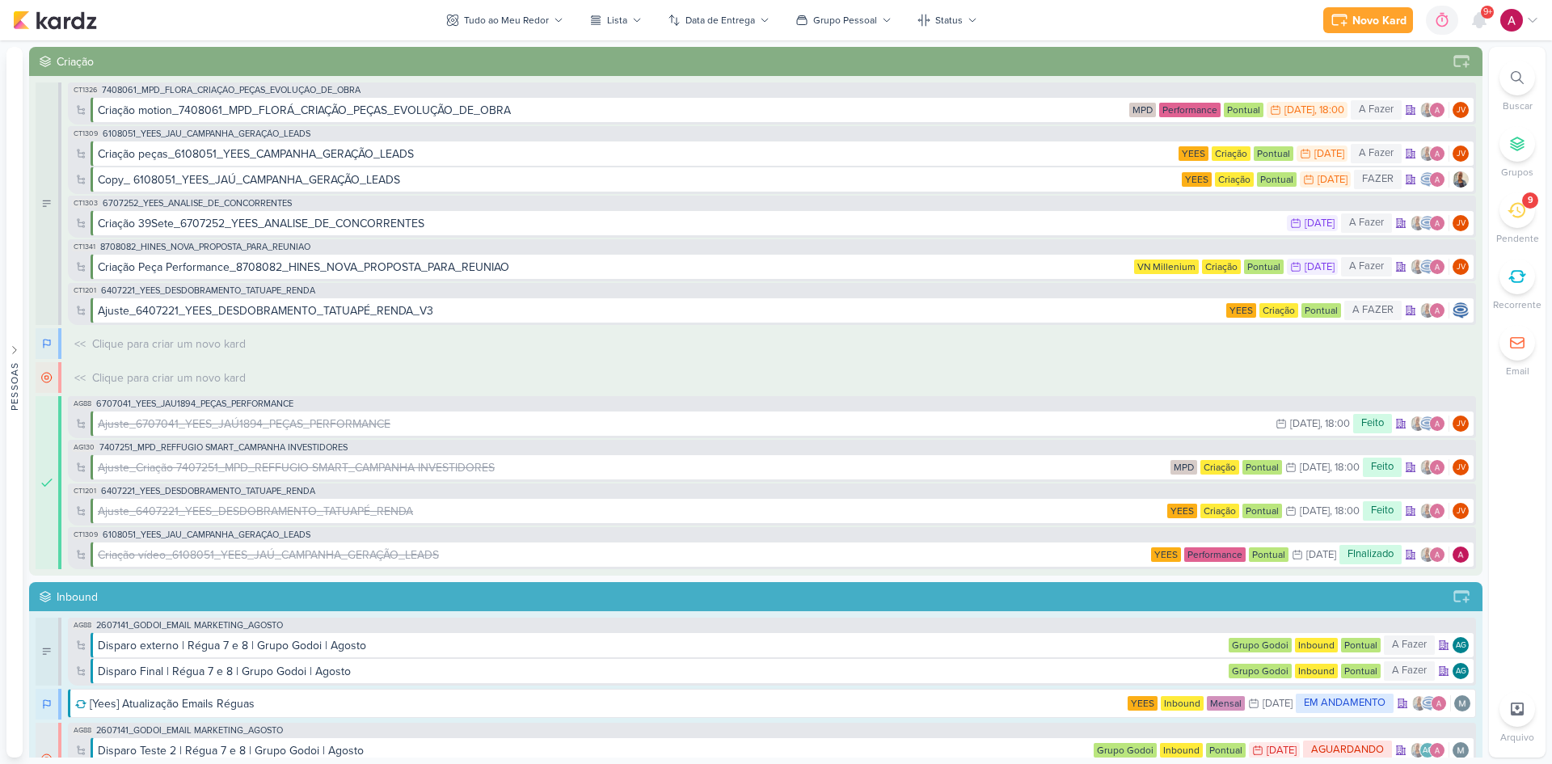
scroll to position [550, 0]
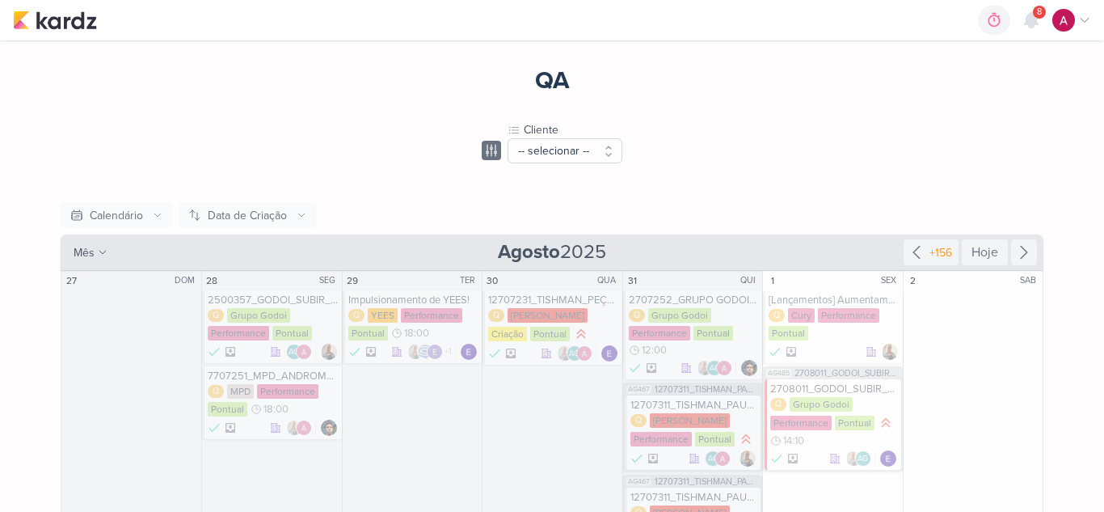
click at [573, 150] on button "-- selecionar --" at bounding box center [565, 150] width 115 height 25
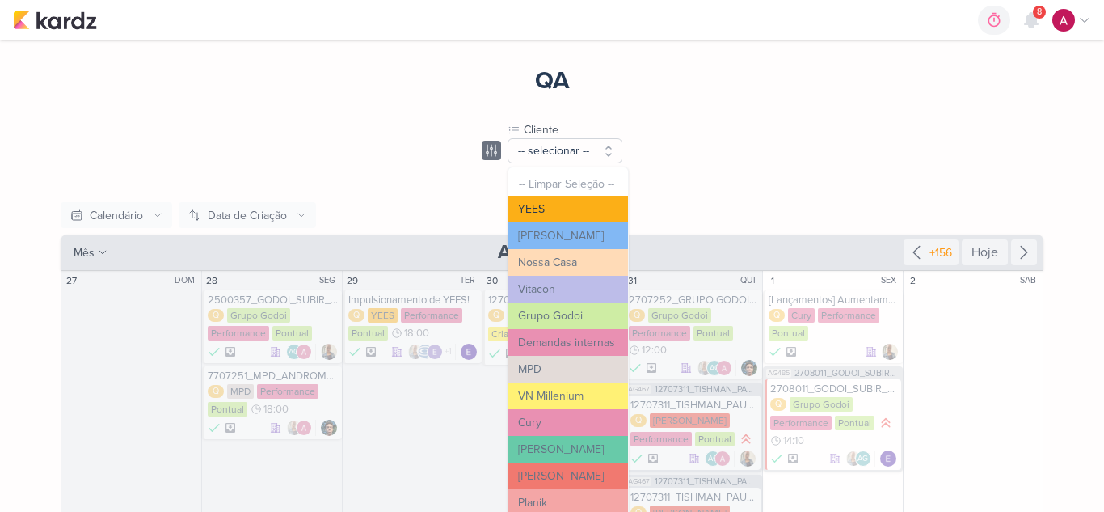
click at [580, 211] on button "YEES" at bounding box center [569, 209] width 120 height 27
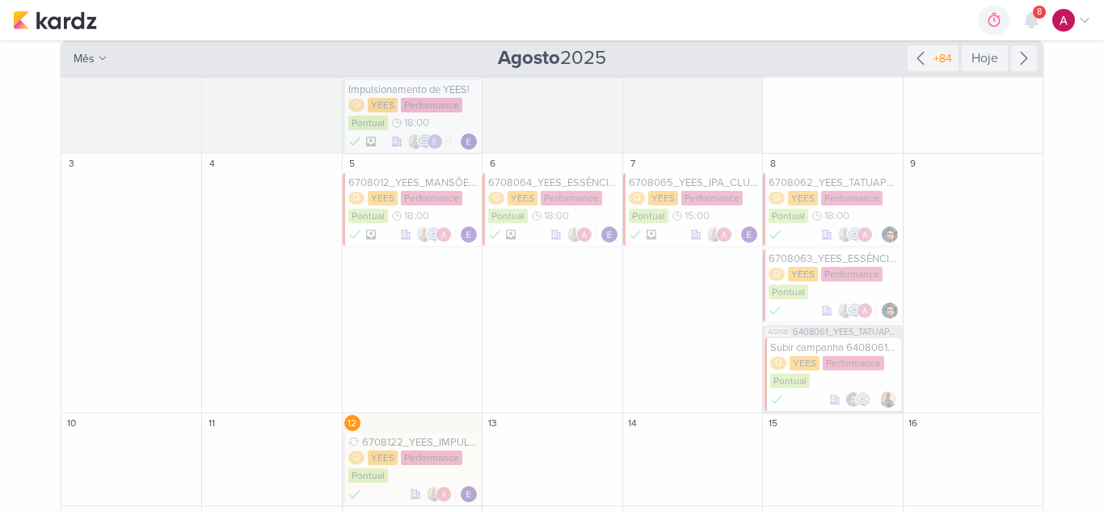
scroll to position [211, 0]
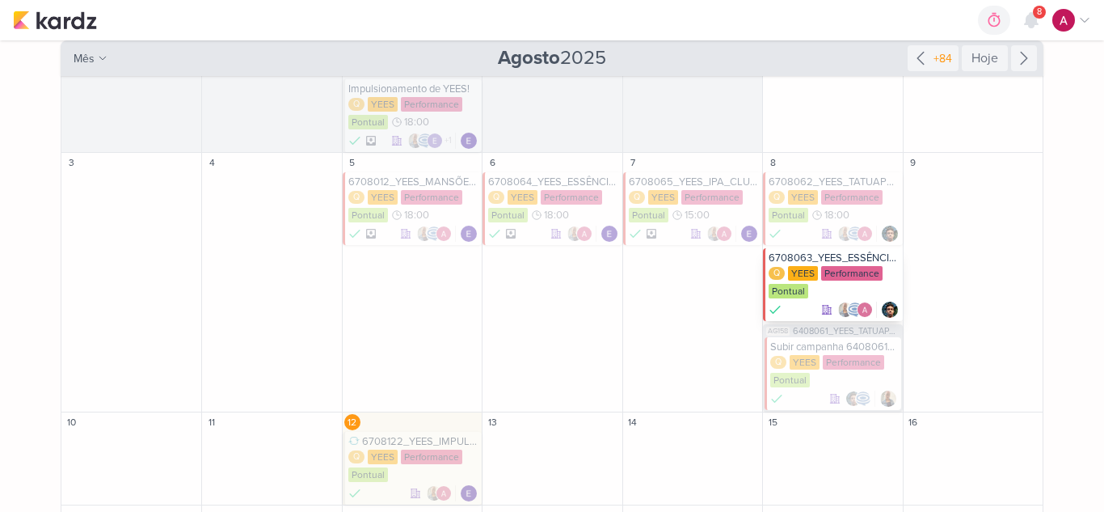
click at [867, 290] on div "Q YEES Performance Pontual" at bounding box center [834, 283] width 130 height 34
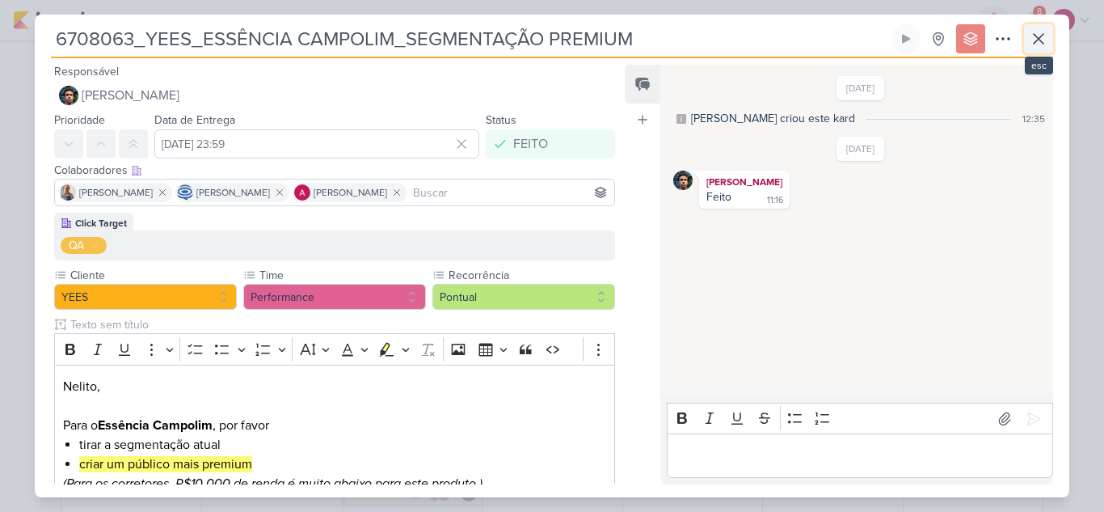
click at [1047, 41] on icon at bounding box center [1038, 38] width 19 height 19
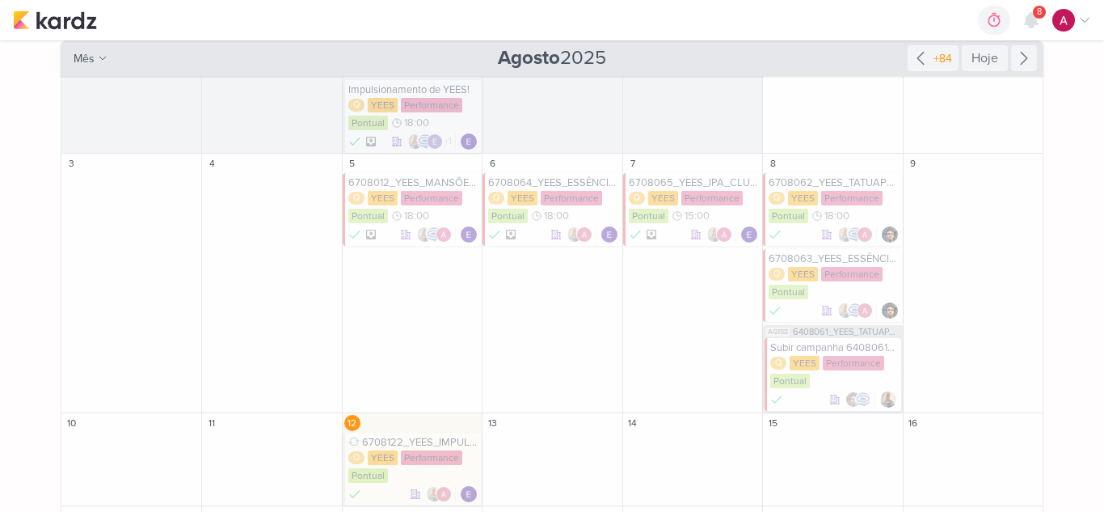
scroll to position [209, 0]
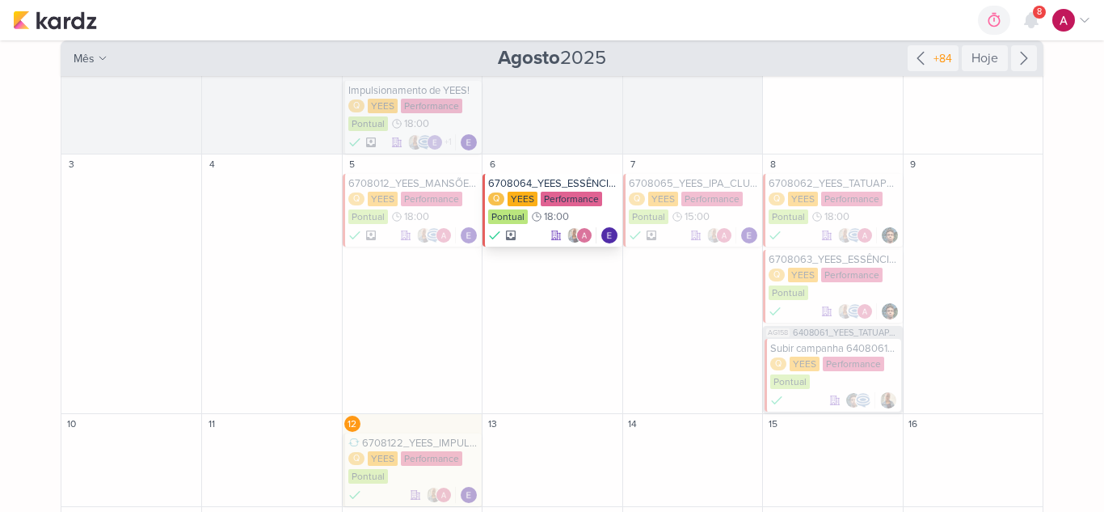
click at [550, 179] on div "6708064_YEES_ESSÊNCIA_CAMPOLIM_SUBIR_PEÇAS_CAMPANHA" at bounding box center [553, 183] width 130 height 13
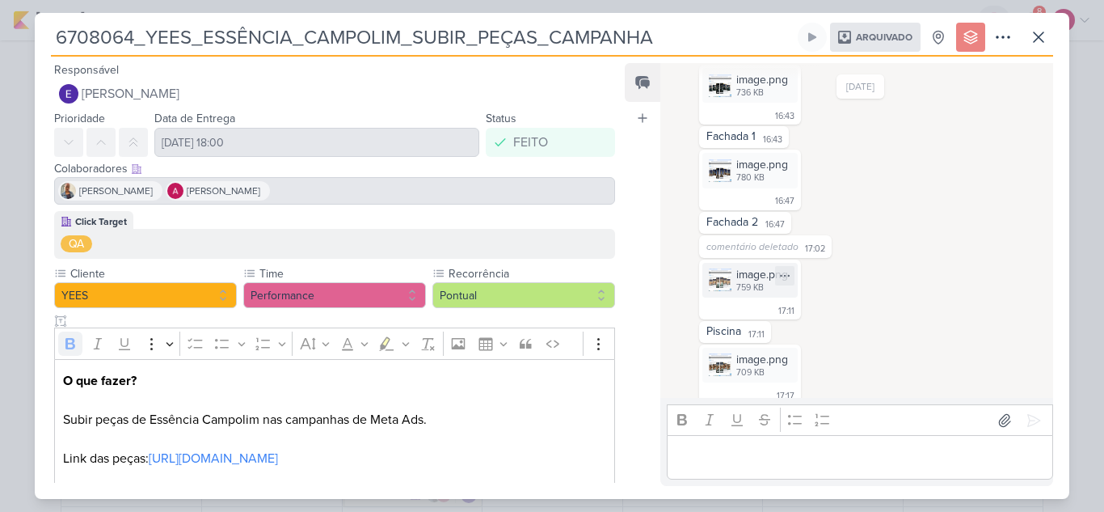
scroll to position [171, 0]
click at [745, 170] on div "image.png" at bounding box center [762, 165] width 52 height 17
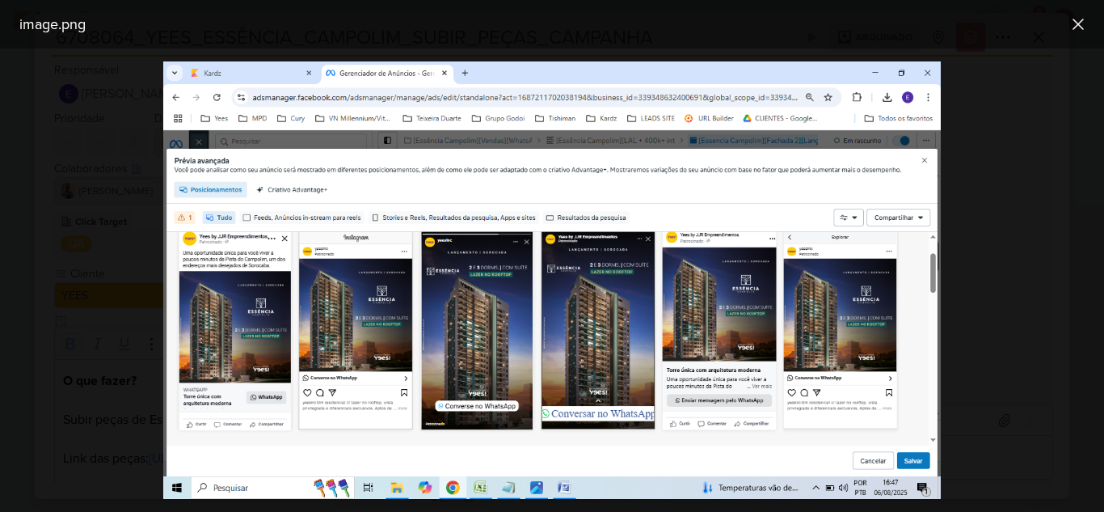
click at [971, 196] on div at bounding box center [552, 280] width 1104 height 463
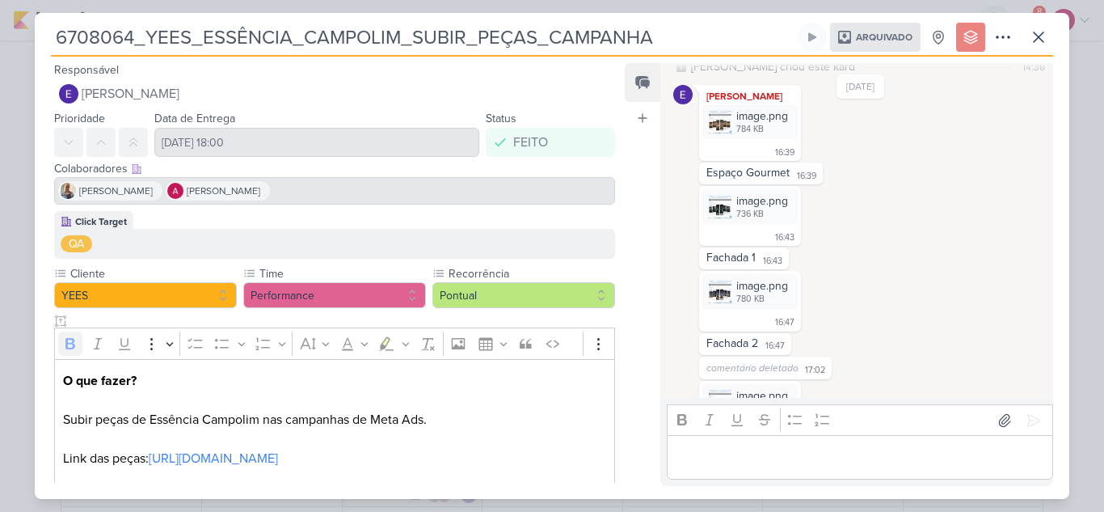
scroll to position [48, 0]
click at [753, 214] on div "736 KB" at bounding box center [762, 216] width 52 height 13
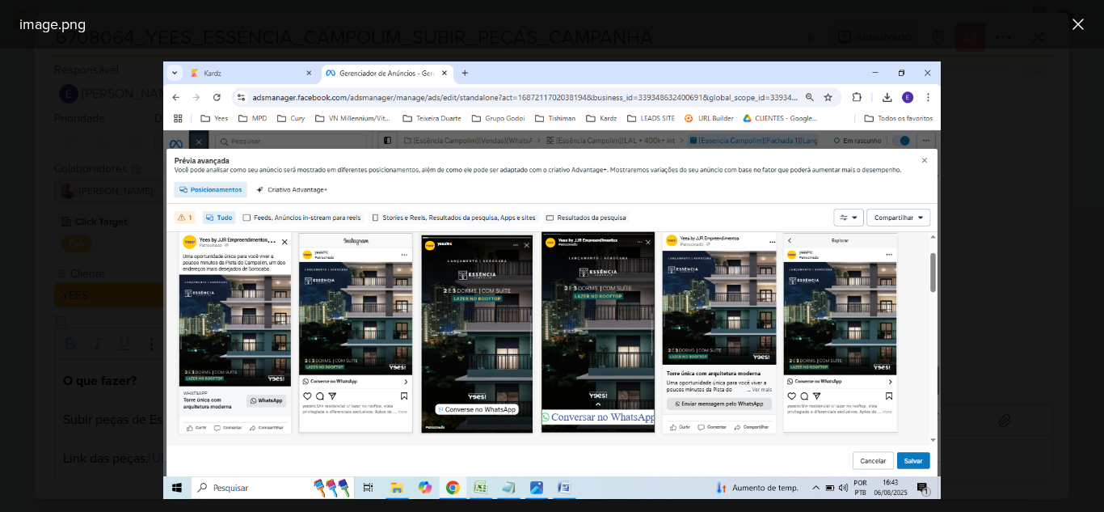
click at [988, 217] on div at bounding box center [552, 280] width 1104 height 463
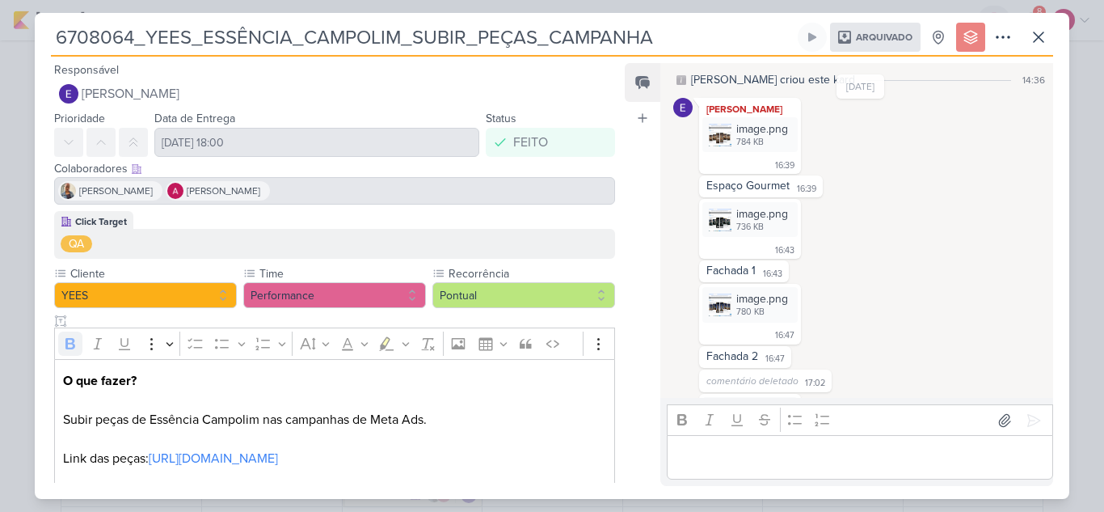
scroll to position [0, 0]
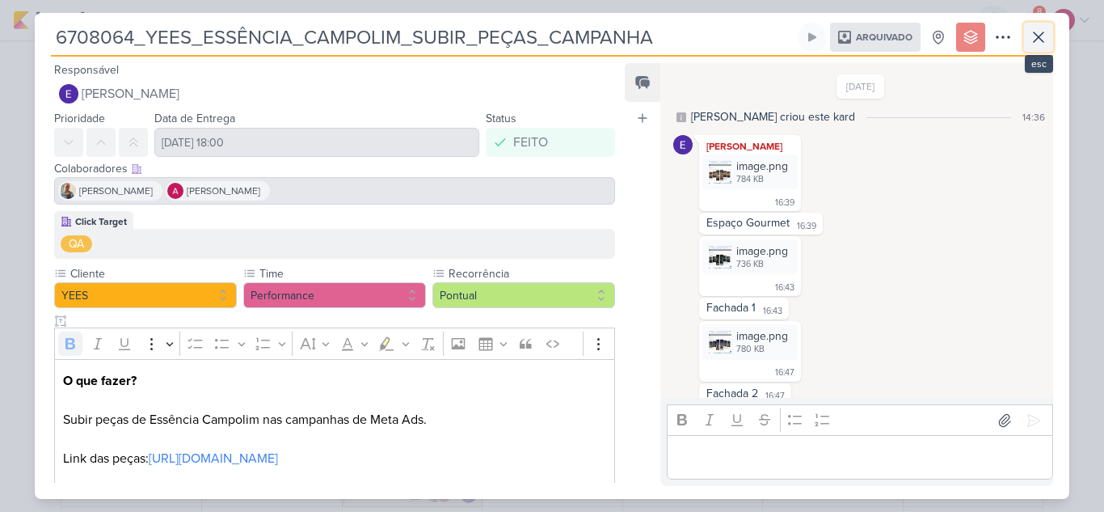
click at [1040, 46] on icon at bounding box center [1038, 36] width 19 height 19
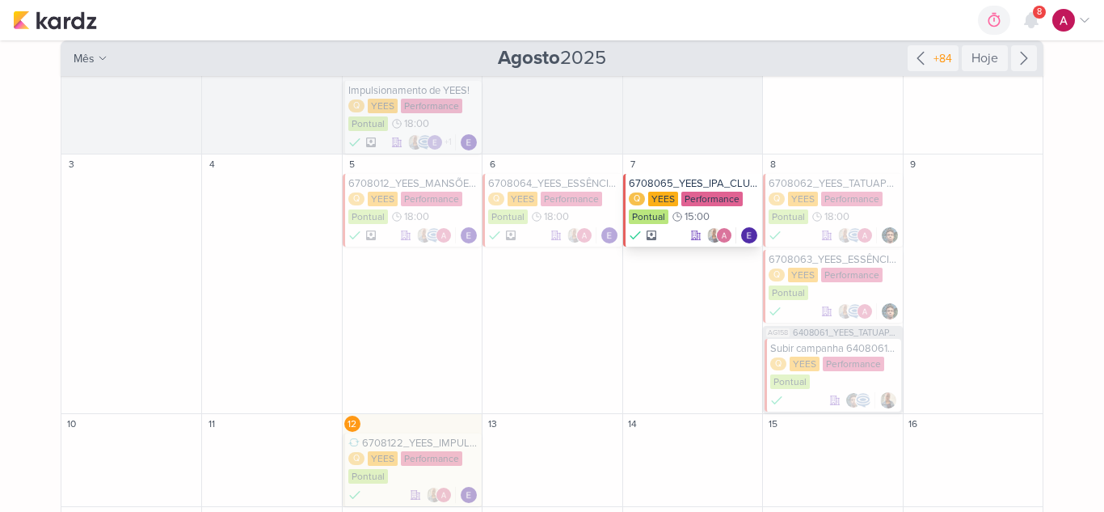
click at [710, 183] on div "6708065_YEES_IPA_CLUB_SUBIR_VÍDEO" at bounding box center [694, 183] width 130 height 13
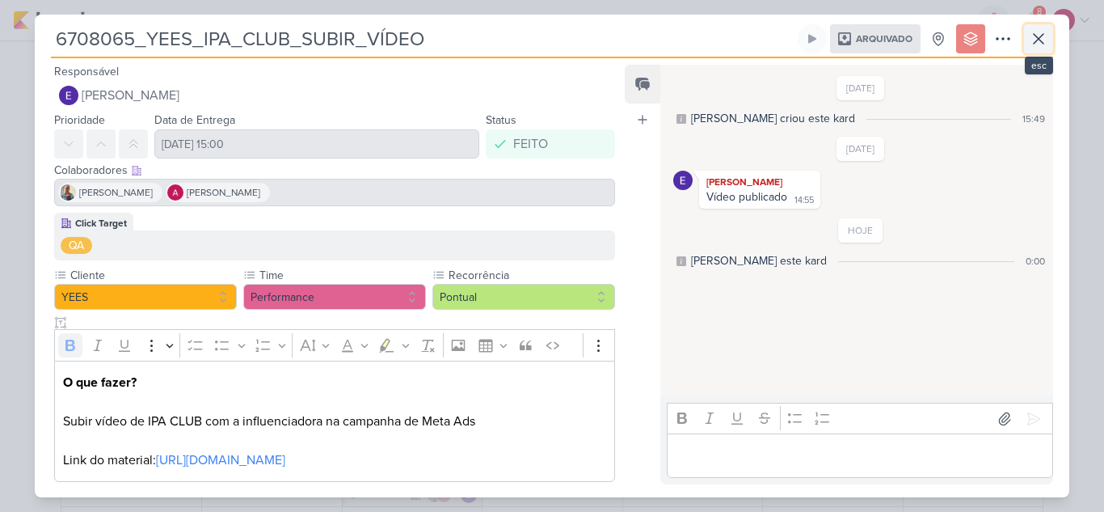
click at [1035, 42] on icon at bounding box center [1039, 39] width 10 height 10
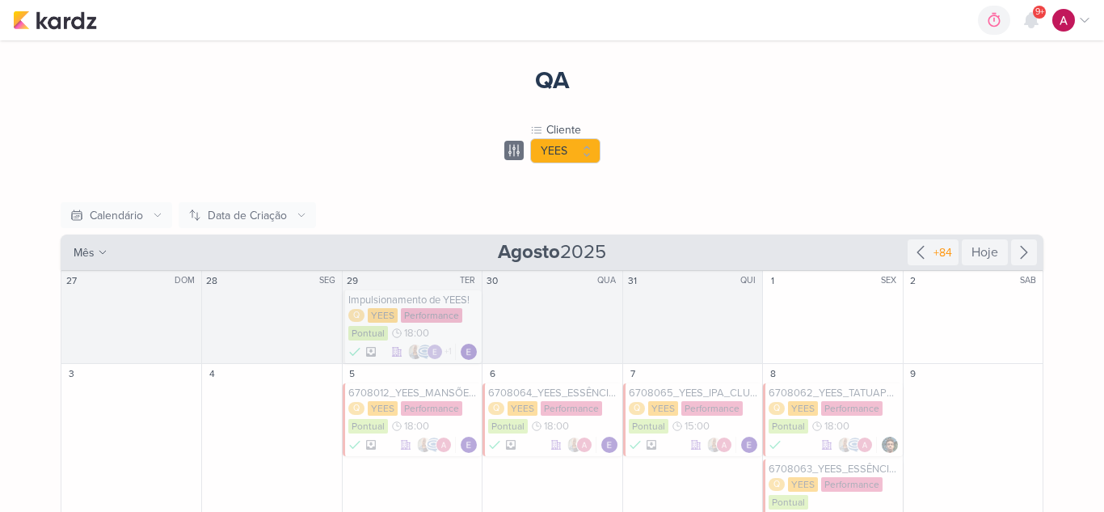
scroll to position [209, 0]
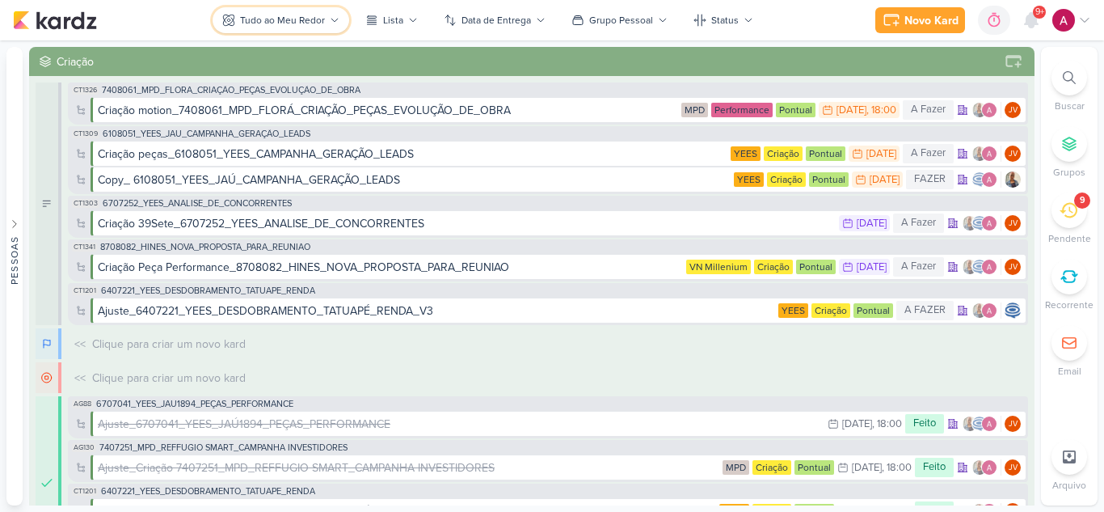
click at [295, 14] on div "Tudo ao Meu Redor" at bounding box center [282, 20] width 85 height 15
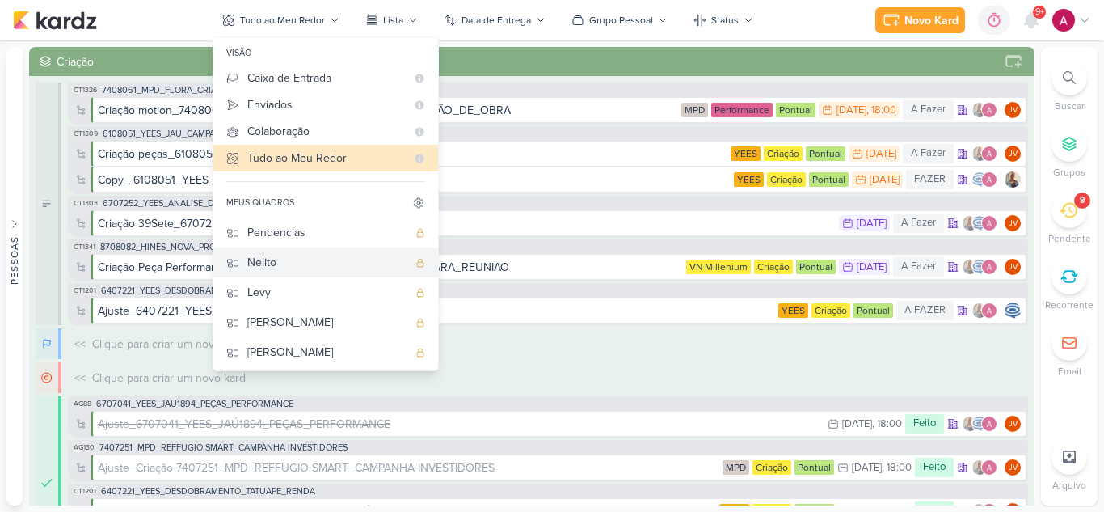
click at [318, 266] on div "Nelito" at bounding box center [327, 262] width 160 height 17
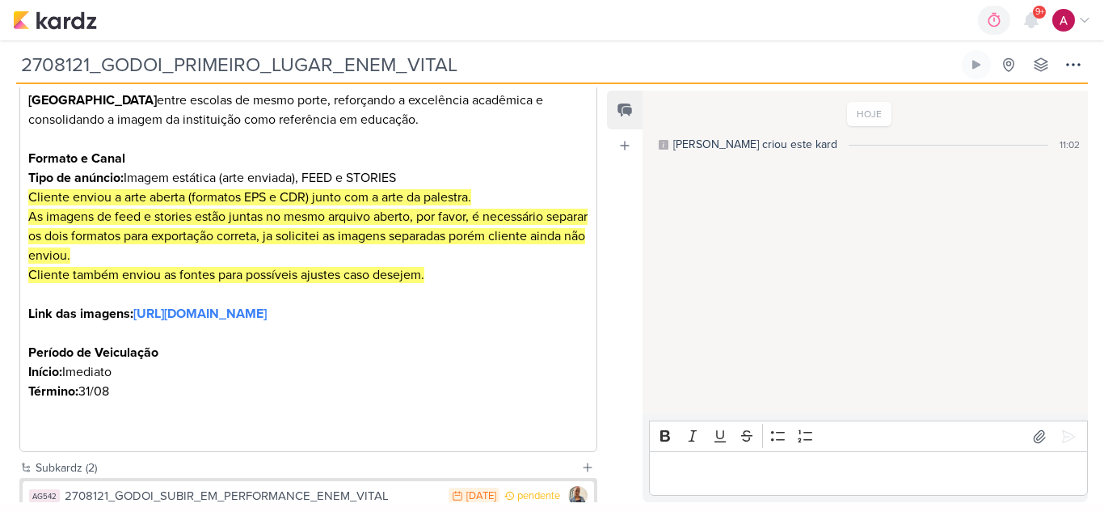
scroll to position [327, 0]
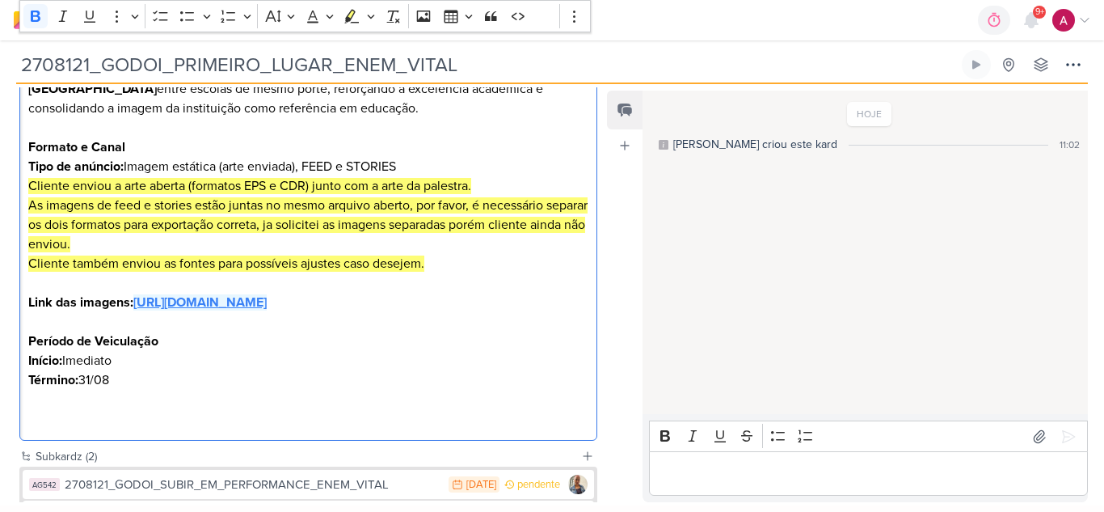
click at [267, 310] on strong "[URL][DOMAIN_NAME]" at bounding box center [199, 302] width 133 height 16
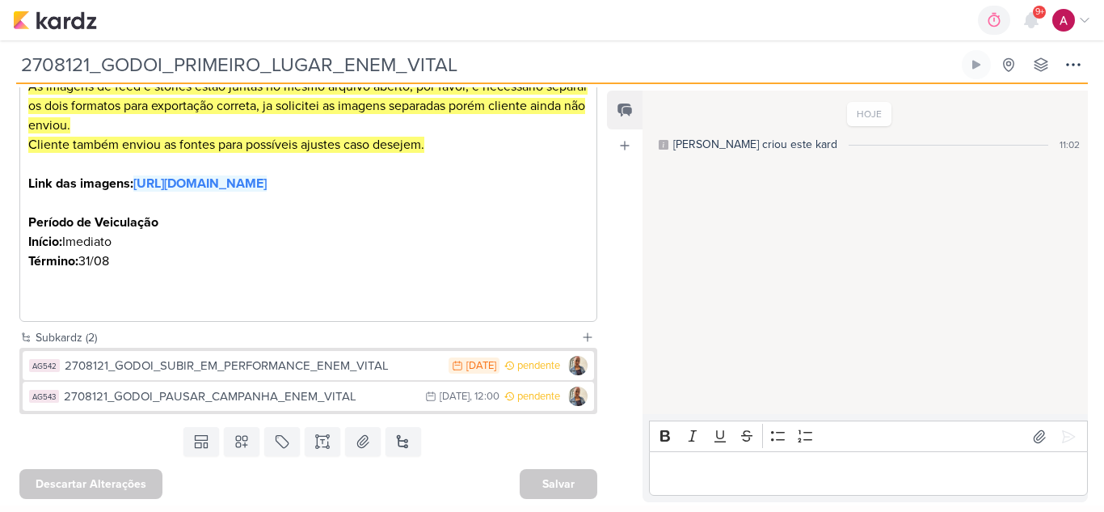
click at [715, 279] on div "HOJE Aline criou este kard 11:02" at bounding box center [865, 253] width 444 height 322
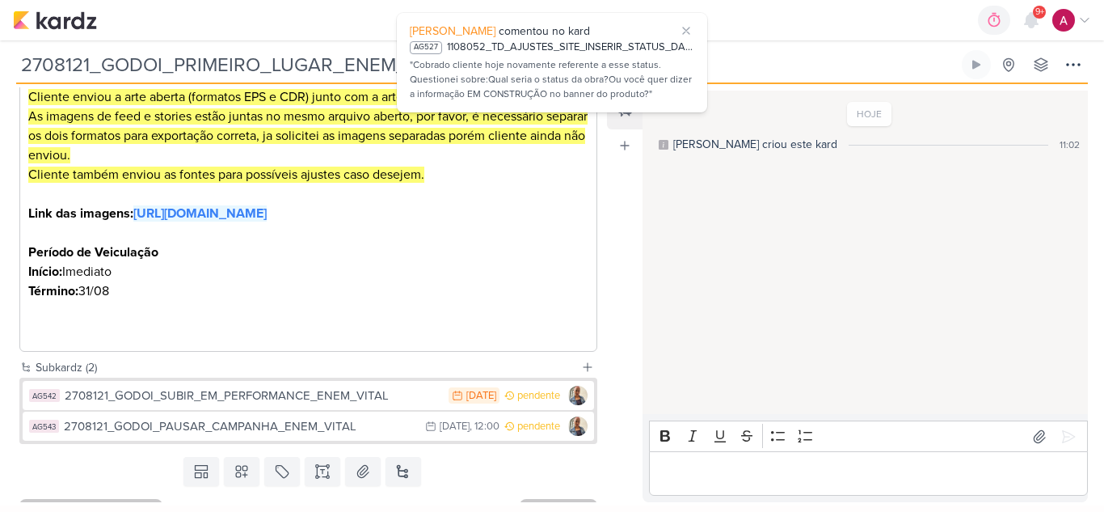
scroll to position [417, 0]
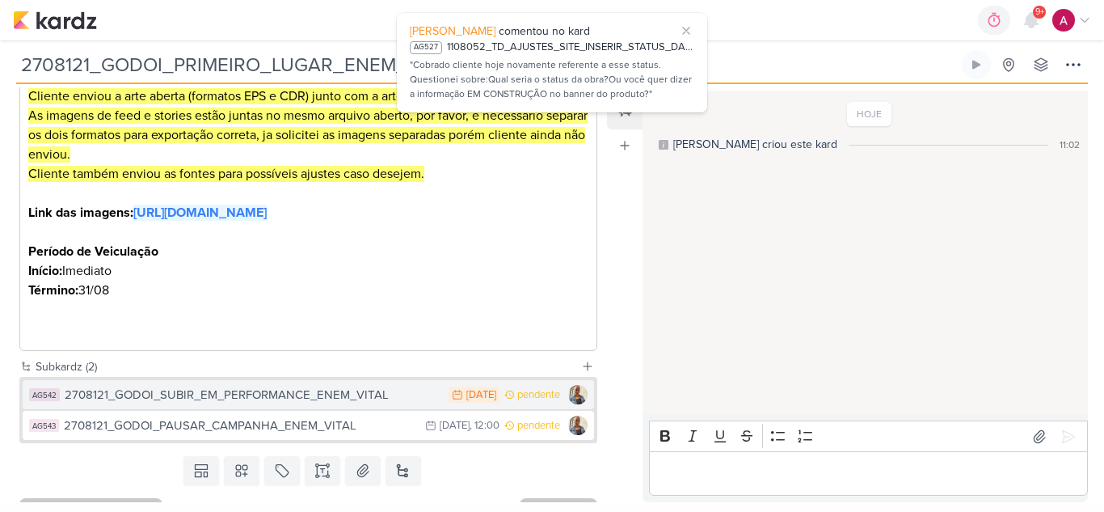
click at [359, 404] on div "2708121_GODOI_SUBIR_EM_PERFORMANCE_ENEM_VITAL" at bounding box center [253, 395] width 376 height 19
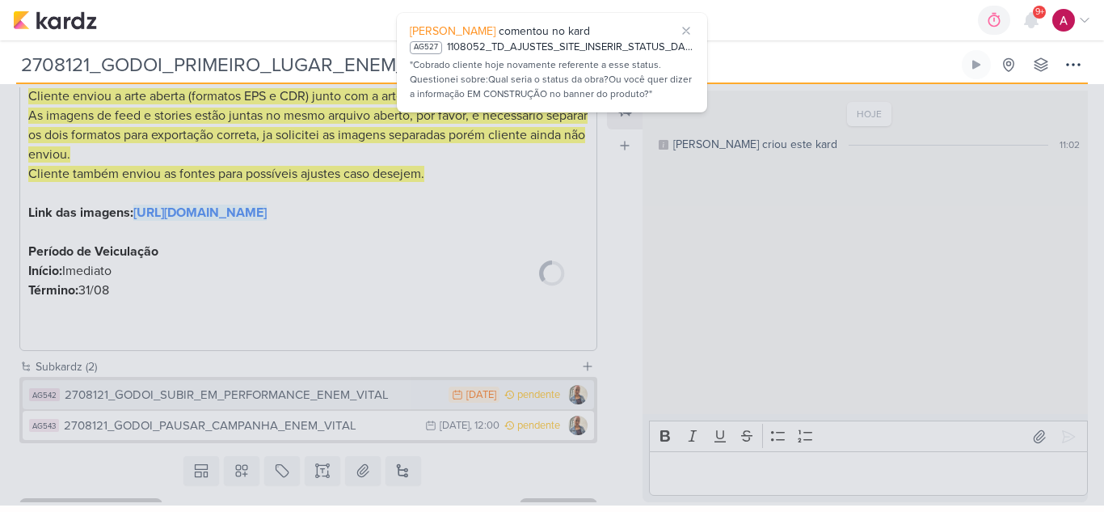
type input "2708121_GODOI_SUBIR_EM_PERFORMANCE_ENEM_VITAL"
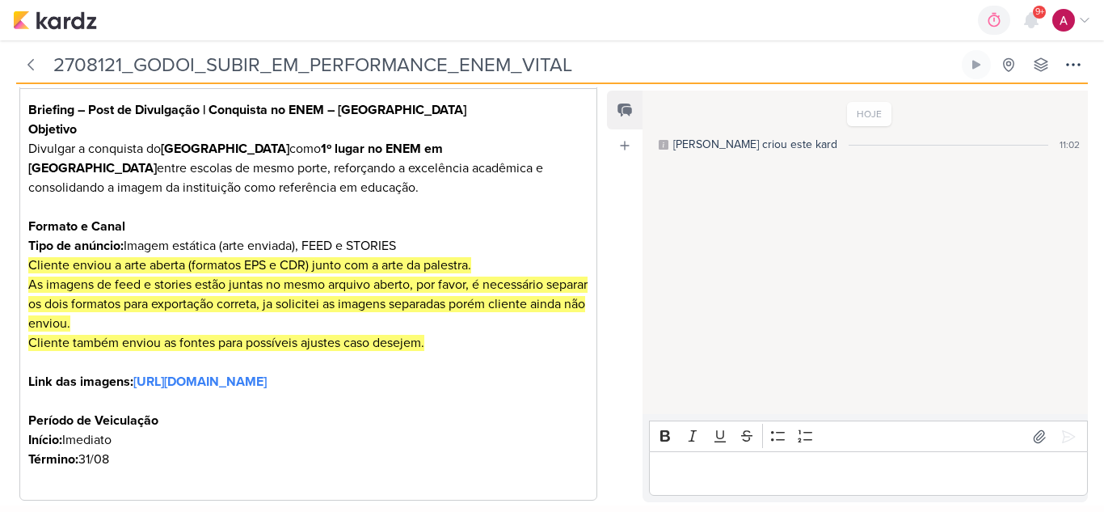
scroll to position [247, 0]
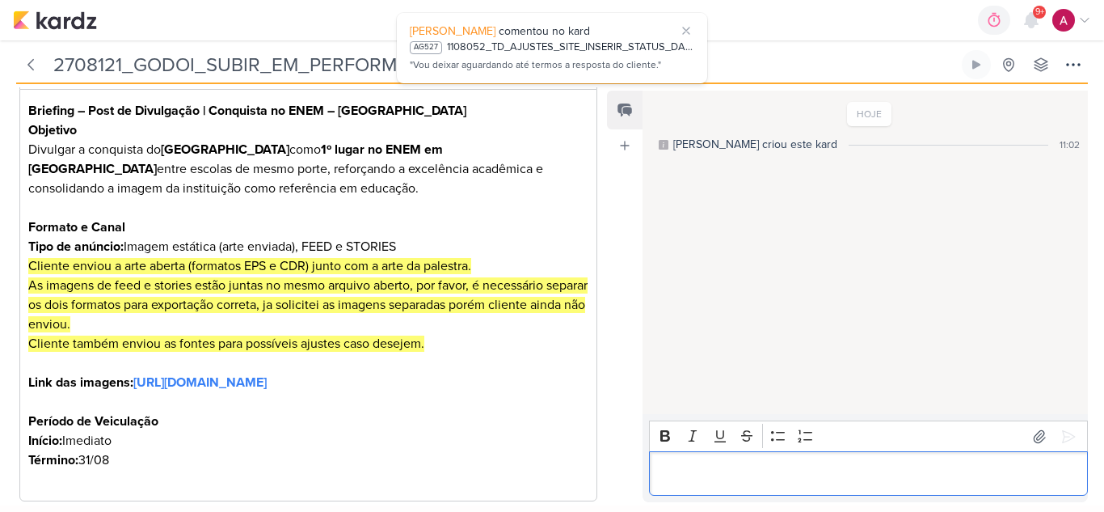
click at [713, 483] on div "Editor editing area: main" at bounding box center [868, 473] width 439 height 44
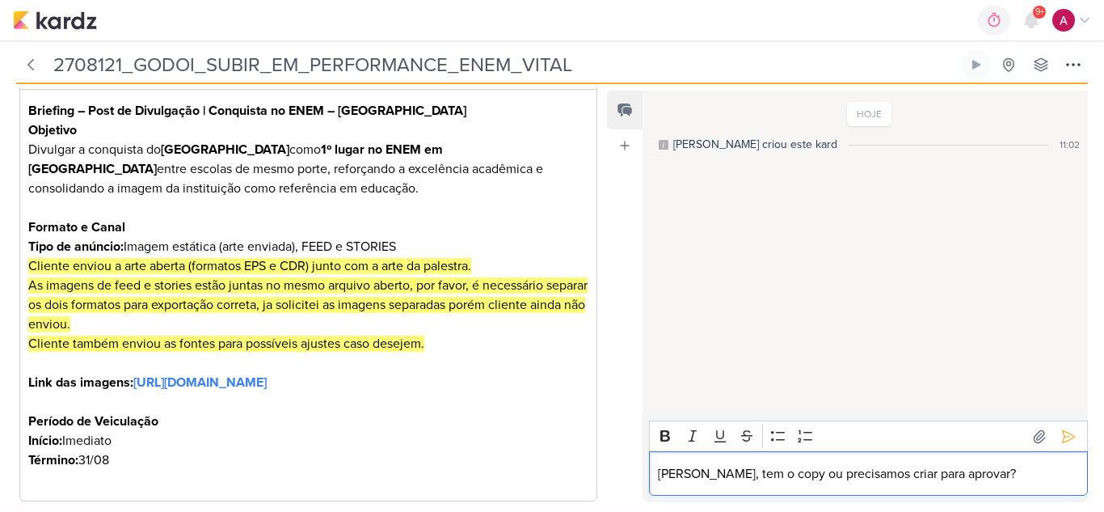
scroll to position [0, 0]
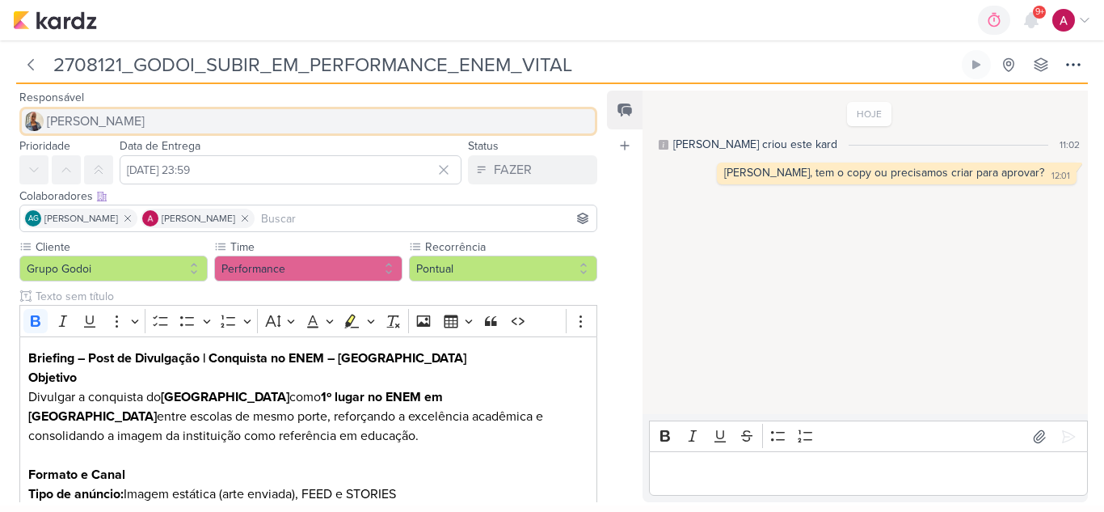
click at [178, 125] on button "Iara Santos" at bounding box center [308, 121] width 578 height 29
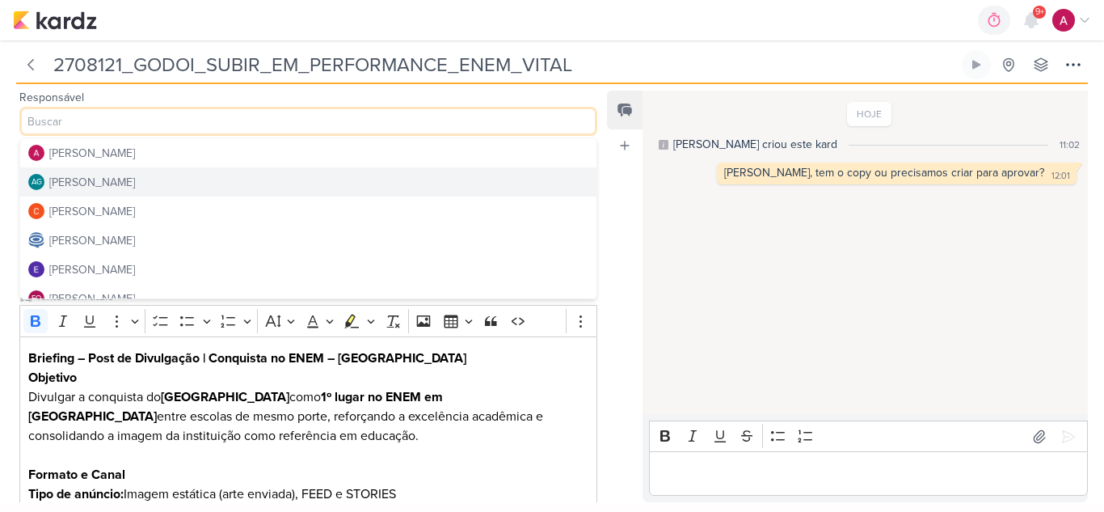
click at [171, 182] on button "AG Aline Gimenez Graciano" at bounding box center [308, 181] width 576 height 29
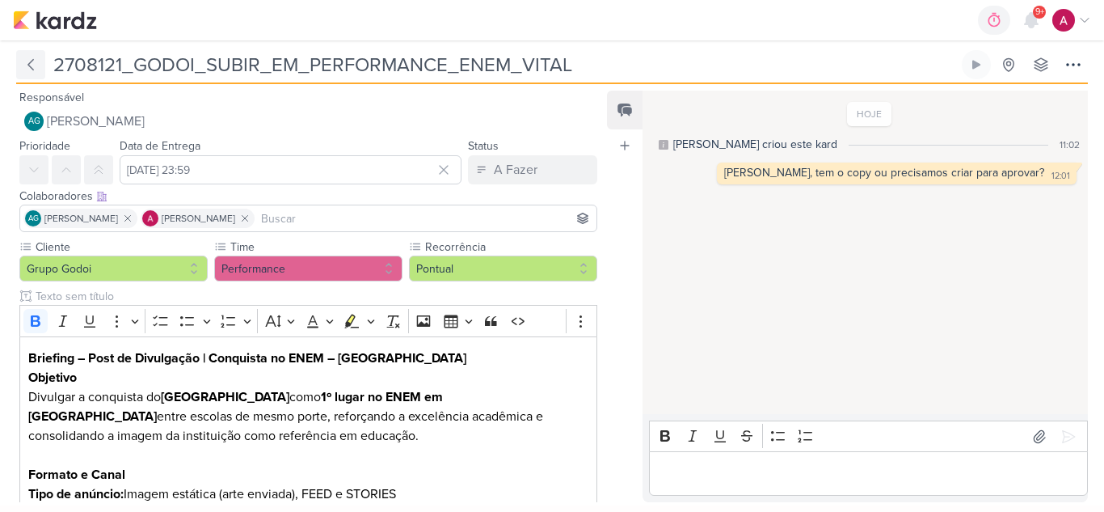
click at [37, 67] on icon at bounding box center [31, 65] width 16 height 16
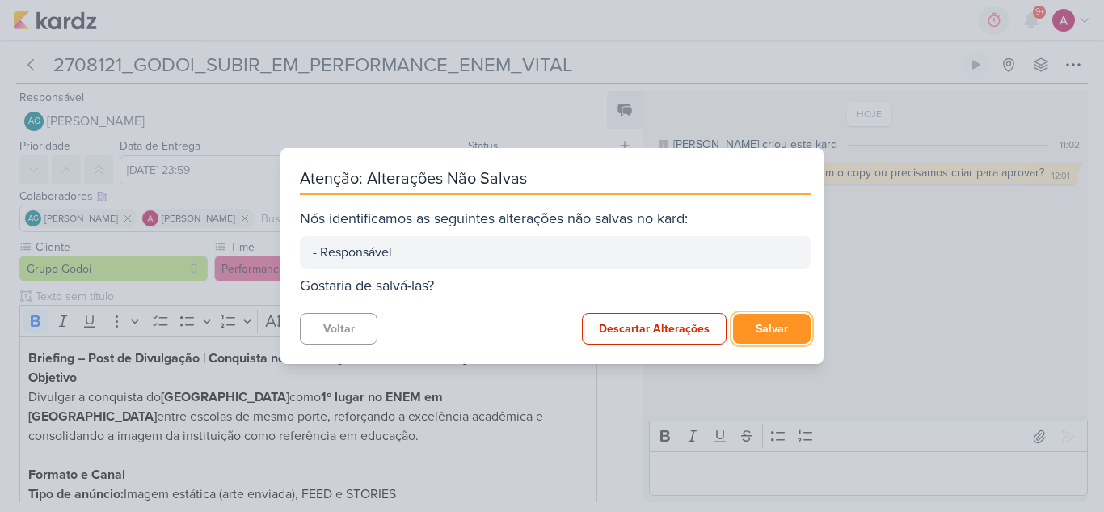
click at [774, 330] on button "Salvar" at bounding box center [772, 329] width 78 height 30
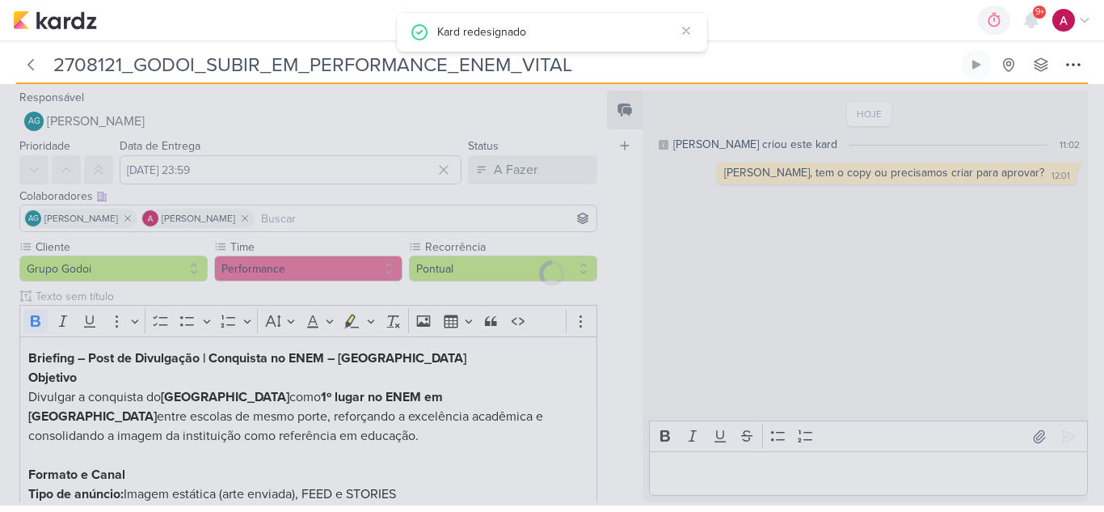
type input "2708121_GODOI_PRIMEIRO_LUGAR_ENEM_VITAL"
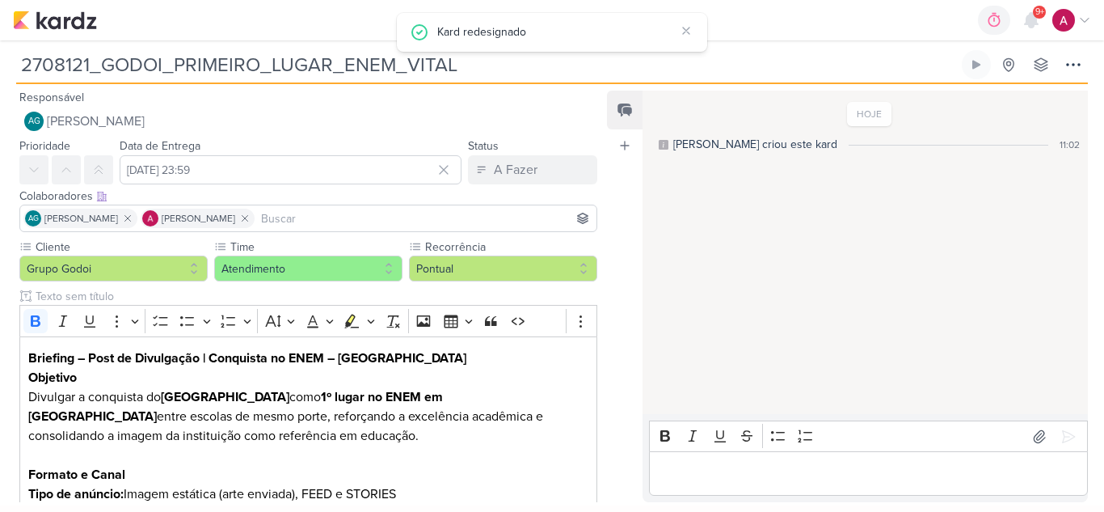
click at [369, 224] on input at bounding box center [426, 218] width 336 height 19
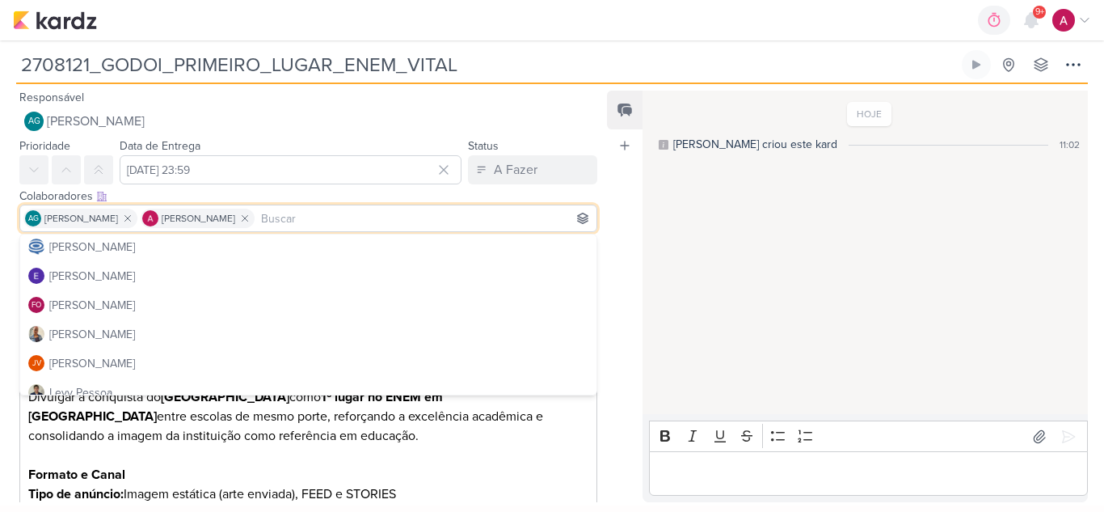
scroll to position [91, 0]
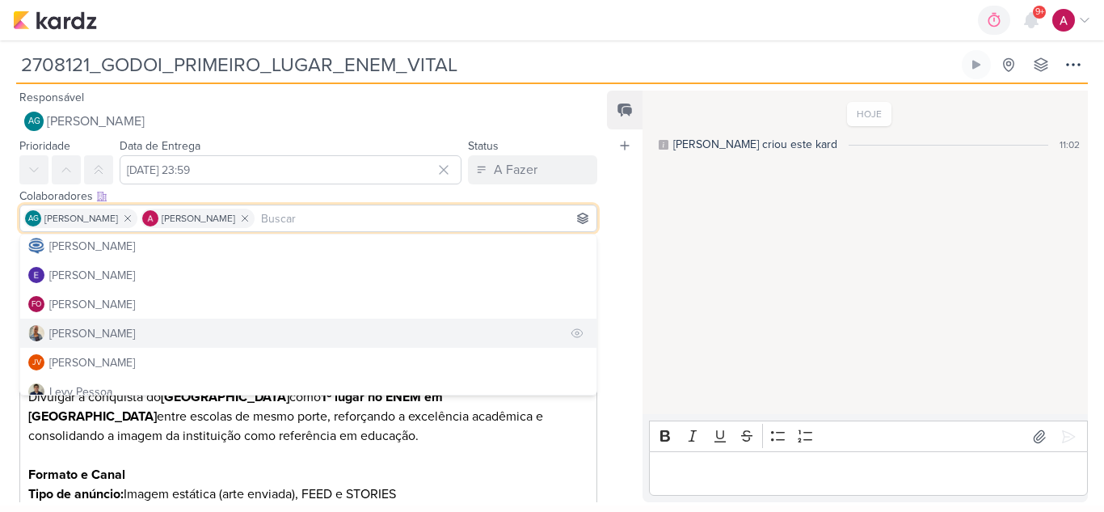
click at [77, 331] on div "Iara Santos" at bounding box center [92, 333] width 86 height 17
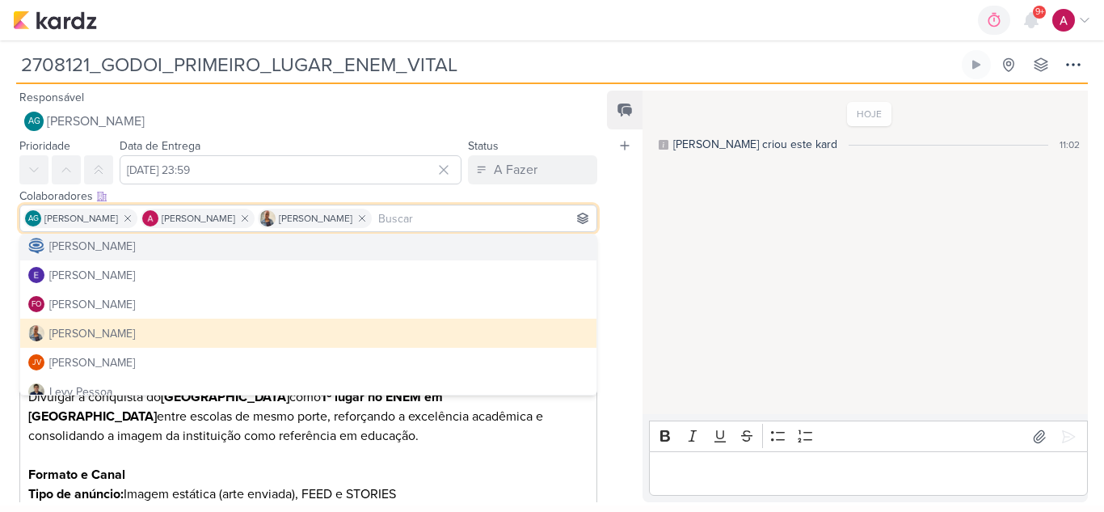
click at [723, 224] on div "HOJE Aline criou este kard 11:02" at bounding box center [865, 253] width 444 height 322
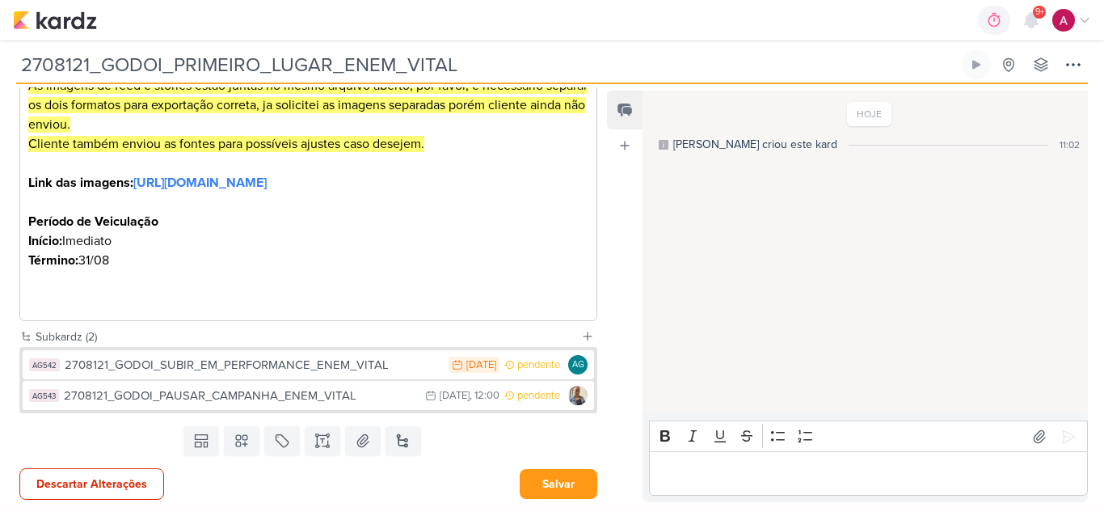
scroll to position [460, 0]
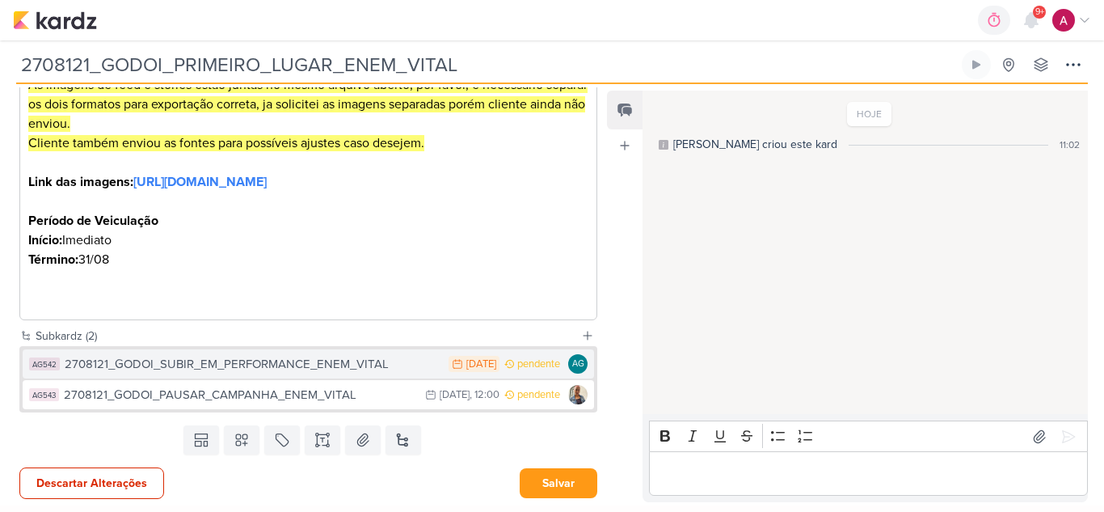
click at [313, 369] on div "2708121_GODOI_SUBIR_EM_PERFORMANCE_ENEM_VITAL" at bounding box center [253, 364] width 376 height 19
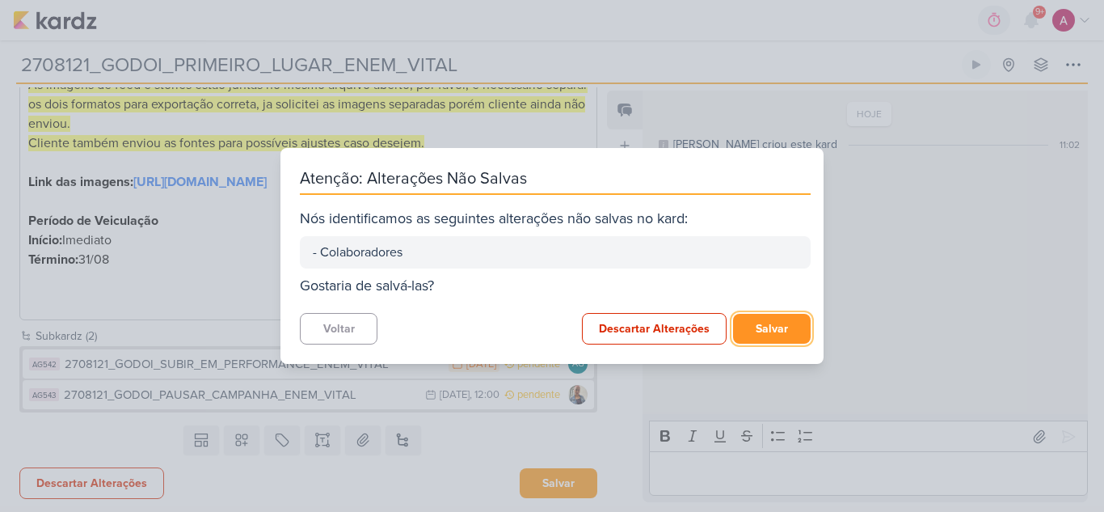
click at [750, 335] on button "Salvar" at bounding box center [772, 329] width 78 height 30
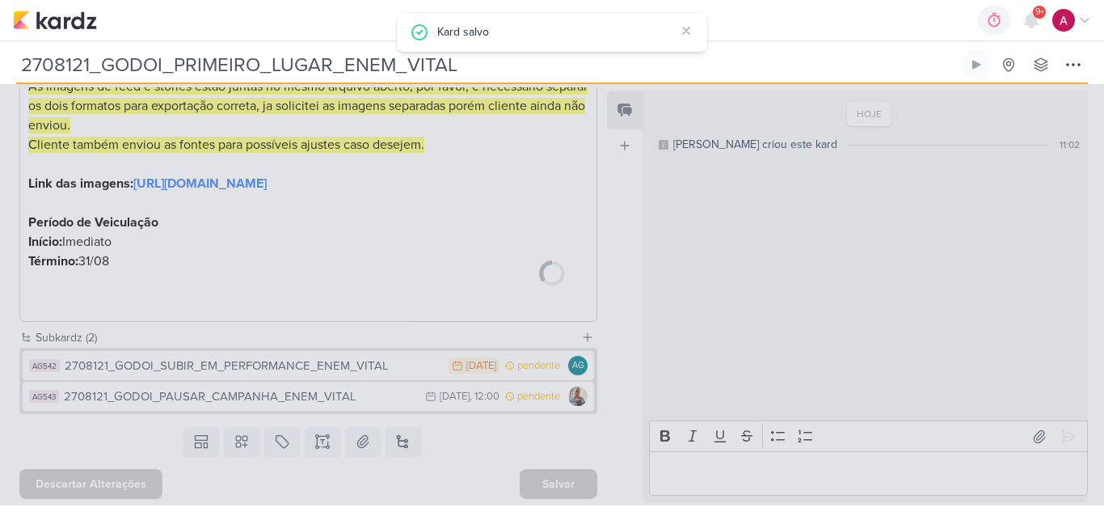
type input "2708121_GODOI_SUBIR_EM_PERFORMANCE_ENEM_VITAL"
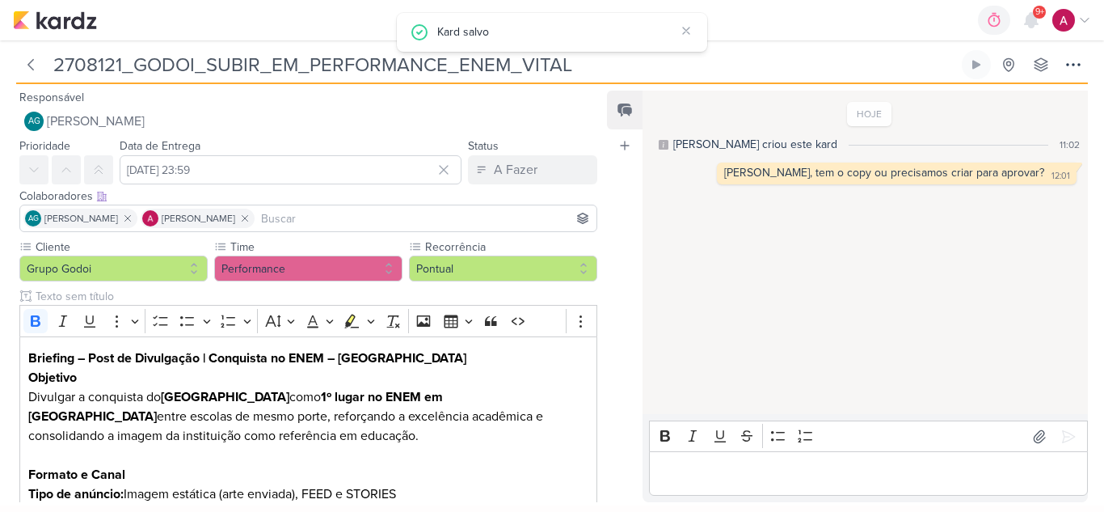
click at [345, 217] on input at bounding box center [426, 218] width 336 height 19
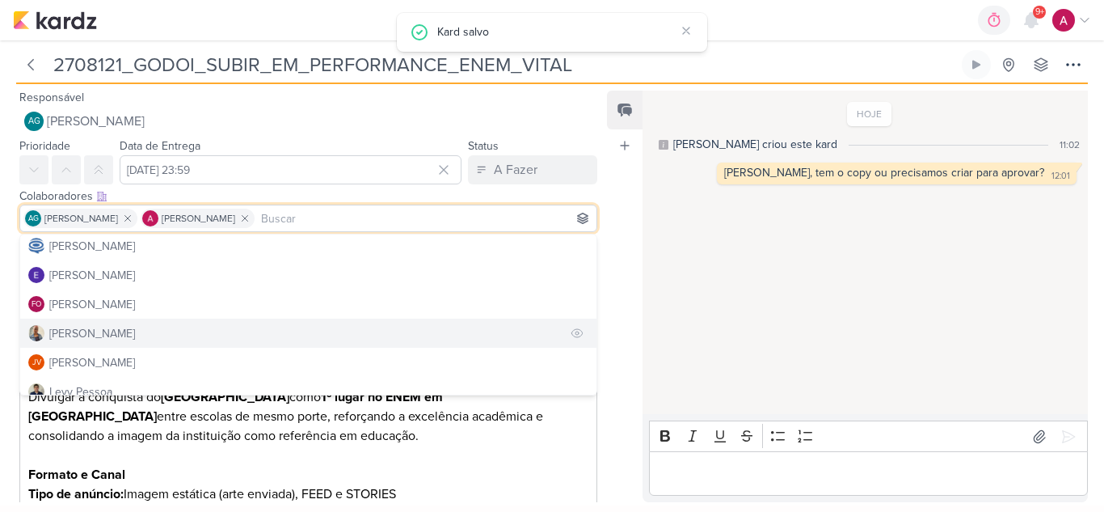
click at [299, 338] on button "Iara Santos" at bounding box center [308, 333] width 576 height 29
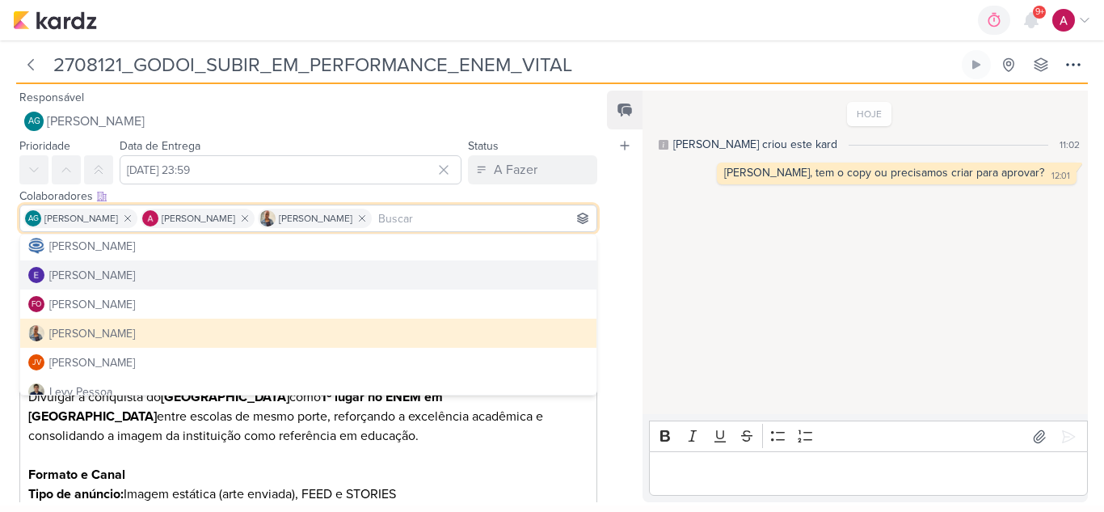
click at [707, 273] on div "HOJE Aline criou este kard 11:02 Aline, tem o copy ou precisamos criar para apr…" at bounding box center [865, 253] width 444 height 322
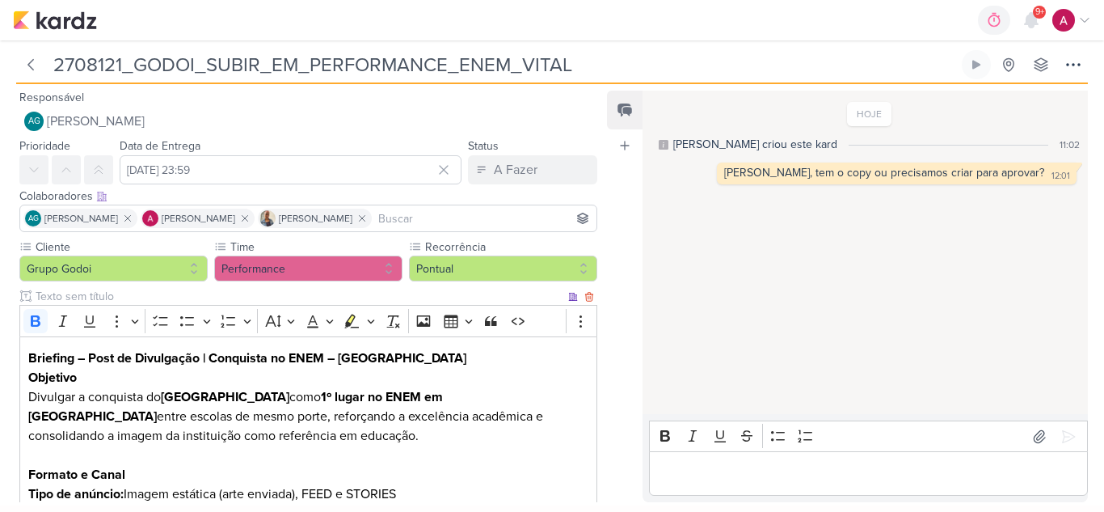
scroll to position [356, 0]
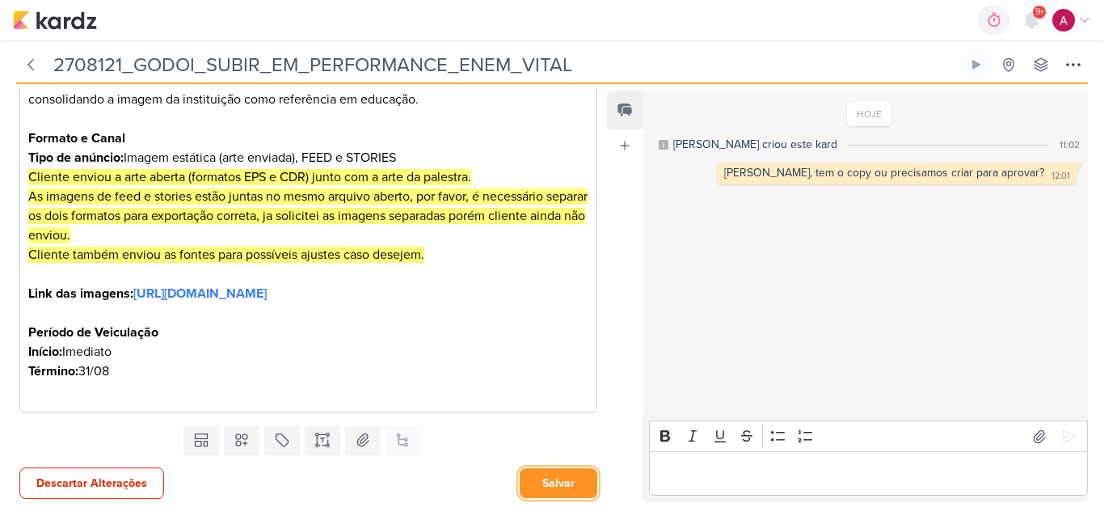
click at [574, 487] on button "Salvar" at bounding box center [559, 483] width 78 height 30
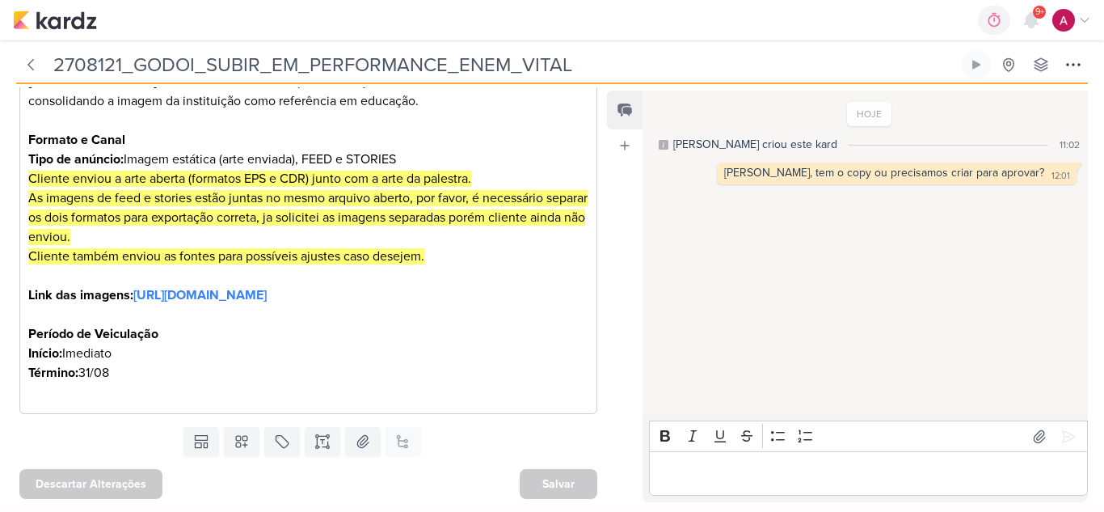
scroll to position [0, 0]
